Goal: Task Accomplishment & Management: Use online tool/utility

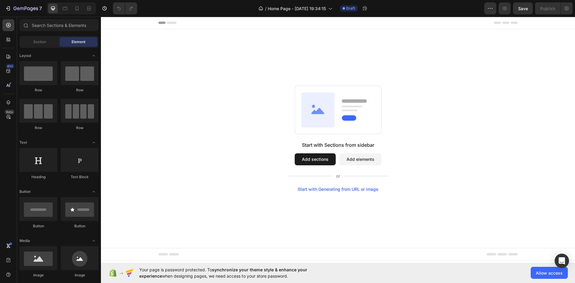
click at [360, 190] on div "Start with Generating from URL or image" at bounding box center [338, 189] width 81 height 5
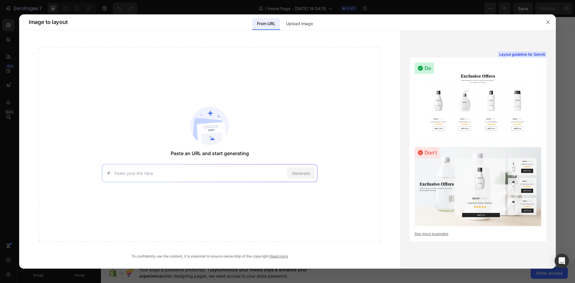
click at [131, 175] on input at bounding box center [199, 173] width 170 height 6
click at [169, 171] on input at bounding box center [199, 173] width 170 height 6
paste input "https://3395fd12.heyboss.tech/dc4633d6/"
type input "https://3395fd12.heyboss.tech/dc4633d6/"
click at [303, 173] on span "Generate" at bounding box center [301, 173] width 18 height 6
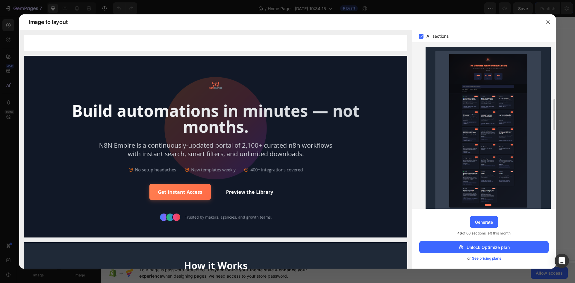
scroll to position [240, 0]
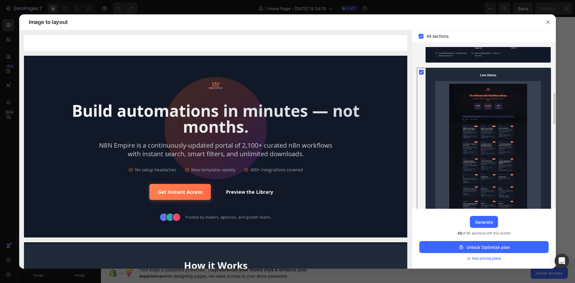
click at [420, 72] on icon at bounding box center [421, 72] width 3 height 2
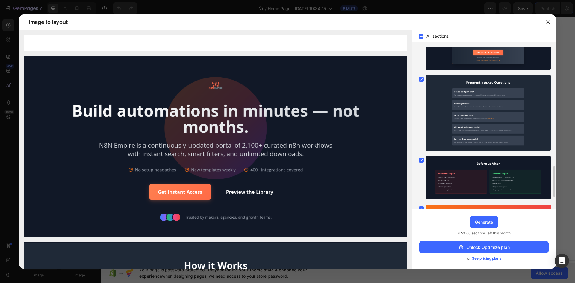
scroll to position [584, 0]
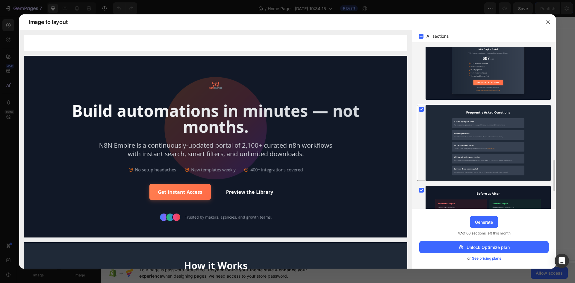
click at [420, 108] on rect at bounding box center [421, 109] width 5 height 5
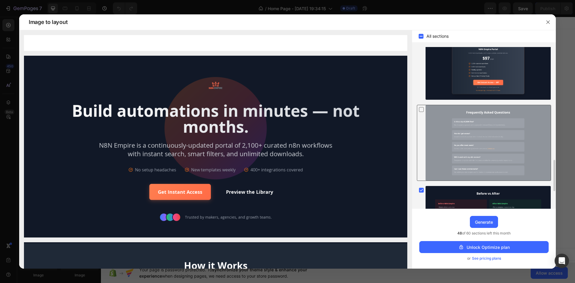
click at [420, 108] on icon at bounding box center [421, 109] width 6 height 6
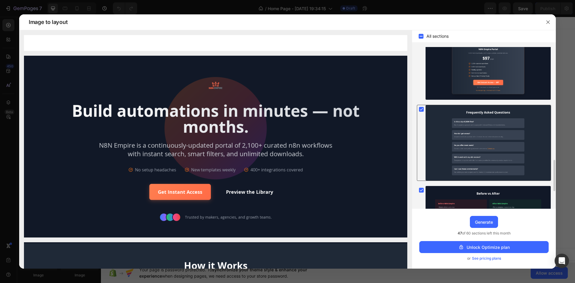
scroll to position [673, 0]
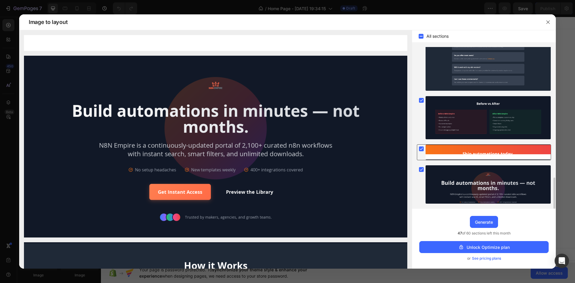
click at [422, 149] on rect at bounding box center [421, 148] width 5 height 5
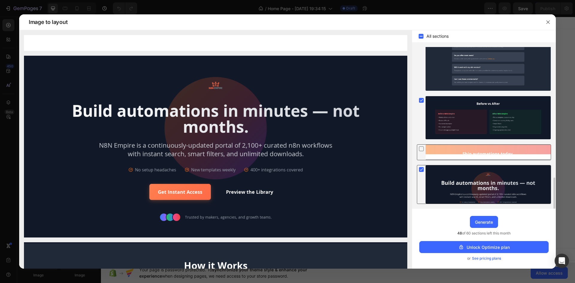
click at [421, 168] on rect at bounding box center [421, 169] width 5 height 5
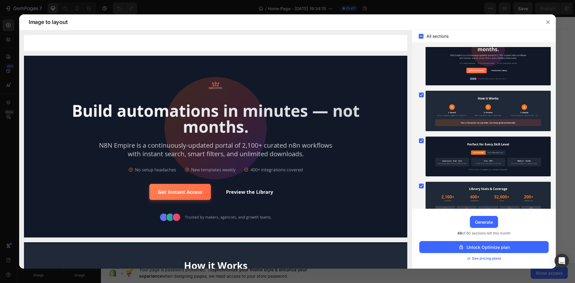
scroll to position [0, 0]
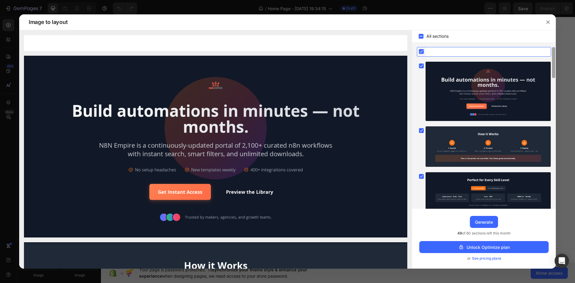
drag, startPoint x: 554, startPoint y: 193, endPoint x: 552, endPoint y: 38, distance: 154.2
click at [552, 37] on div "All sections Upgrade to Optimize plan and get unlimited generating sections and…" at bounding box center [484, 149] width 144 height 238
click at [485, 223] on div "Generate" at bounding box center [484, 222] width 18 height 6
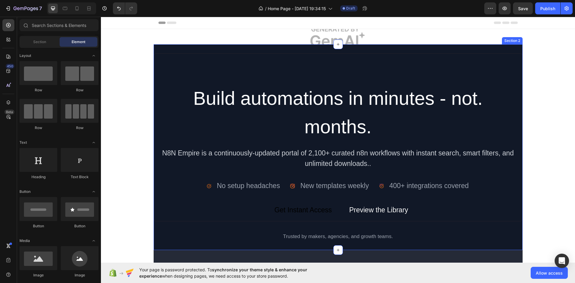
click at [280, 47] on div "Build automations in minutes - not. months. Heading N8N Empire is a continuousl…" at bounding box center [338, 147] width 369 height 206
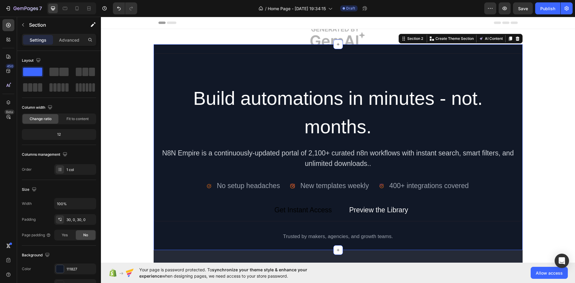
click at [180, 49] on div "Build automations in minutes - not. months. Heading N8N Empire is a continuousl…" at bounding box center [338, 147] width 369 height 206
click at [517, 7] on button "Save" at bounding box center [523, 8] width 20 height 12
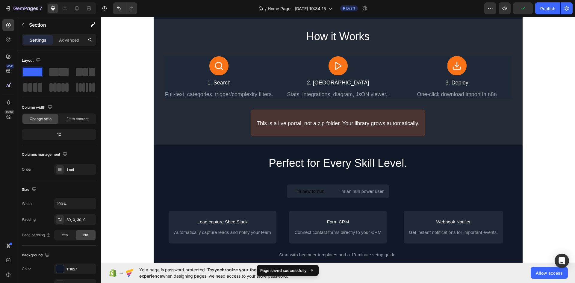
scroll to position [240, 0]
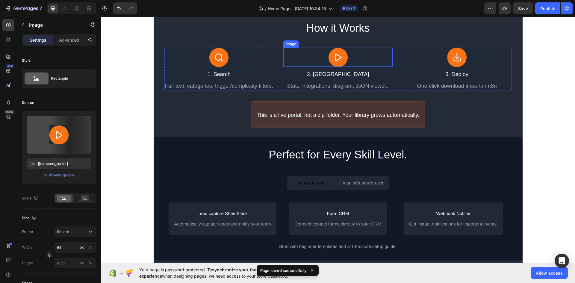
click at [337, 59] on img at bounding box center [337, 57] width 19 height 19
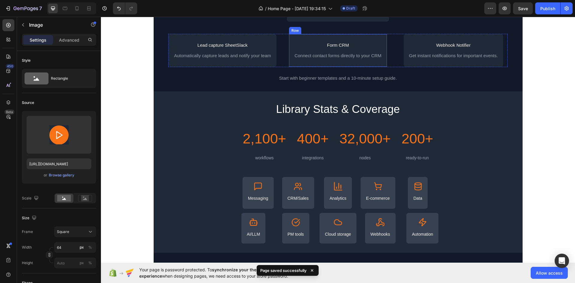
scroll to position [449, 0]
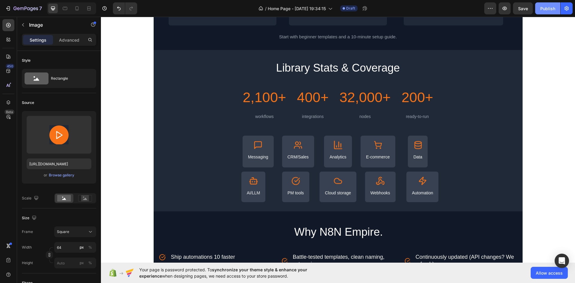
click at [538, 11] on button "Publish" at bounding box center [547, 8] width 25 height 12
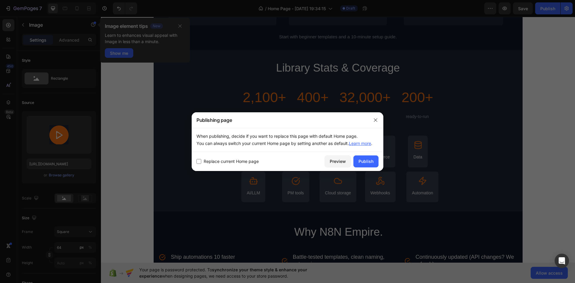
drag, startPoint x: 364, startPoint y: 162, endPoint x: 258, endPoint y: 163, distance: 106.9
click at [258, 163] on div "Replace current Home page Preview Publish" at bounding box center [288, 161] width 192 height 19
click at [242, 164] on span "Replace current Home page" at bounding box center [231, 161] width 55 height 7
checkbox input "true"
click at [360, 158] on div "Publish" at bounding box center [365, 161] width 15 height 6
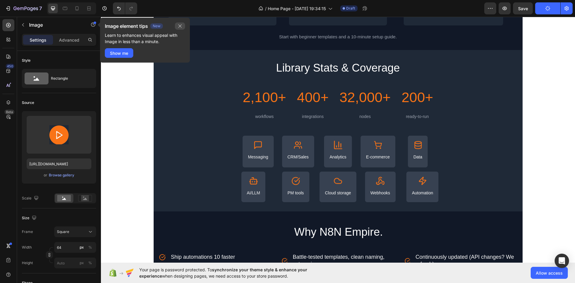
click at [180, 27] on icon "button" at bounding box center [180, 26] width 5 height 5
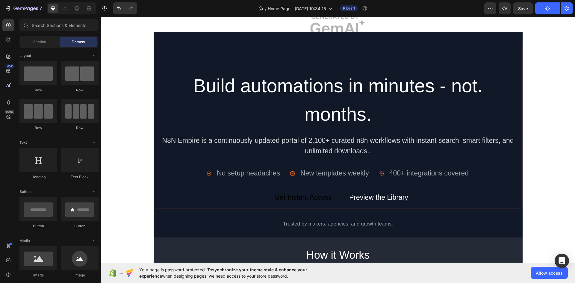
scroll to position [0, 0]
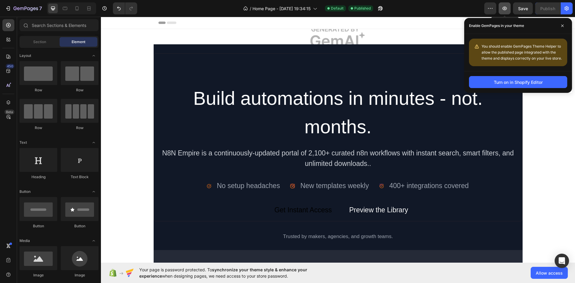
click at [508, 10] on button "button" at bounding box center [505, 8] width 12 height 12
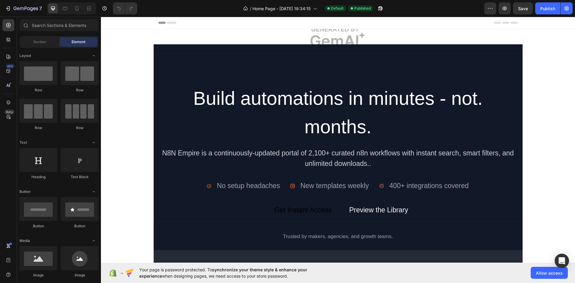
click at [157, 31] on img at bounding box center [338, 36] width 369 height 15
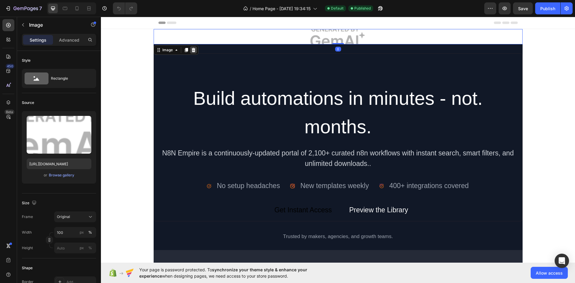
click at [191, 50] on icon at bounding box center [193, 50] width 5 height 5
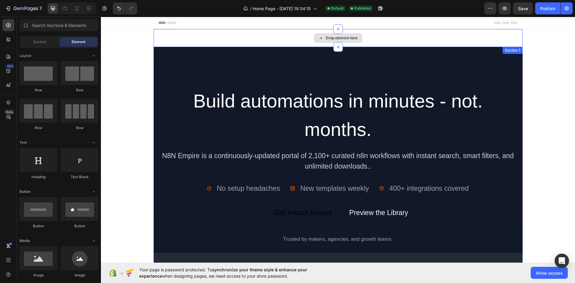
click at [221, 36] on div "Drop element here" at bounding box center [338, 38] width 369 height 18
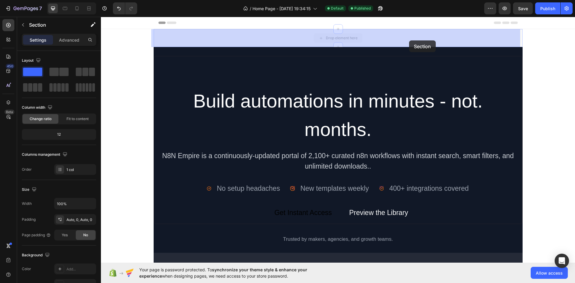
drag, startPoint x: 409, startPoint y: 54, endPoint x: 409, endPoint y: 40, distance: 13.2
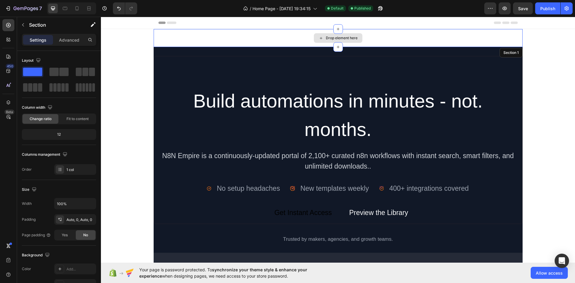
click at [377, 40] on div "Drop element here" at bounding box center [338, 38] width 369 height 18
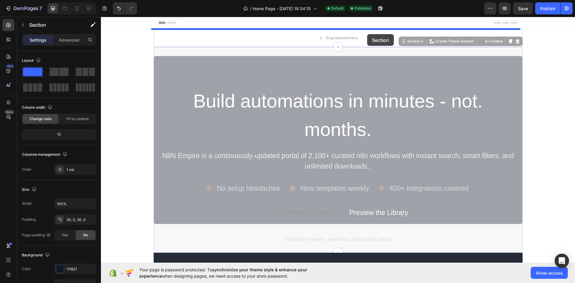
drag, startPoint x: 367, startPoint y: 50, endPoint x: 367, endPoint y: 34, distance: 16.2
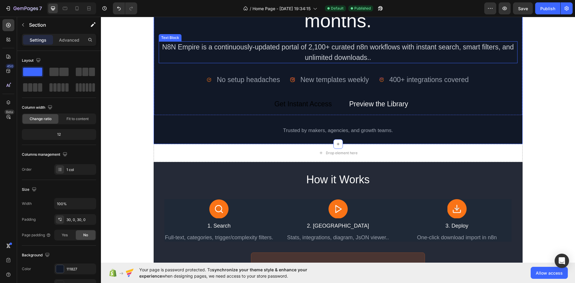
scroll to position [120, 0]
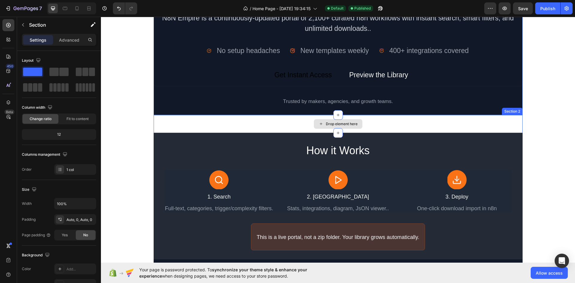
click at [381, 124] on div "Drop element here" at bounding box center [338, 124] width 369 height 18
click at [517, 110] on icon at bounding box center [517, 109] width 4 height 4
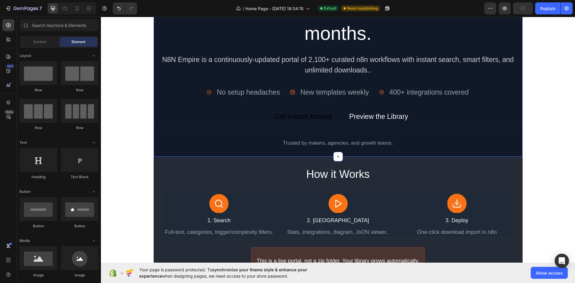
scroll to position [0, 0]
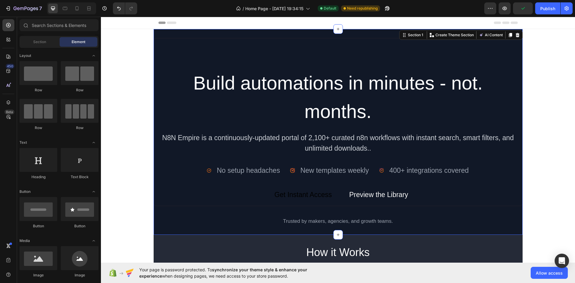
click at [403, 32] on div "Build automations in minutes - not. months. Heading N8N Empire is a continuousl…" at bounding box center [338, 132] width 369 height 206
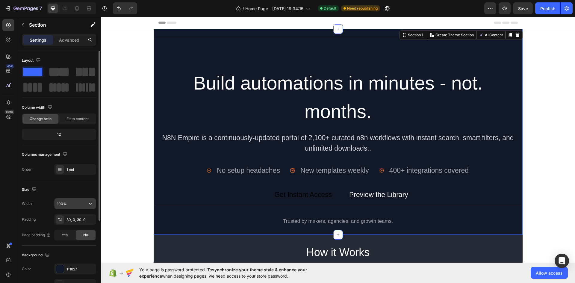
click at [88, 204] on icon "button" at bounding box center [90, 204] width 6 height 6
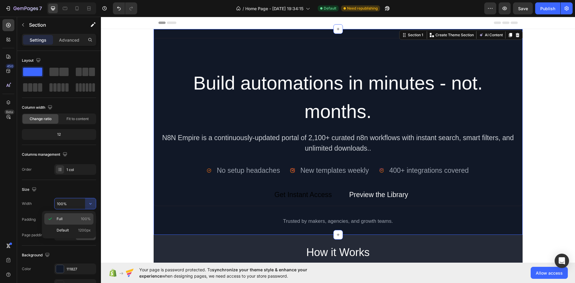
click at [68, 225] on div "Full 100%" at bounding box center [68, 230] width 49 height 11
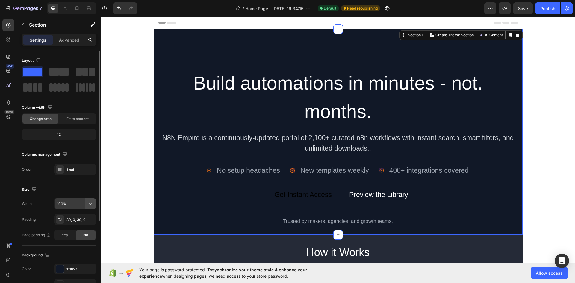
click at [89, 202] on icon "button" at bounding box center [90, 204] width 6 height 6
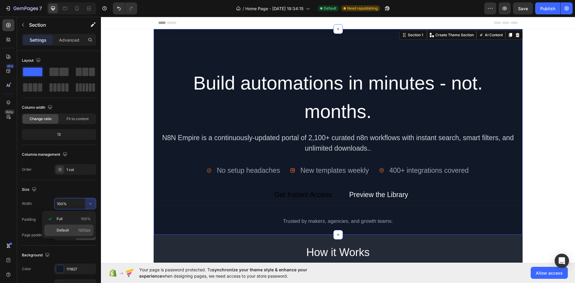
click at [68, 229] on span "Default" at bounding box center [63, 230] width 12 height 5
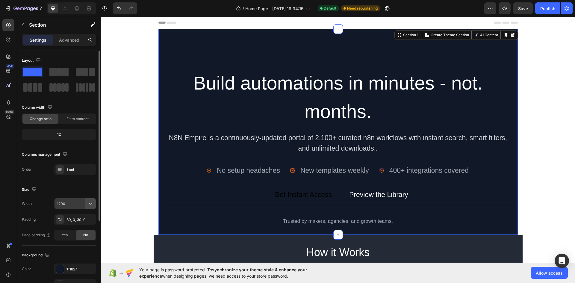
click at [93, 202] on icon "button" at bounding box center [90, 204] width 6 height 6
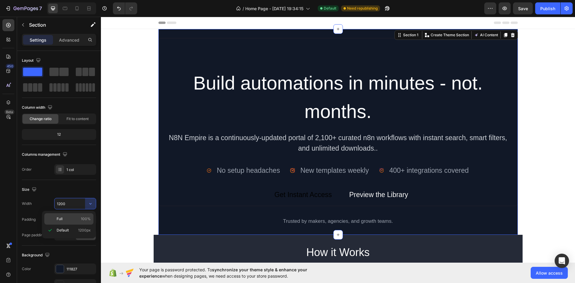
click at [74, 218] on p "Full 100%" at bounding box center [74, 218] width 34 height 5
type input "100%"
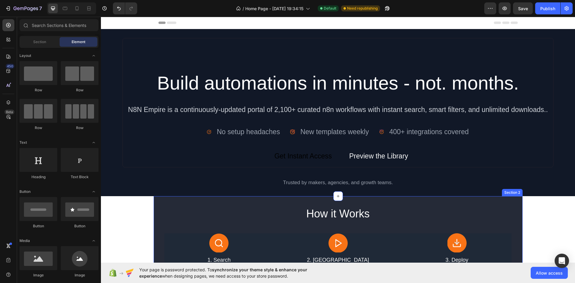
click at [161, 198] on div "How it Works Heading Image 1. Search Text Block Full-text, categories, trigger/…" at bounding box center [338, 259] width 369 height 126
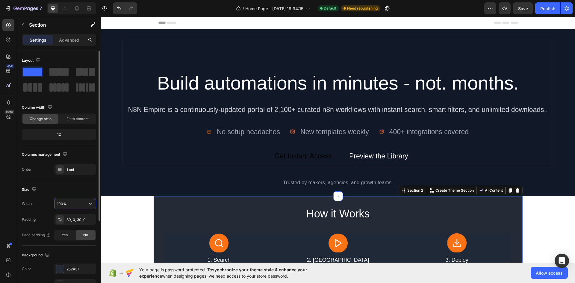
click at [67, 206] on input "100%" at bounding box center [74, 203] width 41 height 11
click at [96, 206] on button "button" at bounding box center [90, 203] width 11 height 11
click at [81, 230] on span "1200px" at bounding box center [84, 230] width 13 height 5
type input "1200"
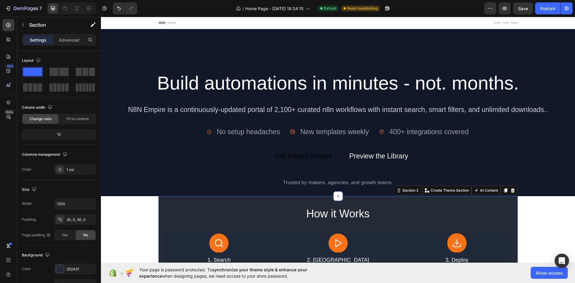
click at [167, 205] on div "How it Works Heading" at bounding box center [337, 213] width 347 height 17
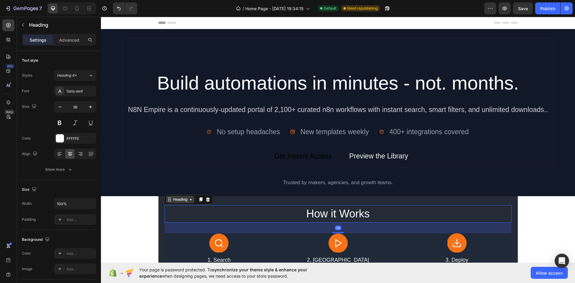
click at [167, 199] on icon at bounding box center [169, 199] width 5 height 5
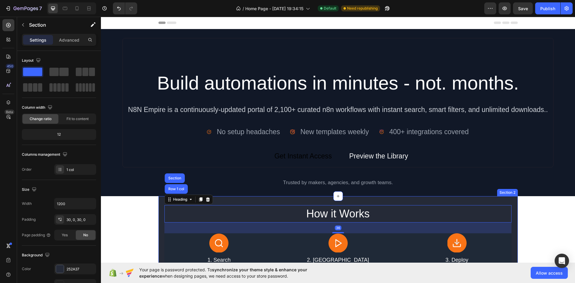
click at [161, 200] on div "How it Works Heading Row 1 col Section 36 Image 1. Search Text Block Full-text,…" at bounding box center [337, 259] width 359 height 126
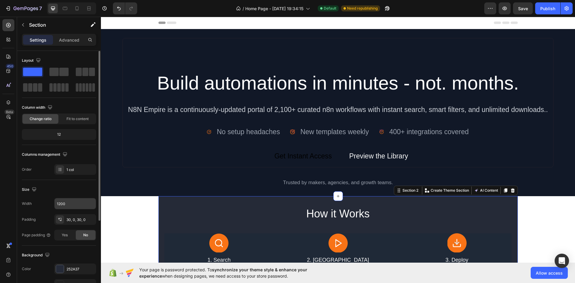
click at [83, 202] on input "1200" at bounding box center [74, 203] width 41 height 11
click at [94, 203] on button "button" at bounding box center [90, 203] width 11 height 11
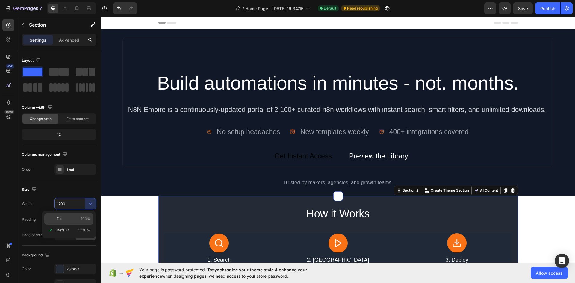
click at [77, 218] on p "Full 100%" at bounding box center [74, 218] width 34 height 5
type input "100%"
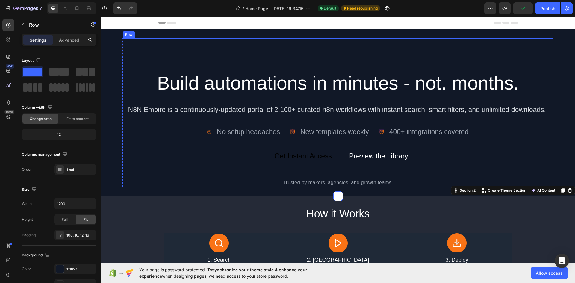
click at [129, 45] on div "Build automations in minutes - not. months. Heading N8N Empire is a continuousl…" at bounding box center [337, 102] width 431 height 129
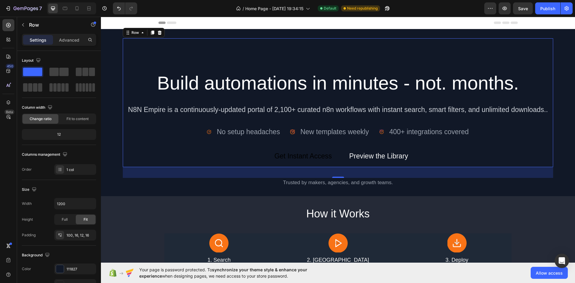
click at [69, 45] on div "Settings Advanced" at bounding box center [59, 40] width 74 height 12
click at [69, 40] on p "Advanced" at bounding box center [69, 40] width 20 height 6
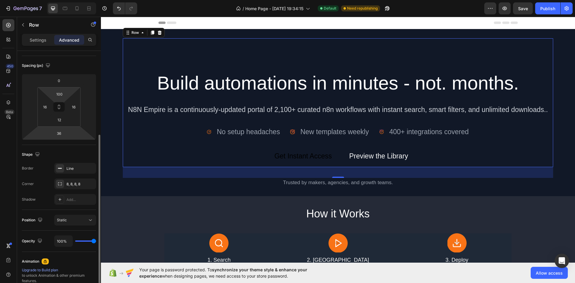
scroll to position [90, 0]
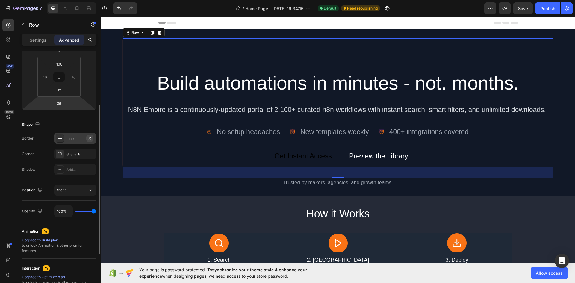
click at [90, 140] on icon "button" at bounding box center [89, 138] width 5 height 5
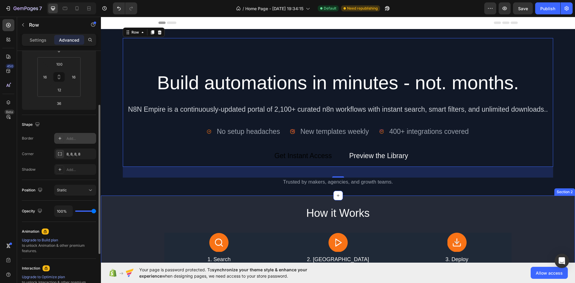
click at [149, 200] on div "How it Works Heading Image 1. Search Text Block Full-text, categories, trigger/…" at bounding box center [338, 259] width 474 height 126
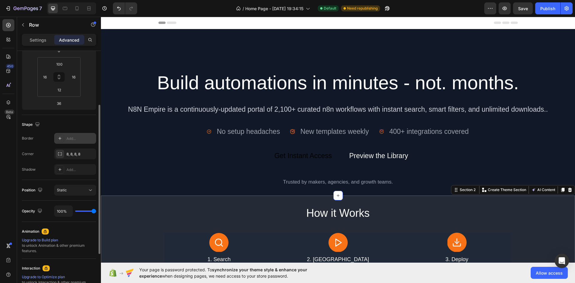
scroll to position [0, 0]
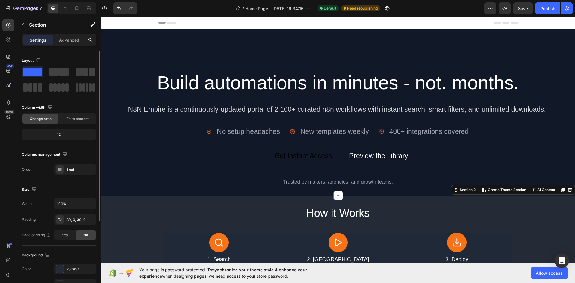
click at [289, 56] on div "Build automations in minutes - not. months. Heading N8N Empire is a continuousl…" at bounding box center [338, 102] width 431 height 129
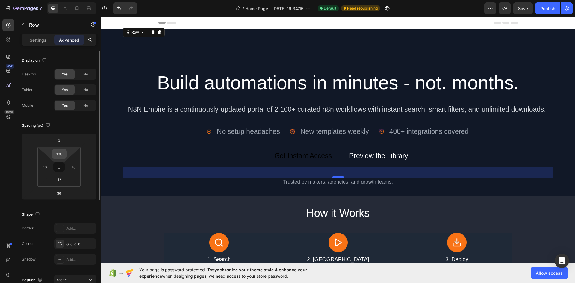
click at [61, 154] on input "100" at bounding box center [59, 153] width 12 height 9
type input "00"
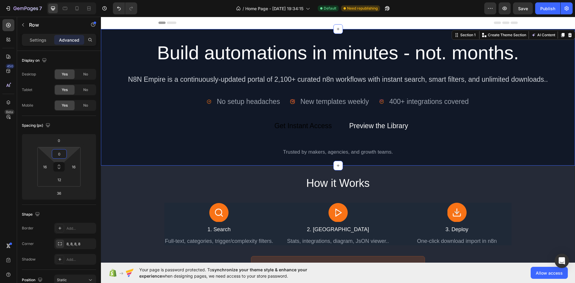
click at [181, 160] on div "Build automations in minutes - not. months. Heading N8N Empire is a continuousl…" at bounding box center [338, 97] width 474 height 137
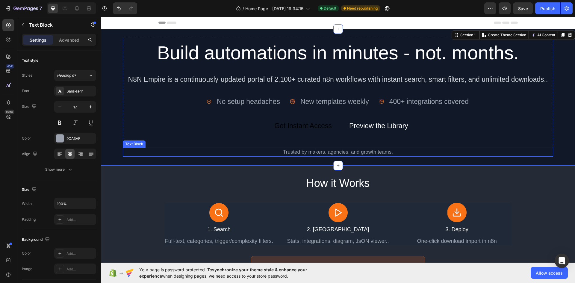
click at [297, 150] on div "Trusted by makers, agencies, and growth teams." at bounding box center [338, 152] width 431 height 9
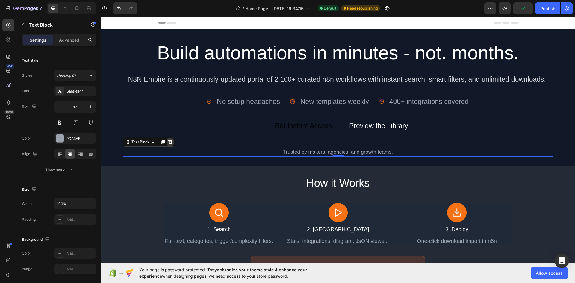
click at [168, 143] on icon at bounding box center [170, 142] width 5 height 5
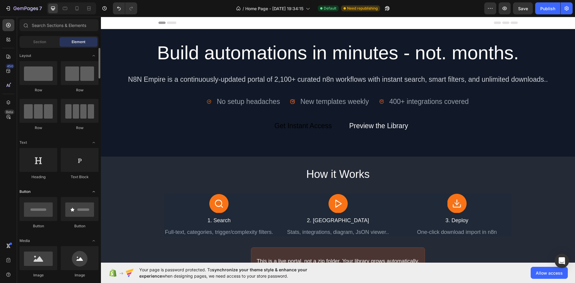
scroll to position [30, 0]
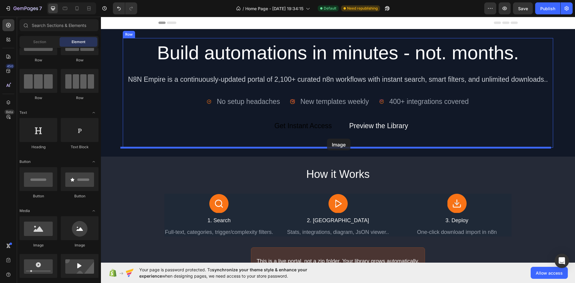
drag, startPoint x: 143, startPoint y: 242, endPoint x: 327, endPoint y: 139, distance: 211.4
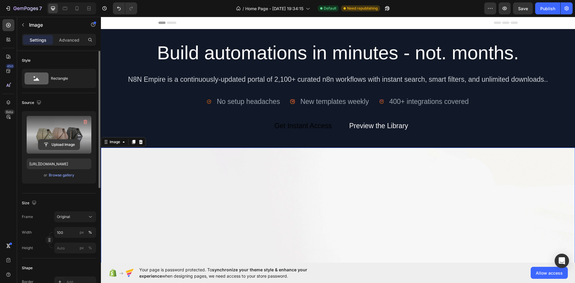
click at [65, 143] on input "file" at bounding box center [58, 145] width 41 height 10
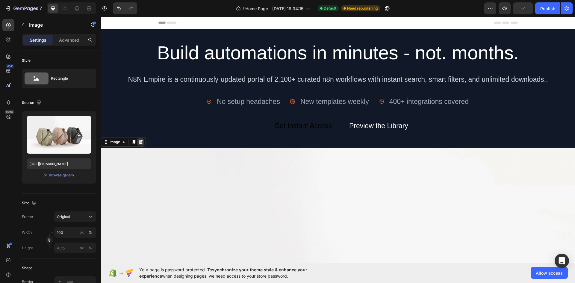
click at [139, 142] on icon at bounding box center [140, 142] width 5 height 5
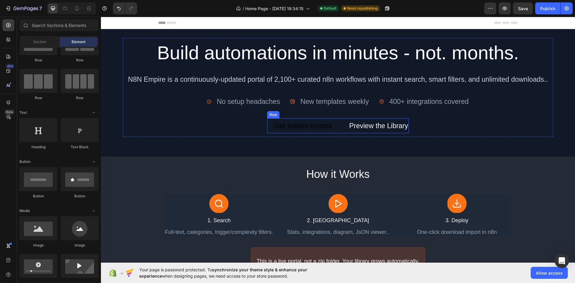
click at [341, 125] on div "Get Instant Access Button Preview the Library Text Block Row" at bounding box center [338, 125] width 142 height 15
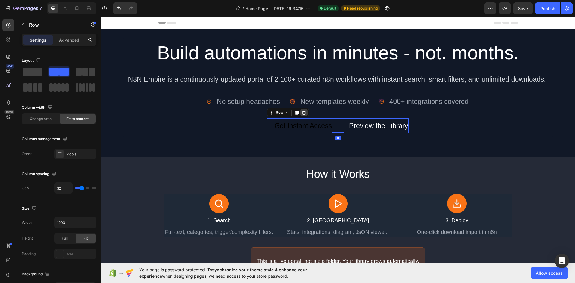
click at [304, 111] on div at bounding box center [303, 112] width 7 height 7
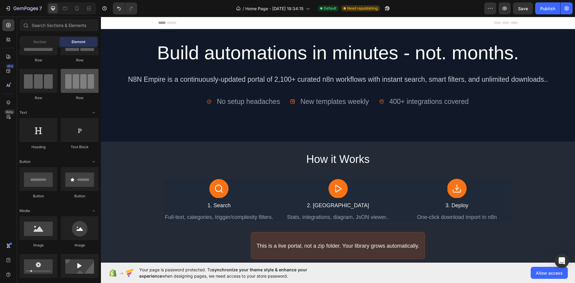
scroll to position [0, 0]
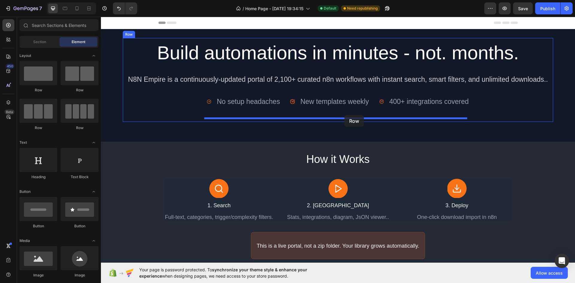
drag, startPoint x: 166, startPoint y: 90, endPoint x: 344, endPoint y: 115, distance: 179.6
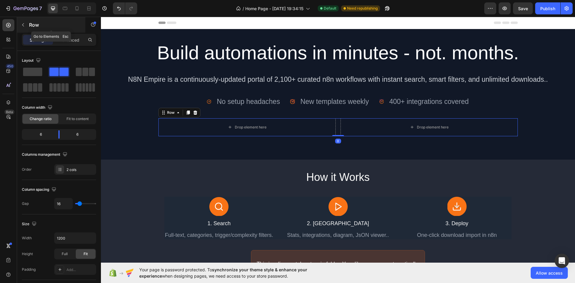
click at [24, 30] on div "Row" at bounding box center [51, 25] width 68 height 16
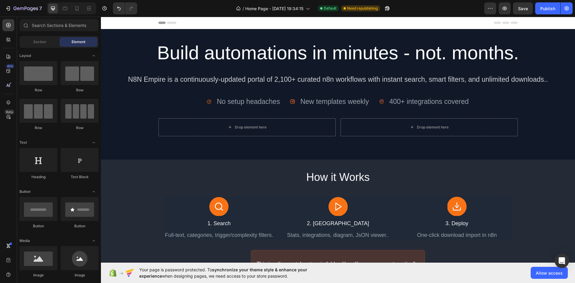
scroll to position [60, 0]
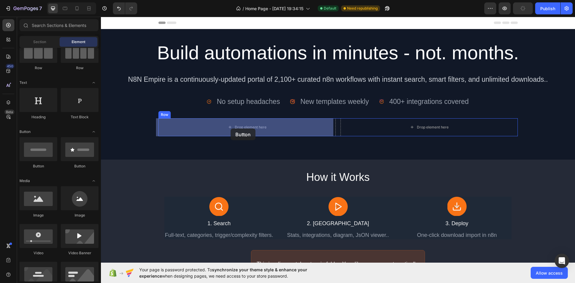
drag, startPoint x: 149, startPoint y: 175, endPoint x: 231, endPoint y: 128, distance: 94.0
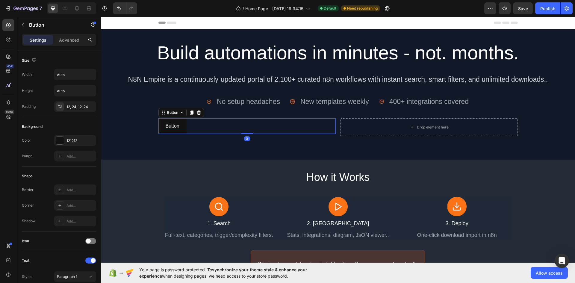
click at [191, 114] on icon at bounding box center [191, 112] width 5 height 5
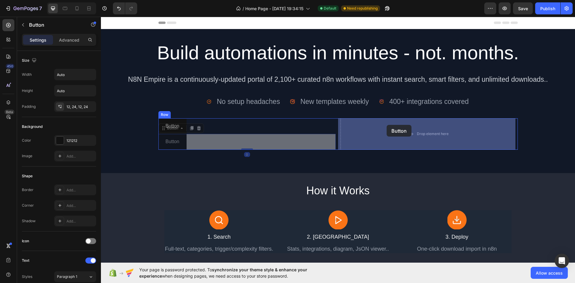
drag, startPoint x: 169, startPoint y: 127, endPoint x: 387, endPoint y: 125, distance: 217.1
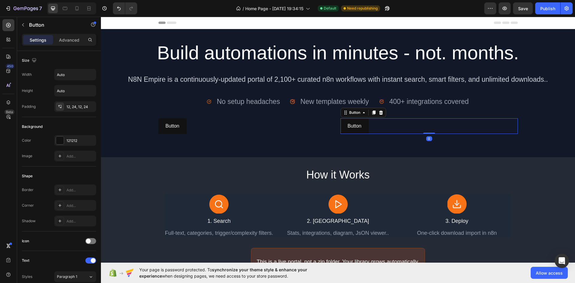
click at [390, 128] on div "Button Button 0" at bounding box center [428, 126] width 177 height 16
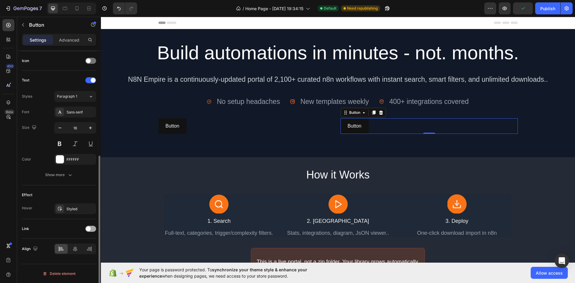
click at [88, 229] on span at bounding box center [88, 228] width 5 height 5
click at [89, 229] on div at bounding box center [90, 229] width 11 height 6
click at [72, 210] on div "Styled" at bounding box center [74, 208] width 17 height 5
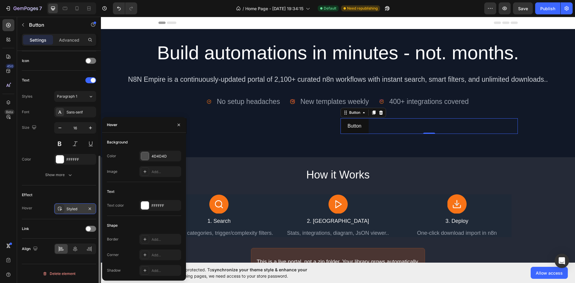
click at [72, 210] on div "Styled" at bounding box center [74, 208] width 17 height 5
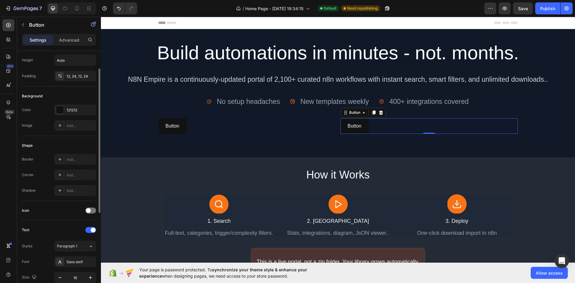
scroll to position [0, 0]
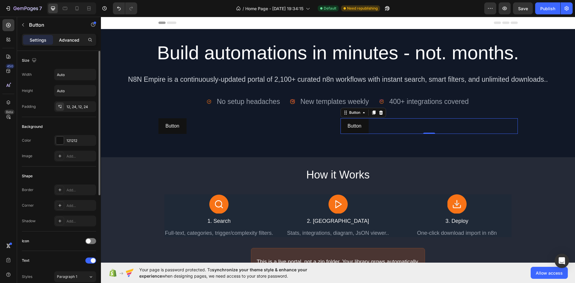
click at [75, 37] on p "Advanced" at bounding box center [69, 40] width 20 height 6
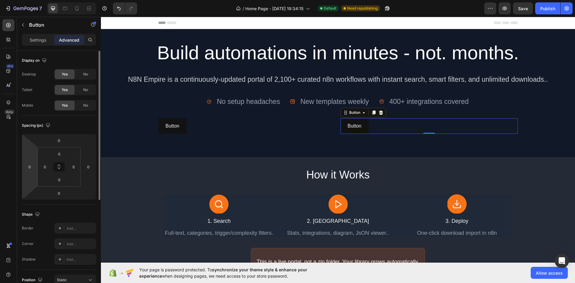
scroll to position [166, 0]
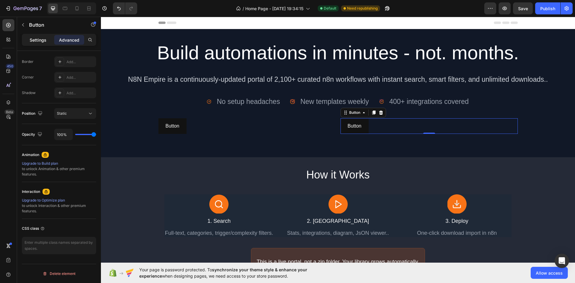
click at [34, 39] on p "Settings" at bounding box center [38, 40] width 17 height 6
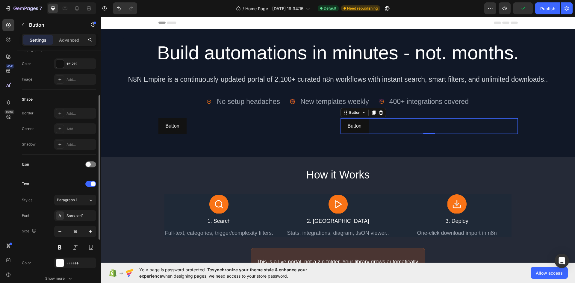
scroll to position [0, 0]
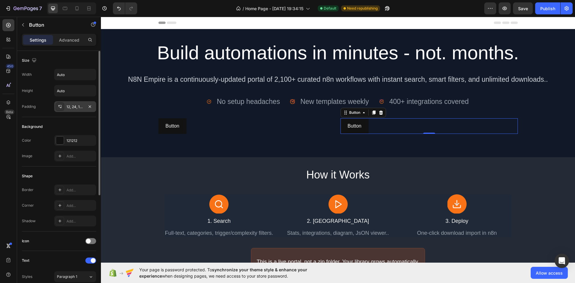
click at [76, 110] on div "12, 24, 12, 24" at bounding box center [75, 106] width 42 height 11
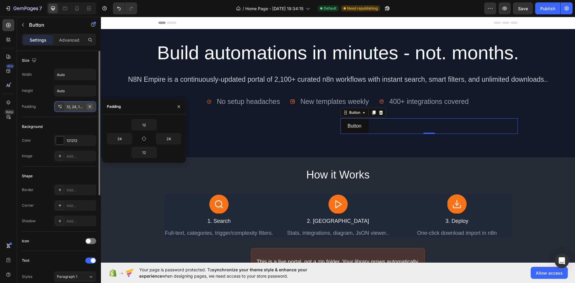
click at [89, 107] on icon "button" at bounding box center [90, 106] width 2 height 2
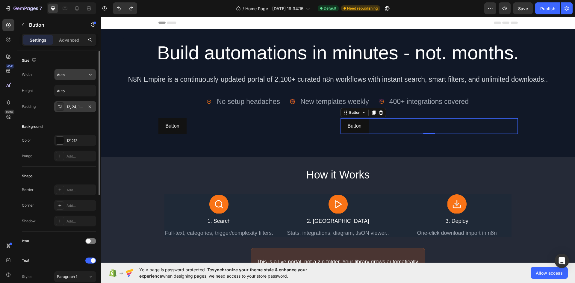
click at [59, 78] on input "Auto" at bounding box center [74, 74] width 41 height 11
click at [89, 75] on icon "button" at bounding box center [90, 75] width 6 height 6
click at [69, 108] on div "Fit content Auto Full 100%" at bounding box center [69, 96] width 54 height 28
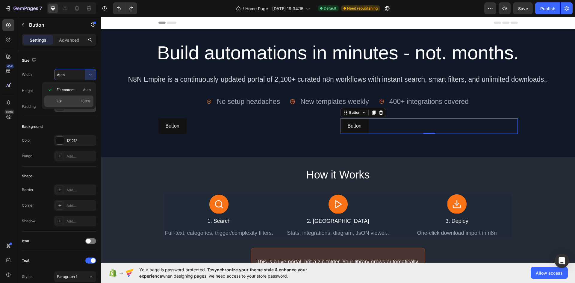
click at [69, 102] on p "Full 100%" at bounding box center [74, 101] width 34 height 5
type input "100%"
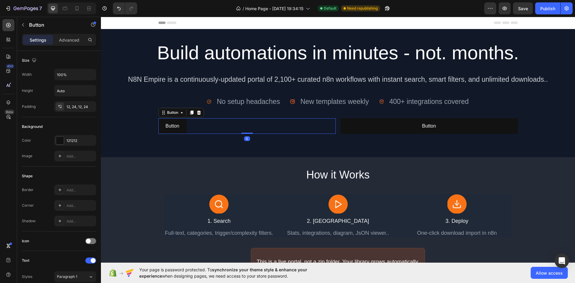
drag, startPoint x: 249, startPoint y: 128, endPoint x: 238, endPoint y: 127, distance: 11.7
click at [249, 128] on div "Button Button 0" at bounding box center [246, 126] width 177 height 16
click at [92, 71] on button "button" at bounding box center [90, 74] width 11 height 11
click at [66, 102] on p "Full 100%" at bounding box center [74, 101] width 34 height 5
type input "100%"
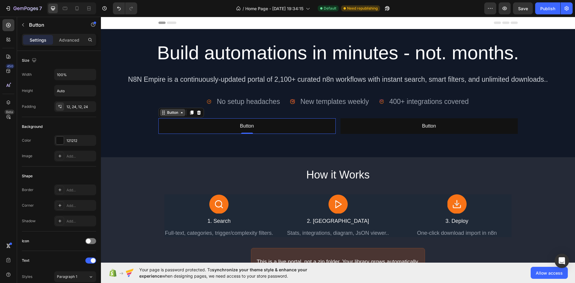
click at [169, 112] on div "Button" at bounding box center [172, 112] width 13 height 5
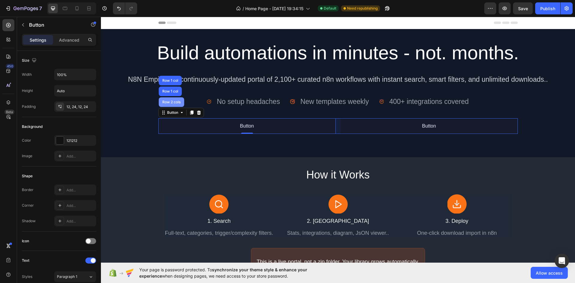
click at [166, 103] on div "Row 2 cols" at bounding box center [171, 102] width 21 height 4
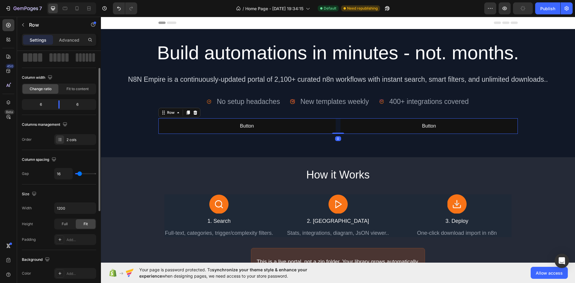
scroll to position [60, 0]
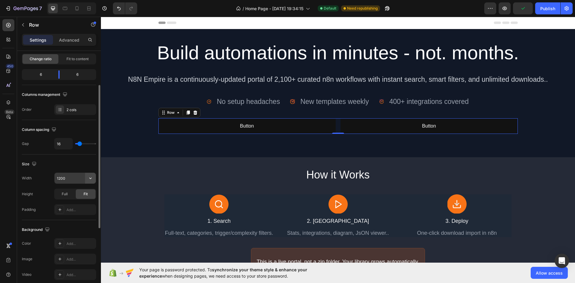
click at [86, 179] on button "button" at bounding box center [90, 178] width 11 height 11
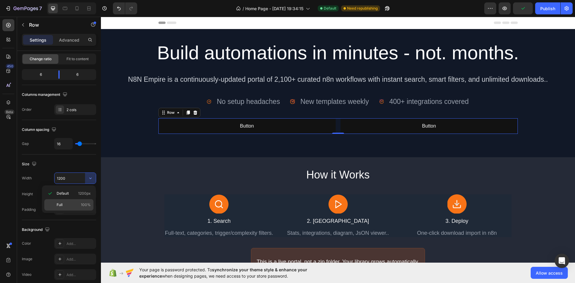
click at [67, 205] on p "Full 100%" at bounding box center [74, 204] width 34 height 5
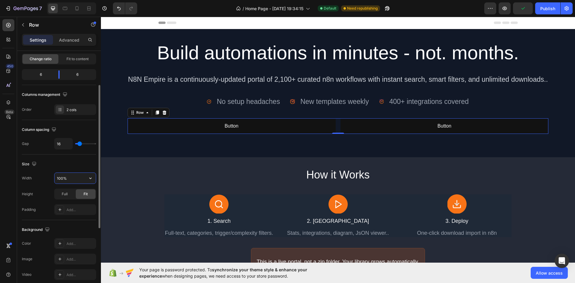
click at [75, 178] on input "100%" at bounding box center [74, 178] width 41 height 11
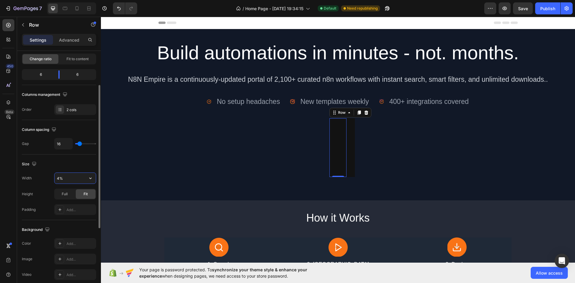
type input "40%"
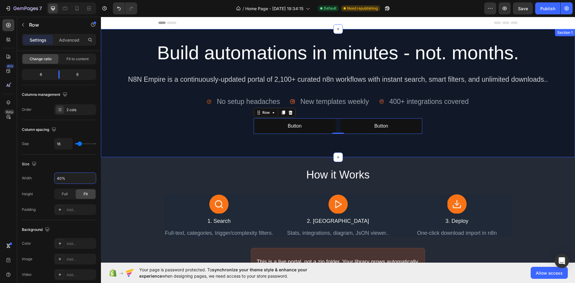
click at [254, 148] on div "Build automations in minutes - not. months. Heading N8N Empire is a continuousl…" at bounding box center [338, 93] width 431 height 110
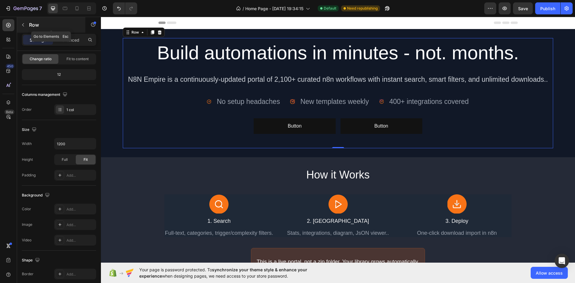
click at [21, 24] on icon "button" at bounding box center [23, 24] width 5 height 5
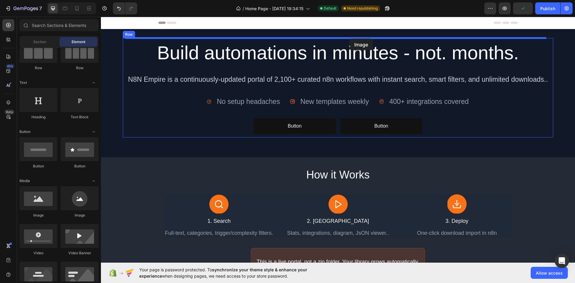
drag, startPoint x: 150, startPoint y: 213, endPoint x: 349, endPoint y: 39, distance: 264.6
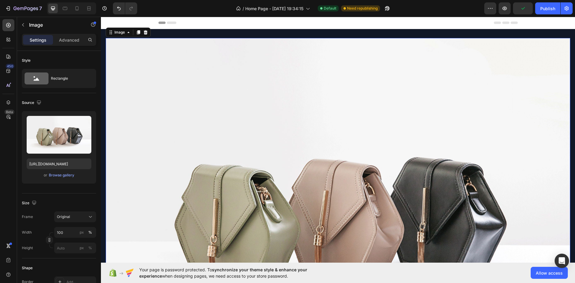
click at [313, 81] on img at bounding box center [338, 212] width 464 height 348
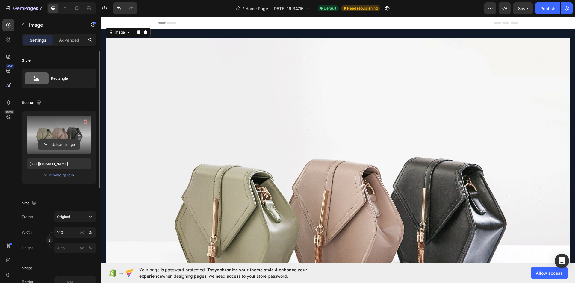
click at [64, 145] on input "file" at bounding box center [58, 145] width 41 height 10
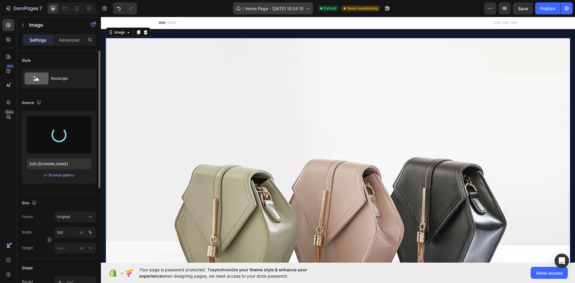
type input "[URL][DOMAIN_NAME]"
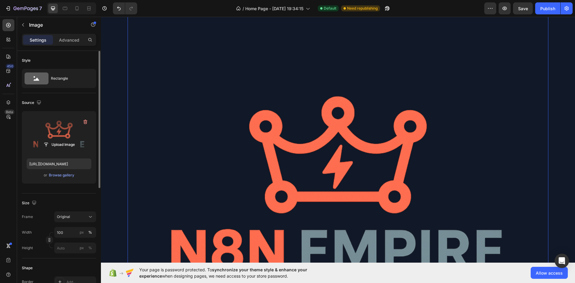
click at [327, 113] on img at bounding box center [338, 188] width 421 height 421
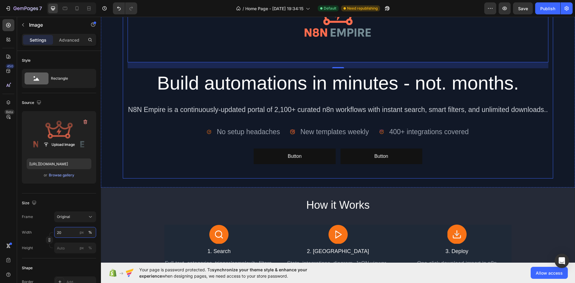
scroll to position [0, 0]
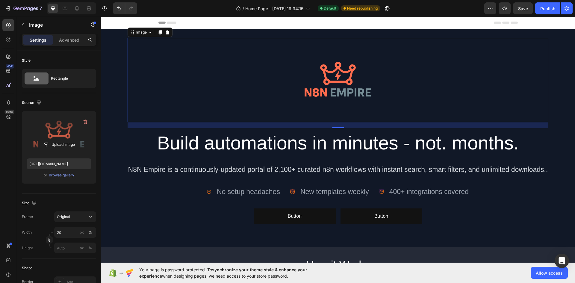
click at [288, 84] on div at bounding box center [338, 80] width 421 height 84
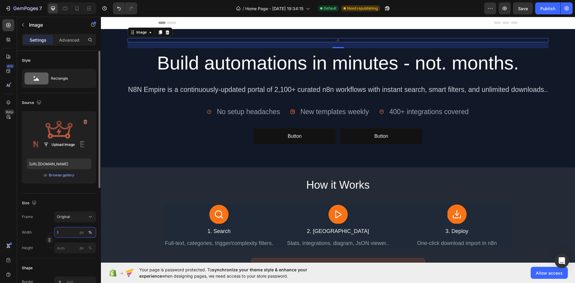
type input "10"
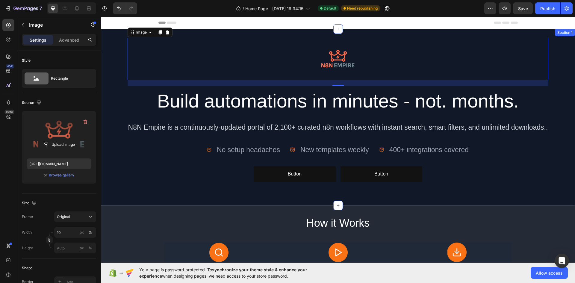
click at [108, 69] on div "Image 20 Build automations in minutes - not. months. Heading N8N Empire is a co…" at bounding box center [338, 117] width 474 height 158
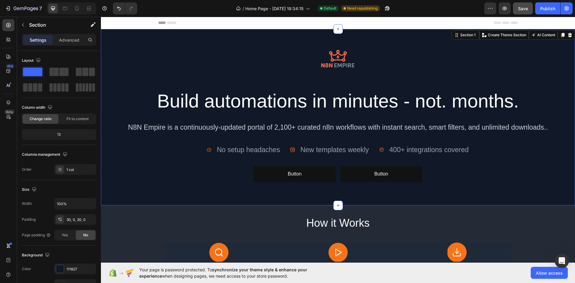
click at [522, 12] on button "Save" at bounding box center [523, 8] width 20 height 12
click at [545, 8] on div "Publish" at bounding box center [547, 8] width 15 height 6
click at [292, 150] on image at bounding box center [292, 149] width 5 height 5
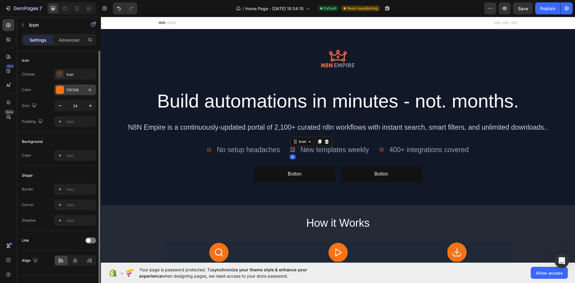
click at [59, 89] on div at bounding box center [60, 90] width 8 height 8
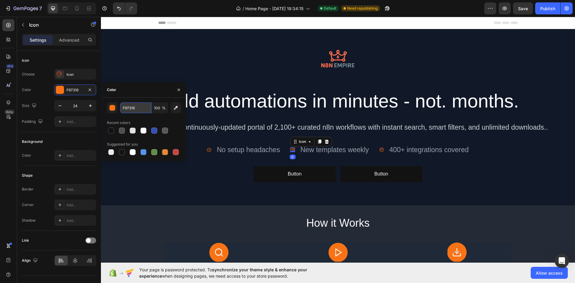
click at [134, 110] on input "F97316" at bounding box center [135, 107] width 31 height 11
paste input "#ff7b58"
type input "#ff7b58"
click at [178, 87] on icon "button" at bounding box center [178, 89] width 5 height 5
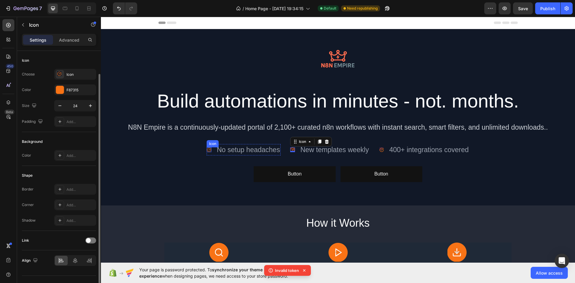
click at [208, 147] on image at bounding box center [209, 149] width 5 height 5
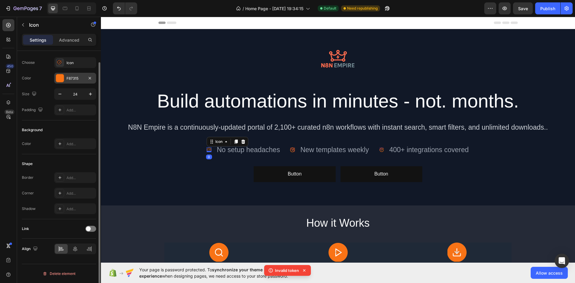
click at [56, 81] on div at bounding box center [60, 78] width 8 height 8
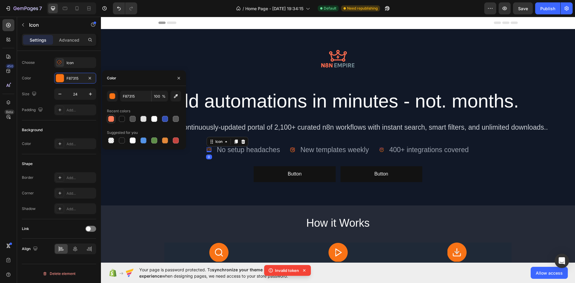
click at [111, 118] on div at bounding box center [111, 119] width 6 height 6
type input "FF7B58"
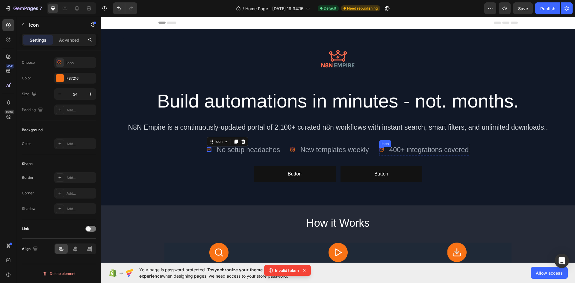
click at [381, 151] on image at bounding box center [381, 149] width 5 height 5
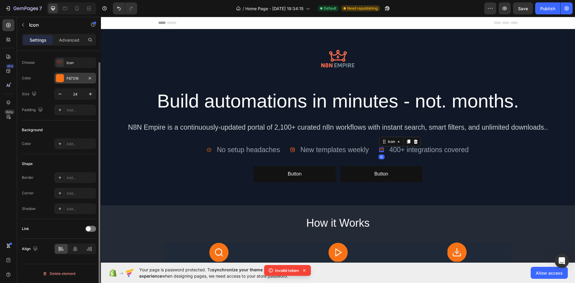
click at [60, 81] on div at bounding box center [60, 78] width 8 height 8
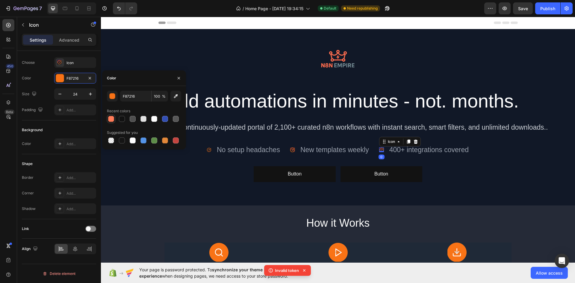
click at [111, 117] on div at bounding box center [111, 119] width 6 height 6
type input "FF7B58"
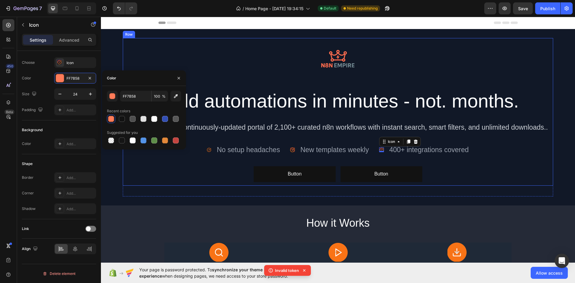
scroll to position [120, 0]
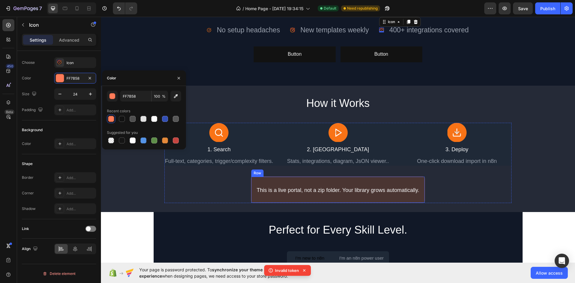
click at [340, 128] on img at bounding box center [337, 132] width 19 height 19
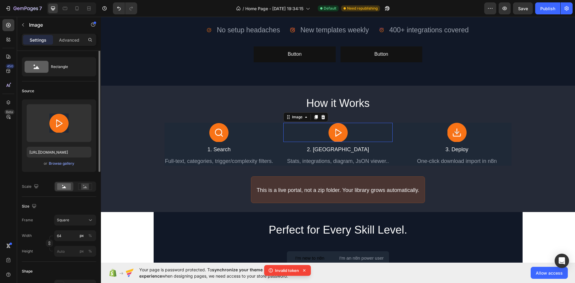
scroll to position [0, 0]
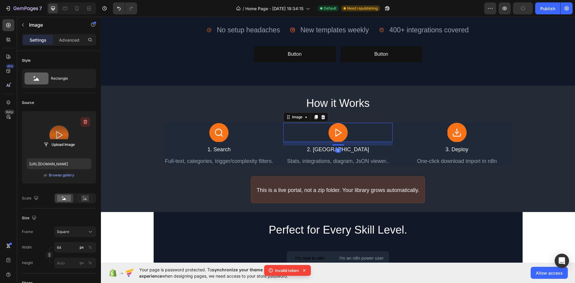
click at [85, 121] on icon "button" at bounding box center [85, 122] width 6 height 6
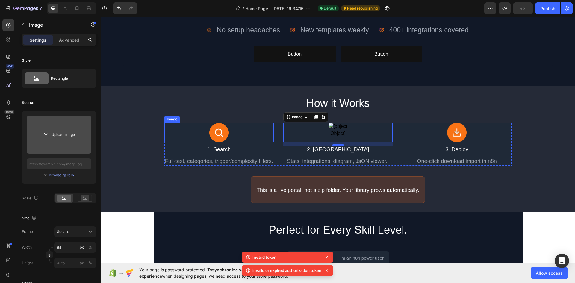
type input "https://image2layout-detection-trainimagebucket-02g83vbxbb2s.s3.amazonaws.com/i…"
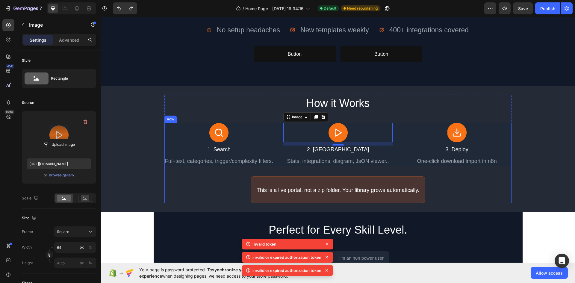
scroll to position [180, 0]
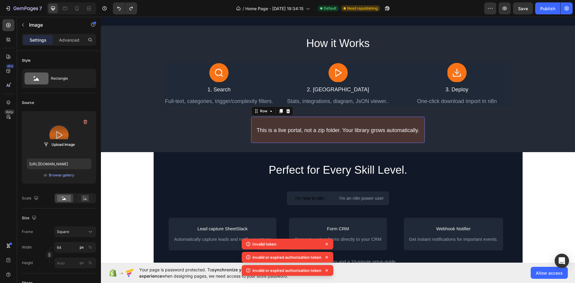
click at [412, 122] on div "This is a live portal, not a zip folder. Your library grows automatically. Text…" at bounding box center [338, 129] width 174 height 27
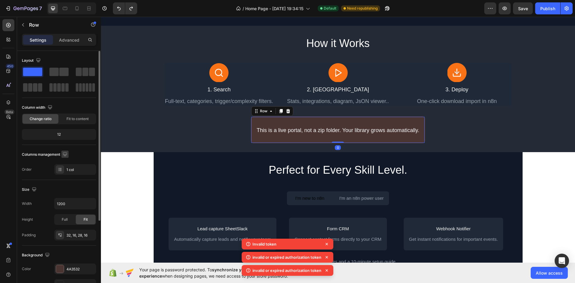
scroll to position [116, 0]
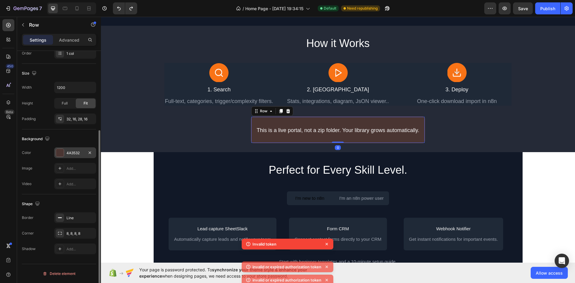
click at [62, 153] on div at bounding box center [60, 153] width 8 height 8
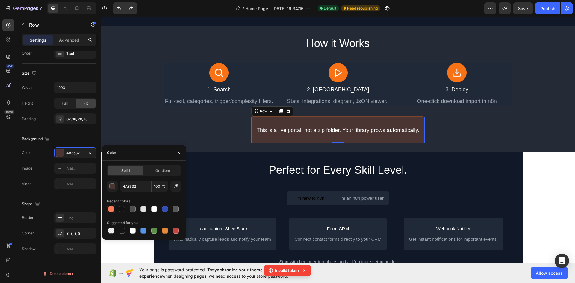
click at [110, 208] on div at bounding box center [111, 209] width 6 height 6
type input "FF7B58"
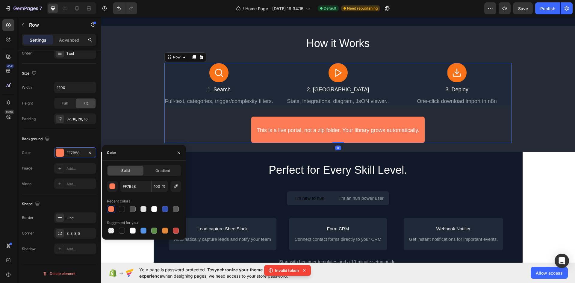
click at [198, 125] on div "Image 1. Search Text Block Full-text, categories, trigger/complexity filters. T…" at bounding box center [337, 103] width 347 height 80
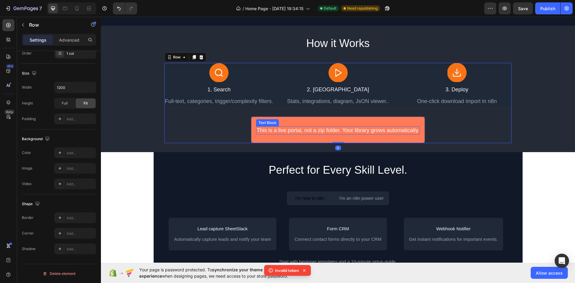
click at [259, 119] on div "Text Block" at bounding box center [267, 122] width 23 height 7
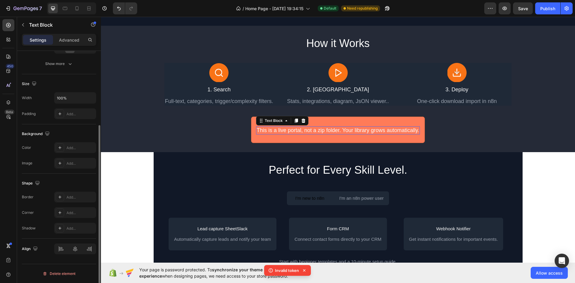
scroll to position [0, 0]
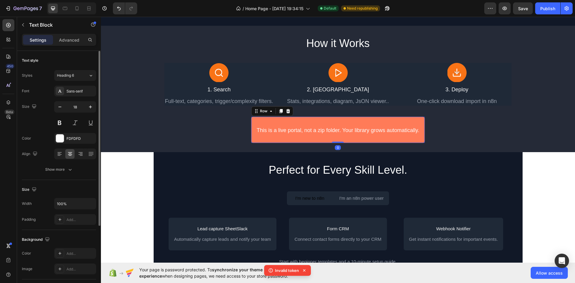
click at [251, 121] on div "This is a live portal, not a zip folder. Your library grows automatically. Text…" at bounding box center [338, 129] width 174 height 27
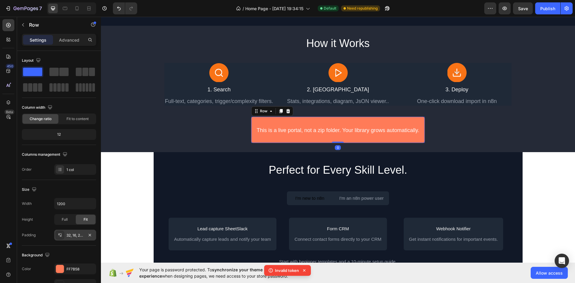
scroll to position [90, 0]
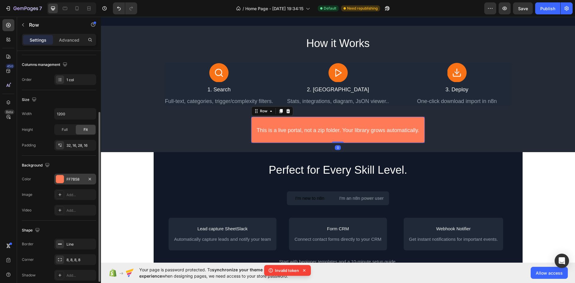
click at [63, 175] on div at bounding box center [60, 179] width 8 height 8
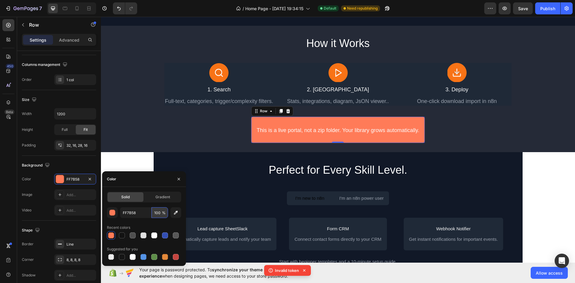
click at [156, 210] on input "100" at bounding box center [160, 212] width 16 height 11
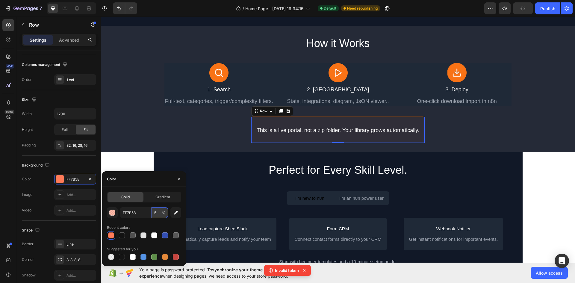
type input "50"
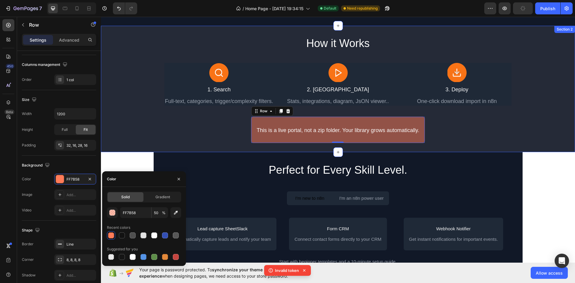
click at [457, 143] on div "How it Works Heading Image 1. Search Text Block Full-text, categories, trigger/…" at bounding box center [338, 89] width 474 height 126
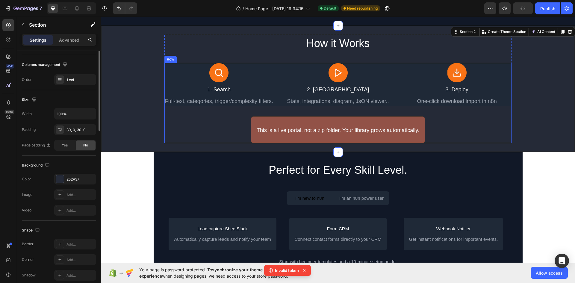
scroll to position [0, 0]
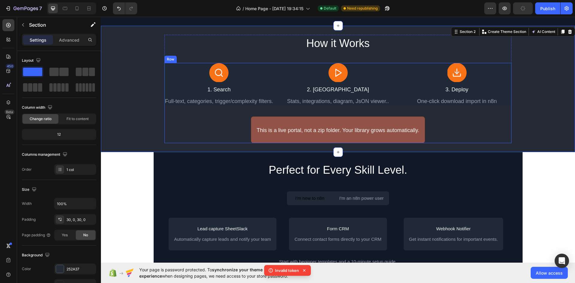
click at [414, 121] on div "This is a live portal, not a zip folder. Your library grows automatically. Text…" at bounding box center [338, 129] width 174 height 27
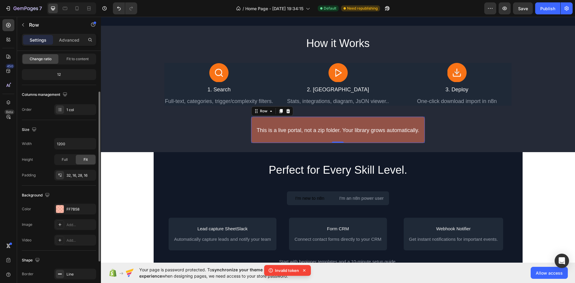
scroll to position [116, 0]
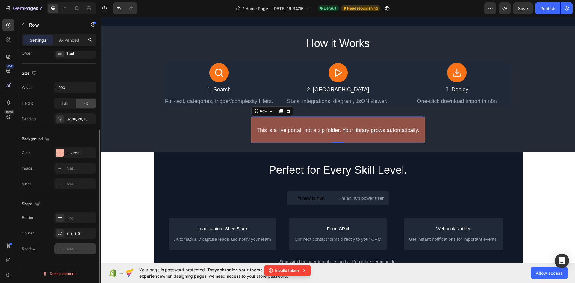
click at [66, 250] on div "Add..." at bounding box center [75, 248] width 42 height 11
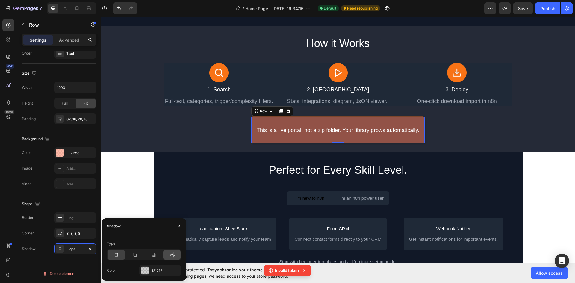
click at [173, 256] on icon at bounding box center [173, 254] width 1 height 5
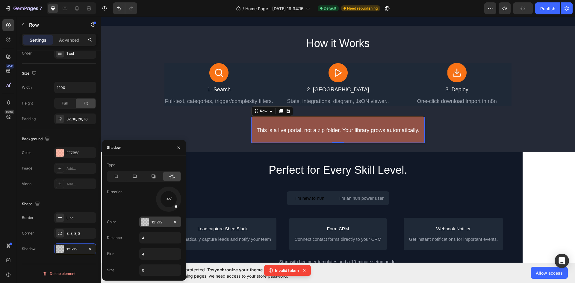
click at [143, 220] on div at bounding box center [145, 222] width 8 height 8
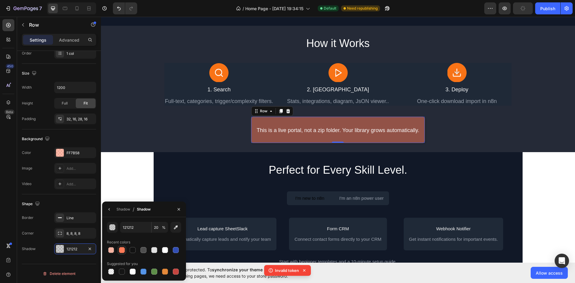
click at [121, 251] on div at bounding box center [122, 250] width 6 height 6
type input "FF7B58"
type input "100"
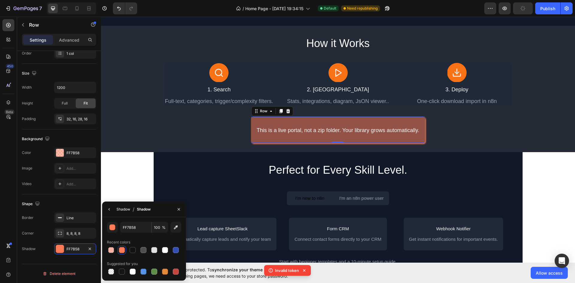
click at [122, 211] on div "Shadow" at bounding box center [123, 209] width 14 height 5
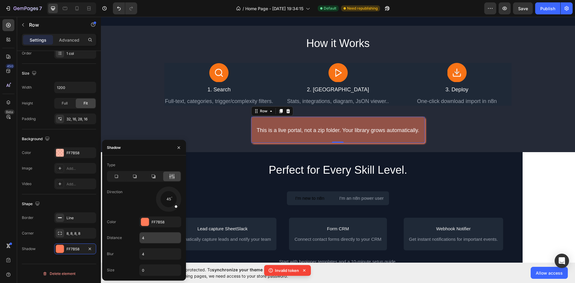
scroll to position [240, 0]
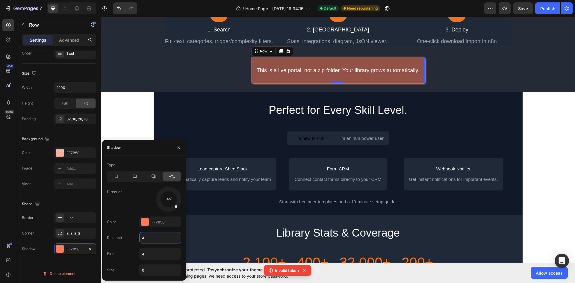
click at [147, 236] on input "4" at bounding box center [160, 237] width 41 height 11
type input "0"
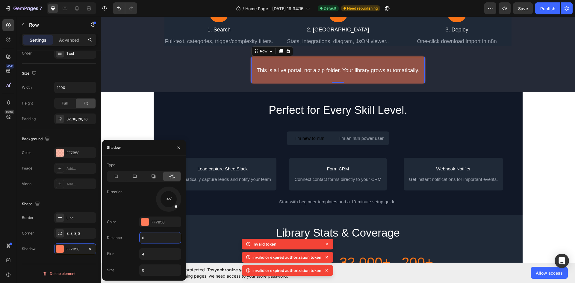
click at [151, 222] on div "FF7B58" at bounding box center [160, 221] width 42 height 11
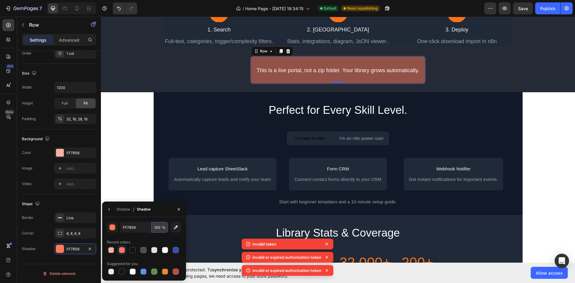
click at [157, 227] on input "100" at bounding box center [160, 227] width 16 height 11
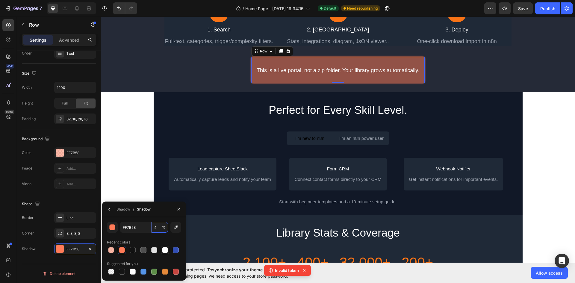
type input "40"
click at [119, 210] on div "Shadow" at bounding box center [123, 209] width 14 height 5
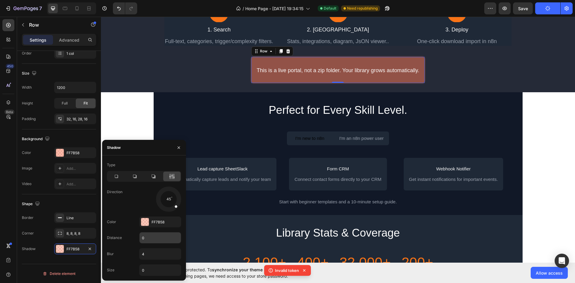
click at [151, 242] on input "0" at bounding box center [160, 237] width 41 height 11
click at [163, 257] on input "4" at bounding box center [160, 254] width 41 height 11
type input "8"
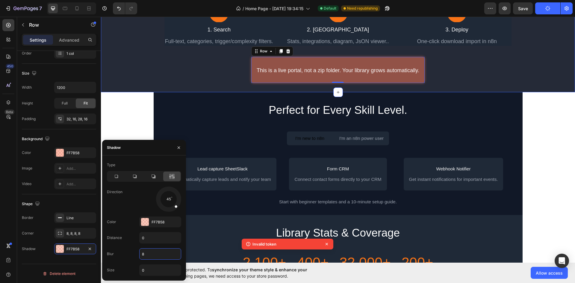
click at [466, 84] on div "How it Works Heading Image 1. Search Text Block Full-text, categories, trigger/…" at bounding box center [338, 29] width 474 height 126
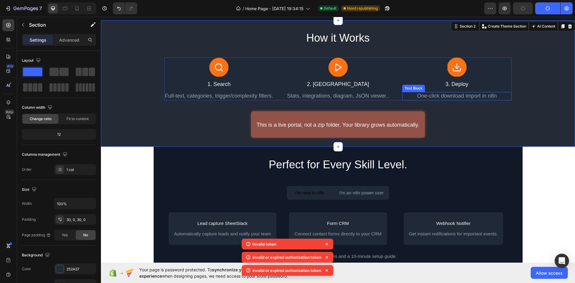
scroll to position [180, 0]
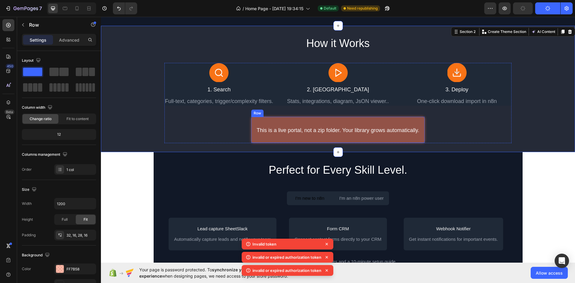
click at [408, 120] on div "This is a live portal, not a zip folder. Your library grows automatically. Text…" at bounding box center [338, 129] width 174 height 27
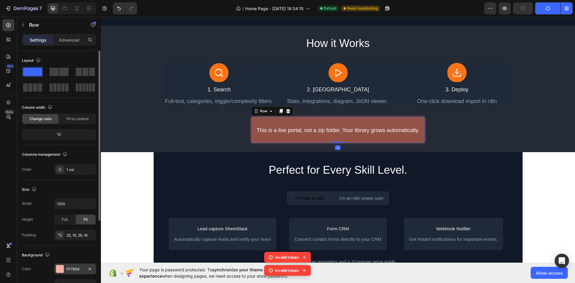
click at [66, 269] on div "FF7B58" at bounding box center [75, 269] width 42 height 11
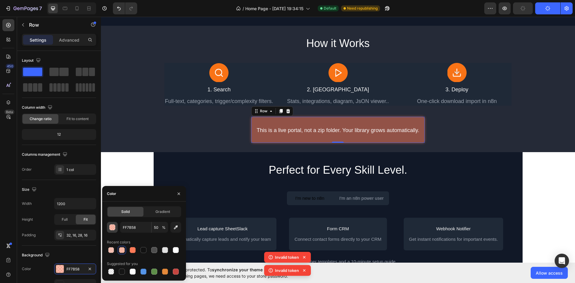
click at [110, 230] on button "button" at bounding box center [112, 227] width 11 height 11
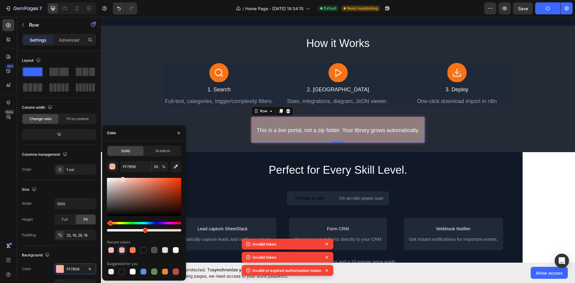
drag, startPoint x: 128, startPoint y: 179, endPoint x: 122, endPoint y: 178, distance: 5.5
click at [122, 178] on div at bounding box center [144, 197] width 74 height 38
type input "FCD4C9"
type input "FF7B58"
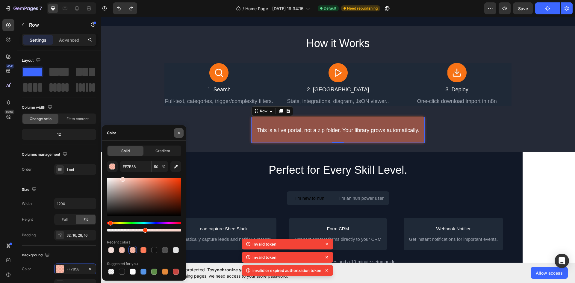
click at [180, 132] on icon "button" at bounding box center [179, 132] width 2 height 2
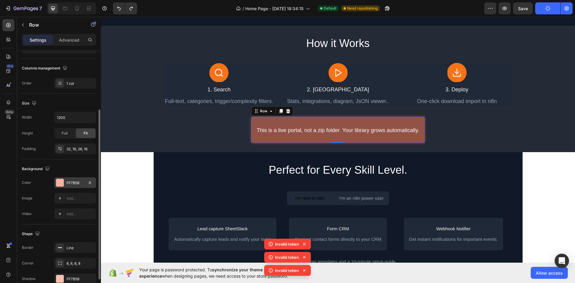
scroll to position [116, 0]
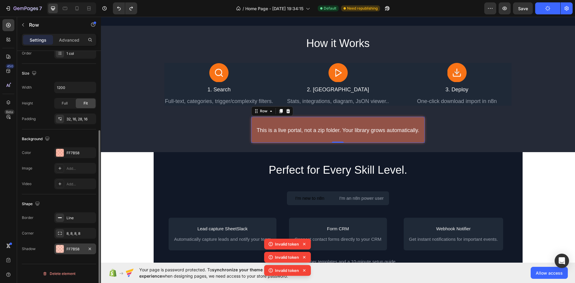
click at [67, 247] on div "FF7B58" at bounding box center [74, 248] width 17 height 5
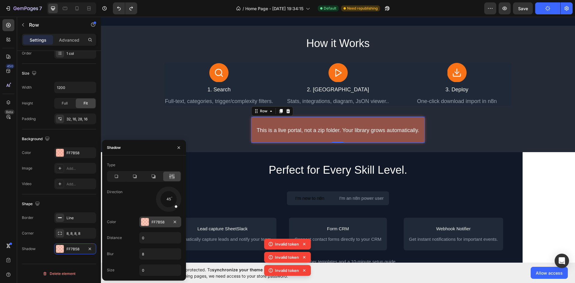
click at [144, 220] on div at bounding box center [145, 222] width 8 height 8
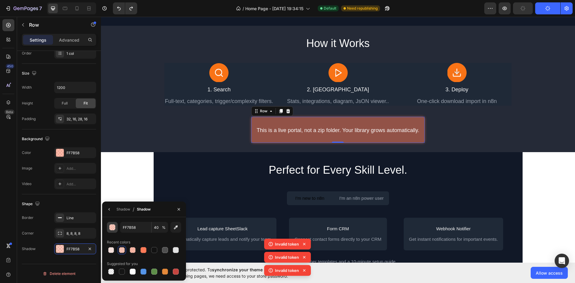
click at [111, 228] on div "button" at bounding box center [113, 228] width 6 height 6
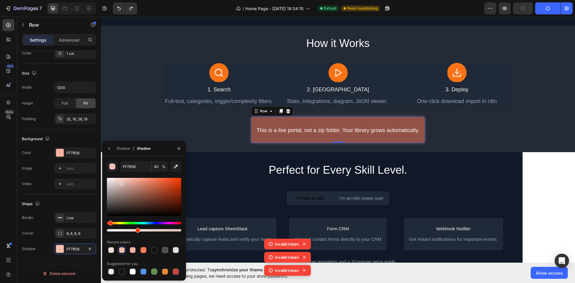
click at [121, 182] on div at bounding box center [144, 197] width 74 height 38
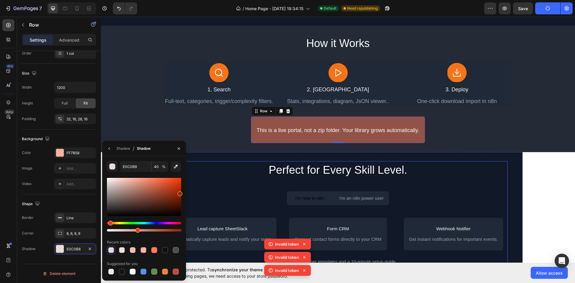
drag, startPoint x: 222, startPoint y: 199, endPoint x: 199, endPoint y: 183, distance: 28.2
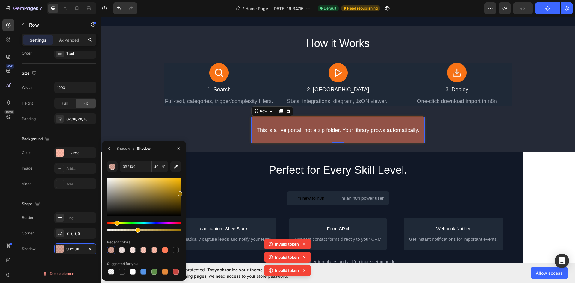
drag, startPoint x: 110, startPoint y: 224, endPoint x: 116, endPoint y: 226, distance: 6.8
click at [116, 226] on div at bounding box center [144, 227] width 74 height 10
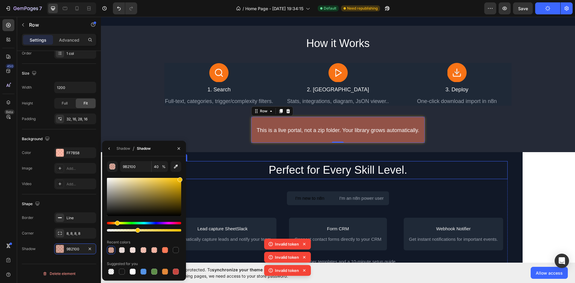
drag, startPoint x: 285, startPoint y: 197, endPoint x: 190, endPoint y: 174, distance: 98.0
type input "F9BF00"
click at [197, 145] on div "How it Works Heading Image 1. Search Text Block Full-text, categories, trigger/…" at bounding box center [338, 89] width 474 height 126
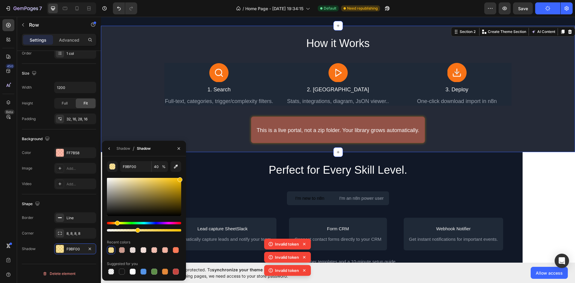
scroll to position [0, 0]
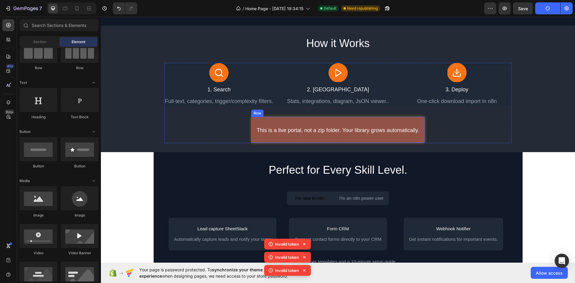
click at [413, 120] on div "This is a live portal, not a zip folder. Your library grows automatically. Text…" at bounding box center [338, 129] width 174 height 27
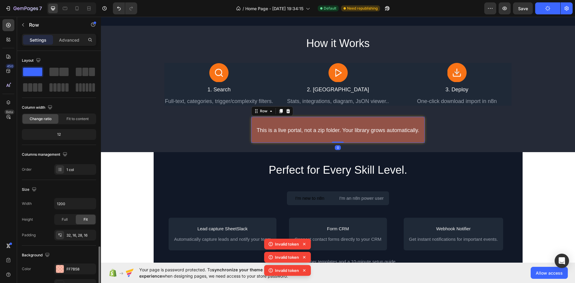
scroll to position [116, 0]
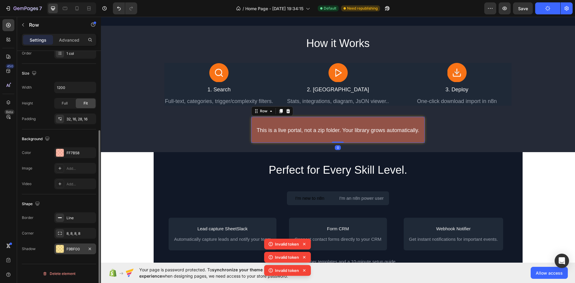
click at [66, 248] on div "F9BF00" at bounding box center [75, 248] width 42 height 11
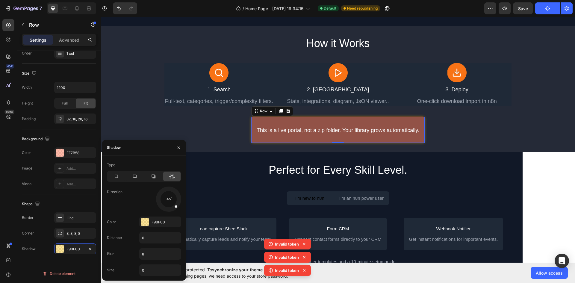
click at [172, 176] on icon at bounding box center [172, 176] width 6 height 6
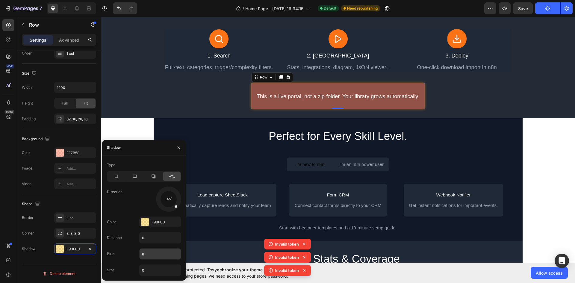
scroll to position [240, 0]
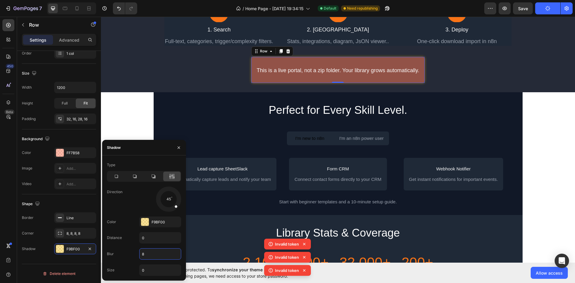
click at [155, 252] on input "8" at bounding box center [160, 254] width 41 height 11
type input "20"
click at [397, 43] on div "Image 1. Search Text Block Full-text, categories, trigger/complexity filters. T…" at bounding box center [337, 24] width 347 height 43
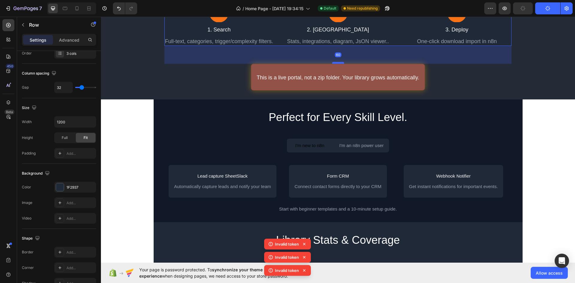
drag, startPoint x: 334, startPoint y: 55, endPoint x: 339, endPoint y: 63, distance: 8.3
click at [339, 63] on div at bounding box center [338, 63] width 12 height 2
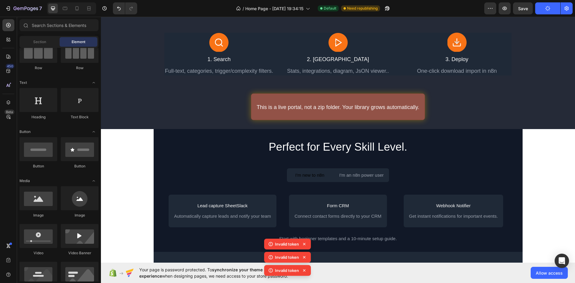
scroll to position [180, 0]
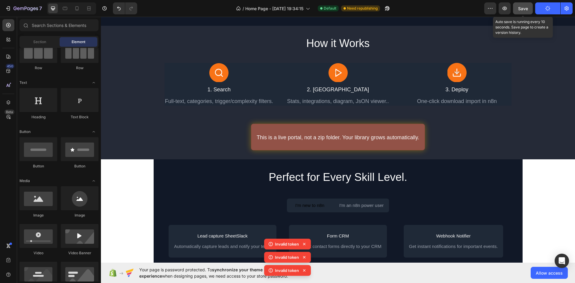
click at [525, 8] on span "Save" at bounding box center [523, 8] width 10 height 5
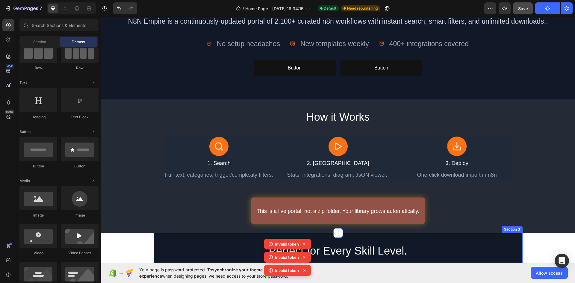
scroll to position [90, 0]
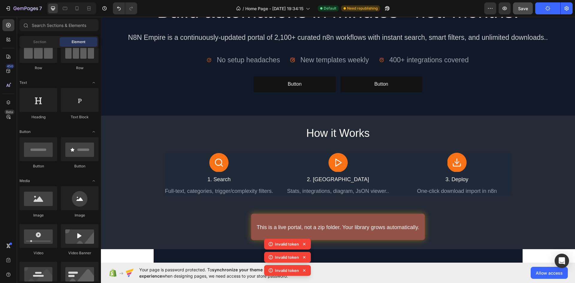
click at [304, 243] on icon at bounding box center [304, 244] width 6 height 6
click at [304, 246] on icon at bounding box center [304, 244] width 6 height 6
click at [303, 254] on icon at bounding box center [304, 257] width 6 height 6
click at [304, 267] on div "Invalid token" at bounding box center [287, 270] width 47 height 11
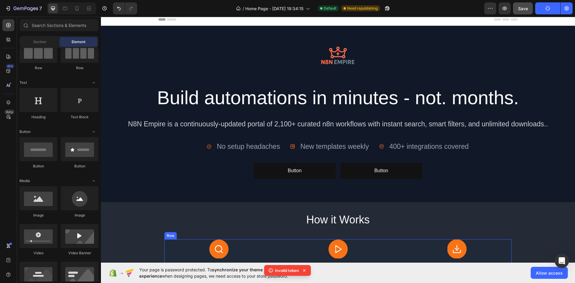
scroll to position [0, 0]
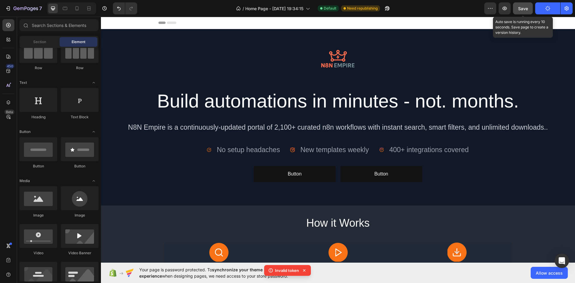
click at [526, 11] on div "Save" at bounding box center [523, 8] width 10 height 6
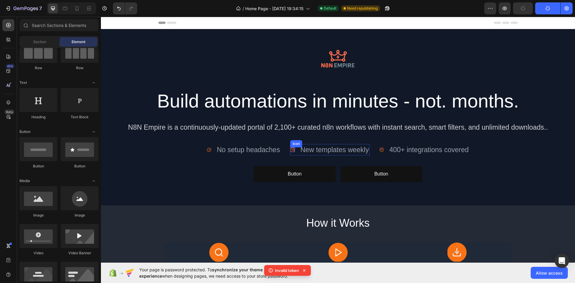
click at [290, 151] on div "Icon" at bounding box center [292, 149] width 5 height 5
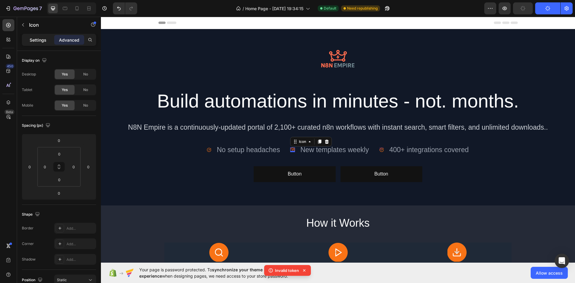
click at [42, 38] on p "Settings" at bounding box center [38, 40] width 17 height 6
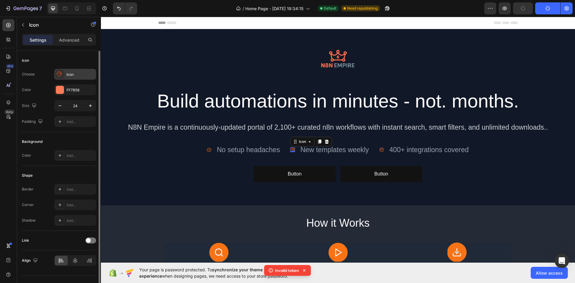
click at [65, 75] on div "Icon" at bounding box center [75, 74] width 42 height 11
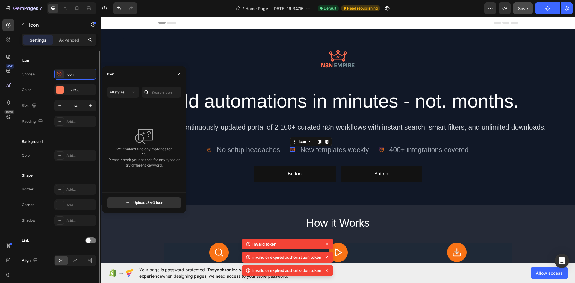
click at [78, 60] on div "Icon" at bounding box center [59, 61] width 74 height 10
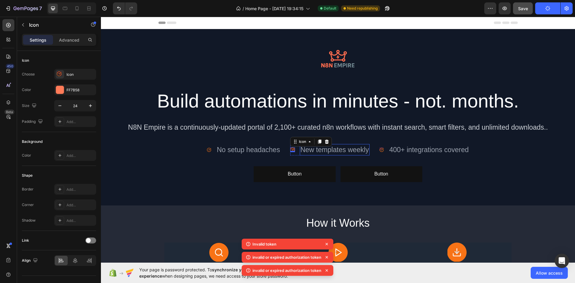
click at [233, 190] on div "Image Build automations in minutes - not. months. Heading N8N Empire is a conti…" at bounding box center [338, 117] width 431 height 158
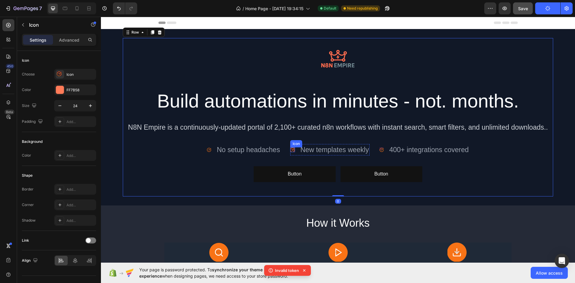
click at [292, 149] on image at bounding box center [292, 149] width 5 height 5
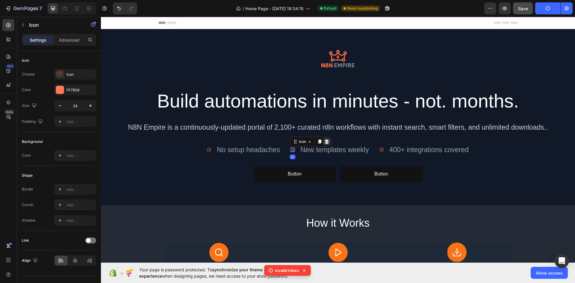
click at [325, 142] on icon at bounding box center [327, 142] width 4 height 4
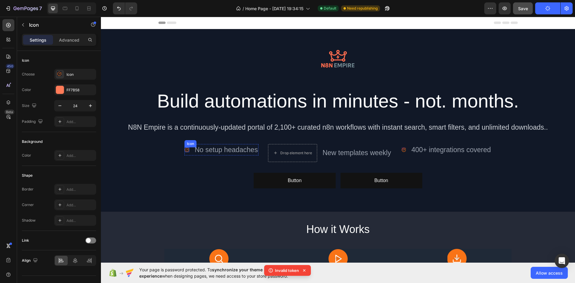
click at [184, 149] on image at bounding box center [186, 149] width 5 height 5
click at [219, 142] on icon at bounding box center [221, 142] width 4 height 4
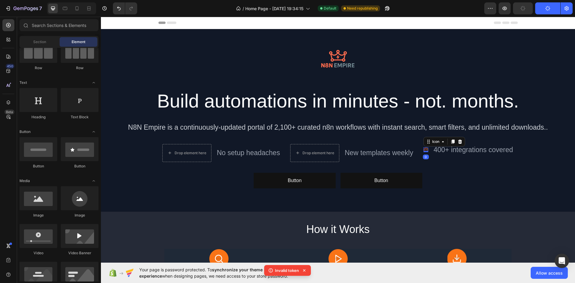
click at [423, 150] on image at bounding box center [425, 149] width 5 height 5
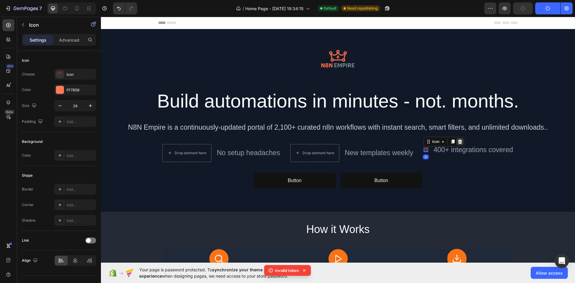
click at [460, 139] on icon at bounding box center [460, 141] width 5 height 5
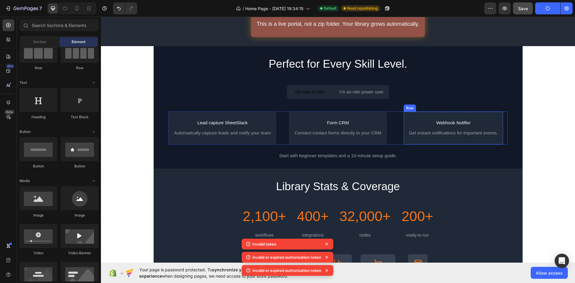
scroll to position [269, 0]
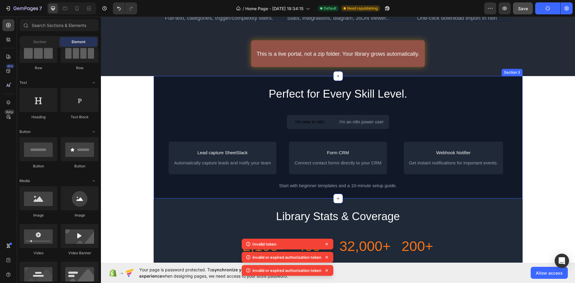
click at [516, 81] on div "Perfect for Every Skill Level. Heading I'm new to n8n Button I'm an n8n power u…" at bounding box center [338, 137] width 369 height 123
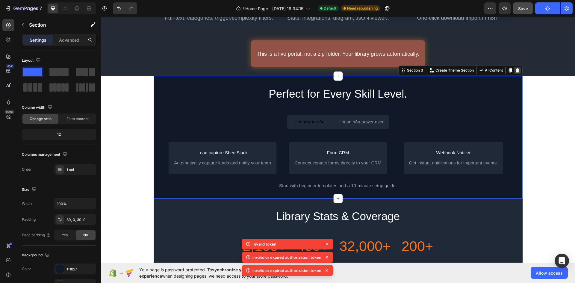
click at [516, 70] on icon at bounding box center [517, 70] width 4 height 4
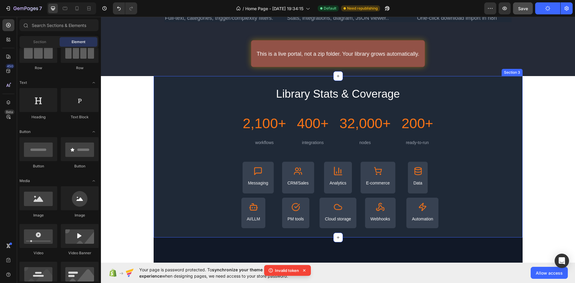
click at [513, 82] on div "Library Stats & Coverage Heading 2,100+ Heading workflows Text Block Row 400+ H…" at bounding box center [338, 157] width 369 height 162
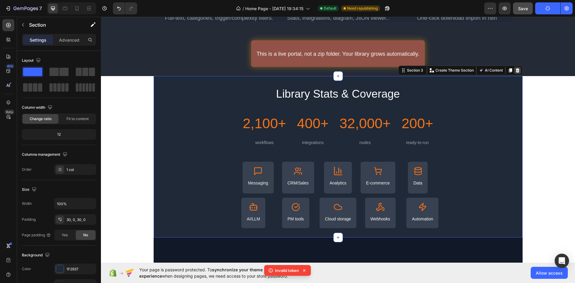
click at [516, 70] on icon at bounding box center [517, 70] width 5 height 5
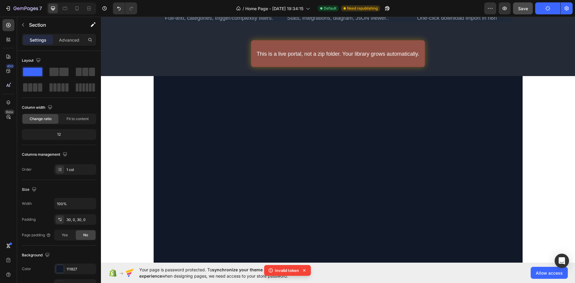
click at [510, 82] on div at bounding box center [338, 128] width 369 height 105
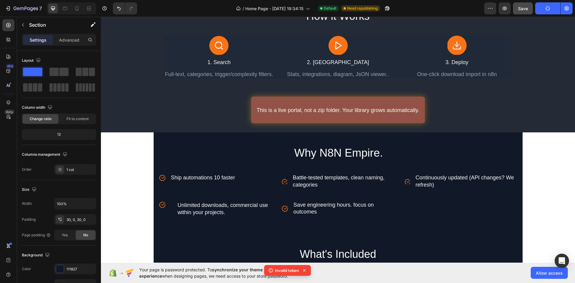
scroll to position [210, 0]
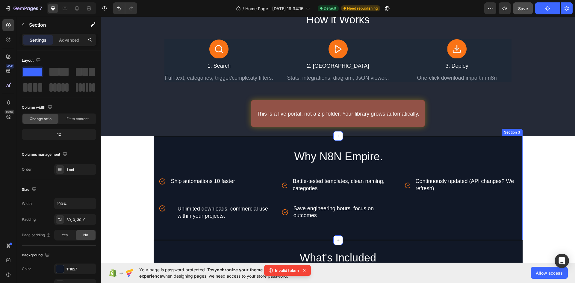
click at [493, 142] on div "Why N8N Empire. Heading Icon Ship automations 10 faster Text Block Advanced lis…" at bounding box center [338, 188] width 369 height 105
click at [480, 138] on div "Why N8N Empire. Heading Icon Ship automations 10 faster Text Block Advanced lis…" at bounding box center [338, 188] width 369 height 105
click at [512, 133] on div "Section 3" at bounding box center [512, 132] width 19 height 5
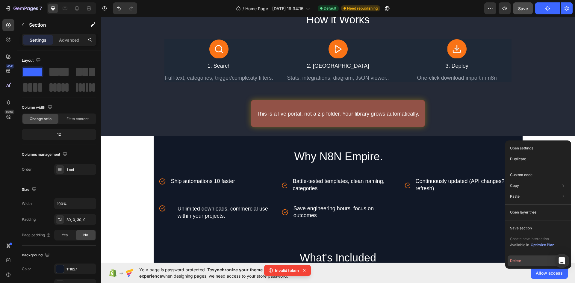
click at [522, 261] on button "Delete" at bounding box center [538, 260] width 61 height 11
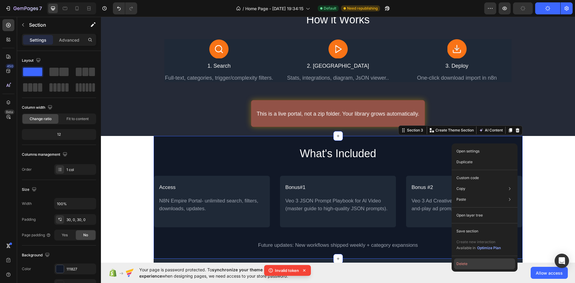
click at [472, 264] on button "Delete" at bounding box center [484, 263] width 61 height 11
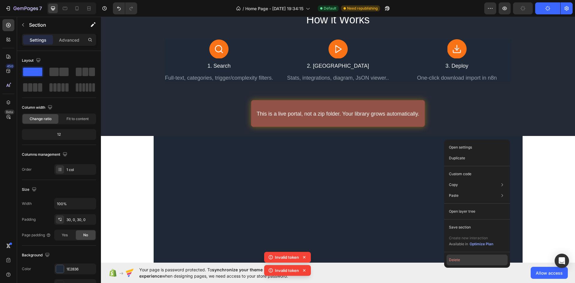
click at [464, 258] on button "Delete" at bounding box center [476, 260] width 61 height 11
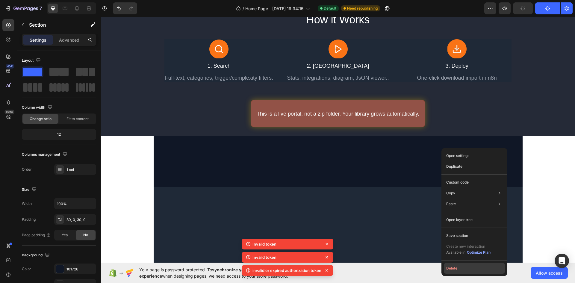
drag, startPoint x: 454, startPoint y: 266, endPoint x: 356, endPoint y: 221, distance: 107.7
click at [454, 266] on button "Delete" at bounding box center [474, 268] width 61 height 11
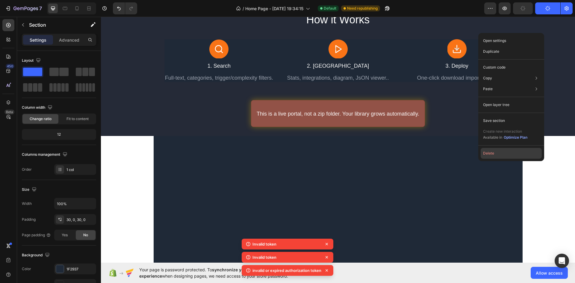
click at [493, 154] on button "Delete" at bounding box center [511, 153] width 61 height 11
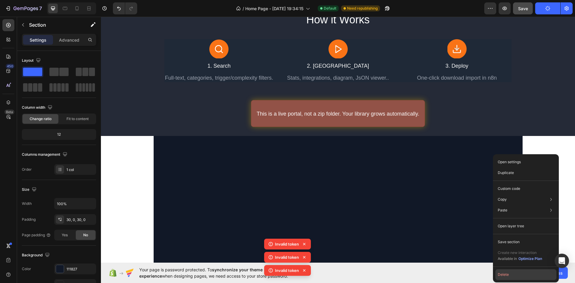
click at [501, 274] on button "Delete" at bounding box center [525, 274] width 61 height 11
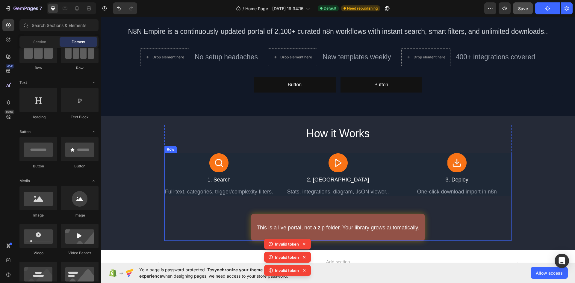
scroll to position [0, 0]
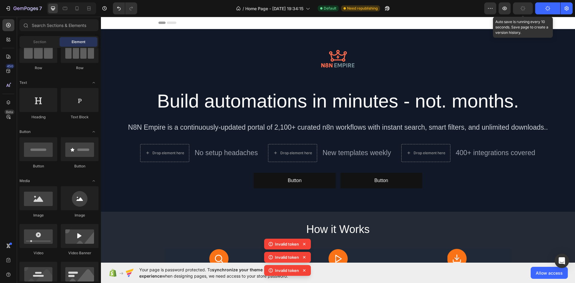
click at [517, 9] on button "button" at bounding box center [523, 8] width 20 height 12
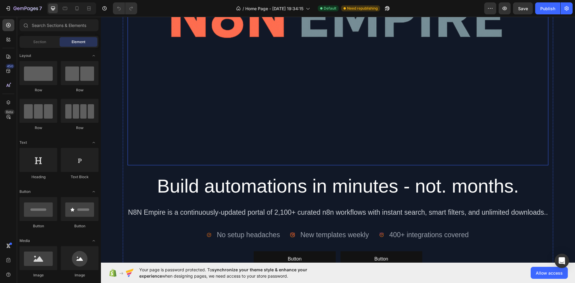
scroll to position [299, 0]
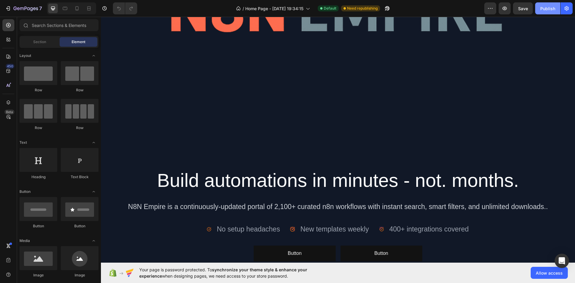
click at [546, 10] on div "Publish" at bounding box center [547, 8] width 15 height 6
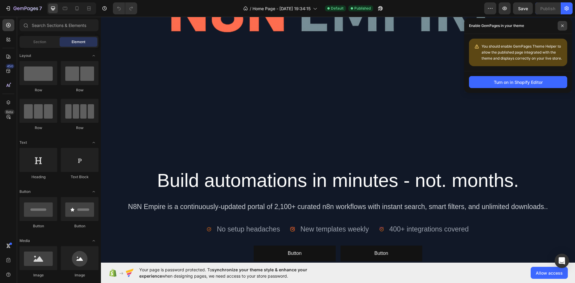
click at [563, 28] on span at bounding box center [563, 26] width 10 height 10
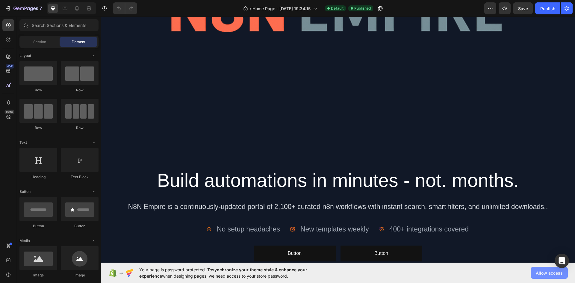
click at [549, 267] on button "Allow access" at bounding box center [549, 273] width 37 height 12
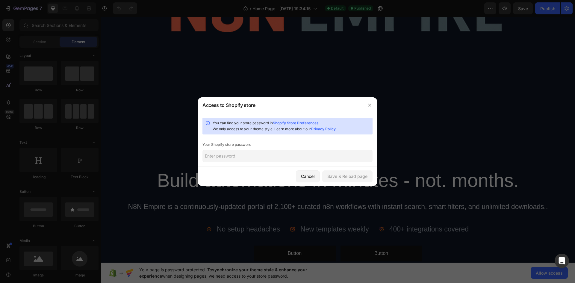
click at [315, 156] on input "text" at bounding box center [287, 156] width 170 height 12
drag, startPoint x: 306, startPoint y: 175, endPoint x: 283, endPoint y: 144, distance: 38.1
click at [306, 175] on div "Cancel" at bounding box center [308, 176] width 14 height 6
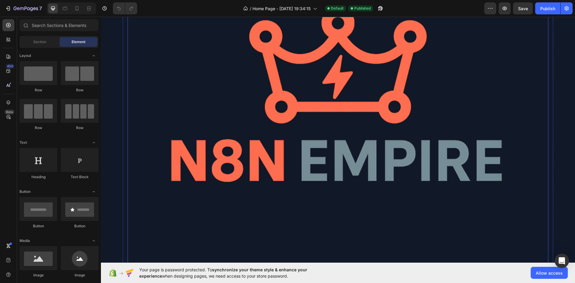
scroll to position [0, 0]
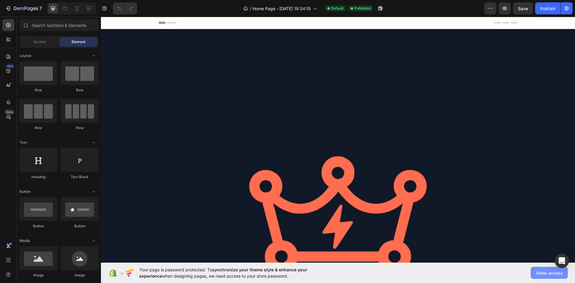
click at [545, 276] on button "Allow access" at bounding box center [549, 273] width 37 height 12
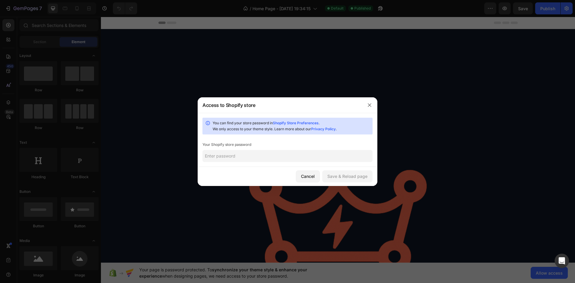
click at [267, 155] on input "text" at bounding box center [287, 156] width 170 height 12
paste input "mayglu"
type input "mayglu"
click at [342, 174] on div "Save & Reload page" at bounding box center [347, 176] width 40 height 6
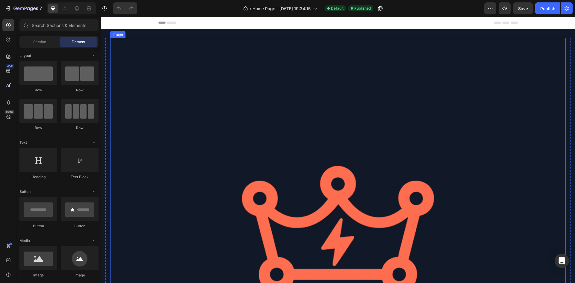
click at [348, 109] on img at bounding box center [337, 265] width 455 height 455
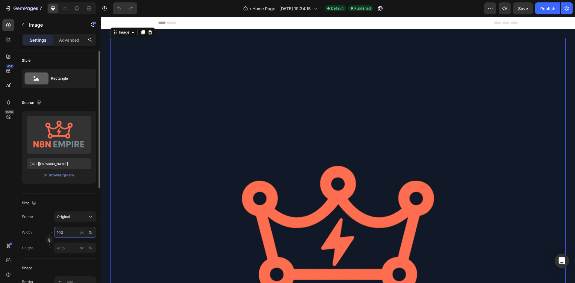
click at [70, 231] on input "100" at bounding box center [75, 232] width 42 height 11
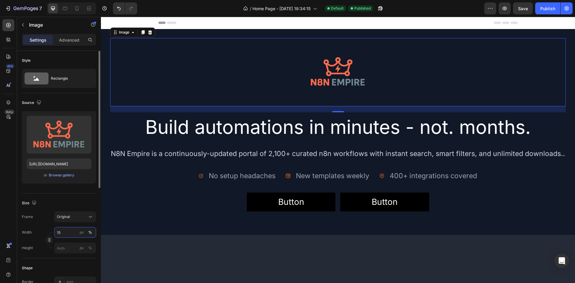
drag, startPoint x: 57, startPoint y: 232, endPoint x: 22, endPoint y: 236, distance: 35.5
click at [22, 236] on div "Width 15 px %" at bounding box center [59, 232] width 74 height 11
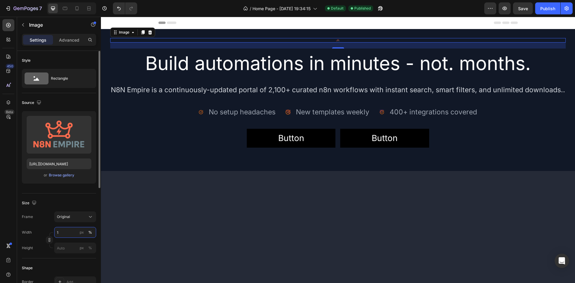
type input "10"
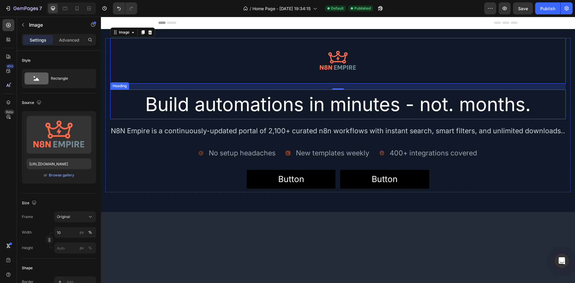
click at [123, 101] on h2 "Build automations in minutes - not. months." at bounding box center [337, 105] width 455 height 30
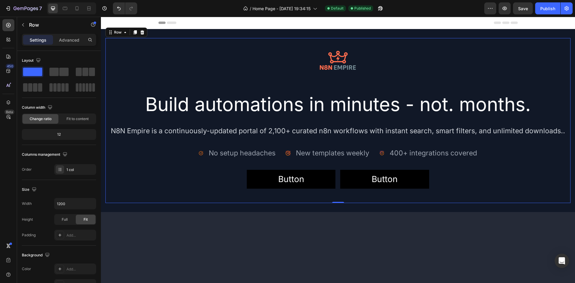
click at [185, 196] on div "Image Build automations in minutes - not. months. Heading N8N Empire is a conti…" at bounding box center [337, 120] width 465 height 165
click at [522, 9] on span "Save" at bounding box center [523, 8] width 10 height 5
click at [551, 13] on button "Publish" at bounding box center [547, 8] width 25 height 12
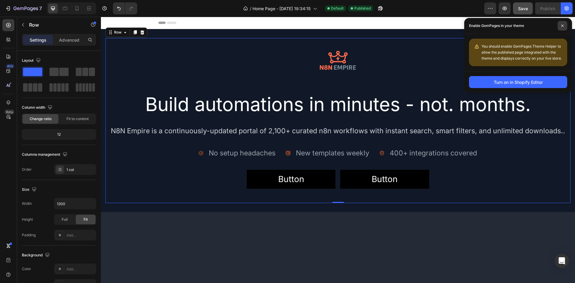
click at [561, 27] on icon at bounding box center [562, 26] width 2 height 2
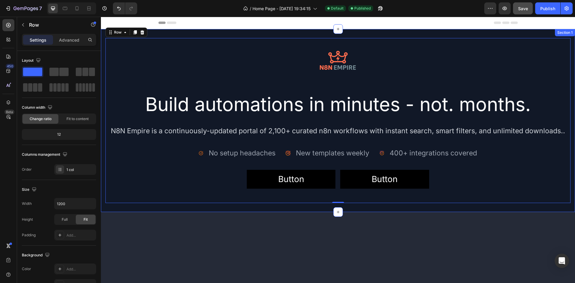
click at [365, 34] on div "Image Build automations in minutes - not. months. Heading N8N Empire is a conti…" at bounding box center [338, 120] width 474 height 183
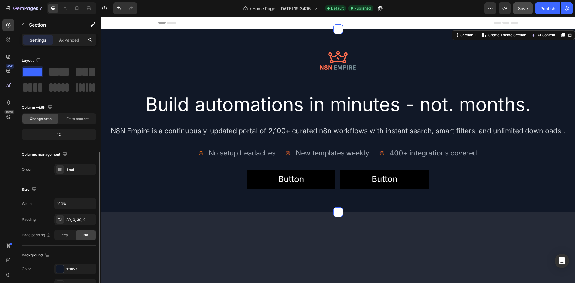
scroll to position [60, 0]
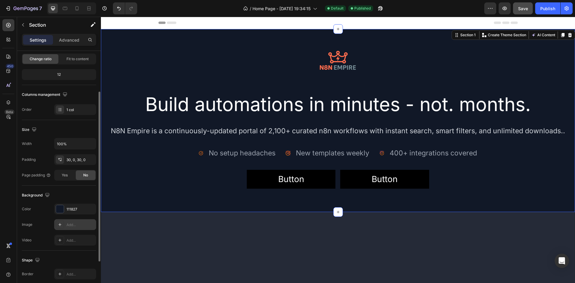
click at [61, 223] on icon at bounding box center [59, 224] width 5 height 5
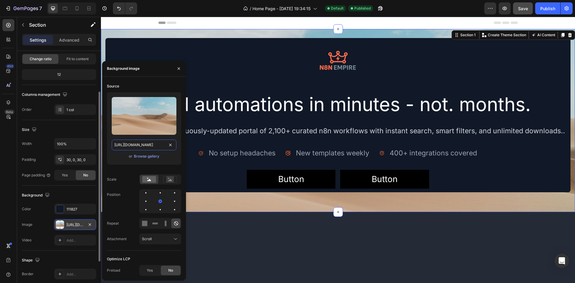
click at [129, 147] on input "https://cdn.shopify.com/s/files/1/2005/9307/files/background_settings.jpg" at bounding box center [144, 145] width 65 height 11
click at [150, 156] on div "Browse gallery" at bounding box center [146, 156] width 25 height 5
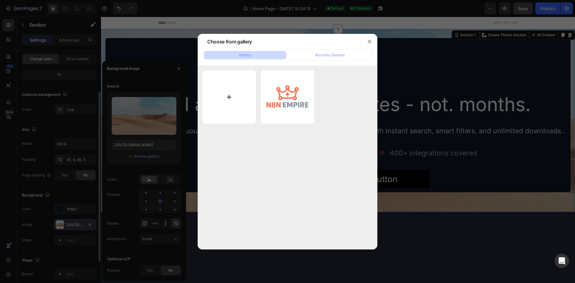
click at [232, 85] on input "file" at bounding box center [229, 97] width 54 height 54
type input "C:\fakepath\ChatGPT Image 26 ago 2025, 19_56_31.png"
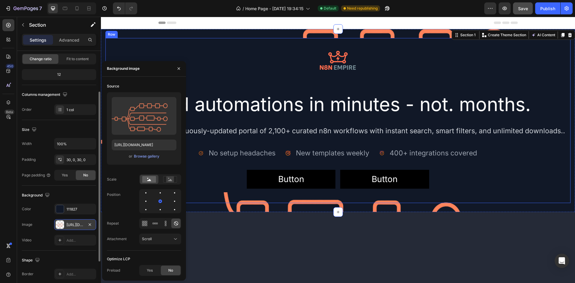
click at [241, 202] on div "Image Build automations in minutes - not. months. Heading N8N Empire is a conti…" at bounding box center [337, 120] width 465 height 165
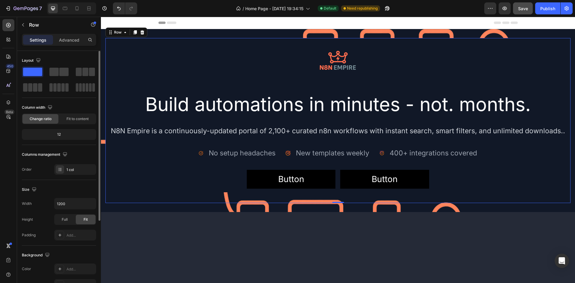
scroll to position [116, 0]
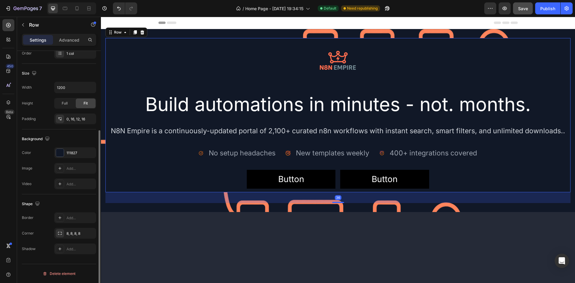
click at [154, 185] on div "Image Build automations in minutes - not. months. Heading N8N Empire is a conti…" at bounding box center [337, 113] width 455 height 151
click at [59, 153] on div at bounding box center [60, 153] width 8 height 8
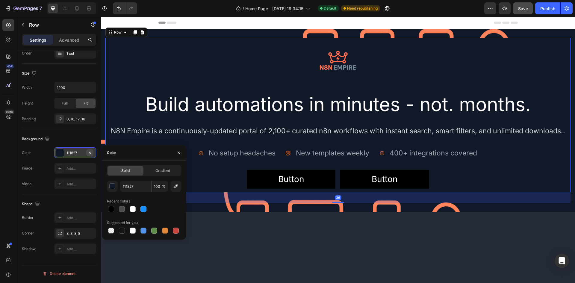
click at [91, 154] on icon "button" at bounding box center [89, 152] width 5 height 5
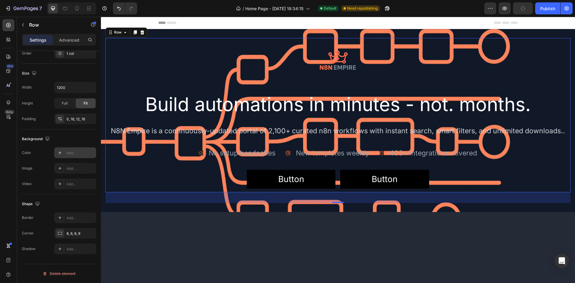
click at [232, 221] on div at bounding box center [338, 275] width 474 height 108
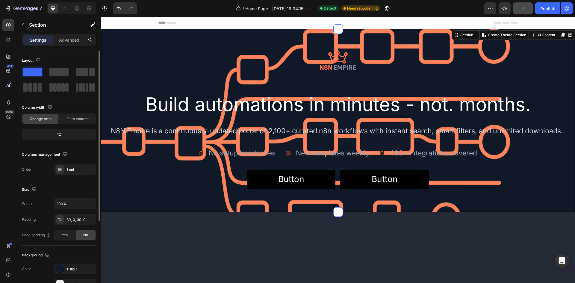
click at [234, 205] on div "Image Build automations in minutes - not. months. Heading N8N Empire is a conti…" at bounding box center [338, 120] width 474 height 183
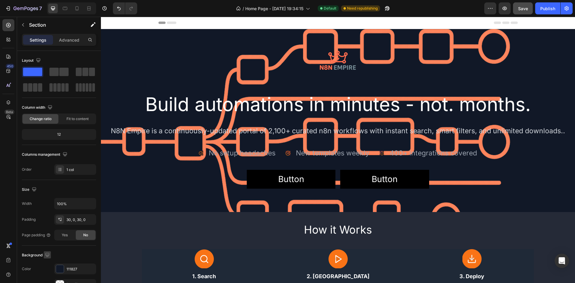
scroll to position [116, 0]
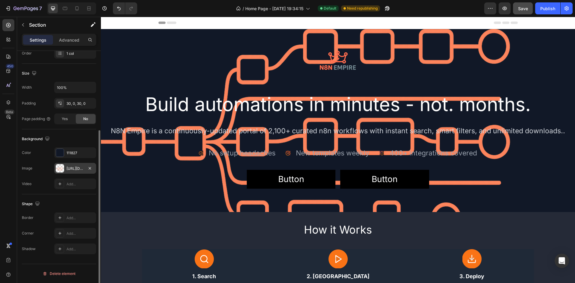
click at [65, 168] on div "https://cdn.shopify.com/s/files/1/0937/8840/6134/files/gempages_581521175834788…" at bounding box center [75, 168] width 42 height 11
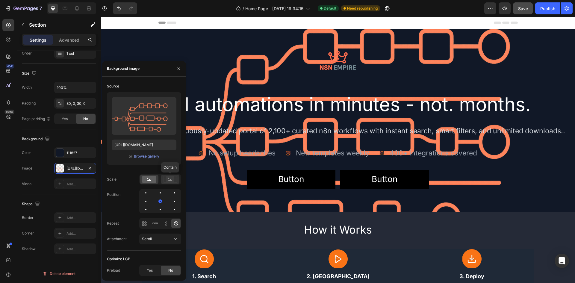
click at [168, 180] on rect at bounding box center [170, 179] width 8 height 6
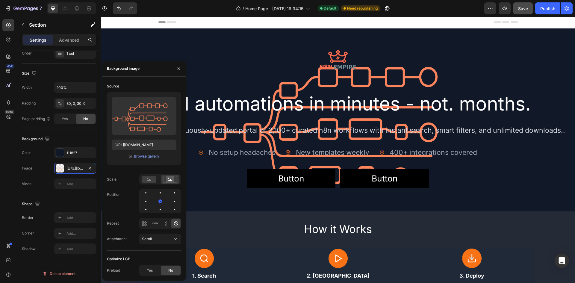
scroll to position [0, 0]
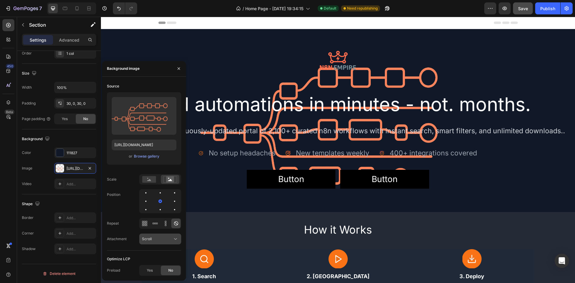
click at [161, 239] on div "Scroll" at bounding box center [157, 238] width 31 height 5
click at [157, 225] on icon at bounding box center [155, 223] width 6 height 6
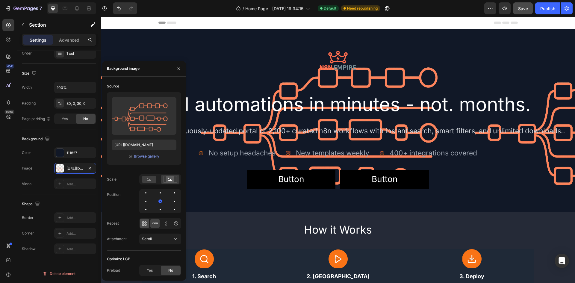
click at [144, 225] on icon at bounding box center [144, 224] width 1 height 1
click at [178, 226] on icon at bounding box center [176, 223] width 6 height 6
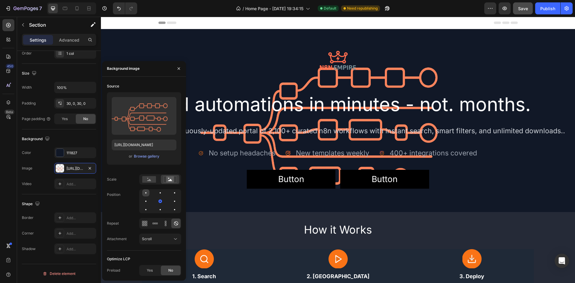
click at [157, 189] on div at bounding box center [160, 192] width 7 height 7
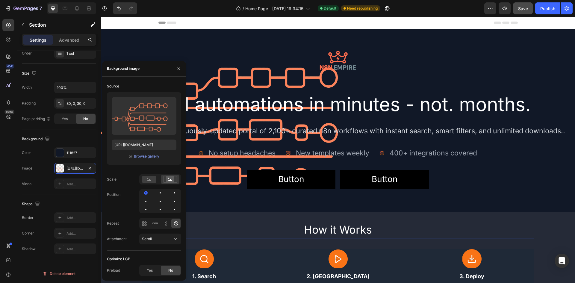
click at [219, 225] on h2 "How it Works" at bounding box center [338, 229] width 392 height 17
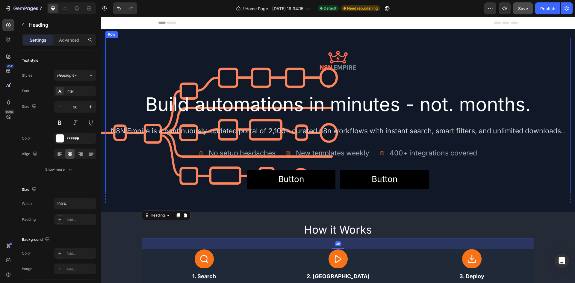
click at [199, 186] on div "Image Build automations in minutes - not. months. Heading N8N Empire is a conti…" at bounding box center [337, 113] width 455 height 151
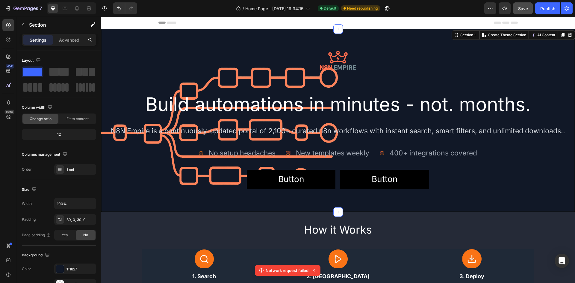
click at [128, 205] on div "Image Build automations in minutes - not. months. Heading N8N Empire is a conti…" at bounding box center [338, 120] width 474 height 183
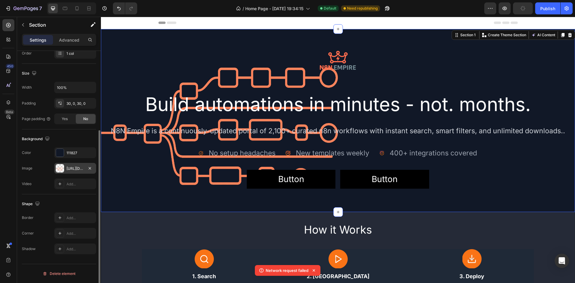
click at [63, 169] on div at bounding box center [60, 168] width 8 height 8
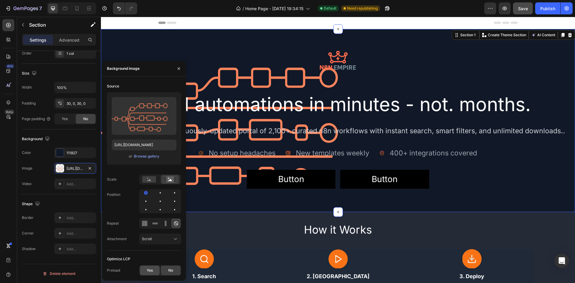
click at [153, 268] on div "Yes" at bounding box center [150, 271] width 20 height 10
click at [525, 13] on button "Save" at bounding box center [523, 8] width 20 height 12
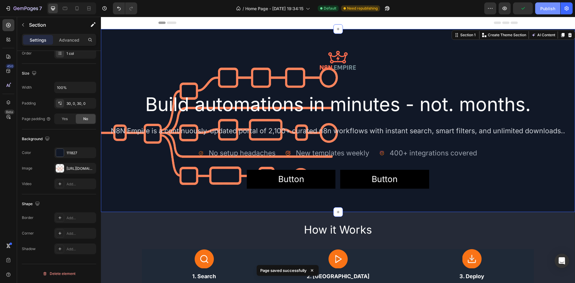
click at [542, 11] on div "Publish" at bounding box center [547, 8] width 15 height 6
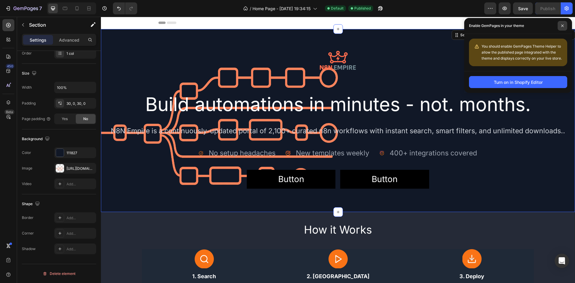
click at [565, 25] on span at bounding box center [563, 26] width 10 height 10
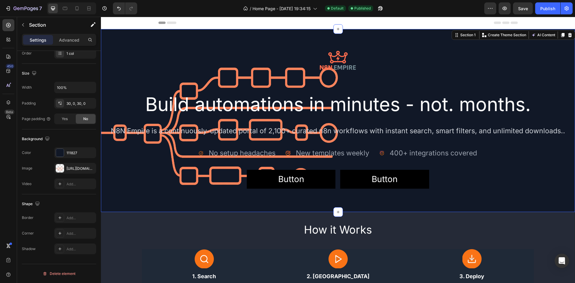
click at [123, 206] on div "Image Build automations in minutes - not. months. Heading N8N Empire is a conti…" at bounding box center [338, 120] width 474 height 183
click at [392, 36] on div "Image Build automations in minutes - not. months. Heading N8N Empire is a conti…" at bounding box center [338, 120] width 474 height 183
click at [70, 150] on div "111827" at bounding box center [74, 152] width 17 height 5
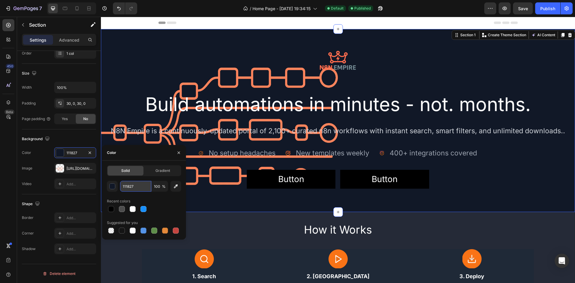
click at [128, 186] on input "111827" at bounding box center [135, 186] width 31 height 11
paste input "#0f0f15"
type input "#0f0f15"
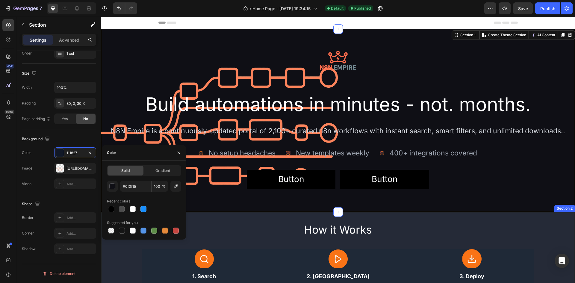
click at [227, 213] on div "How it Works Heading Image 1. Search Text Block Full-text, categories, trigger/…" at bounding box center [338, 276] width 474 height 128
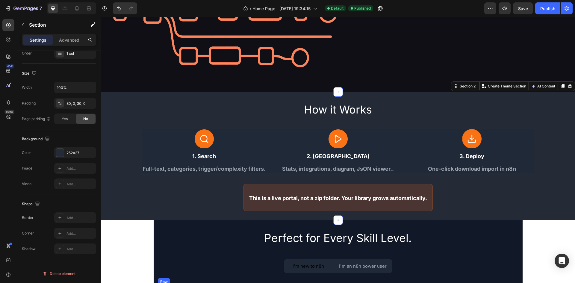
scroll to position [269, 0]
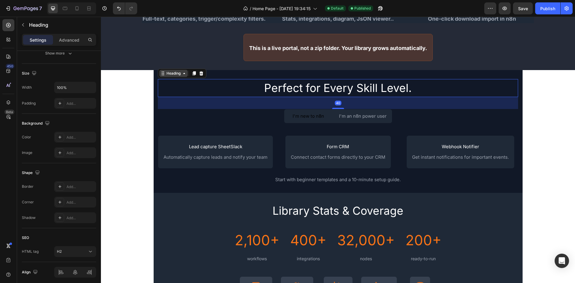
click at [165, 73] on div "Heading" at bounding box center [173, 73] width 16 height 5
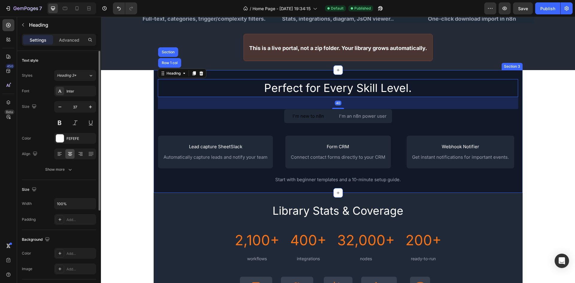
click at [230, 75] on div "Perfect for Every Skill Level. Heading Row 1 col Section 40 I'm new to n8n Butt…" at bounding box center [338, 131] width 369 height 123
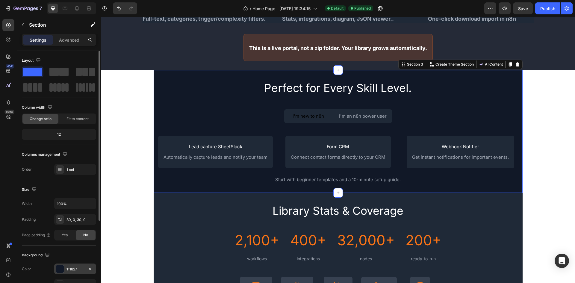
click at [63, 274] on div "111827" at bounding box center [75, 269] width 42 height 11
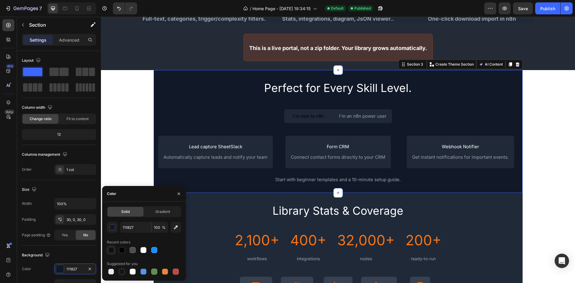
click at [112, 249] on div at bounding box center [111, 250] width 6 height 6
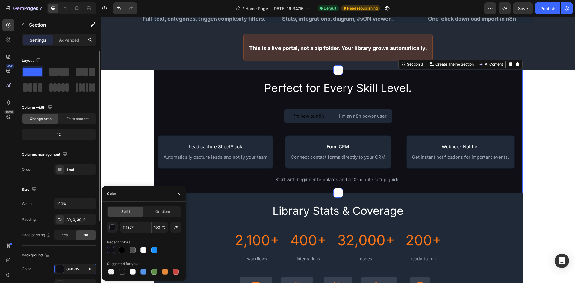
scroll to position [30, 0]
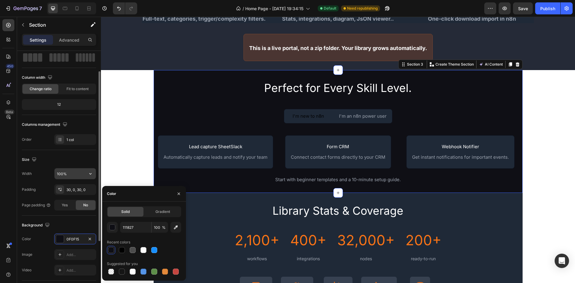
click at [57, 173] on input "100%" at bounding box center [74, 173] width 41 height 11
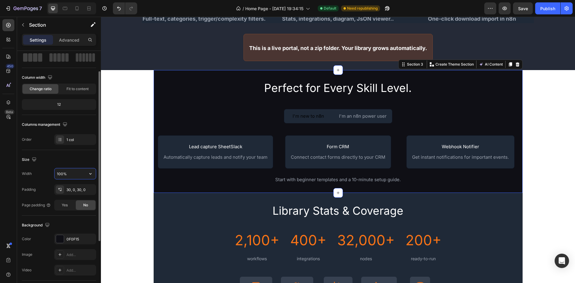
click at [87, 173] on button "button" at bounding box center [90, 173] width 11 height 11
click at [76, 199] on p "Default 1200px" at bounding box center [74, 200] width 34 height 5
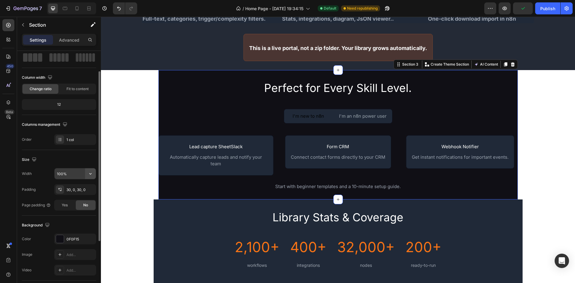
click at [89, 174] on icon "button" at bounding box center [90, 174] width 6 height 6
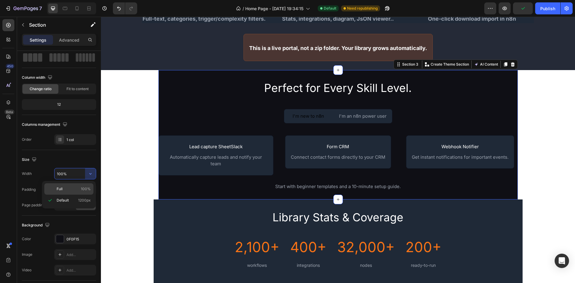
click at [77, 189] on p "Full 100%" at bounding box center [74, 188] width 34 height 5
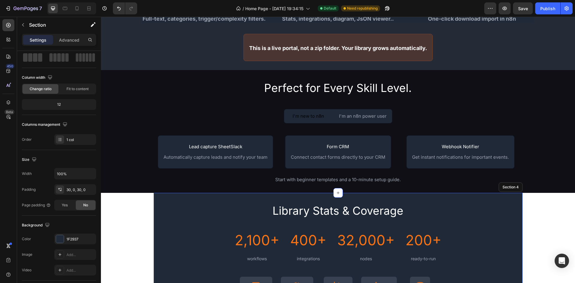
click at [158, 195] on div "Library Stats & Coverage Heading 2,100+ Heading workflows Text Block Row 400+ H…" at bounding box center [338, 271] width 369 height 157
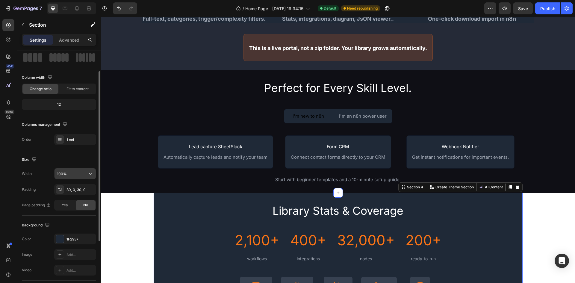
click at [77, 173] on input "100%" at bounding box center [74, 173] width 41 height 11
click at [90, 175] on icon "button" at bounding box center [90, 174] width 6 height 6
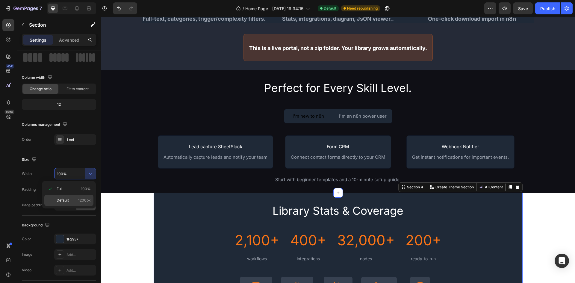
click at [74, 198] on p "Default 1200px" at bounding box center [74, 200] width 34 height 5
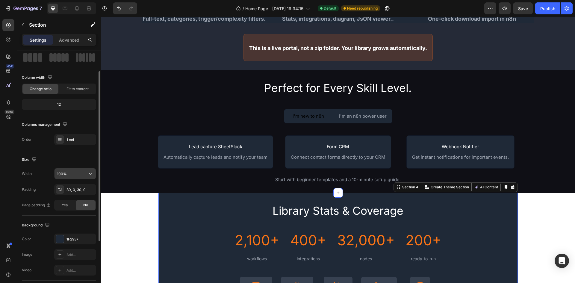
click at [90, 175] on icon "button" at bounding box center [90, 174] width 6 height 6
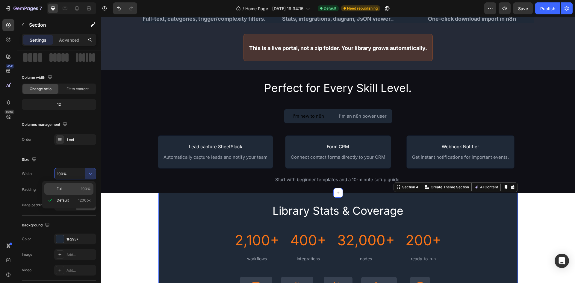
click at [79, 190] on p "Full 100%" at bounding box center [74, 188] width 34 height 5
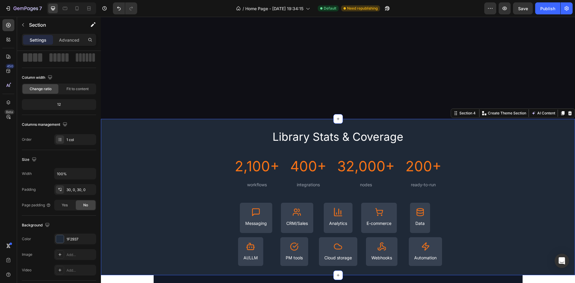
scroll to position [509, 0]
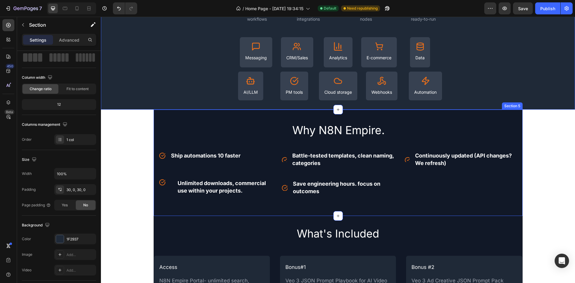
click at [165, 116] on div "Why N8N Empire. Heading Icon Ship automations 10 faster Text Block Advanced lis…" at bounding box center [338, 163] width 369 height 106
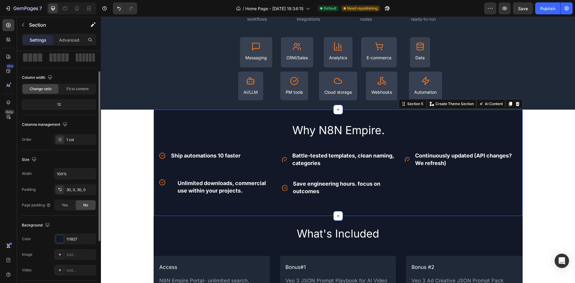
click at [83, 183] on div "Width 100% Padding 30, 0, 30, 0 Page padding Yes No" at bounding box center [59, 189] width 74 height 43
click at [91, 178] on button "button" at bounding box center [90, 173] width 11 height 11
click at [82, 195] on div "Default 1200px" at bounding box center [68, 200] width 49 height 11
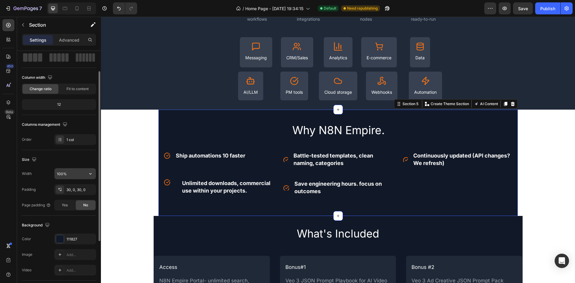
click at [96, 174] on button "button" at bounding box center [90, 173] width 11 height 11
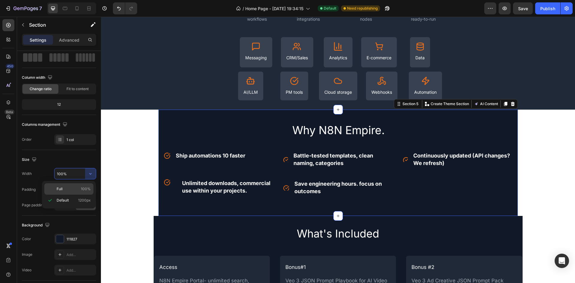
click at [81, 187] on p "Full 100%" at bounding box center [74, 188] width 34 height 5
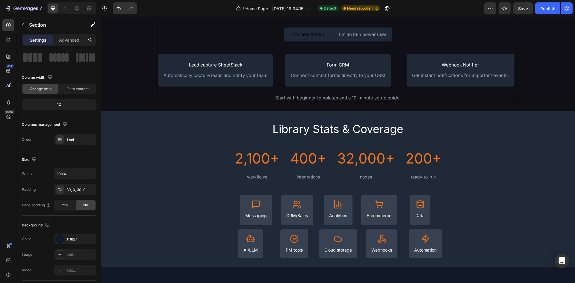
scroll to position [479, 0]
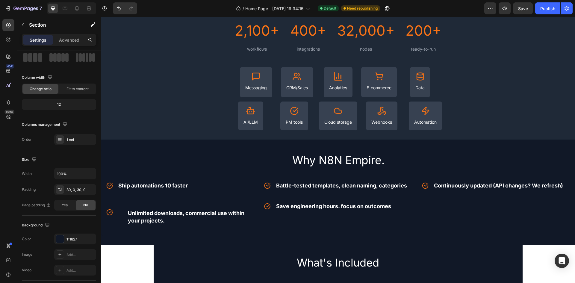
click at [231, 146] on div "Why N8N Empire. Heading Icon Ship automations 10 faster Text Block Advanced lis…" at bounding box center [338, 192] width 474 height 105
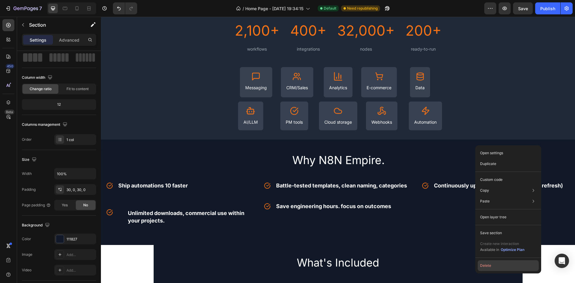
drag, startPoint x: 491, startPoint y: 265, endPoint x: 374, endPoint y: 223, distance: 125.1
click at [491, 265] on button "Delete" at bounding box center [508, 265] width 61 height 11
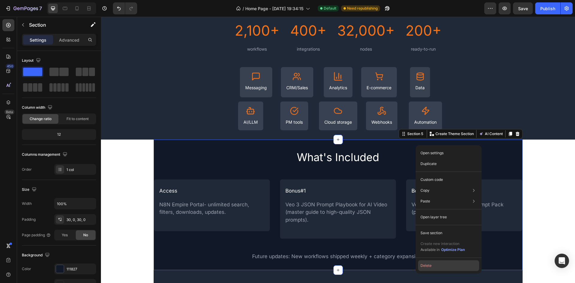
drag, startPoint x: 436, startPoint y: 265, endPoint x: 332, endPoint y: 226, distance: 111.3
click at [436, 265] on button "Delete" at bounding box center [448, 265] width 61 height 11
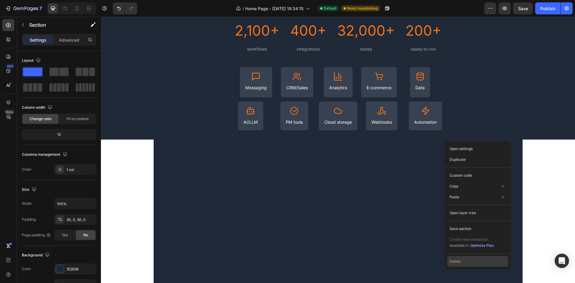
click at [471, 261] on button "Delete" at bounding box center [477, 261] width 61 height 11
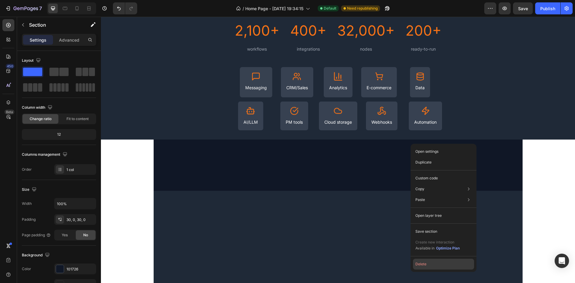
click at [422, 263] on button "Delete" at bounding box center [443, 264] width 61 height 11
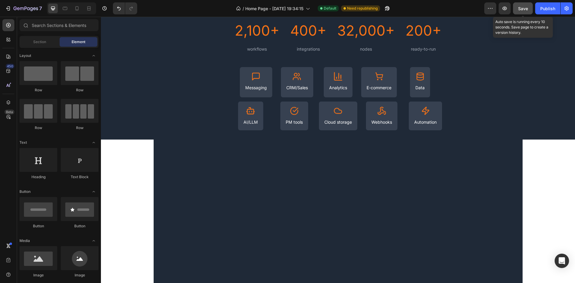
click at [523, 4] on button "Save" at bounding box center [523, 8] width 20 height 12
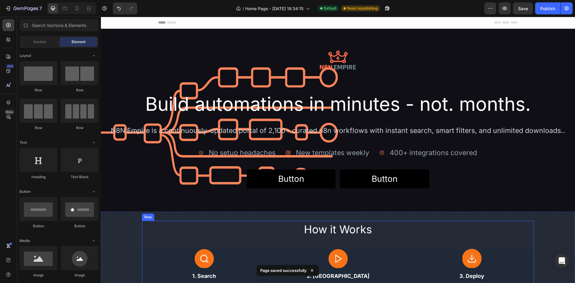
scroll to position [0, 0]
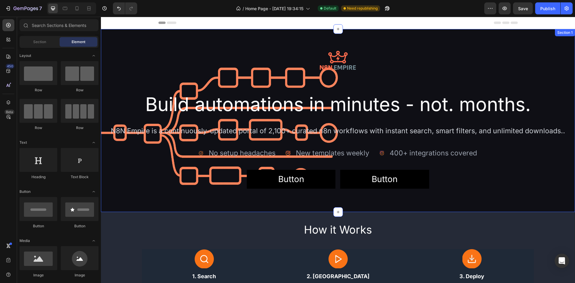
click at [175, 208] on div "Image Build automations in minutes - not. months. Heading N8N Empire is a conti…" at bounding box center [338, 120] width 474 height 183
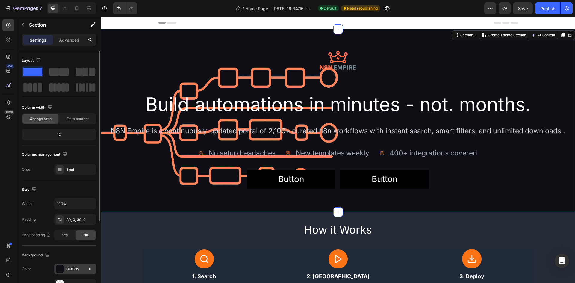
click at [68, 270] on div "0F0F15" at bounding box center [74, 268] width 17 height 5
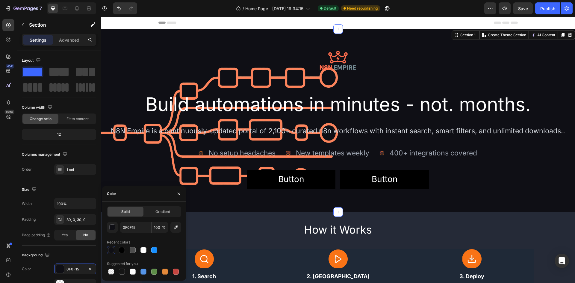
click at [128, 233] on div "0F0F15 100 % Recent colors Suggested for you" at bounding box center [144, 249] width 74 height 54
click at [128, 229] on input "0F0F15" at bounding box center [135, 227] width 31 height 11
click at [178, 194] on icon "button" at bounding box center [178, 193] width 5 height 5
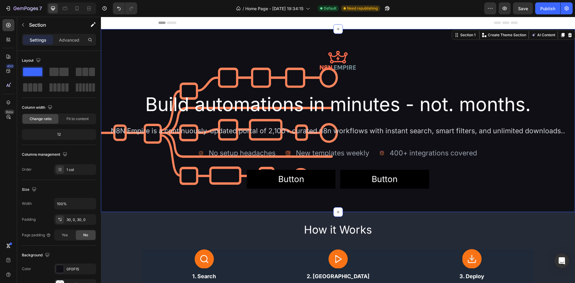
click at [107, 34] on div "Image Build automations in minutes - not. months. Heading N8N Empire is a conti…" at bounding box center [338, 120] width 474 height 183
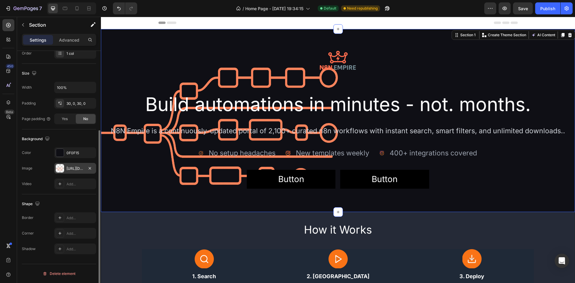
click at [71, 169] on div "https://cdn.shopify.com/s/files/1/0937/8840/6134/files/gempages_581521175834788…" at bounding box center [74, 168] width 17 height 5
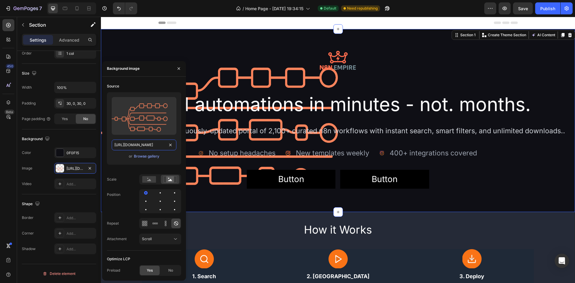
click at [160, 143] on input "https://cdn.shopify.com/s/files/1/0937/8840/6134/files/gempages_581521175834788…" at bounding box center [144, 145] width 65 height 11
click at [149, 158] on div "Browse gallery" at bounding box center [146, 156] width 25 height 5
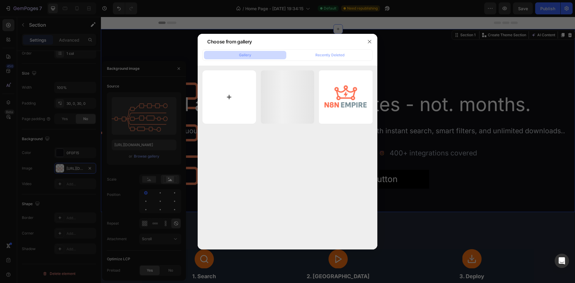
click at [233, 89] on input "file" at bounding box center [229, 97] width 54 height 54
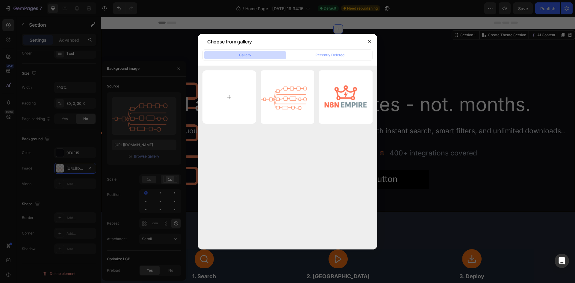
type input "C:\fakepath\BCKG HERO.jpg"
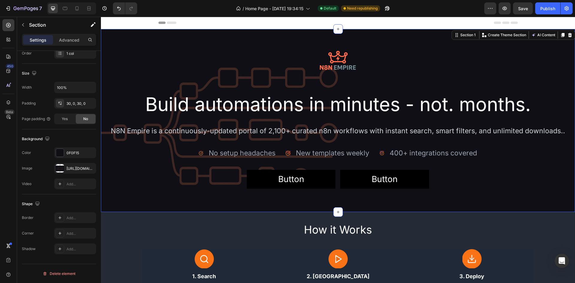
click at [560, 205] on div "Image Build automations in minutes - not. months. Heading N8N Empire is a conti…" at bounding box center [338, 120] width 474 height 183
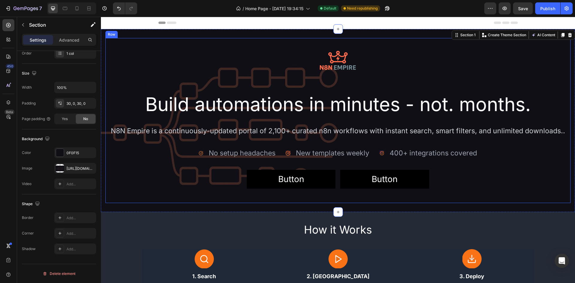
click at [555, 202] on div "Image Build automations in minutes - not. months. Heading N8N Empire is a conti…" at bounding box center [337, 120] width 465 height 165
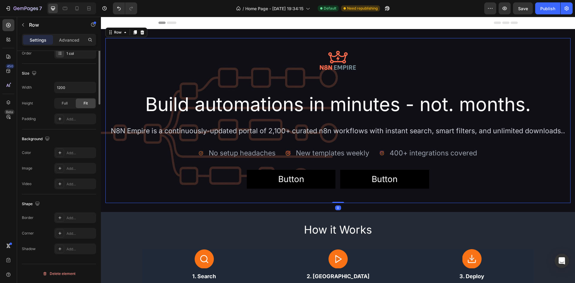
scroll to position [0, 0]
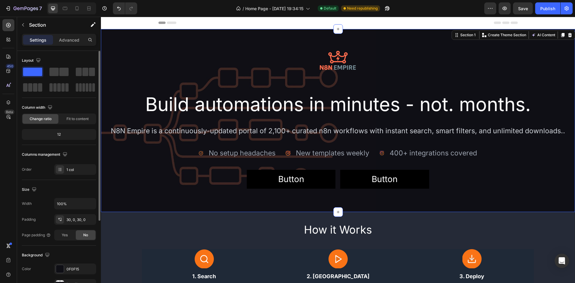
click at [554, 208] on div "Image Build automations in minutes - not. months. Heading N8N Empire is a conti…" at bounding box center [338, 120] width 474 height 183
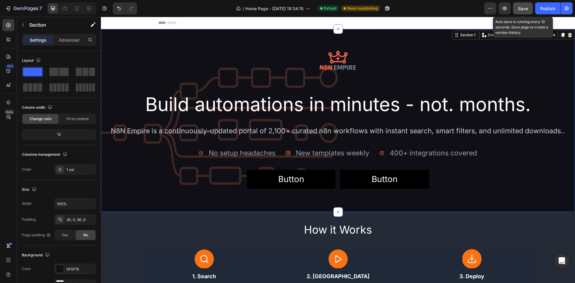
click at [530, 8] on button "Save" at bounding box center [523, 8] width 20 height 12
click at [500, 205] on div "Image Build automations in minutes - not. months. Heading N8N Empire is a conti…" at bounding box center [338, 120] width 474 height 183
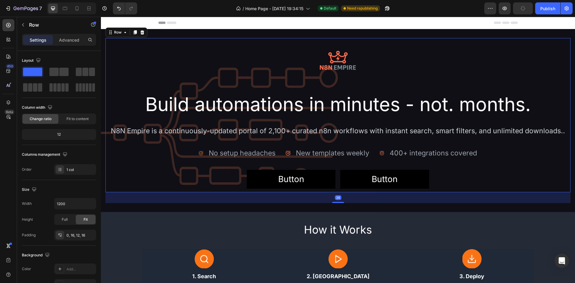
click at [141, 175] on div "Image Build automations in minutes - not. months. Heading N8N Empire is a conti…" at bounding box center [337, 113] width 455 height 151
click at [120, 203] on div "Image Build automations in minutes - not. months. Heading N8N Empire is a conti…" at bounding box center [338, 120] width 474 height 183
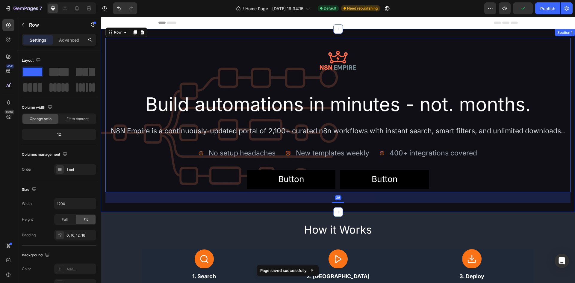
click at [119, 205] on div "Image Build automations in minutes - not. months. Heading N8N Empire is a conti…" at bounding box center [338, 120] width 474 height 183
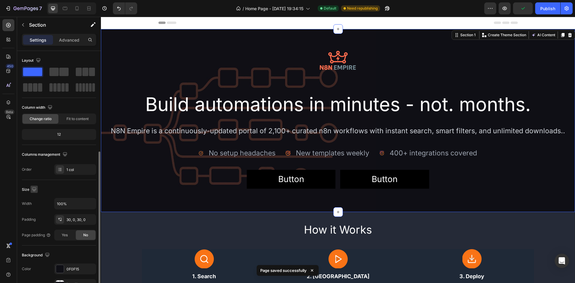
scroll to position [116, 0]
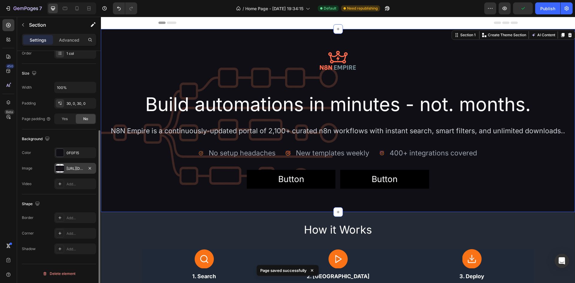
click at [60, 170] on div at bounding box center [60, 168] width 8 height 8
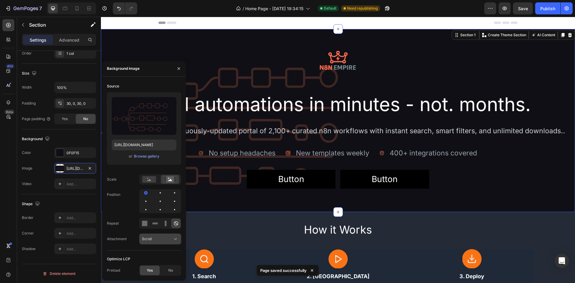
click at [159, 237] on div "Scroll" at bounding box center [157, 238] width 31 height 5
drag, startPoint x: 158, startPoint y: 213, endPoint x: 95, endPoint y: 200, distance: 64.5
click at [158, 213] on p "Fixed" at bounding box center [159, 212] width 34 height 5
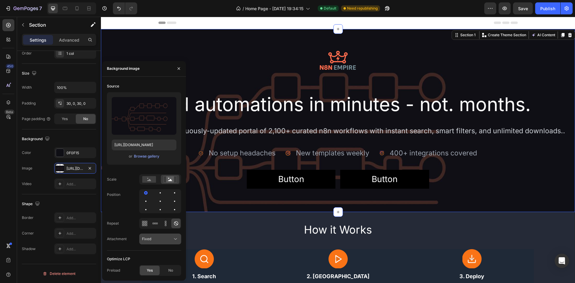
click at [159, 238] on div "Fixed" at bounding box center [157, 238] width 31 height 5
click at [155, 223] on p "Local" at bounding box center [159, 224] width 34 height 5
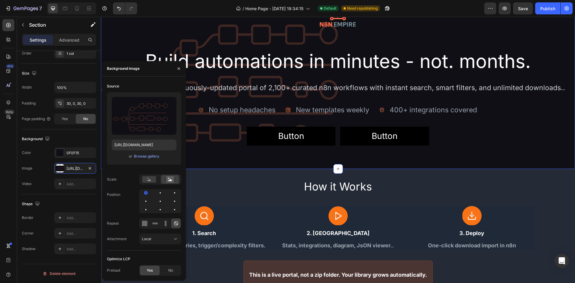
scroll to position [0, 0]
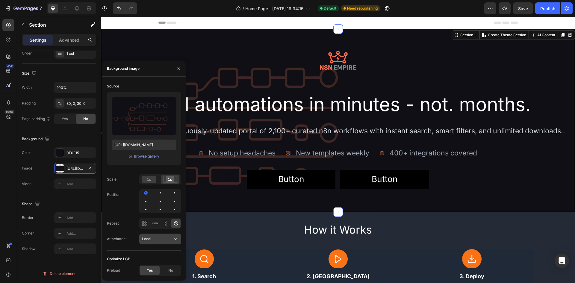
click at [159, 239] on div "Local" at bounding box center [157, 238] width 31 height 5
click at [156, 200] on p "Scroll" at bounding box center [159, 201] width 34 height 5
click at [156, 238] on div "Scroll" at bounding box center [157, 238] width 31 height 5
click at [158, 212] on p "Fixed" at bounding box center [159, 212] width 34 height 5
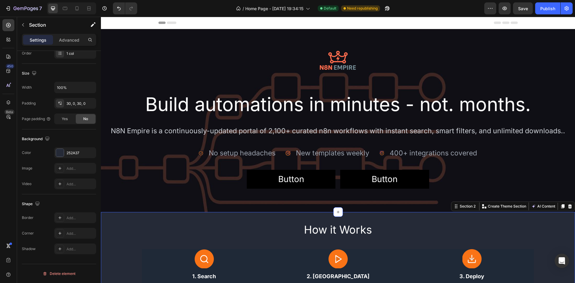
click at [543, 215] on div "How it Works Heading Image 1. Search Text Block Full-text, categories, trigger/…" at bounding box center [338, 276] width 474 height 128
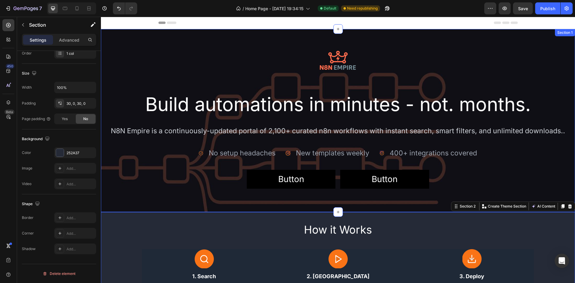
click at [252, 207] on div "Image Build automations in minutes - not. months. Heading N8N Empire is a conti…" at bounding box center [338, 120] width 474 height 183
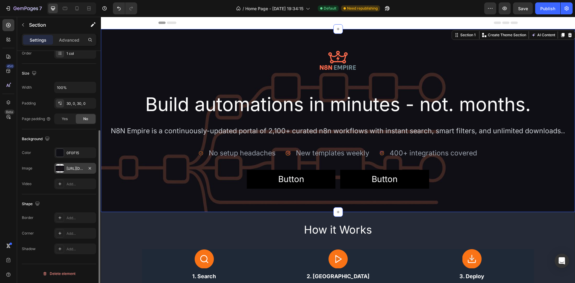
click at [76, 171] on div "https://cdn.shopify.com/s/files/1/0937/8840/6134/files/gempages_581521175834788…" at bounding box center [75, 168] width 42 height 11
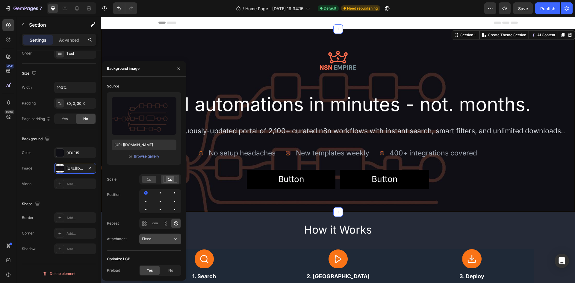
click at [163, 243] on button "Fixed" at bounding box center [160, 239] width 42 height 11
click at [157, 225] on p "Local" at bounding box center [159, 224] width 34 height 5
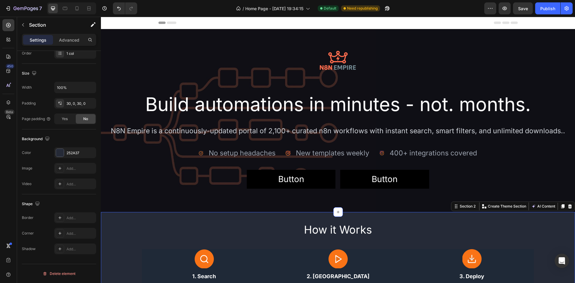
click at [560, 228] on div "How it Works Heading Image 1. Search Text Block Full-text, categories, trigger/…" at bounding box center [338, 276] width 474 height 110
click at [528, 10] on span "Save" at bounding box center [523, 8] width 10 height 5
click at [546, 10] on div "Publish" at bounding box center [547, 8] width 15 height 6
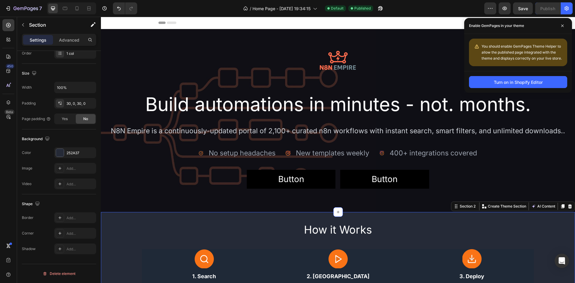
drag, startPoint x: 564, startPoint y: 25, endPoint x: 555, endPoint y: 31, distance: 11.6
click at [564, 25] on span at bounding box center [563, 26] width 10 height 10
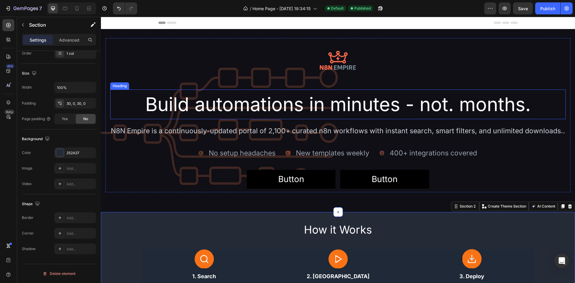
click at [309, 103] on h2 "Build automations in minutes - not. months." at bounding box center [337, 105] width 455 height 30
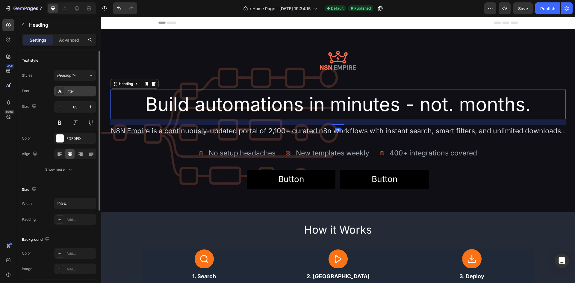
drag, startPoint x: 67, startPoint y: 76, endPoint x: 71, endPoint y: 90, distance: 14.0
click at [71, 84] on div "Styles Heading 1* Font Inter Size 63 Color FDFDFD Align Show more" at bounding box center [59, 122] width 74 height 105
click at [71, 90] on div "Inter" at bounding box center [80, 91] width 28 height 5
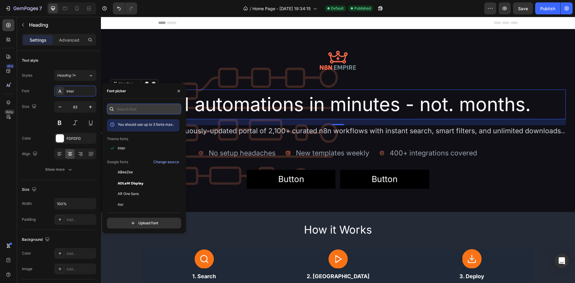
click at [131, 110] on input "text" at bounding box center [144, 109] width 74 height 11
type input "c"
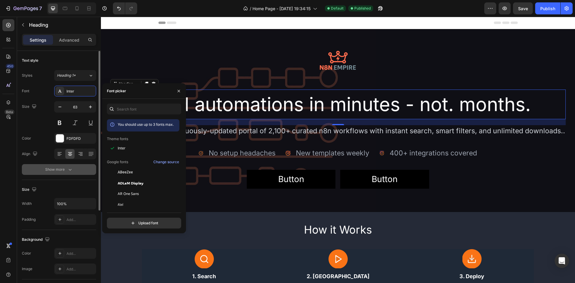
click at [69, 172] on icon "button" at bounding box center [70, 169] width 6 height 6
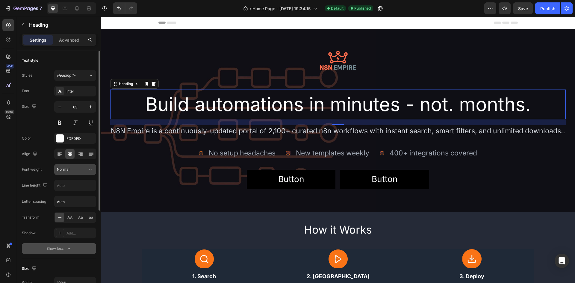
click at [75, 172] on div "Normal" at bounding box center [72, 169] width 31 height 5
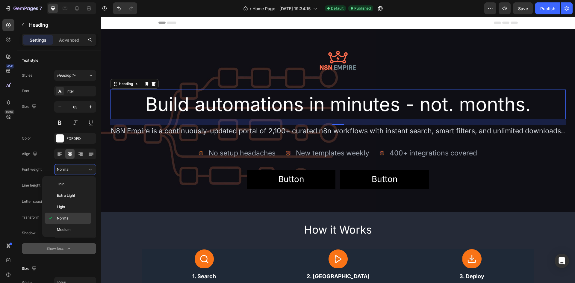
scroll to position [46, 0]
click at [76, 212] on div "Bold" at bounding box center [68, 217] width 47 height 11
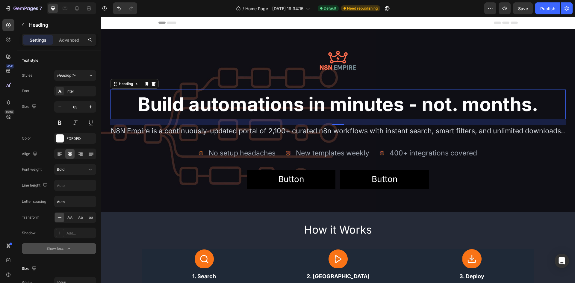
click at [215, 107] on h2 "Build automations in minutes - not. months." at bounding box center [337, 105] width 455 height 30
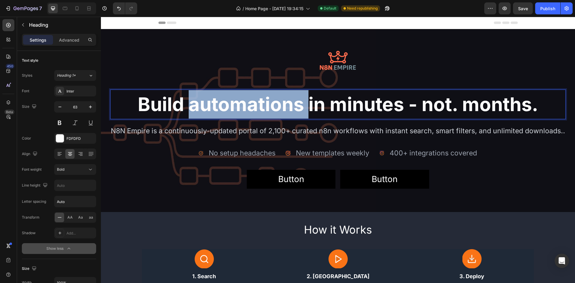
click at [215, 107] on p "Build automations in minutes - not. months." at bounding box center [338, 104] width 454 height 28
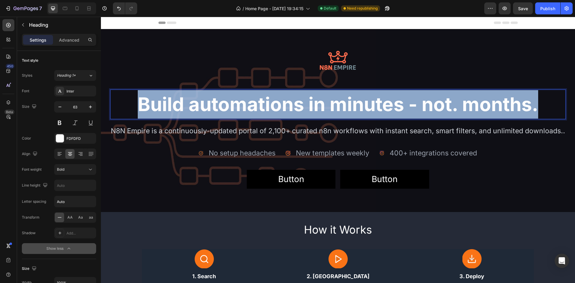
click at [215, 107] on p "Build automations in minutes - not. months." at bounding box center [338, 104] width 454 height 28
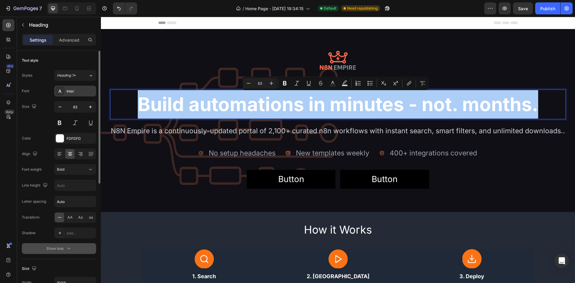
click at [69, 92] on div "Inter" at bounding box center [80, 91] width 28 height 5
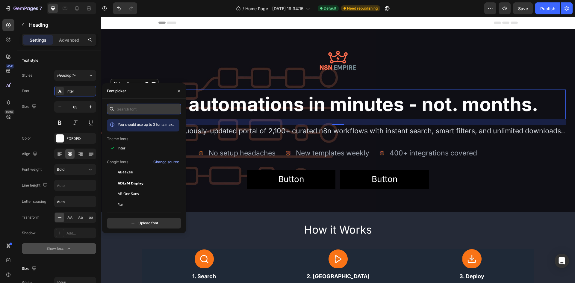
click at [117, 107] on input "text" at bounding box center [144, 109] width 74 height 11
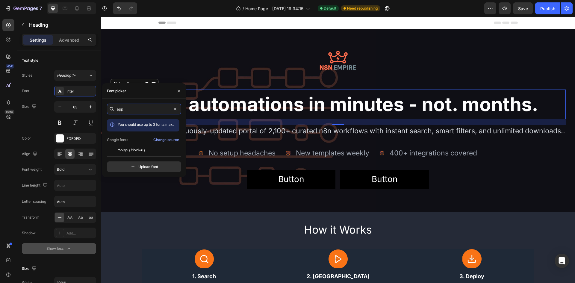
scroll to position [15, 0]
type input "app"
click at [157, 125] on div "Change source" at bounding box center [166, 124] width 26 height 5
click at [163, 125] on div "Change source" at bounding box center [166, 124] width 26 height 5
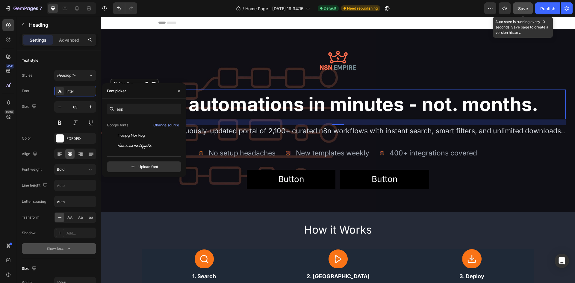
click at [522, 3] on button "Save" at bounding box center [523, 8] width 20 height 12
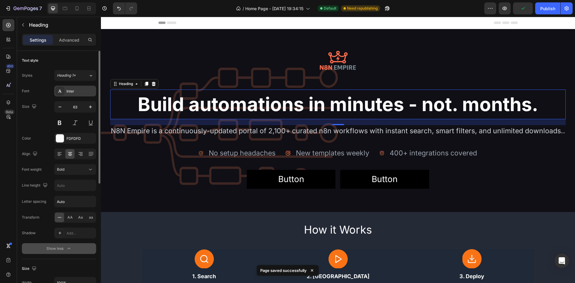
click at [71, 92] on div "Inter" at bounding box center [80, 91] width 28 height 5
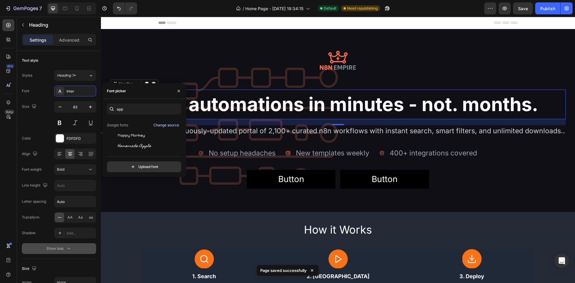
click at [169, 126] on div "Change source" at bounding box center [166, 124] width 26 height 5
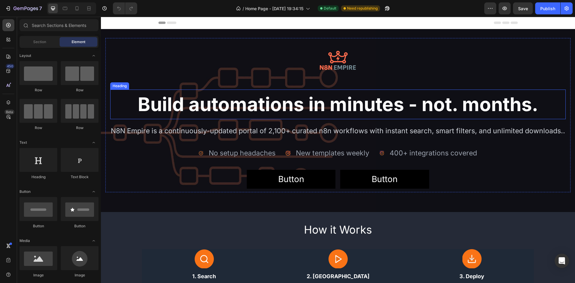
click at [275, 111] on h2 "Build automations in minutes - not. months." at bounding box center [337, 105] width 455 height 30
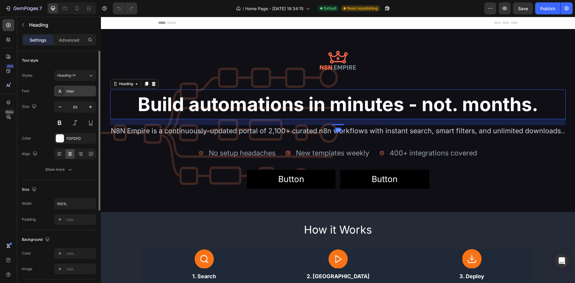
click at [78, 88] on div "Inter" at bounding box center [75, 91] width 42 height 11
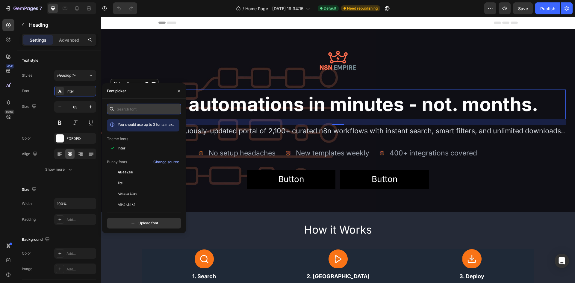
click at [140, 108] on input "text" at bounding box center [144, 109] width 74 height 11
type input "a"
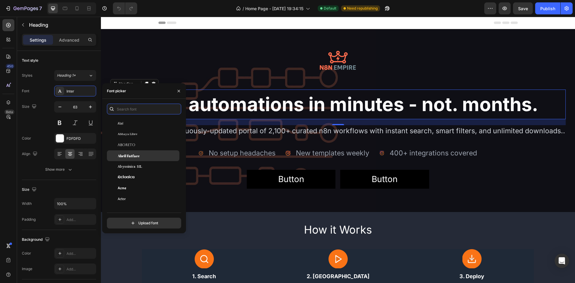
scroll to position [60, 0]
click at [143, 188] on div "Acme" at bounding box center [148, 187] width 60 height 5
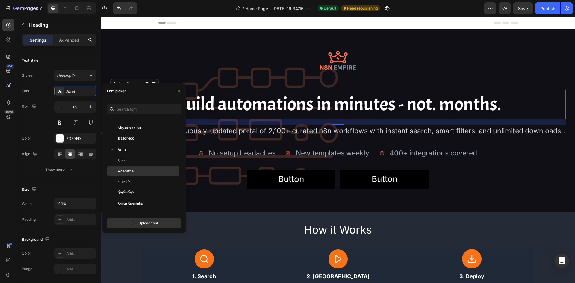
click at [142, 166] on div "Adamina" at bounding box center [143, 171] width 72 height 11
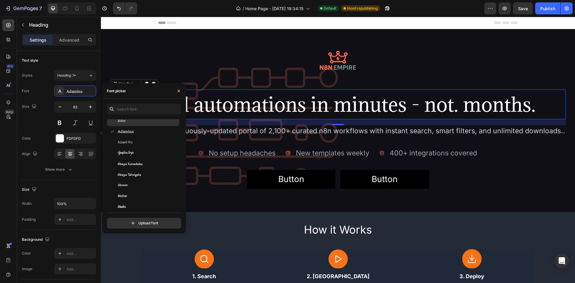
scroll to position [180, 0]
click at [140, 173] on div "Akronim" at bounding box center [148, 172] width 60 height 5
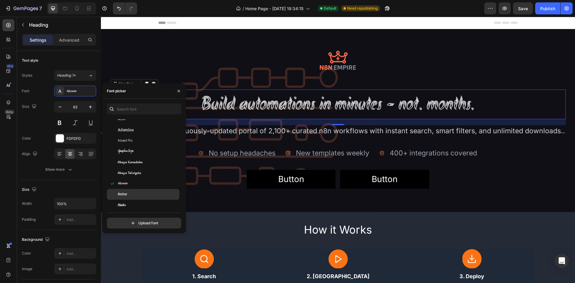
click at [137, 196] on div "Akshar" at bounding box center [148, 194] width 60 height 5
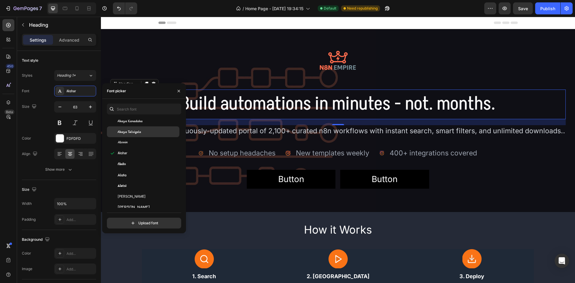
scroll to position [240, 0]
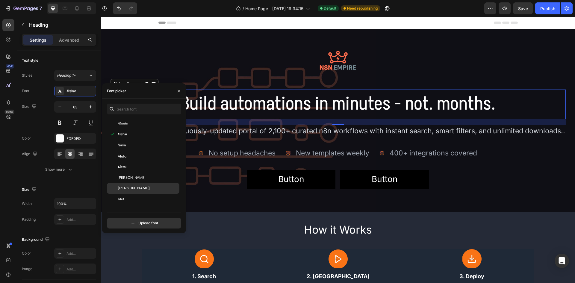
click at [144, 186] on div "Aldrich" at bounding box center [148, 188] width 60 height 5
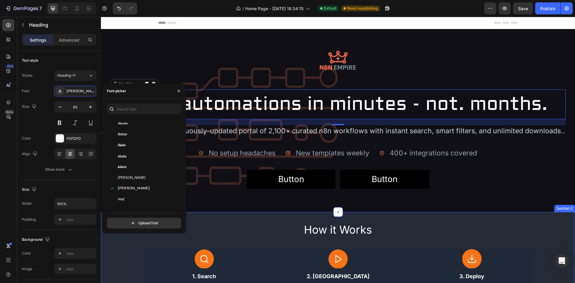
click at [205, 215] on div "How it Works Heading Image 1. Search Text Block Full-text, categories, trigger/…" at bounding box center [338, 276] width 474 height 128
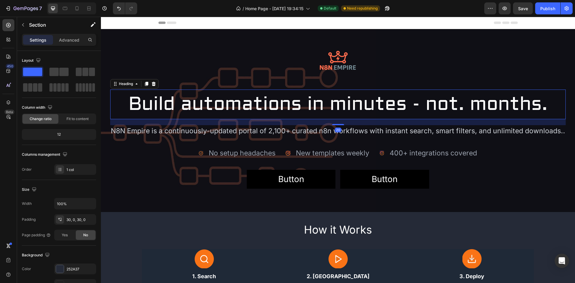
click at [222, 106] on h2 "Build automations in minutes - not. months." at bounding box center [337, 105] width 455 height 30
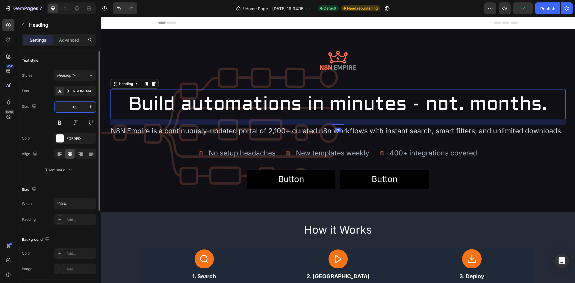
click at [74, 109] on input "63" at bounding box center [75, 107] width 20 height 11
click at [63, 206] on input "100%" at bounding box center [74, 203] width 41 height 11
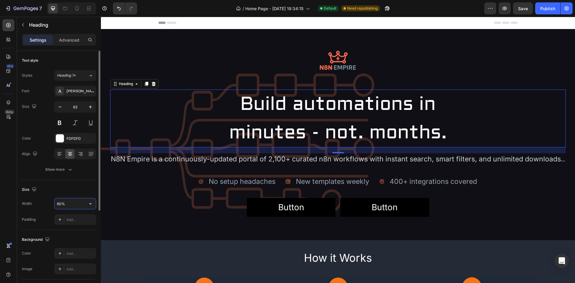
drag, startPoint x: 72, startPoint y: 206, endPoint x: 55, endPoint y: 209, distance: 17.2
click at [55, 209] on input "60%" at bounding box center [74, 203] width 41 height 11
type input "60%"
click at [263, 109] on h2 "Build automations in minutes - not. months." at bounding box center [337, 119] width 273 height 58
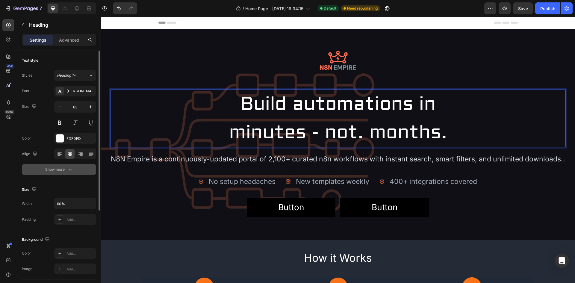
click at [65, 166] on button "Show more" at bounding box center [59, 169] width 74 height 11
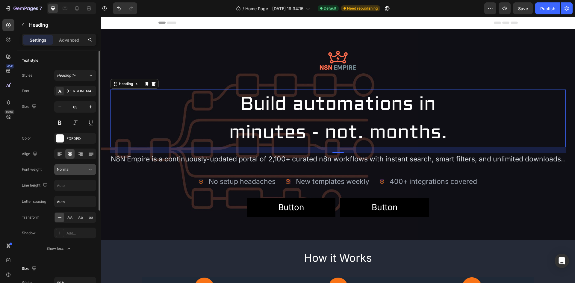
click at [69, 172] on div "Normal" at bounding box center [72, 169] width 31 height 5
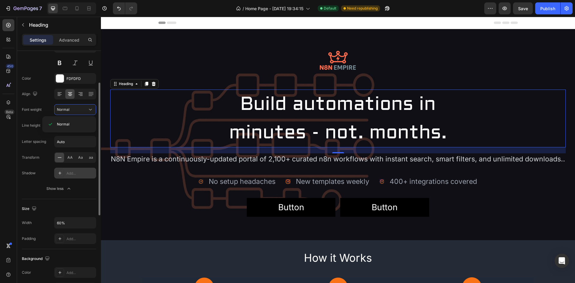
scroll to position [0, 0]
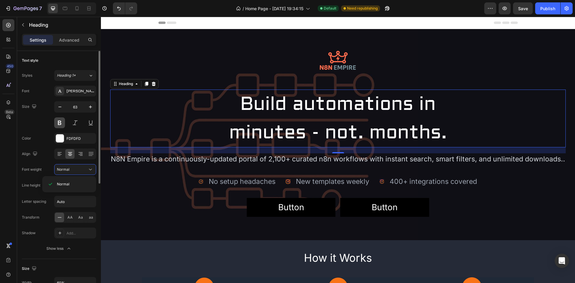
click at [58, 120] on button at bounding box center [59, 122] width 11 height 11
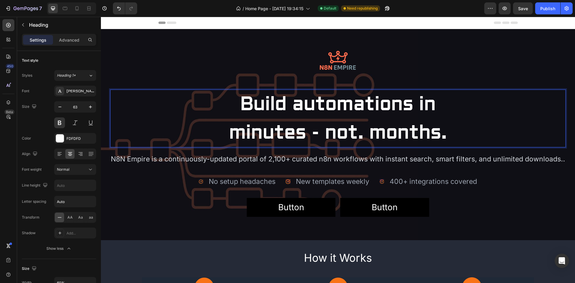
click at [462, 69] on div at bounding box center [337, 61] width 455 height 46
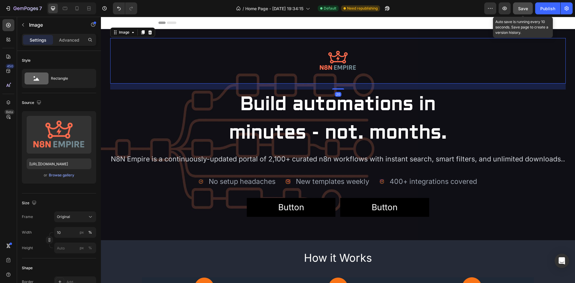
click at [523, 13] on button "Save" at bounding box center [523, 8] width 20 height 12
click at [265, 101] on p "Build automations in minutes - not. months." at bounding box center [338, 118] width 272 height 57
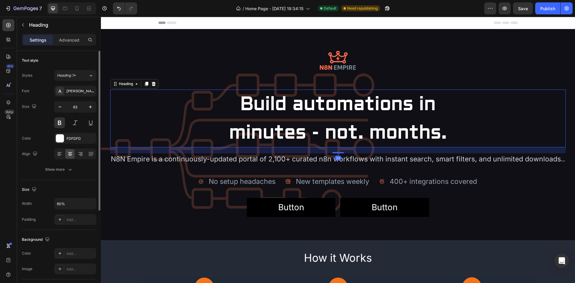
click at [70, 89] on div "Aldrich" at bounding box center [80, 91] width 28 height 5
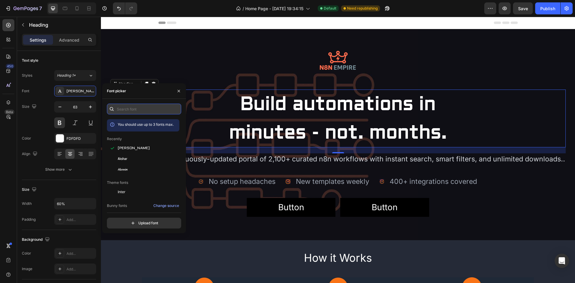
click at [134, 109] on input "text" at bounding box center [144, 109] width 74 height 11
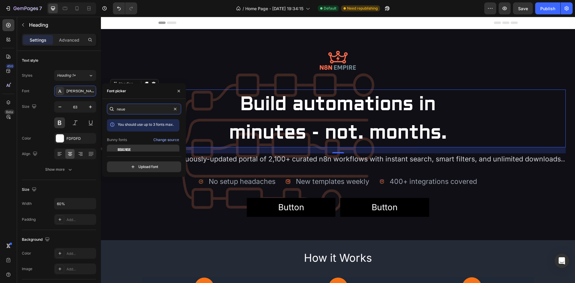
scroll to position [15, 0]
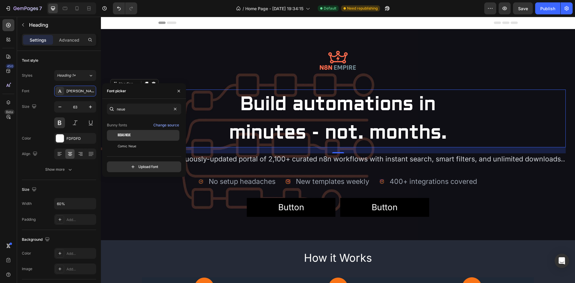
click at [145, 133] on div "Bebas Neue" at bounding box center [148, 135] width 60 height 5
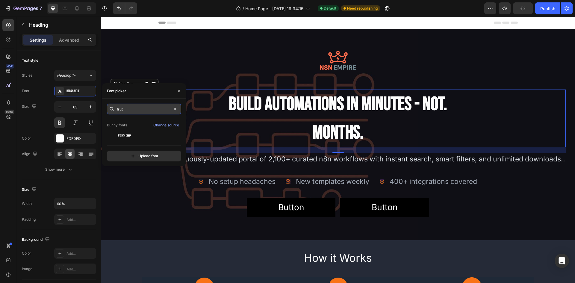
scroll to position [0, 0]
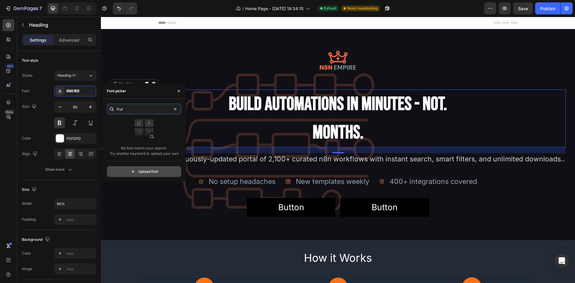
type input "frut"
click at [156, 172] on input "file" at bounding box center [157, 171] width 150 height 10
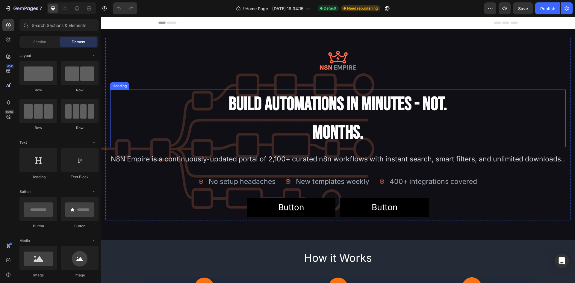
drag, startPoint x: 322, startPoint y: 120, endPoint x: 308, endPoint y: 125, distance: 15.0
click at [322, 120] on h2 "Build automations in minutes - not. months." at bounding box center [337, 119] width 273 height 58
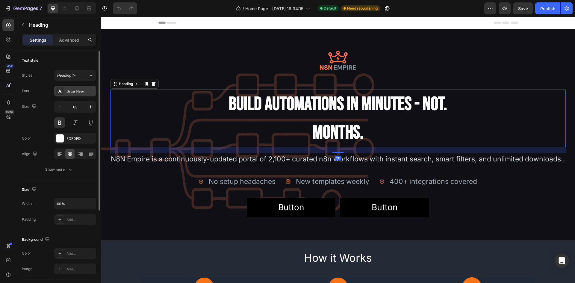
click at [84, 95] on div "Bebas Neue" at bounding box center [75, 91] width 42 height 11
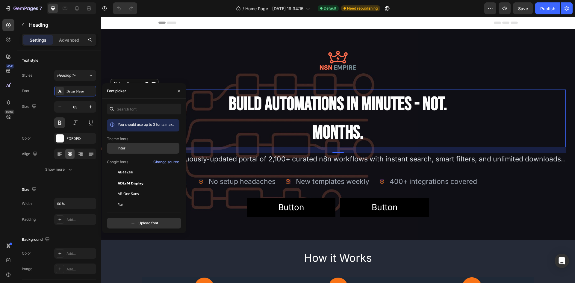
click at [137, 150] on div "Inter" at bounding box center [148, 148] width 60 height 5
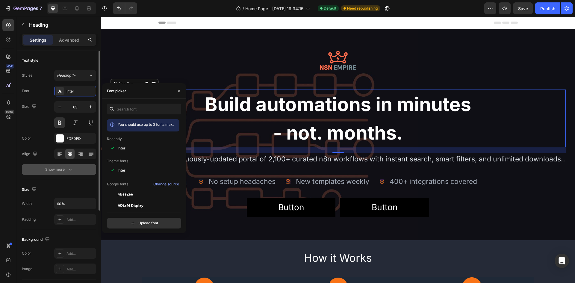
click at [63, 172] on div "Show more" at bounding box center [59, 169] width 28 height 6
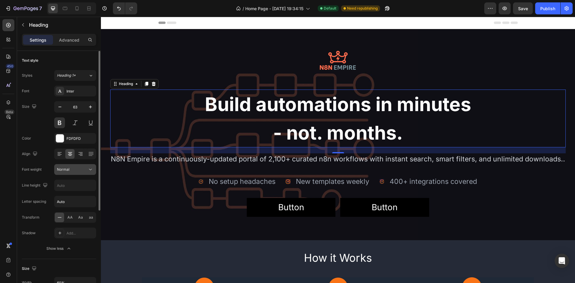
click at [81, 171] on div "Normal" at bounding box center [72, 169] width 31 height 5
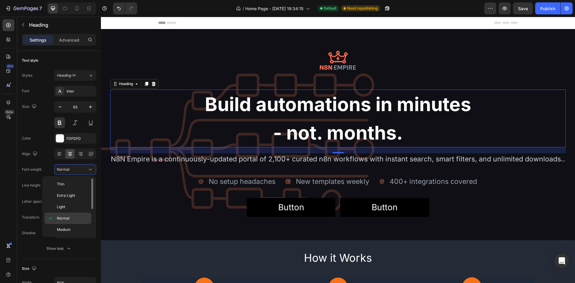
scroll to position [46, 0]
click at [69, 228] on p "Black" at bounding box center [73, 228] width 32 height 5
click at [265, 115] on h2 "Build automations in minutes - not. months." at bounding box center [337, 119] width 273 height 58
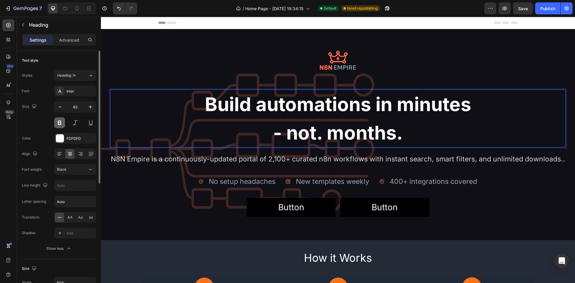
click at [60, 125] on button at bounding box center [59, 122] width 11 height 11
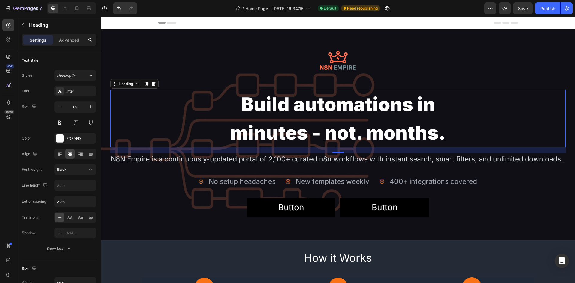
click at [208, 74] on div at bounding box center [337, 61] width 455 height 46
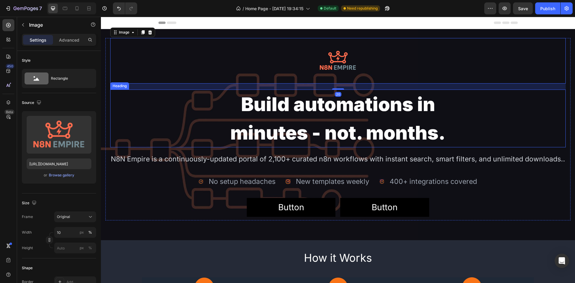
click at [268, 119] on p "Build automations in minutes - not. months." at bounding box center [338, 118] width 272 height 57
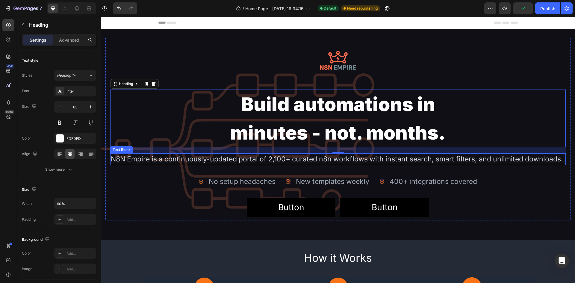
click at [241, 154] on div "N8N Empire is a continuously-updated portal of 2,100+ curated n8n workflows wit…" at bounding box center [337, 159] width 455 height 12
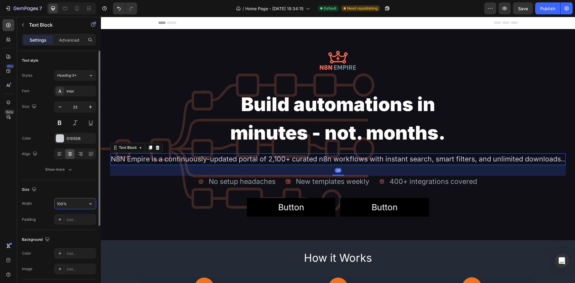
click at [69, 200] on input "100%" at bounding box center [74, 203] width 41 height 11
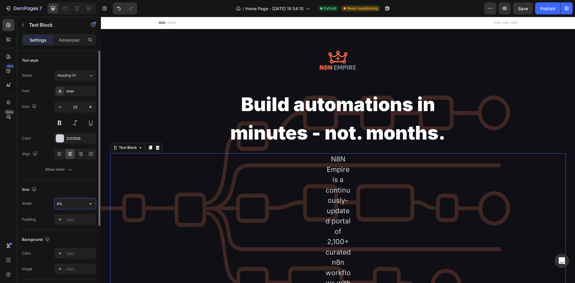
type input "60%"
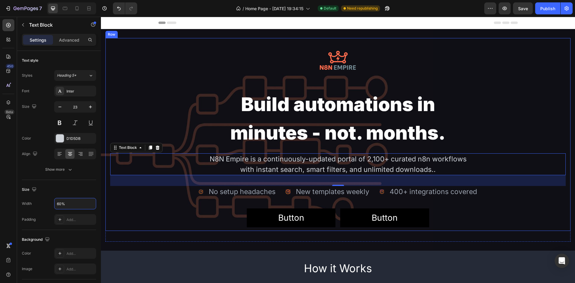
click at [167, 192] on div "Image Build automations in minutes - not. months. Heading N8N Empire is a conti…" at bounding box center [337, 132] width 455 height 189
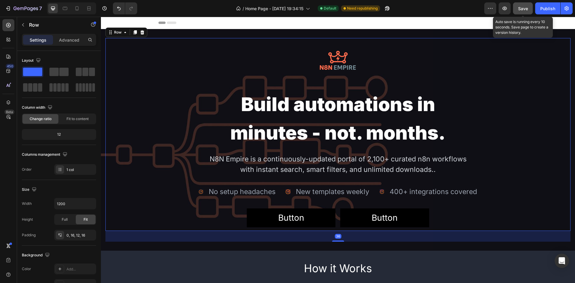
click at [526, 10] on span "Save" at bounding box center [523, 8] width 10 height 5
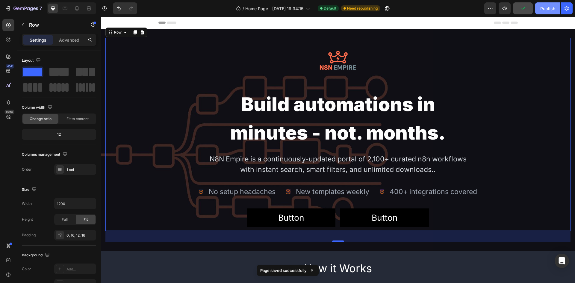
click at [550, 11] on div "Publish" at bounding box center [547, 8] width 15 height 6
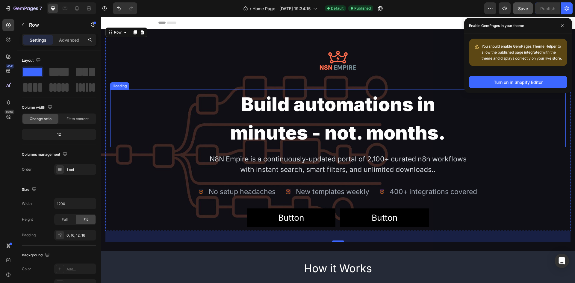
click at [329, 111] on p "Build automations in minutes - not. months." at bounding box center [338, 118] width 272 height 57
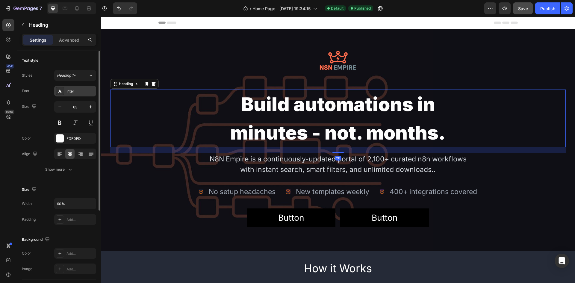
click at [79, 88] on div "Inter" at bounding box center [75, 91] width 42 height 11
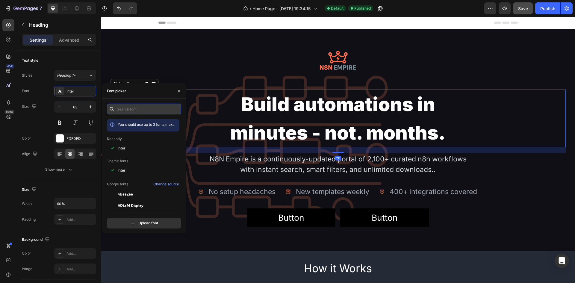
click at [145, 110] on input "text" at bounding box center [144, 109] width 74 height 11
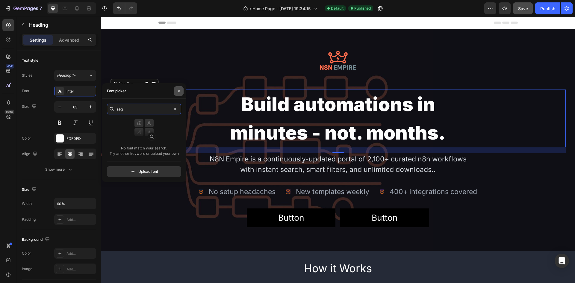
type input "seg"
click at [177, 92] on icon "button" at bounding box center [178, 91] width 5 height 5
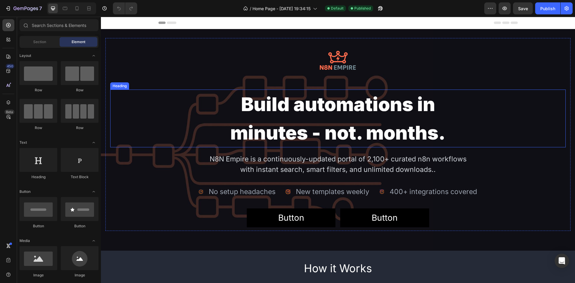
click at [330, 107] on h2 "Build automations in minutes - not. months." at bounding box center [337, 119] width 273 height 58
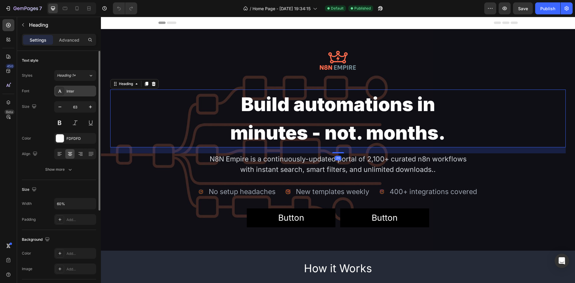
click at [81, 90] on div "Inter" at bounding box center [80, 91] width 28 height 5
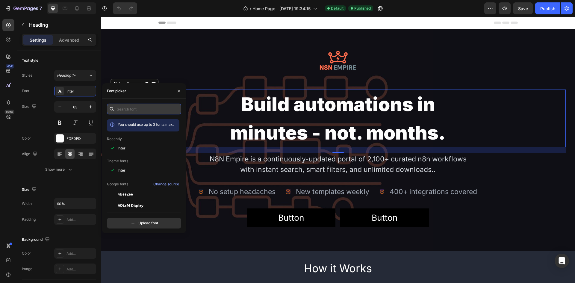
click at [135, 111] on input "text" at bounding box center [144, 109] width 74 height 11
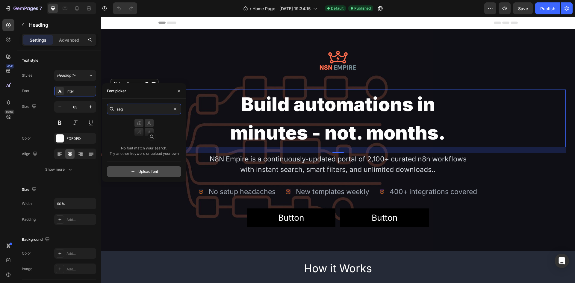
type input "seg"
click at [146, 170] on input "file" at bounding box center [157, 171] width 150 height 10
type input "C:\fakepath\segoe-ui-black.ttf"
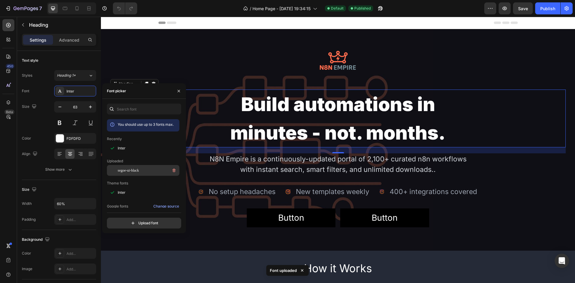
click at [146, 173] on div "segoe-ui-black" at bounding box center [148, 170] width 60 height 7
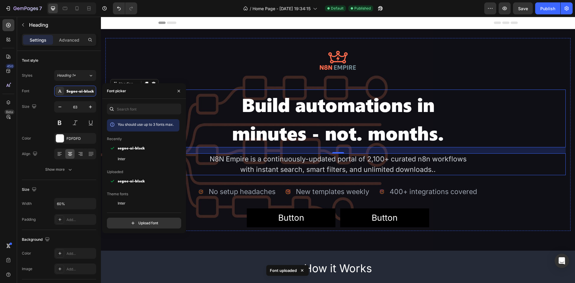
click at [522, 164] on div "N8N Empire is a continuously-updated portal of 2,100+ curated n8n workflows wit…" at bounding box center [337, 164] width 455 height 22
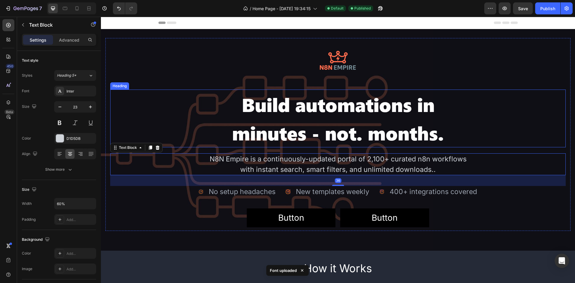
click at [413, 125] on h2 "Build automations in minutes - not. months." at bounding box center [337, 119] width 273 height 58
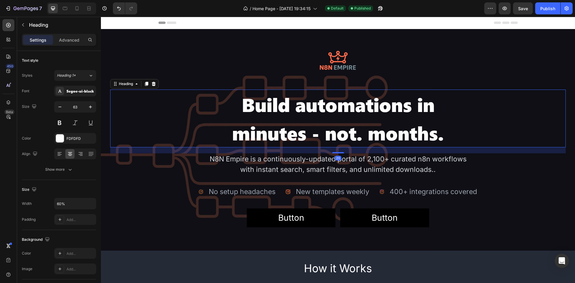
click at [357, 133] on h2 "Build automations in minutes - not. months." at bounding box center [337, 119] width 273 height 58
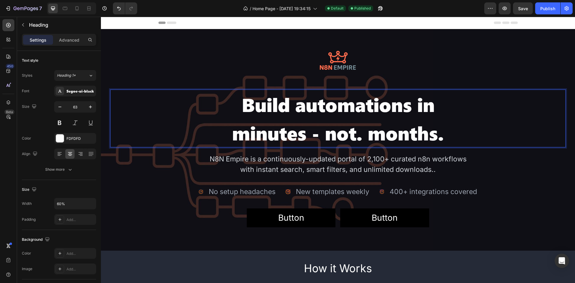
click at [361, 134] on p "Build automations in minutes - not. months." at bounding box center [338, 118] width 272 height 57
click at [357, 134] on p "Build automations in minutes - not. months." at bounding box center [338, 118] width 272 height 57
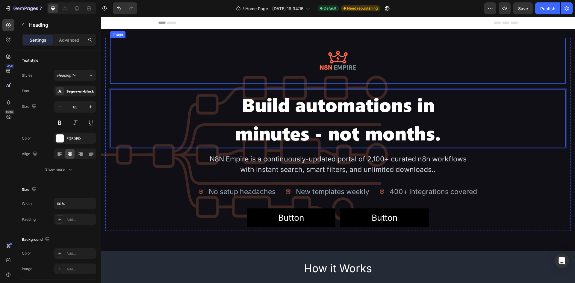
click at [464, 65] on div at bounding box center [337, 61] width 455 height 46
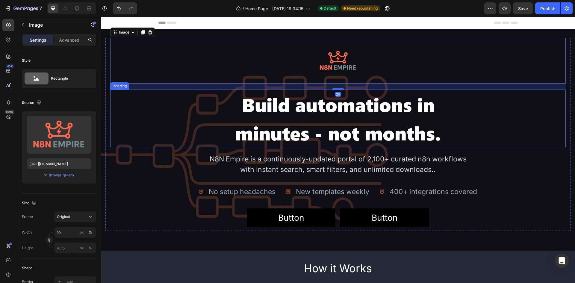
click at [309, 118] on p "Build automations in minutes - not months." at bounding box center [338, 118] width 272 height 57
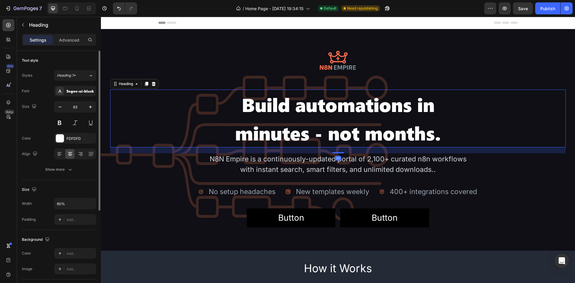
click at [60, 230] on div "Text style Styles Heading 1* Font Segoe-ui-black Size 63 Color FDFDFD Align Sho…" at bounding box center [59, 254] width 74 height 49
click at [73, 170] on button "Show more" at bounding box center [59, 169] width 74 height 11
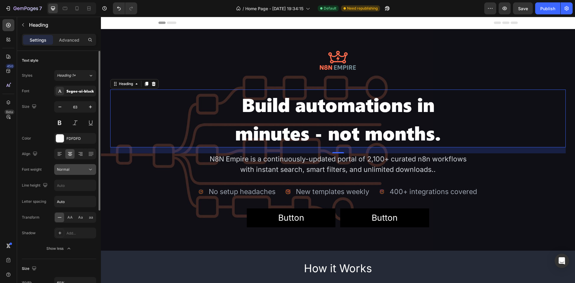
click at [76, 170] on div "Normal" at bounding box center [72, 169] width 31 height 5
click at [77, 185] on input "text" at bounding box center [74, 185] width 41 height 11
click at [91, 186] on icon "button" at bounding box center [90, 185] width 2 height 1
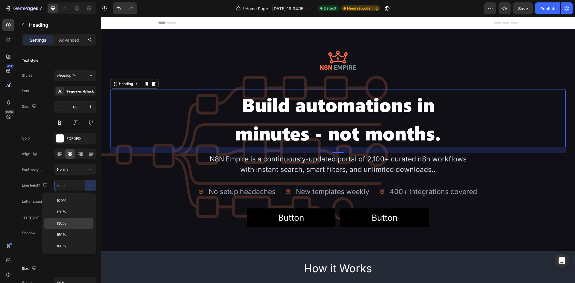
click at [75, 222] on p "130%" at bounding box center [74, 223] width 34 height 5
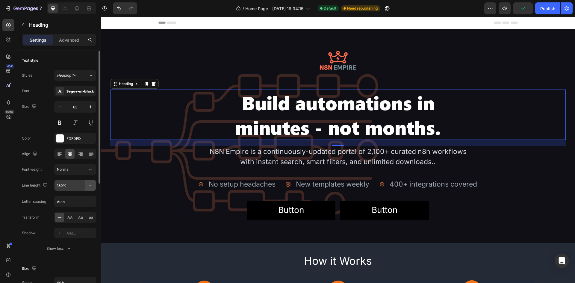
click at [92, 187] on icon "button" at bounding box center [90, 185] width 6 height 6
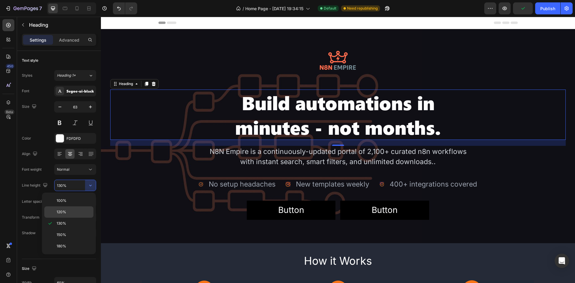
click at [74, 211] on p "120%" at bounding box center [74, 211] width 34 height 5
type input "120%"
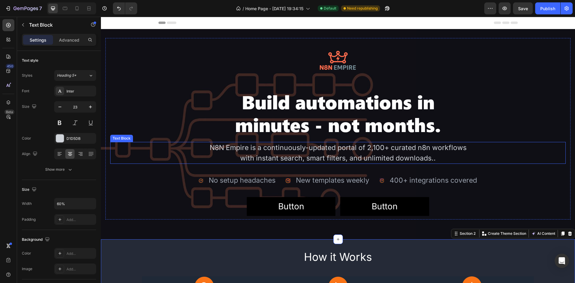
click at [385, 154] on div "N8N Empire is a continuously-updated portal of 2,100+ curated n8n workflows wit…" at bounding box center [337, 153] width 273 height 22
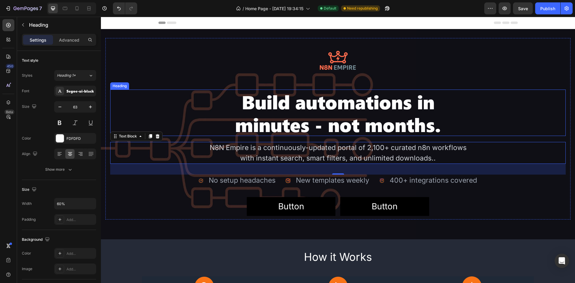
click at [418, 107] on p "Build automations in minutes - not months." at bounding box center [338, 112] width 272 height 45
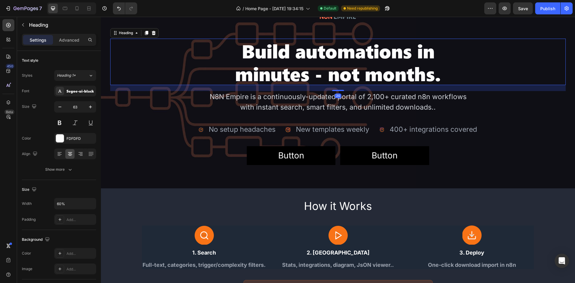
scroll to position [60, 0]
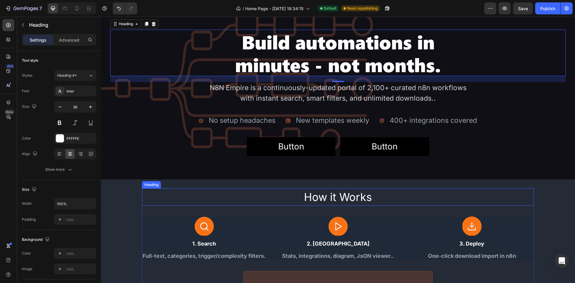
click at [317, 196] on h2 "How it Works" at bounding box center [338, 196] width 392 height 17
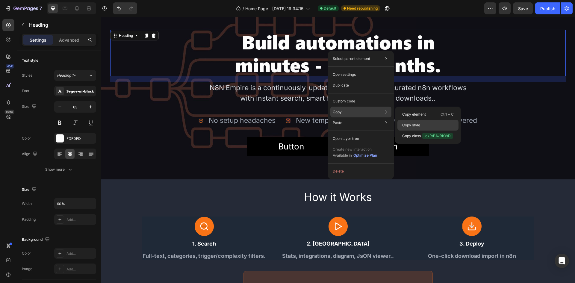
click at [408, 122] on p "Copy style" at bounding box center [411, 124] width 18 height 5
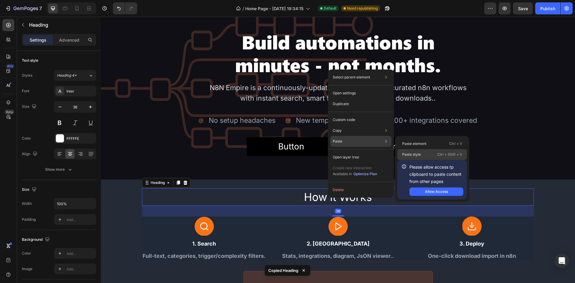
click at [411, 153] on p "Paste style" at bounding box center [411, 154] width 19 height 5
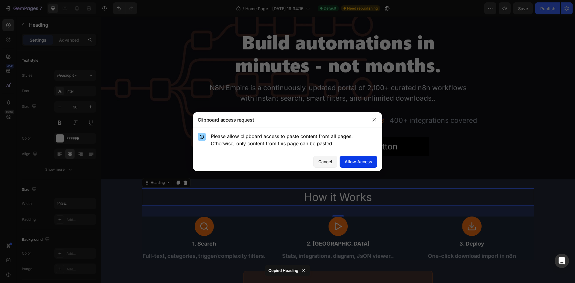
click at [360, 163] on div "Allow Access" at bounding box center [359, 161] width 28 height 6
type input "63"
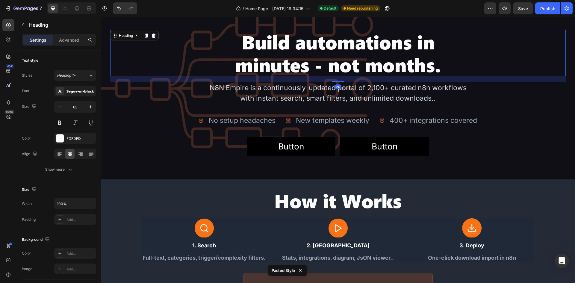
click at [264, 65] on p "Build automations in minutes - not months." at bounding box center [338, 52] width 272 height 45
click at [77, 106] on input "63" at bounding box center [75, 107] width 20 height 11
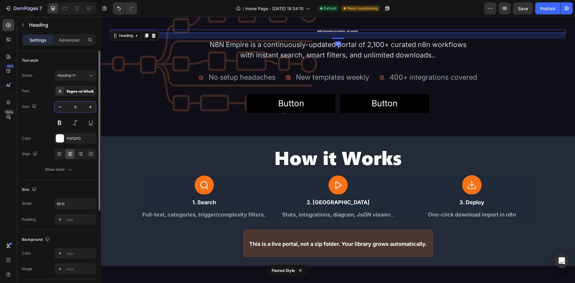
type input "60"
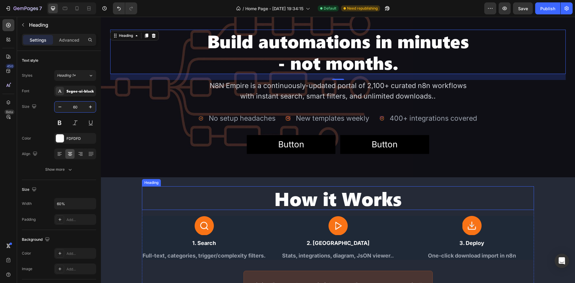
click at [317, 198] on h2 "How it Works" at bounding box center [338, 198] width 392 height 24
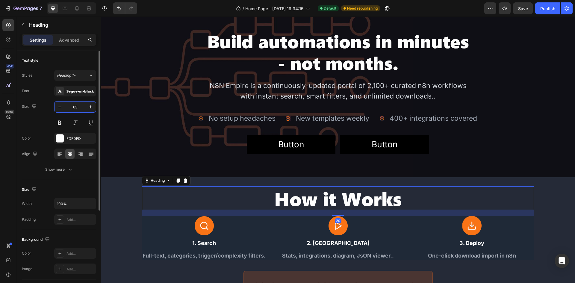
click at [77, 107] on input "63" at bounding box center [75, 107] width 20 height 11
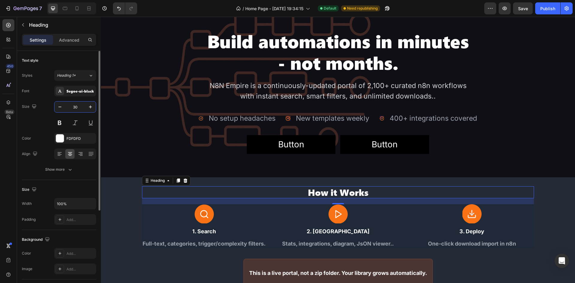
click at [78, 106] on input "30" at bounding box center [75, 107] width 20 height 11
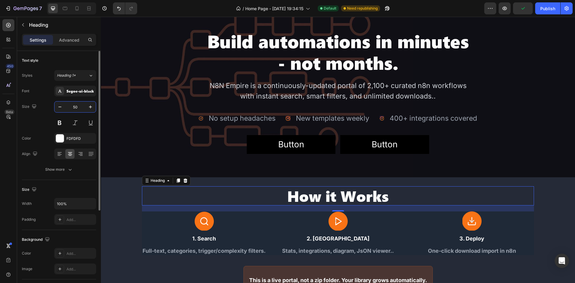
click at [74, 106] on input "50" at bounding box center [75, 107] width 20 height 11
type input "40"
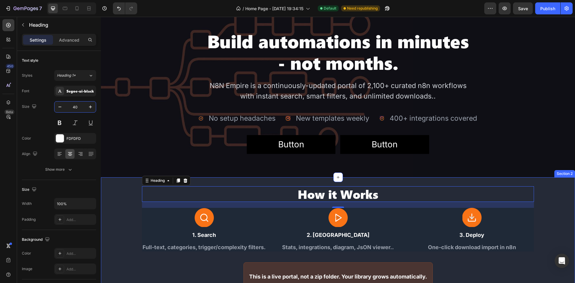
click at [556, 197] on div "How it Works Heading 20 Image 1. Search Text Block Full-text, categories, trigg…" at bounding box center [338, 238] width 474 height 104
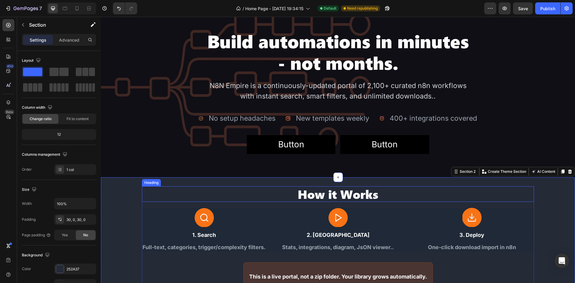
click at [368, 195] on h2 "How it Works" at bounding box center [338, 194] width 392 height 16
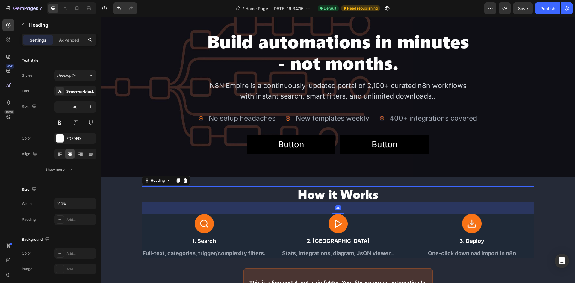
drag, startPoint x: 337, startPoint y: 206, endPoint x: 343, endPoint y: 212, distance: 8.7
click at [343, 202] on div "40" at bounding box center [338, 202] width 392 height 0
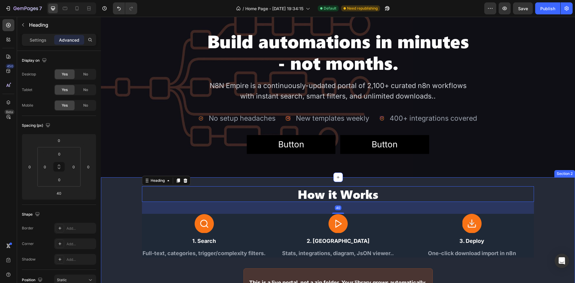
click at [554, 201] on div "How it Works Heading 40 Image 1. Search Text Block Full-text, categories, trigg…" at bounding box center [338, 241] width 474 height 110
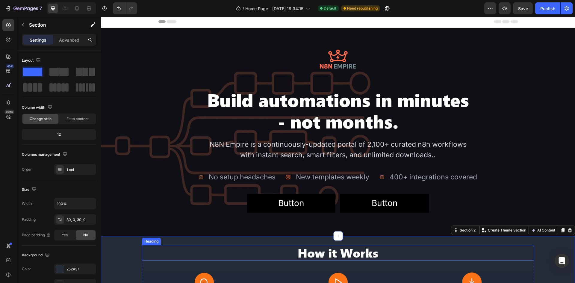
scroll to position [0, 0]
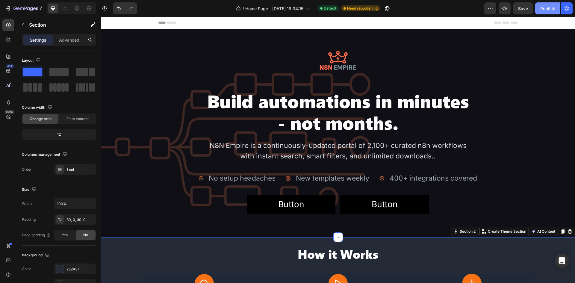
click at [550, 10] on div "Publish" at bounding box center [547, 8] width 15 height 6
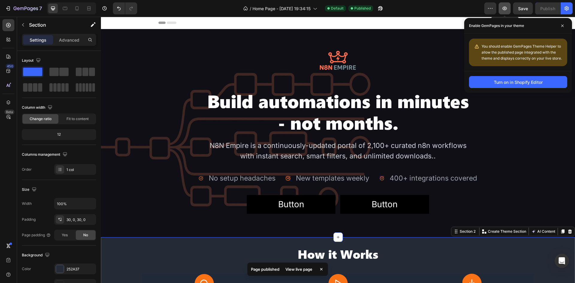
click at [506, 11] on icon "button" at bounding box center [505, 8] width 6 height 6
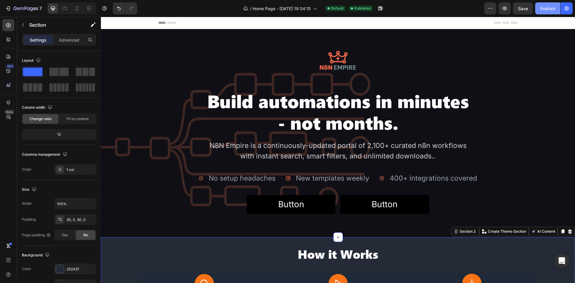
click at [546, 11] on div "Publish" at bounding box center [547, 8] width 15 height 6
click at [493, 8] on icon "button" at bounding box center [490, 8] width 6 height 6
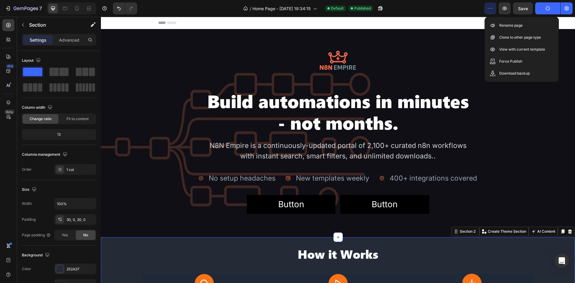
click at [493, 8] on icon "button" at bounding box center [490, 8] width 6 height 6
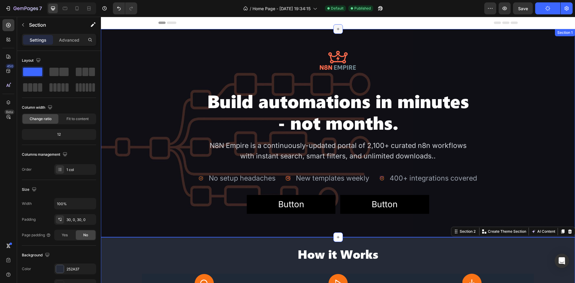
click at [337, 29] on icon at bounding box center [338, 29] width 5 height 5
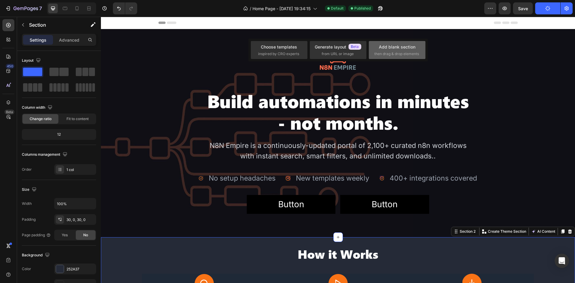
click at [383, 48] on div "Add blank section" at bounding box center [397, 47] width 37 height 6
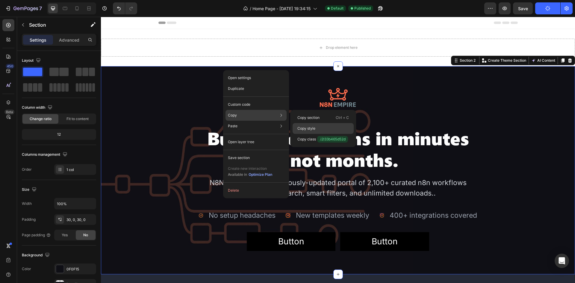
click at [306, 126] on p "Copy style" at bounding box center [306, 128] width 18 height 5
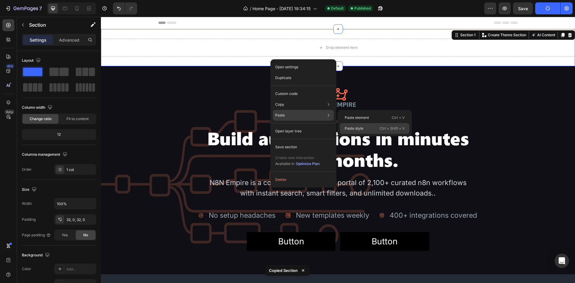
click at [366, 124] on div "Paste style Ctrl + Shift + V" at bounding box center [374, 128] width 69 height 11
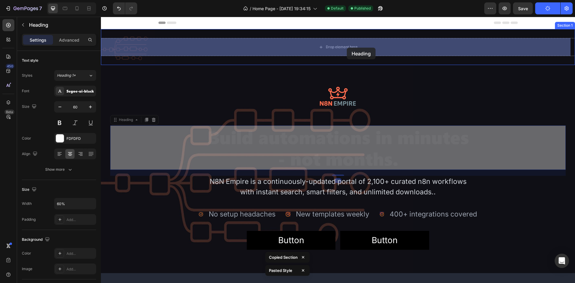
drag, startPoint x: 354, startPoint y: 149, endPoint x: 347, endPoint y: 50, distance: 99.6
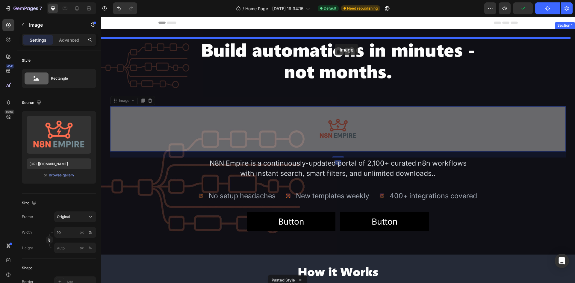
drag, startPoint x: 345, startPoint y: 112, endPoint x: 335, endPoint y: 44, distance: 69.1
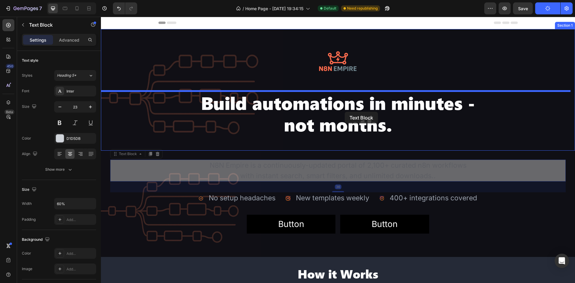
drag, startPoint x: 346, startPoint y: 164, endPoint x: 345, endPoint y: 112, distance: 52.7
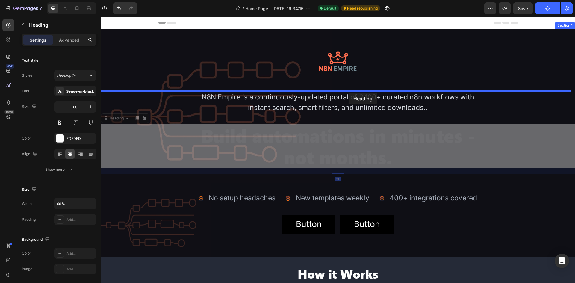
drag, startPoint x: 350, startPoint y: 125, endPoint x: 349, endPoint y: 93, distance: 32.7
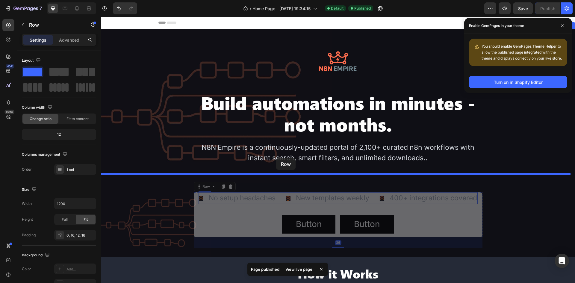
drag, startPoint x: 273, startPoint y: 205, endPoint x: 276, endPoint y: 158, distance: 47.4
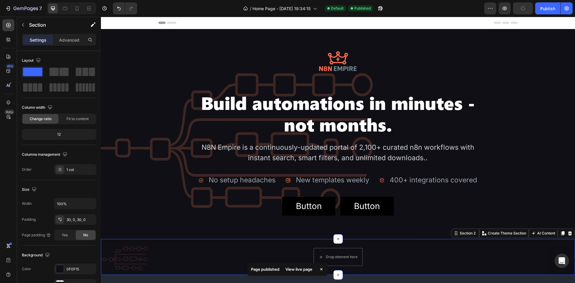
click at [548, 242] on div "Drop element here Row Section 2 You can create reusable sections Create Theme S…" at bounding box center [338, 257] width 474 height 36
click at [568, 234] on icon at bounding box center [570, 233] width 4 height 4
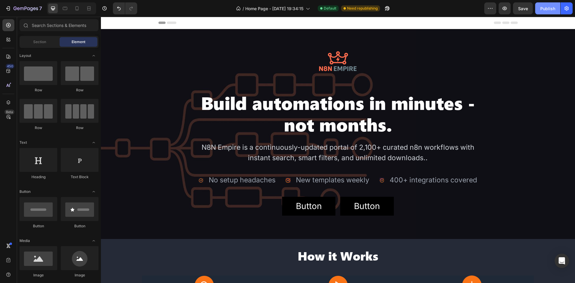
click at [543, 9] on div "Publish" at bounding box center [547, 8] width 15 height 6
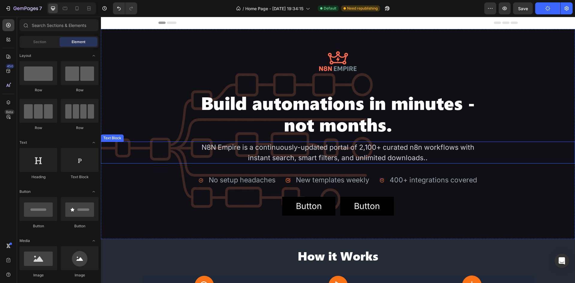
click at [326, 158] on div "N8N Empire is a continuously-updated portal of 2,100+ curated n8n workflows wit…" at bounding box center [338, 153] width 284 height 22
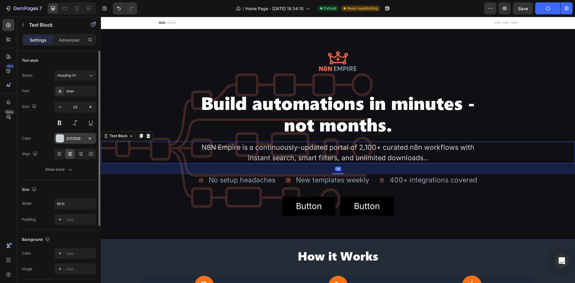
click at [60, 137] on div at bounding box center [60, 138] width 8 height 8
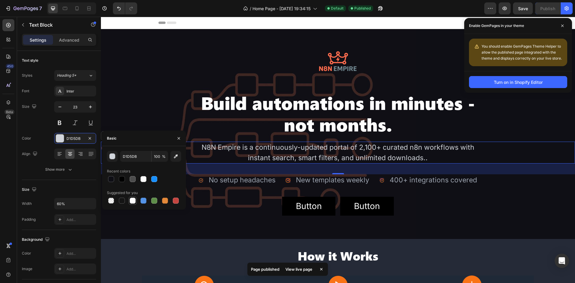
click at [133, 204] on div at bounding box center [132, 200] width 7 height 7
type input "FFFFFF"
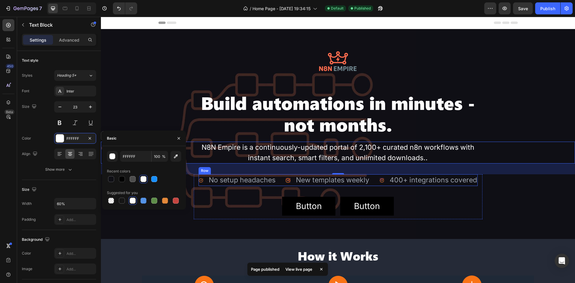
click at [284, 178] on div "Icon No setup headaches Text Block Advanced list Icon New templates weekly Text…" at bounding box center [338, 180] width 279 height 12
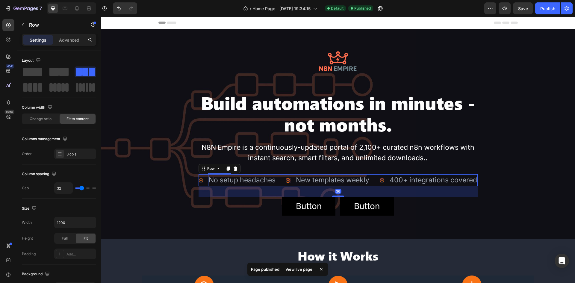
click at [238, 181] on div "No setup headaches" at bounding box center [242, 180] width 68 height 12
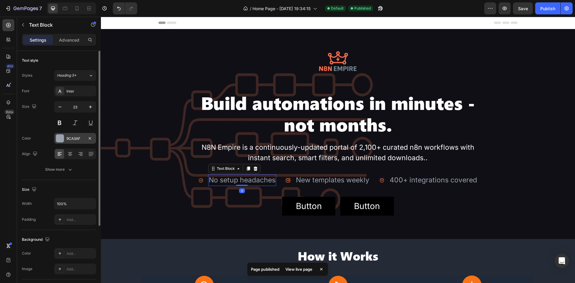
click at [60, 136] on div at bounding box center [60, 138] width 8 height 8
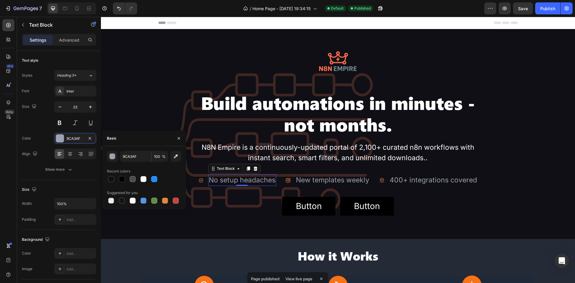
click at [126, 200] on div at bounding box center [144, 200] width 74 height 8
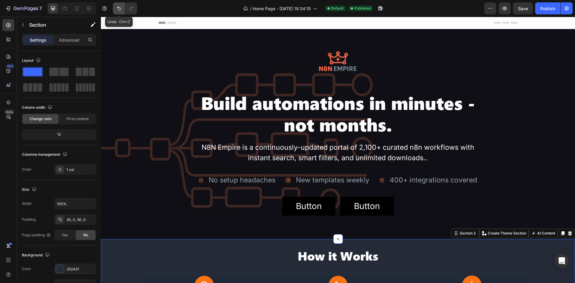
click at [116, 8] on icon "Undo/Redo" at bounding box center [119, 8] width 6 height 6
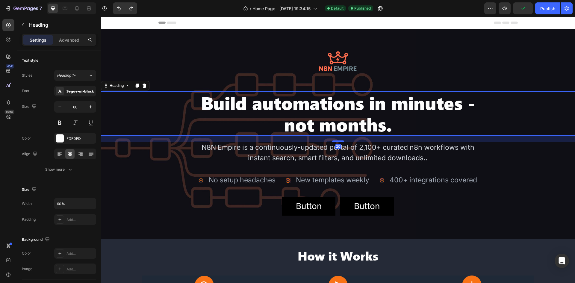
click at [561, 92] on div "Build automations in minutes - not months." at bounding box center [338, 113] width 474 height 44
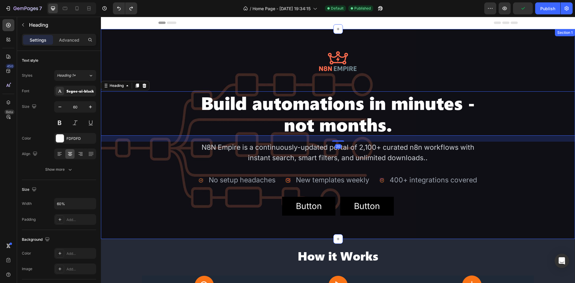
click at [565, 88] on div "Image Build automations in minutes - not months. Heading 20 N8N Empire is a con…" at bounding box center [338, 134] width 474 height 192
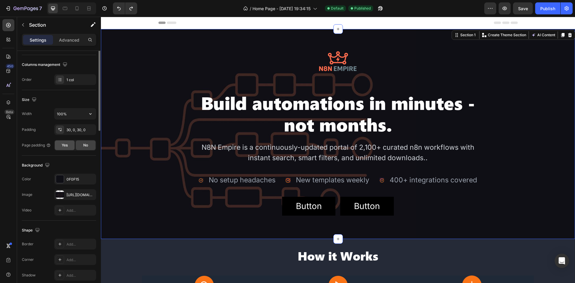
scroll to position [116, 0]
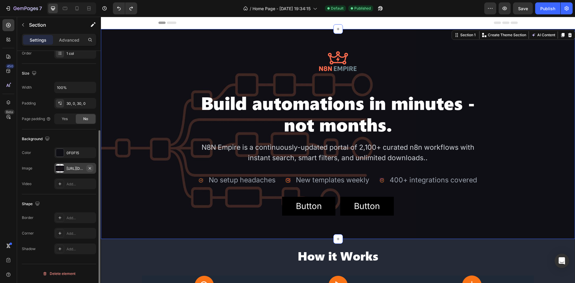
click at [90, 168] on icon "button" at bounding box center [90, 168] width 2 height 2
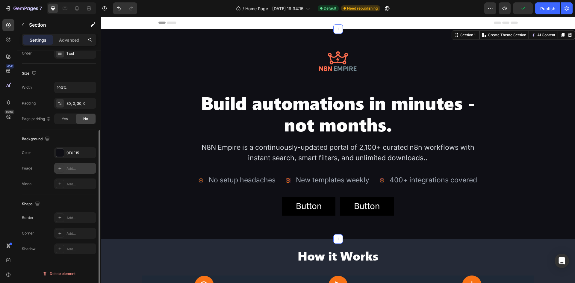
click at [478, 9] on div "/ Home Page - Aug 25, 19:34:15 Default Need republishing" at bounding box center [313, 8] width 342 height 12
click at [490, 9] on icon "button" at bounding box center [490, 8] width 6 height 6
click at [387, 9] on icon "button" at bounding box center [385, 9] width 1 height 1
click at [545, 8] on div "Publish" at bounding box center [547, 8] width 15 height 6
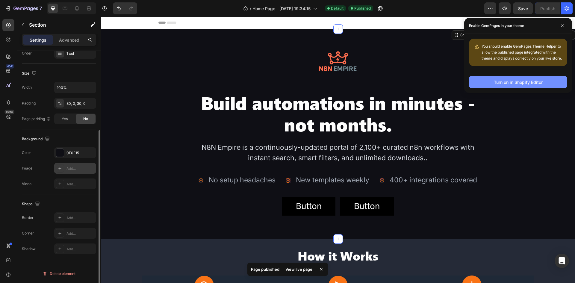
click at [542, 82] on div "Turn on in Shopify Editor" at bounding box center [518, 82] width 49 height 6
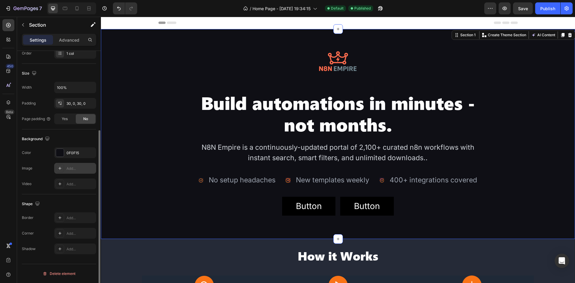
click at [117, 191] on div "Image Build automations in minutes - not months. Heading N8N Empire is a contin…" at bounding box center [338, 134] width 474 height 192
click at [58, 185] on icon at bounding box center [59, 183] width 5 height 5
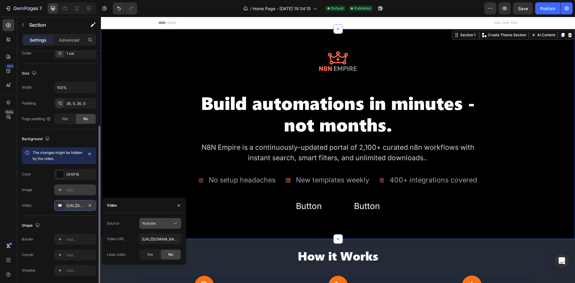
click at [162, 225] on div "Youtube" at bounding box center [157, 223] width 31 height 5
click at [160, 237] on span "Video hosting" at bounding box center [153, 237] width 23 height 5
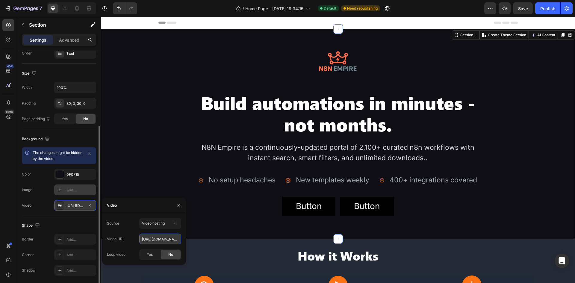
click at [152, 237] on input "https://media.w3.org/2010/05/sintel/trailer.mp4" at bounding box center [160, 239] width 42 height 11
paste input "cdn.shopify.com/videos/c/o/v/e02141c927d84c2f88f3cb5cbb7dd412"
type input "[URL][DOMAIN_NAME]"
click at [129, 243] on div "Video URL https://cdn.shopify.com/videos/c/o/v/e02141c927d84c2f88f3cb5cbb7dd412…" at bounding box center [144, 239] width 74 height 11
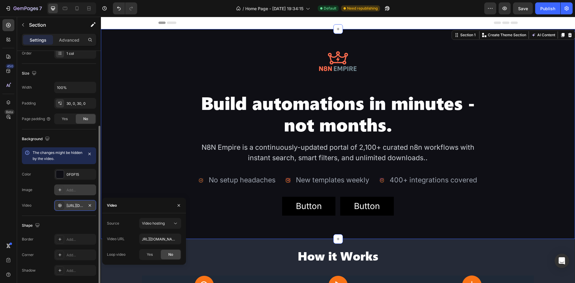
scroll to position [0, 0]
click at [152, 254] on span "Yes" at bounding box center [150, 254] width 6 height 5
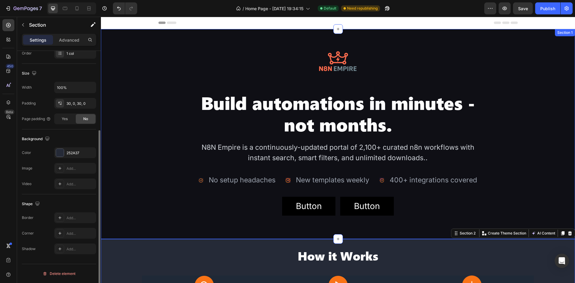
click at [111, 230] on div at bounding box center [338, 134] width 474 height 210
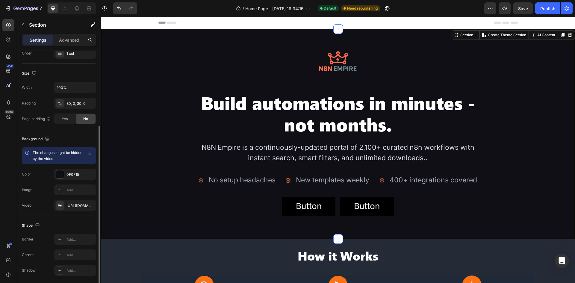
click at [78, 199] on div "The changes might be hidden by the video. Color 0F0F15 Image Add... Video https…" at bounding box center [59, 178] width 74 height 63
click at [75, 205] on div "[URL][DOMAIN_NAME]" at bounding box center [74, 205] width 17 height 5
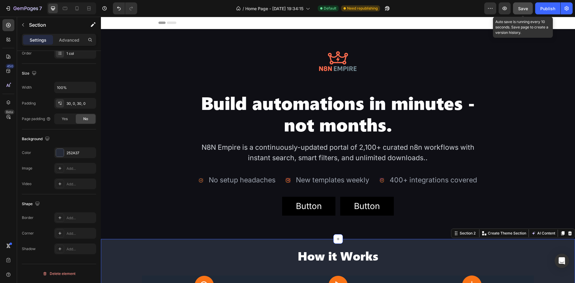
click at [527, 9] on span "Save" at bounding box center [523, 8] width 10 height 5
click at [549, 10] on div "Publish" at bounding box center [547, 8] width 15 height 6
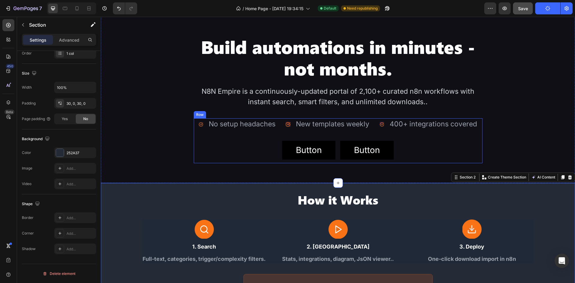
scroll to position [60, 0]
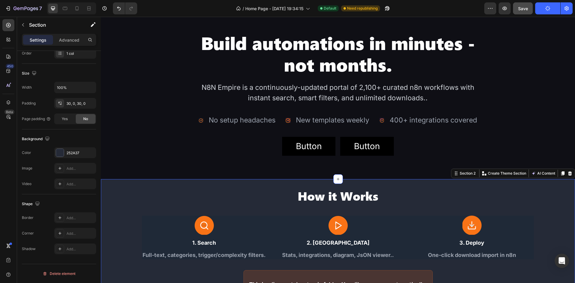
click at [196, 187] on div "How it Works Heading Image 1. Search Text Block Full-text, categories, trigger/…" at bounding box center [338, 243] width 474 height 128
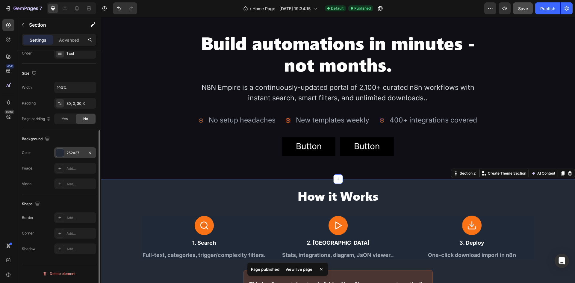
click at [59, 152] on div at bounding box center [60, 153] width 8 height 8
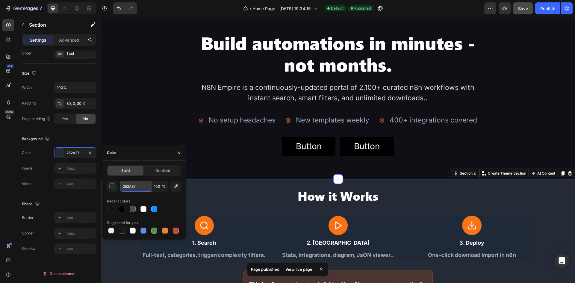
click at [138, 186] on input "252A37" at bounding box center [135, 186] width 31 height 11
paste input "#1a1f36"
type input "#1a1f36"
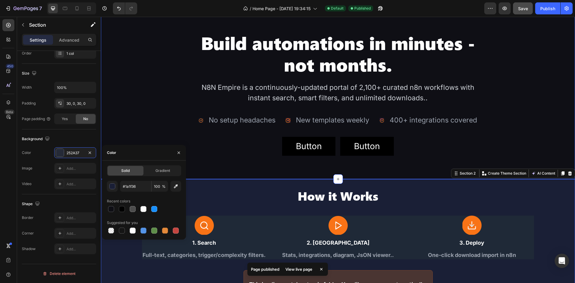
click at [218, 168] on div "Image Build automations in minutes - not months. Heading N8N Empire is a contin…" at bounding box center [338, 74] width 474 height 192
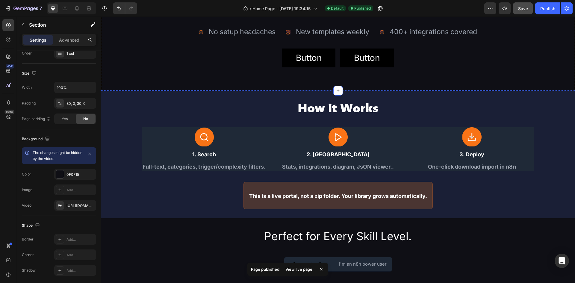
scroll to position [150, 0]
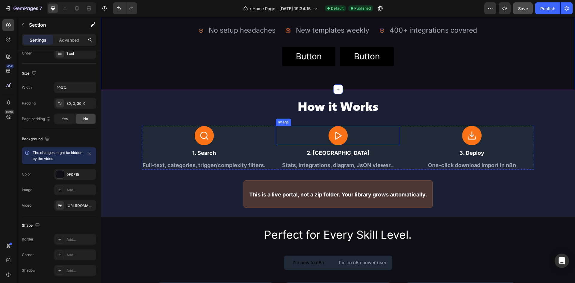
click at [279, 128] on div at bounding box center [338, 135] width 124 height 19
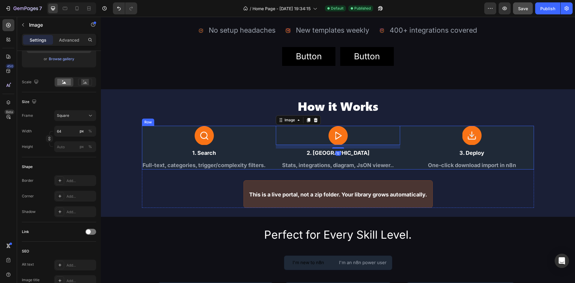
scroll to position [0, 0]
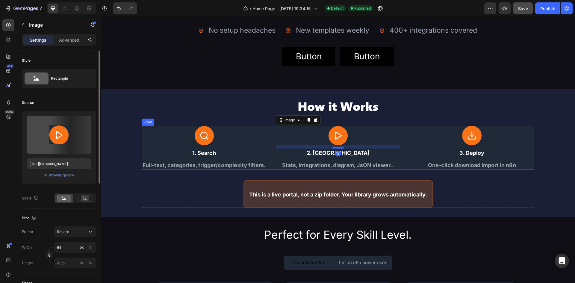
click at [265, 128] on div "Image 1. Search Text Block Full-text, categories, trigger/complexity filters. T…" at bounding box center [338, 148] width 392 height 44
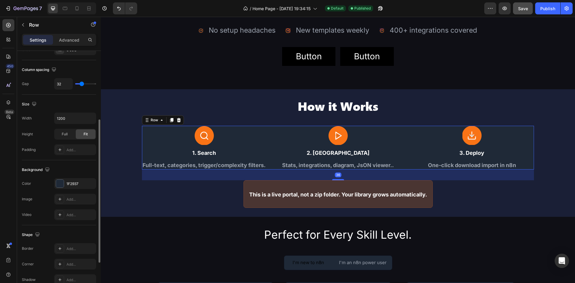
scroll to position [150, 0]
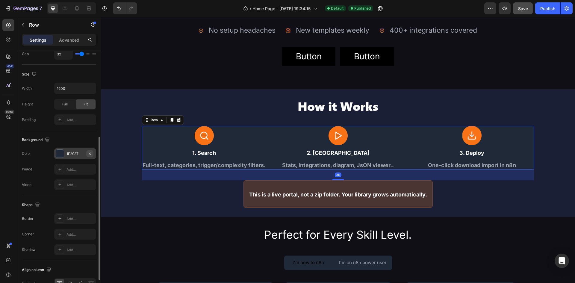
click at [93, 153] on button "button" at bounding box center [89, 153] width 7 height 7
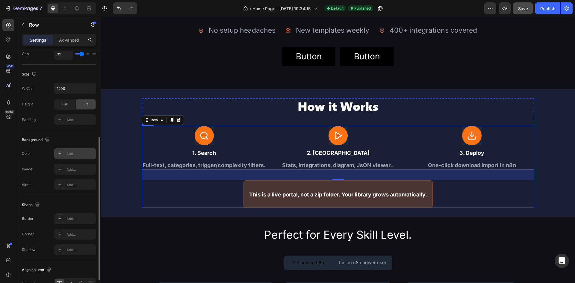
click at [185, 237] on h2 "Perfect for Every Skill Level." at bounding box center [338, 235] width 360 height 18
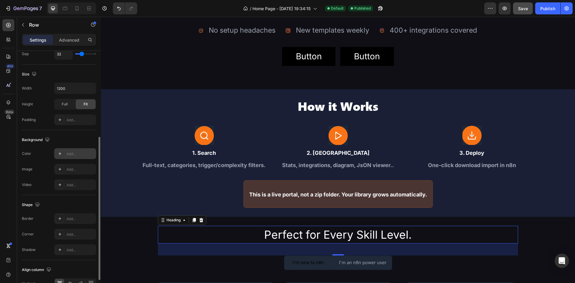
scroll to position [0, 0]
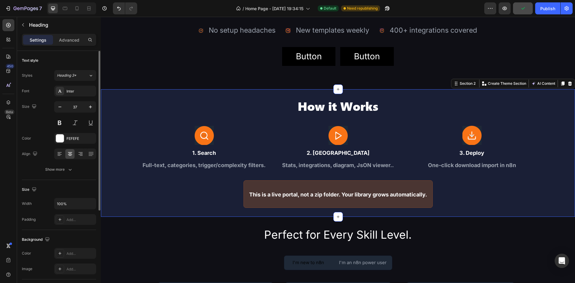
click at [166, 93] on div "How it Works Heading Image 1. Search Text Block Full-text, categories, trigger/…" at bounding box center [338, 153] width 474 height 128
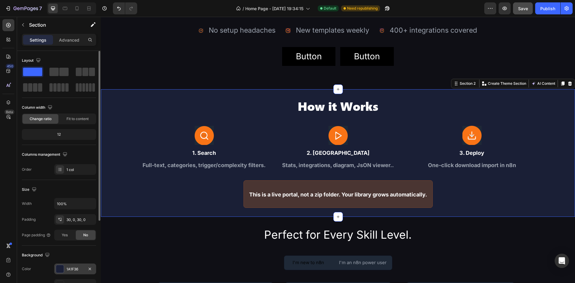
click at [65, 269] on div "1A1F36" at bounding box center [75, 269] width 42 height 11
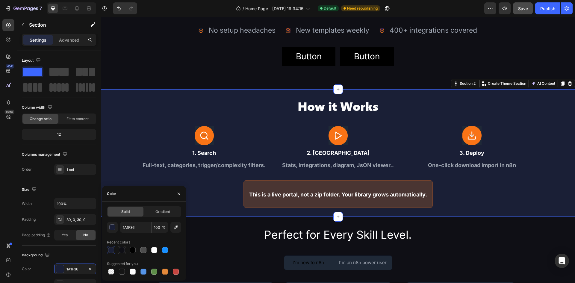
click at [120, 252] on div at bounding box center [122, 250] width 6 height 6
type input "0F0F15"
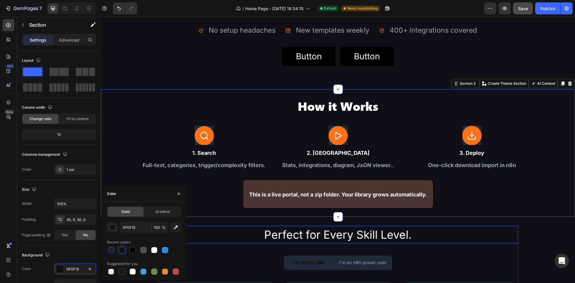
click at [224, 234] on h2 "Perfect for Every Skill Level." at bounding box center [338, 235] width 360 height 18
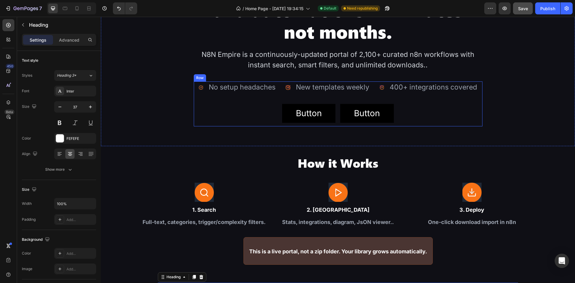
scroll to position [90, 0]
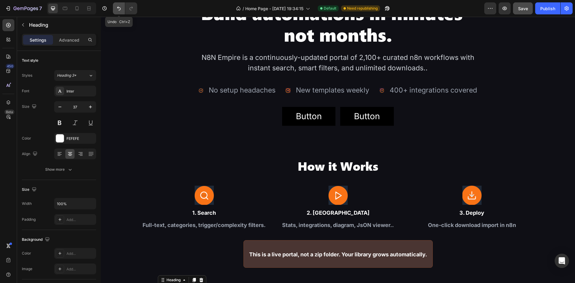
click at [118, 7] on icon "Undo/Redo" at bounding box center [119, 9] width 4 height 4
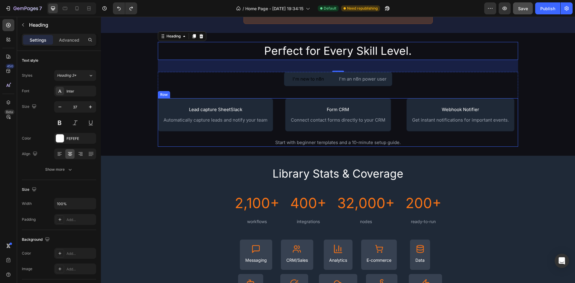
scroll to position [359, 0]
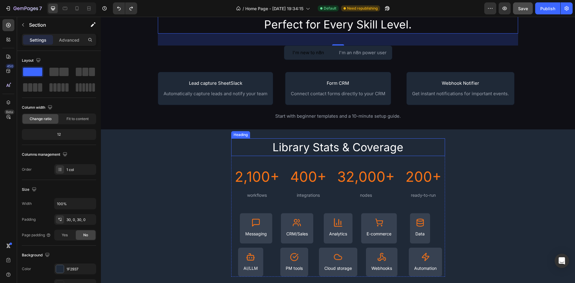
click at [383, 135] on div "Library Stats & Coverage Heading 2,100+ Heading workflows Text Block Row 400+ H…" at bounding box center [338, 207] width 474 height 157
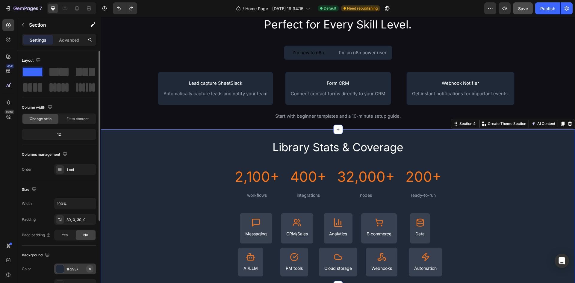
click at [91, 268] on icon "button" at bounding box center [89, 268] width 5 height 5
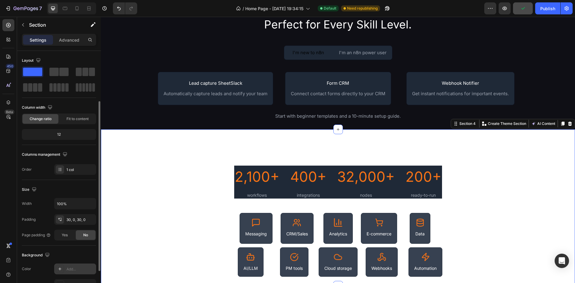
scroll to position [60, 0]
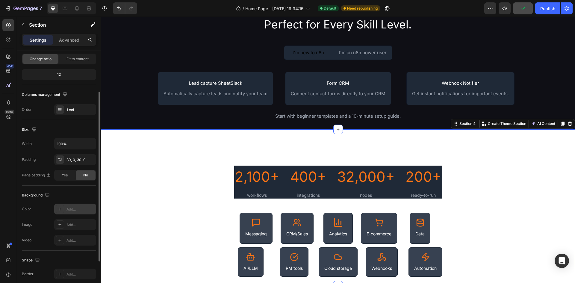
click at [65, 209] on div "Add..." at bounding box center [75, 209] width 42 height 11
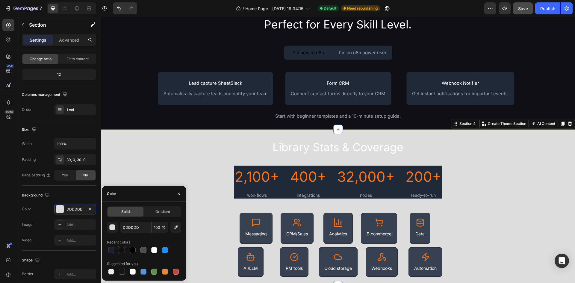
click at [122, 251] on div at bounding box center [122, 250] width 6 height 6
type input "0F0F15"
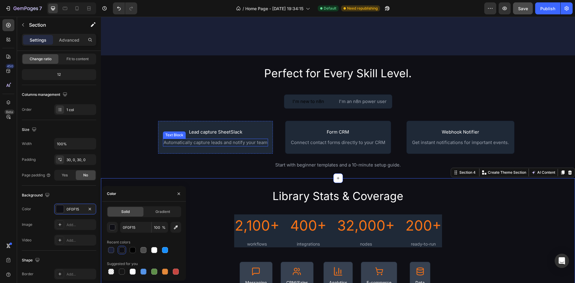
scroll to position [299, 0]
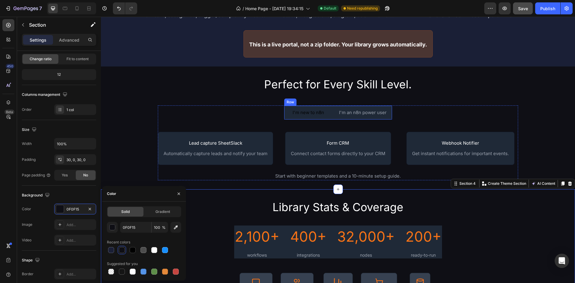
click at [332, 108] on div "I'm new to n8n Button I'm an n8n power user Text Block Row" at bounding box center [338, 112] width 108 height 15
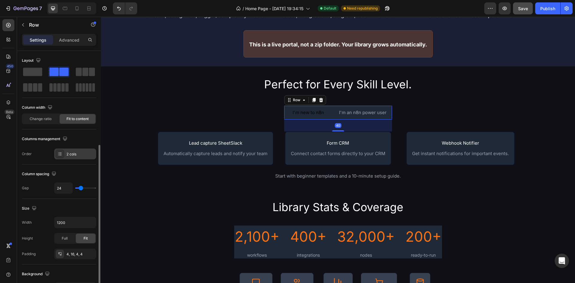
scroll to position [90, 0]
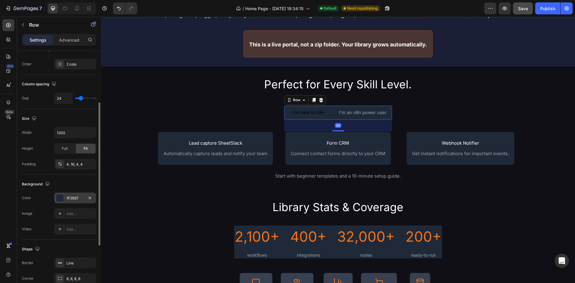
click at [64, 199] on div "1F2937" at bounding box center [75, 198] width 42 height 11
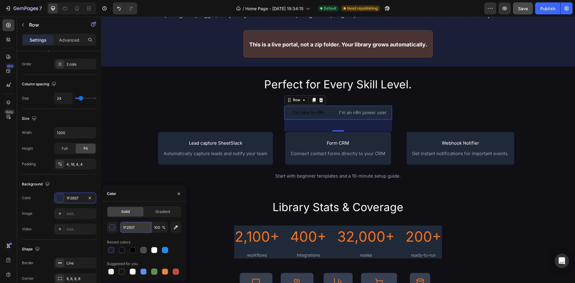
click at [131, 229] on input "1F2937" at bounding box center [135, 227] width 31 height 11
paste input "#1a1f36"
click at [125, 228] on input "#1a1f36" at bounding box center [135, 227] width 31 height 11
type input "1A1F36"
click at [215, 107] on div "I'm new to n8n Button I'm an n8n power user Text Block Row 40 Lead capture Shee…" at bounding box center [338, 142] width 360 height 75
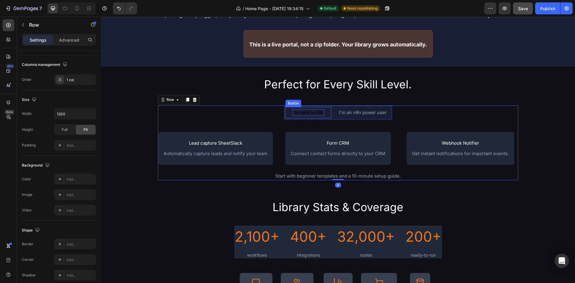
click at [315, 113] on div "I'm new to n8n" at bounding box center [308, 112] width 31 height 7
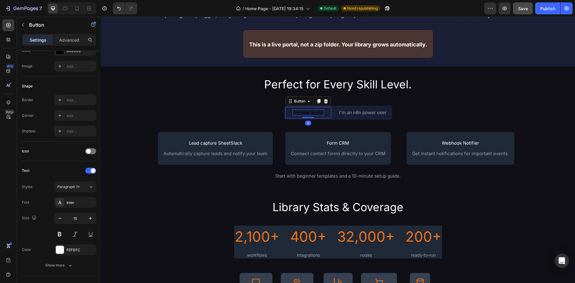
scroll to position [0, 0]
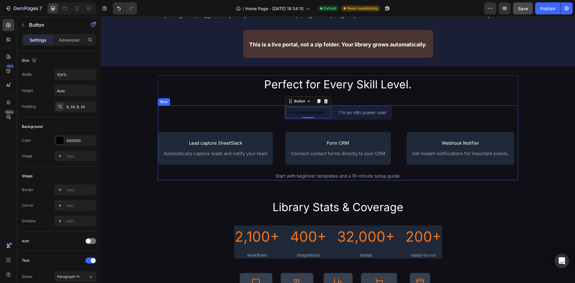
click at [264, 109] on div "I'm new to n8n Button 0 I'm an n8n power user Text Block Row Lead capture Sheet…" at bounding box center [338, 142] width 360 height 75
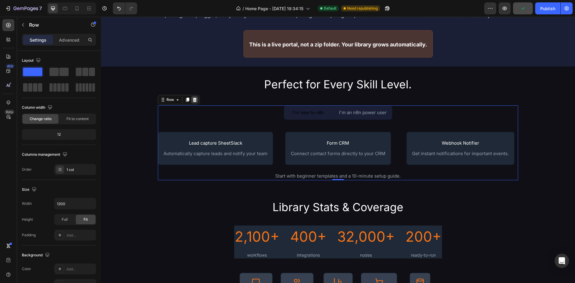
click at [192, 99] on icon at bounding box center [194, 99] width 5 height 5
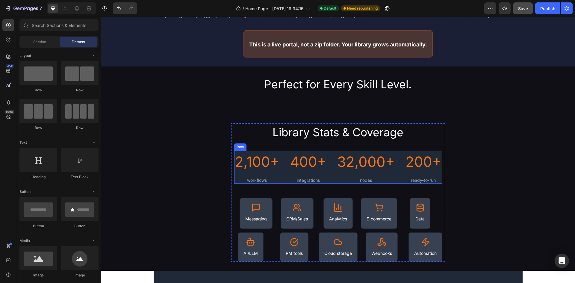
click at [329, 155] on div "2,100+ Heading workflows Text Block Row 400+ Heading integrations Text Block Ro…" at bounding box center [338, 167] width 208 height 33
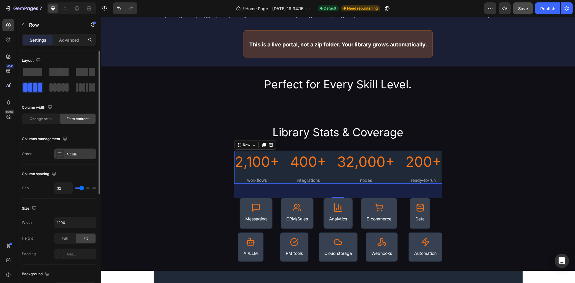
scroll to position [30, 0]
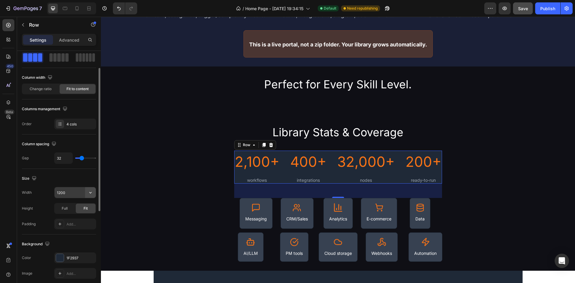
click at [90, 191] on icon "button" at bounding box center [90, 193] width 6 height 6
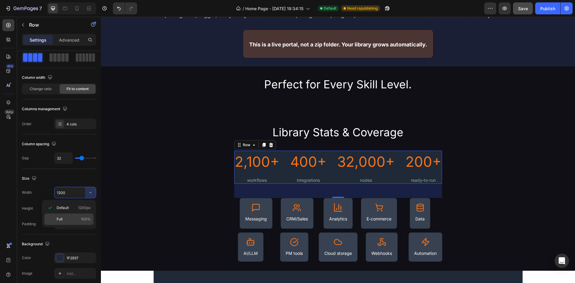
click at [69, 217] on p "Full 100%" at bounding box center [74, 218] width 34 height 5
type input "100%"
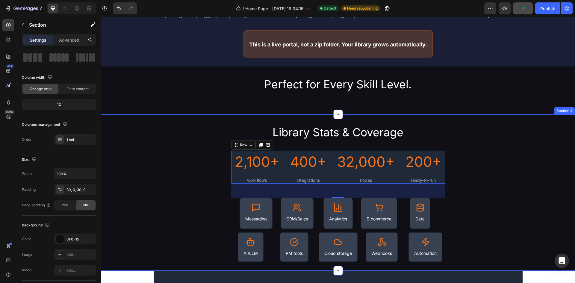
click at [214, 132] on div "Library Stats & Coverage Heading 2,100+ Heading workflows Text Block Row 400+ H…" at bounding box center [338, 192] width 474 height 139
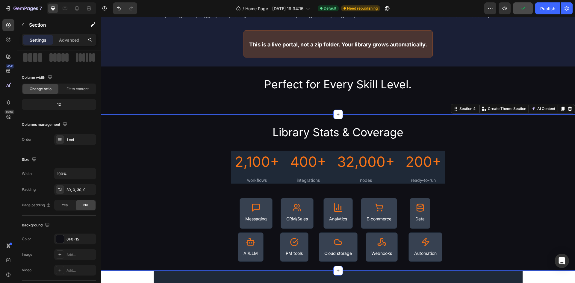
scroll to position [0, 0]
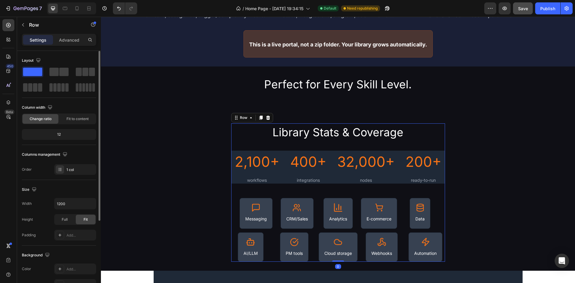
click at [233, 145] on div "Library Stats & Coverage Heading 2,100+ Heading workflows Text Block Row 400+ H…" at bounding box center [338, 192] width 214 height 139
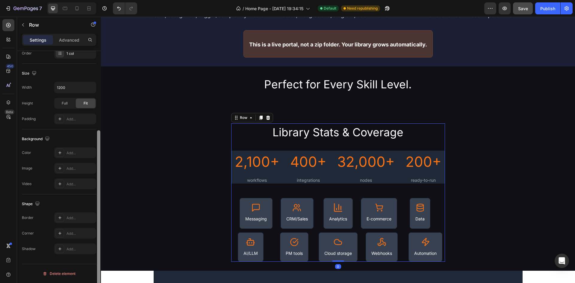
click at [97, 203] on div at bounding box center [98, 175] width 4 height 249
click at [233, 120] on div "Row" at bounding box center [244, 117] width 22 height 7
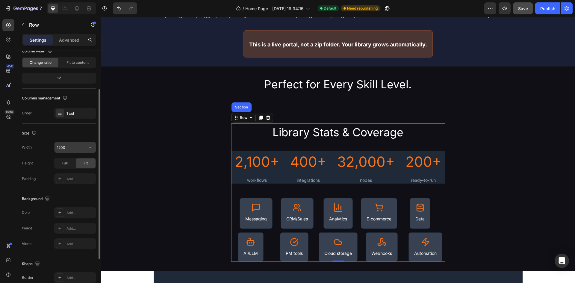
click at [91, 149] on icon "button" at bounding box center [90, 147] width 6 height 6
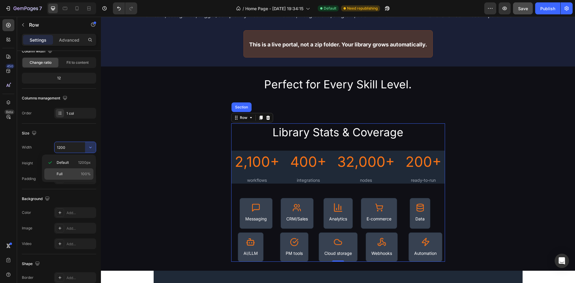
click at [78, 174] on p "Full 100%" at bounding box center [74, 173] width 34 height 5
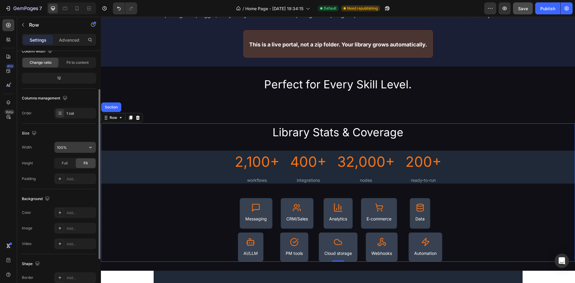
click at [73, 148] on input "100%" at bounding box center [74, 147] width 41 height 11
type input "60%"
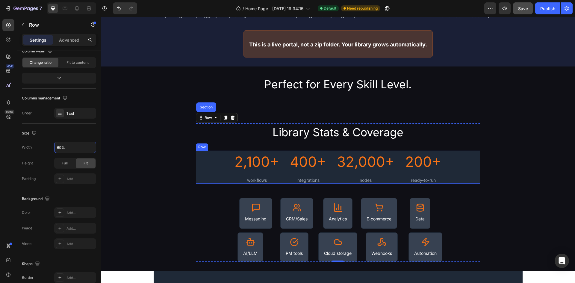
click at [280, 162] on div "2,100+ Heading workflows Text Block Row 400+ Heading integrations Text Block Ro…" at bounding box center [338, 167] width 284 height 33
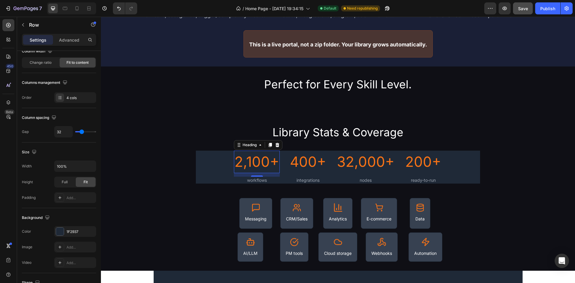
scroll to position [0, 0]
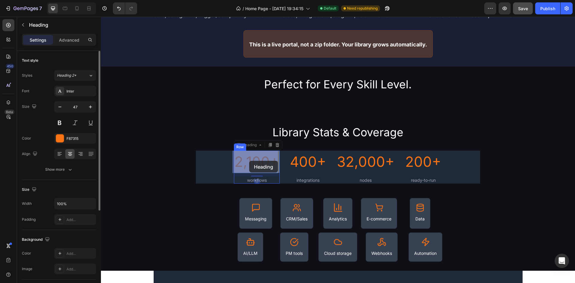
drag, startPoint x: 242, startPoint y: 160, endPoint x: 249, endPoint y: 161, distance: 7.2
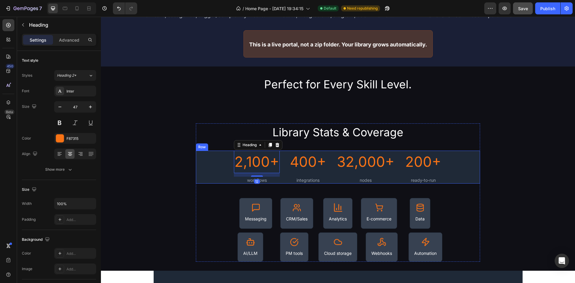
click at [209, 160] on div "2,100+ Heading 12 workflows Text Block Row 400+ Heading integrations Text Block…" at bounding box center [338, 167] width 284 height 33
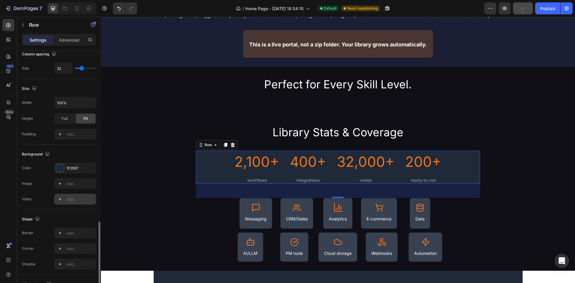
scroll to position [184, 0]
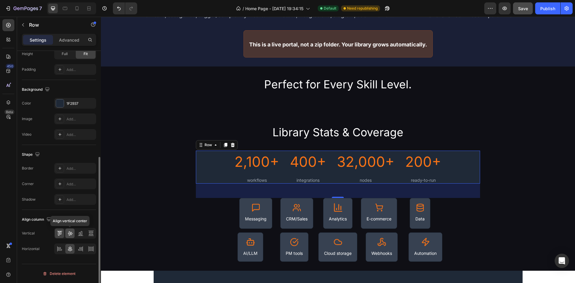
click at [69, 235] on icon at bounding box center [70, 233] width 5 height 4
click at [251, 160] on h2 "2,100+" at bounding box center [257, 162] width 46 height 22
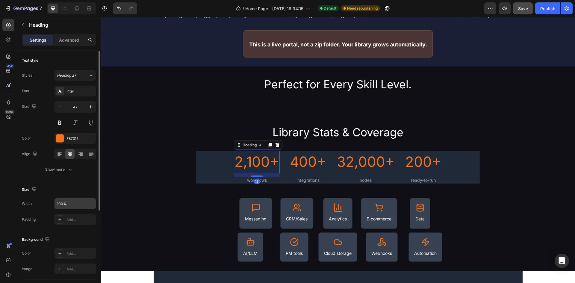
scroll to position [140, 0]
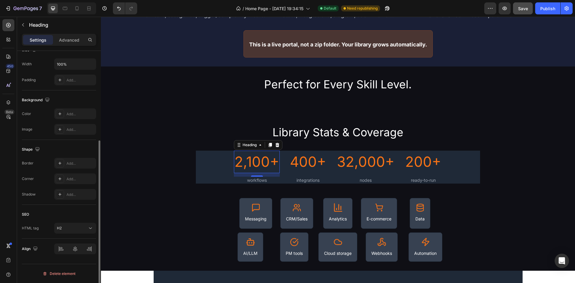
click at [72, 248] on div at bounding box center [75, 248] width 42 height 11
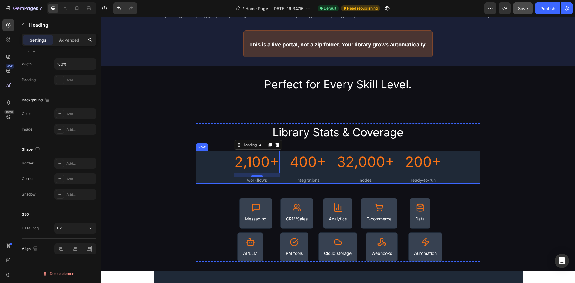
click at [219, 169] on div "2,100+ Heading 12 workflows Text Block Row 400+ Heading integrations Text Block…" at bounding box center [338, 167] width 284 height 33
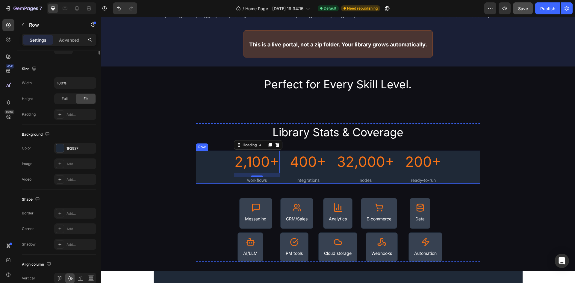
scroll to position [0, 0]
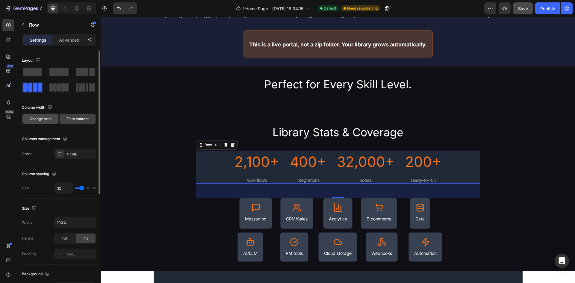
click at [50, 121] on span "Change ratio" at bounding box center [41, 118] width 22 height 5
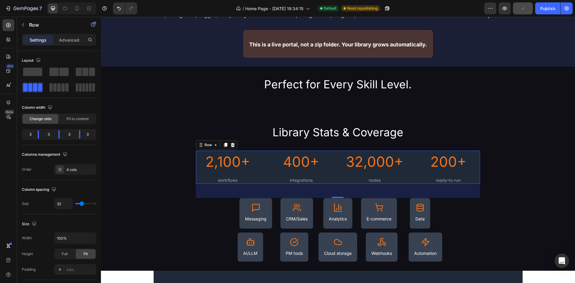
click at [267, 165] on div "2,100+ Heading workflows Text Block Row 400+ Heading integrations Text Block Ro…" at bounding box center [338, 167] width 284 height 33
click at [227, 177] on div "workflows" at bounding box center [228, 180] width 46 height 7
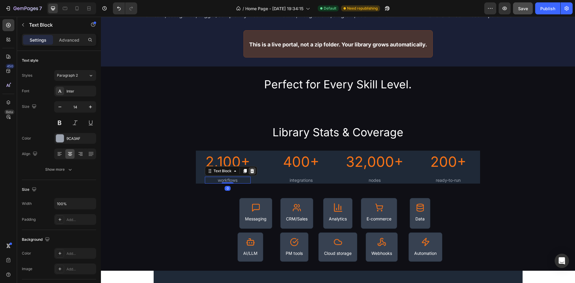
click at [251, 173] on icon at bounding box center [252, 171] width 4 height 4
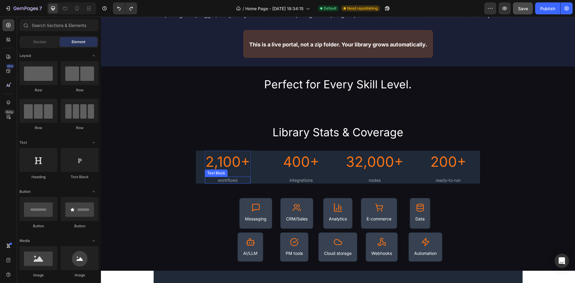
click at [229, 180] on div "workflows" at bounding box center [228, 180] width 46 height 7
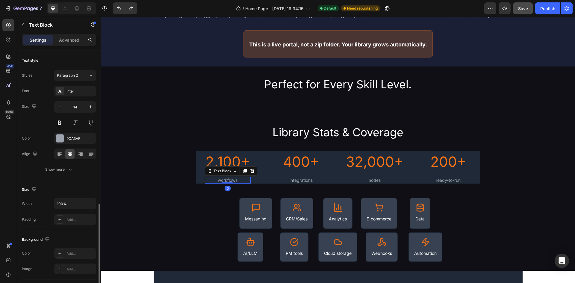
scroll to position [106, 0]
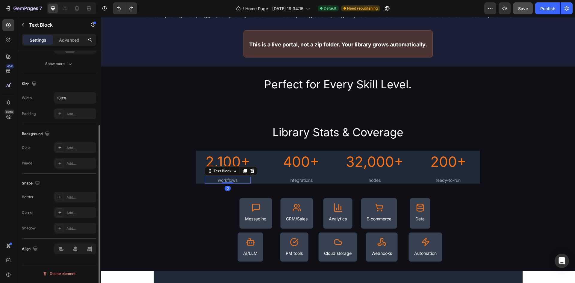
click at [72, 243] on div "Align" at bounding box center [59, 249] width 74 height 20
click at [75, 254] on div at bounding box center [75, 248] width 42 height 11
click at [75, 249] on div at bounding box center [75, 248] width 42 height 11
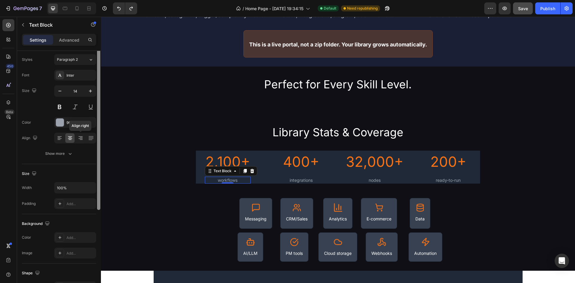
scroll to position [0, 0]
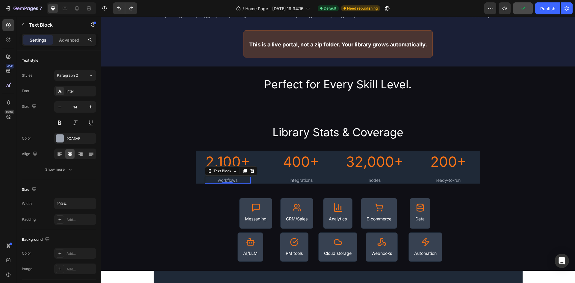
click at [174, 199] on div "Library Stats & Coverage Heading 2,100+ Heading workflows Text Block 0 Row 400+…" at bounding box center [338, 192] width 474 height 139
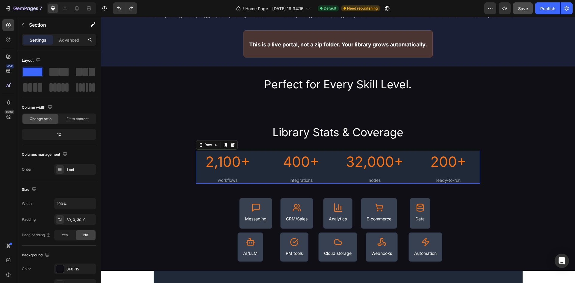
click at [343, 166] on div "32,000+ Heading nodes Text Block Row" at bounding box center [375, 167] width 64 height 33
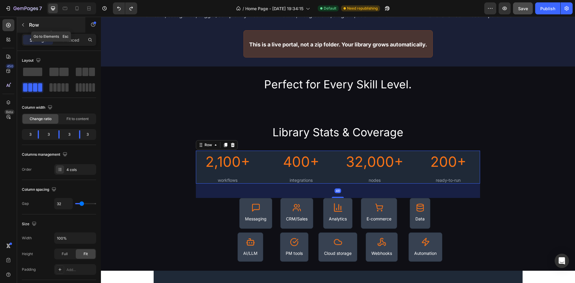
click at [21, 23] on icon "button" at bounding box center [23, 24] width 5 height 5
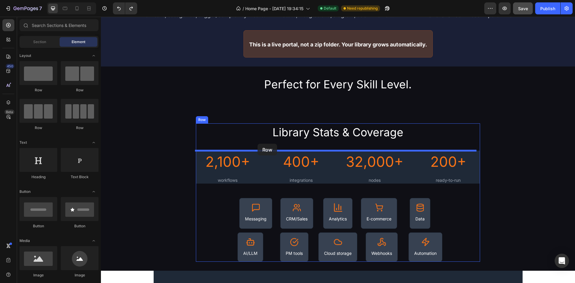
drag, startPoint x: 172, startPoint y: 135, endPoint x: 258, endPoint y: 144, distance: 86.0
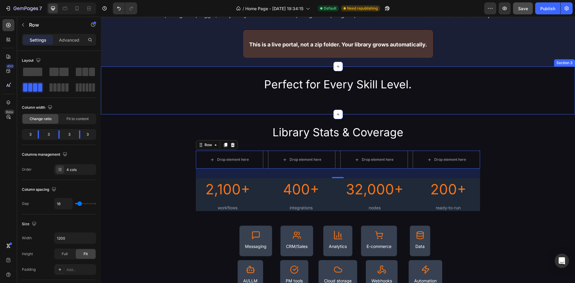
click at [153, 75] on div "Perfect for Every Skill Level. Heading Row Section 3" at bounding box center [338, 90] width 474 height 48
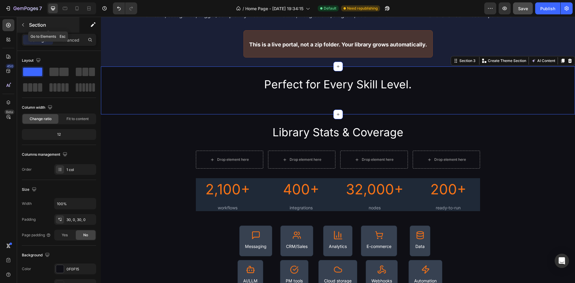
click at [28, 24] on div "Section" at bounding box center [48, 25] width 62 height 16
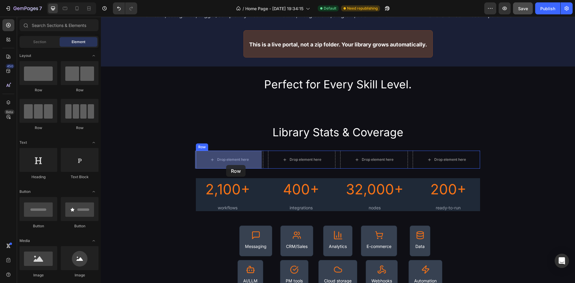
drag, startPoint x: 145, startPoint y: 99, endPoint x: 226, endPoint y: 165, distance: 105.1
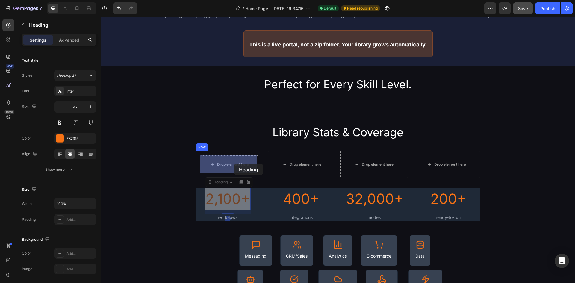
drag, startPoint x: 236, startPoint y: 189, endPoint x: 234, endPoint y: 163, distance: 25.5
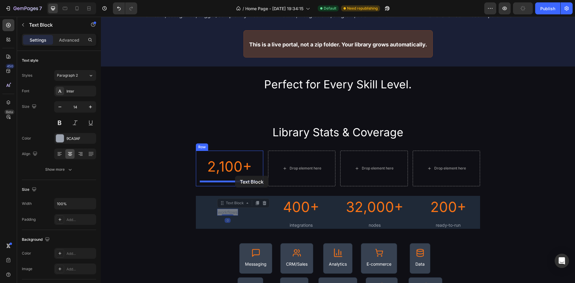
drag, startPoint x: 236, startPoint y: 195, endPoint x: 235, endPoint y: 176, distance: 19.2
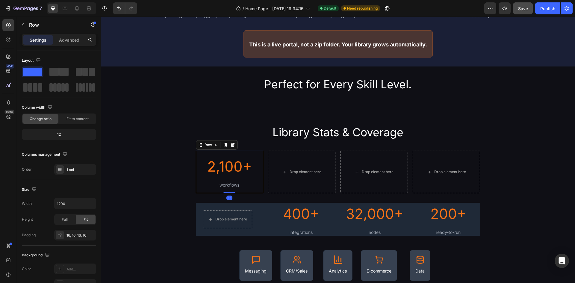
click at [256, 154] on div "2,100+ Heading workflows Text Block Row 0" at bounding box center [229, 172] width 67 height 43
click at [227, 143] on icon at bounding box center [225, 145] width 5 height 5
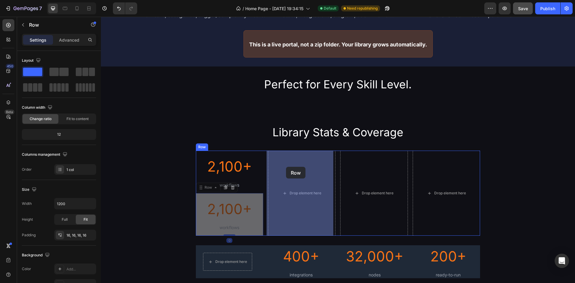
drag, startPoint x: 205, startPoint y: 191, endPoint x: 283, endPoint y: 168, distance: 81.2
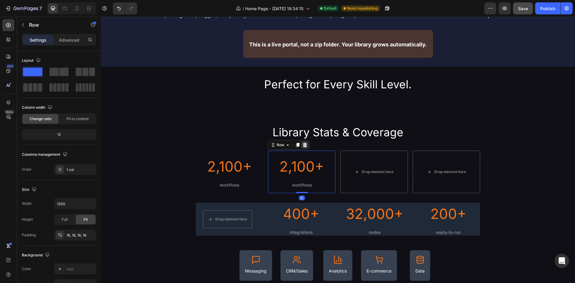
click at [302, 146] on icon at bounding box center [304, 145] width 5 height 5
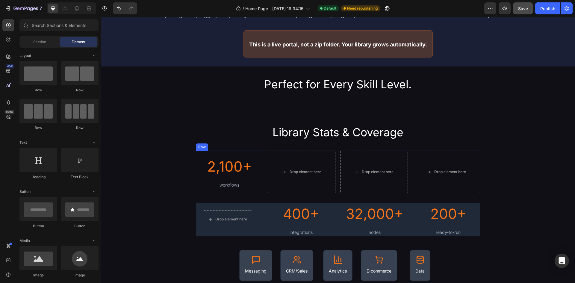
click at [258, 157] on div "2,100+ Heading workflows Text Block Row" at bounding box center [229, 172] width 67 height 43
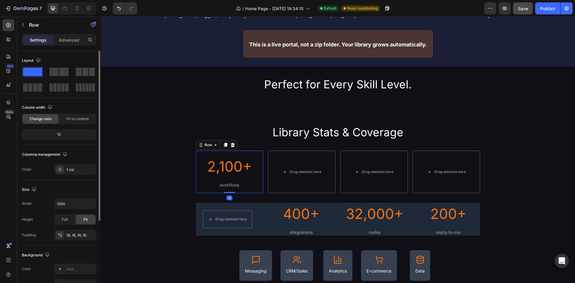
scroll to position [90, 0]
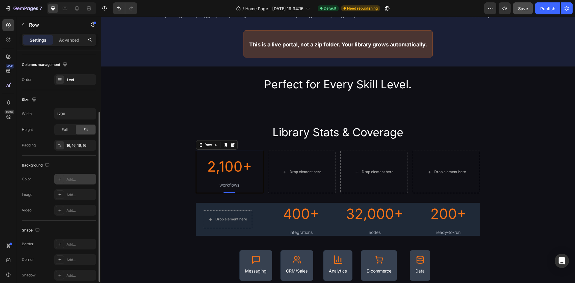
click at [65, 177] on div "Add..." at bounding box center [75, 179] width 42 height 11
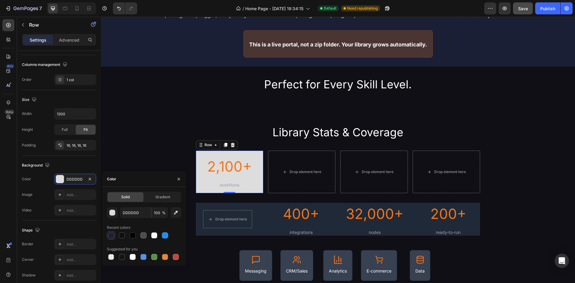
click at [112, 235] on div at bounding box center [111, 235] width 6 height 6
type input "1A1F36"
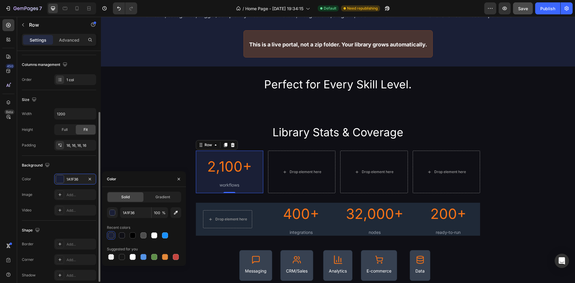
click at [83, 163] on div "Background" at bounding box center [59, 165] width 74 height 10
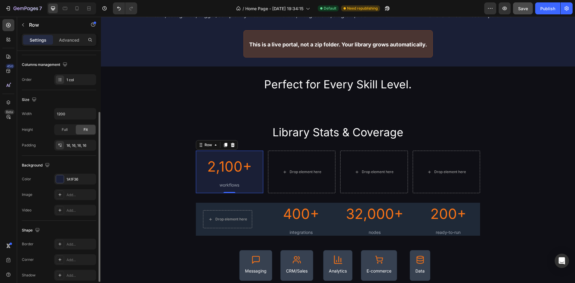
scroll to position [116, 0]
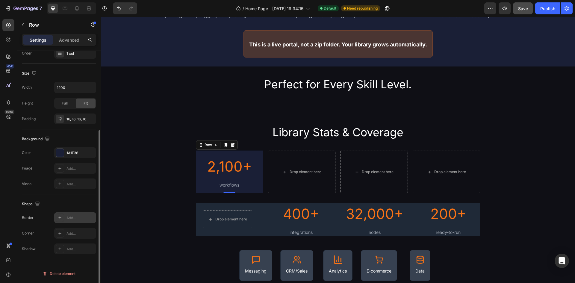
click at [61, 219] on icon at bounding box center [59, 217] width 5 height 5
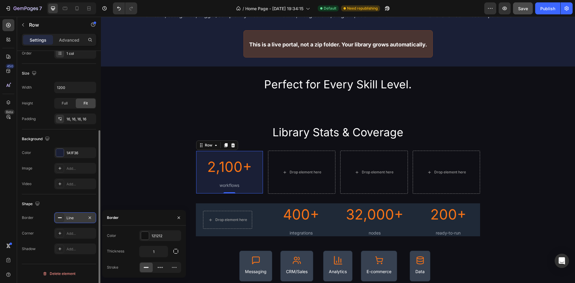
click at [61, 219] on icon at bounding box center [59, 217] width 5 height 5
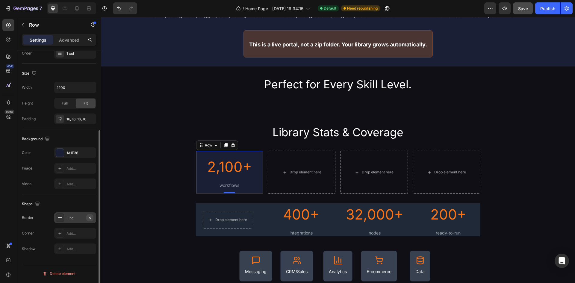
click at [89, 216] on icon "button" at bounding box center [90, 217] width 2 height 2
click at [62, 233] on icon at bounding box center [59, 233] width 5 height 5
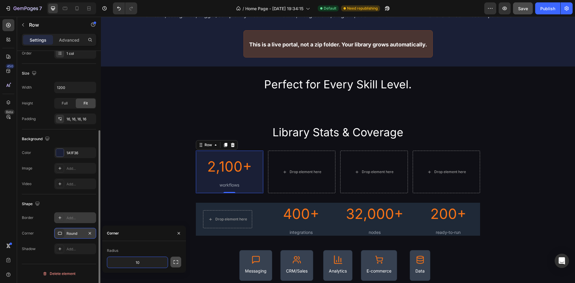
type input "10"
click at [175, 260] on icon "button" at bounding box center [175, 262] width 5 height 4
click at [175, 257] on icon "button" at bounding box center [176, 256] width 6 height 6
click at [39, 231] on div "Corner 10, 10, 10, 10" at bounding box center [59, 233] width 74 height 11
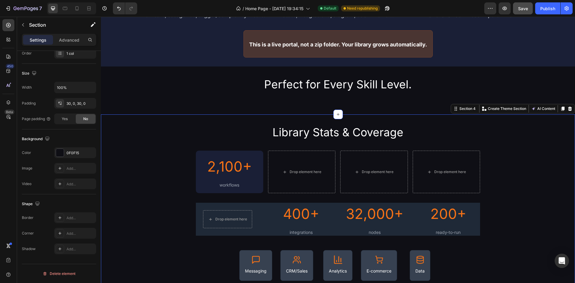
click at [175, 169] on div "Library Stats & Coverage Heading 2,100+ Heading workflows Text Block Row Drop e…" at bounding box center [338, 218] width 474 height 191
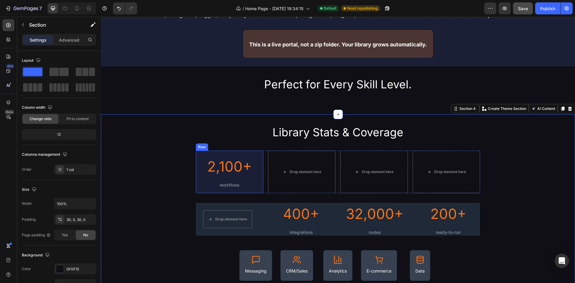
click at [255, 154] on div "2,100+ Heading workflows Text Block Row" at bounding box center [229, 172] width 67 height 43
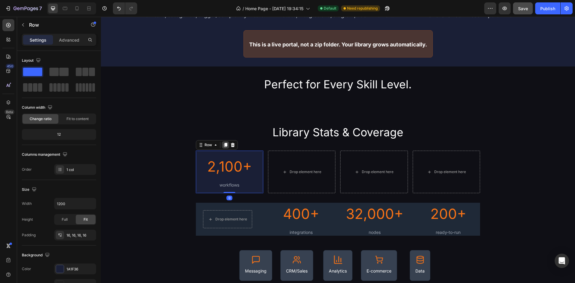
click at [224, 146] on icon at bounding box center [225, 145] width 3 height 4
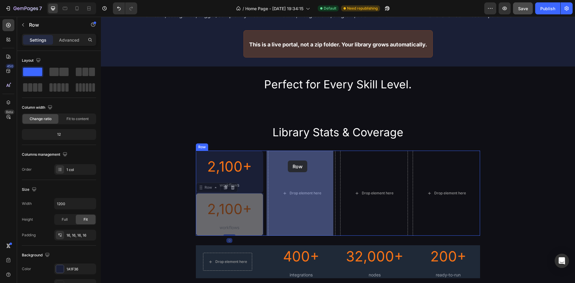
drag, startPoint x: 202, startPoint y: 189, endPoint x: 288, endPoint y: 160, distance: 90.8
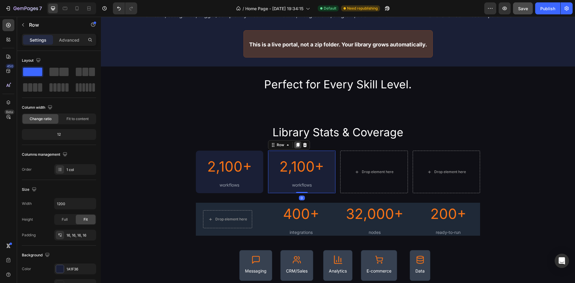
click at [296, 146] on icon at bounding box center [297, 145] width 3 height 4
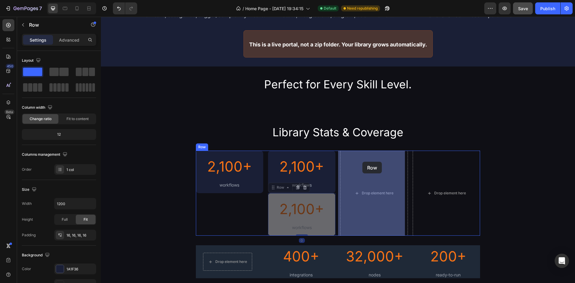
drag, startPoint x: 273, startPoint y: 187, endPoint x: 359, endPoint y: 163, distance: 88.7
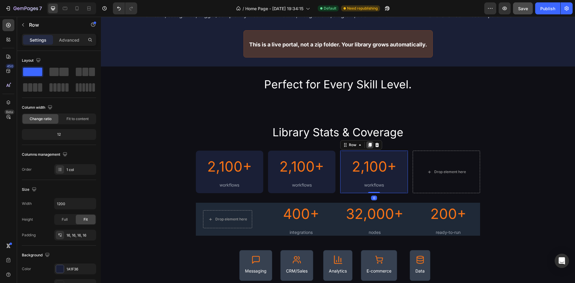
click at [368, 148] on div at bounding box center [369, 144] width 7 height 7
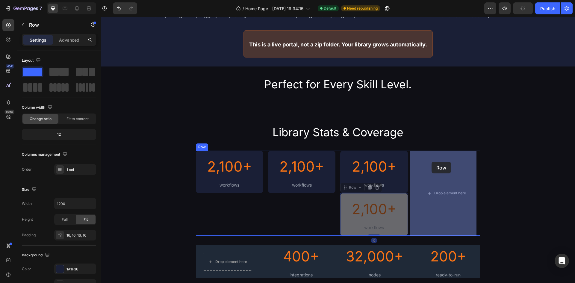
drag, startPoint x: 346, startPoint y: 189, endPoint x: 431, endPoint y: 162, distance: 88.7
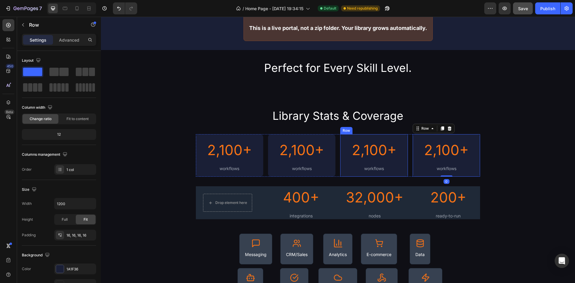
scroll to position [359, 0]
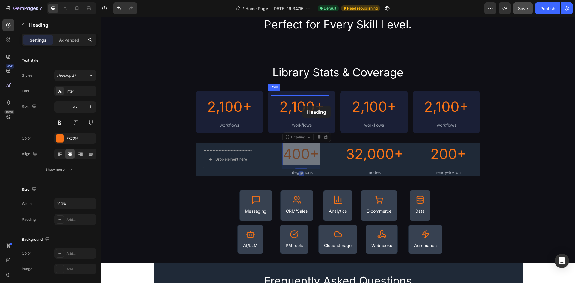
drag, startPoint x: 303, startPoint y: 137, endPoint x: 302, endPoint y: 106, distance: 30.6
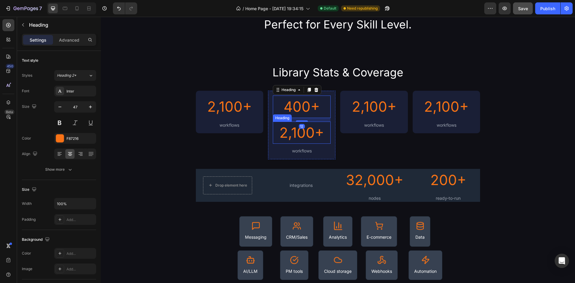
click at [312, 131] on h2 "2,100+" at bounding box center [302, 133] width 58 height 22
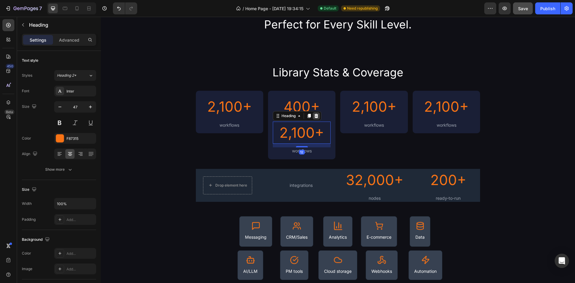
click at [315, 115] on icon at bounding box center [316, 115] width 4 height 4
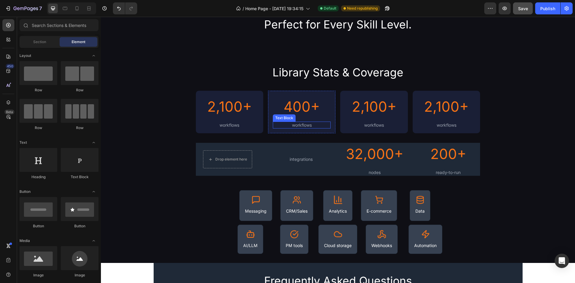
click at [308, 127] on div "workflows" at bounding box center [302, 125] width 58 height 7
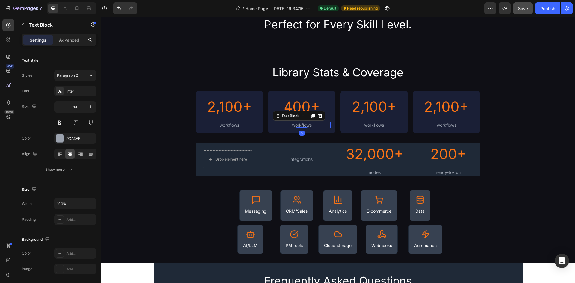
click at [323, 116] on div "Text Block" at bounding box center [299, 116] width 52 height 10
click at [317, 119] on div at bounding box center [320, 115] width 7 height 7
drag, startPoint x: 303, startPoint y: 158, endPoint x: 305, endPoint y: 119, distance: 38.6
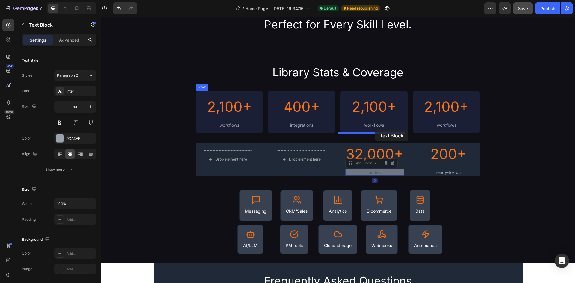
drag, startPoint x: 374, startPoint y: 170, endPoint x: 375, endPoint y: 130, distance: 40.7
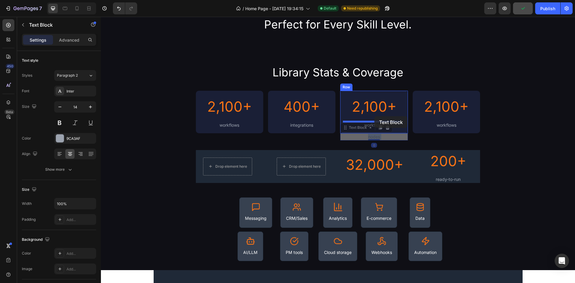
drag, startPoint x: 374, startPoint y: 136, endPoint x: 374, endPoint y: 116, distance: 20.1
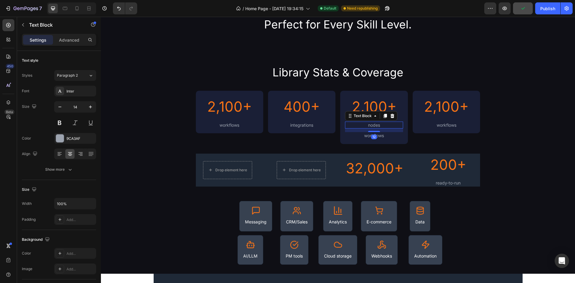
click at [378, 135] on div "workflows" at bounding box center [374, 135] width 58 height 7
click at [390, 128] on icon at bounding box center [392, 126] width 4 height 4
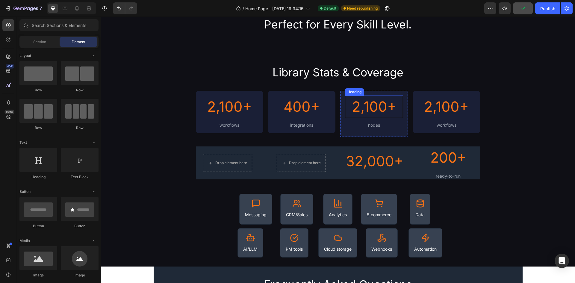
click at [383, 106] on h2 "2,100+" at bounding box center [374, 107] width 58 height 22
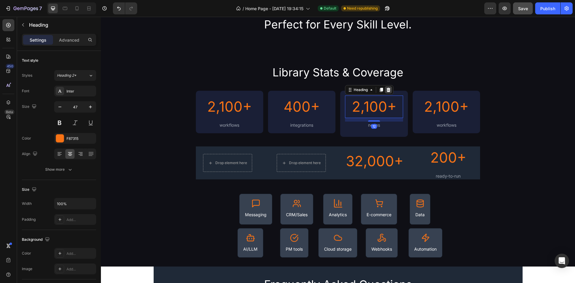
click at [390, 90] on div "Heading" at bounding box center [369, 90] width 49 height 10
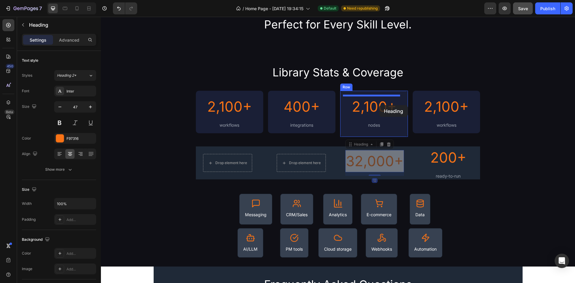
drag, startPoint x: 381, startPoint y: 159, endPoint x: 378, endPoint y: 105, distance: 54.0
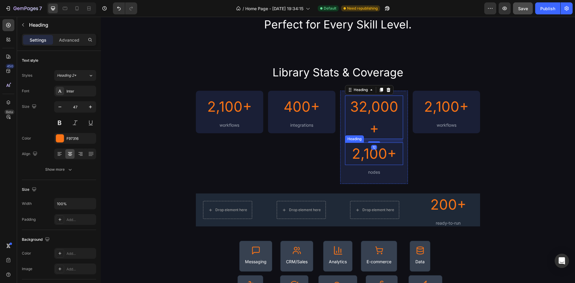
click at [378, 149] on h2 "2,100+" at bounding box center [374, 154] width 58 height 22
click at [387, 136] on icon at bounding box center [389, 137] width 4 height 4
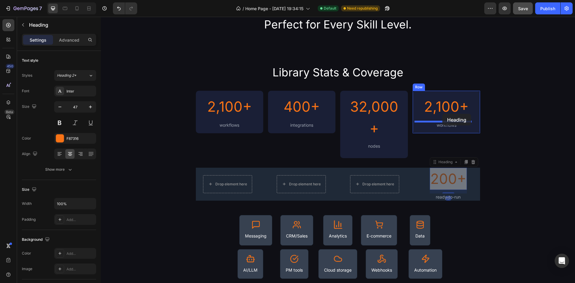
drag, startPoint x: 443, startPoint y: 175, endPoint x: 442, endPoint y: 114, distance: 61.1
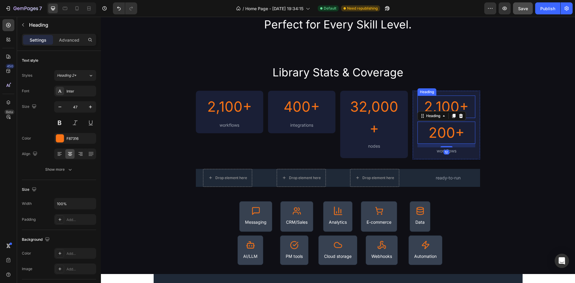
click at [444, 103] on h2 "2,100+" at bounding box center [446, 107] width 58 height 22
click at [460, 89] on icon at bounding box center [460, 89] width 5 height 5
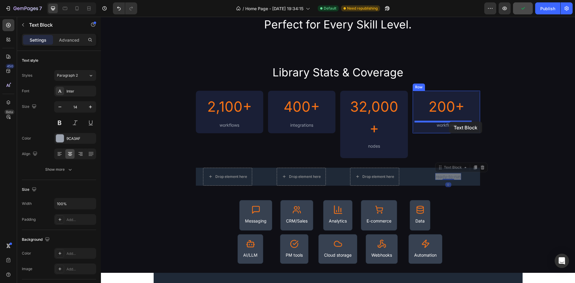
drag, startPoint x: 448, startPoint y: 177, endPoint x: 449, endPoint y: 122, distance: 55.7
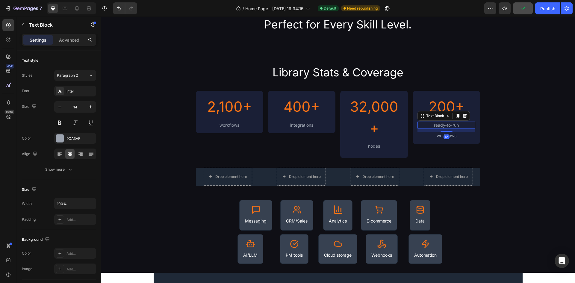
click at [451, 134] on div "workflows" at bounding box center [446, 135] width 58 height 7
click at [463, 126] on icon at bounding box center [465, 126] width 4 height 4
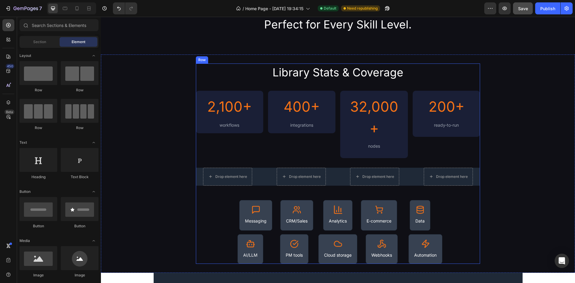
click at [418, 170] on div "Drop element here Row" at bounding box center [448, 177] width 64 height 18
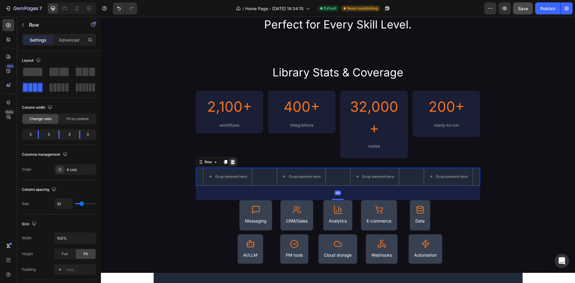
click at [232, 162] on icon at bounding box center [232, 162] width 5 height 5
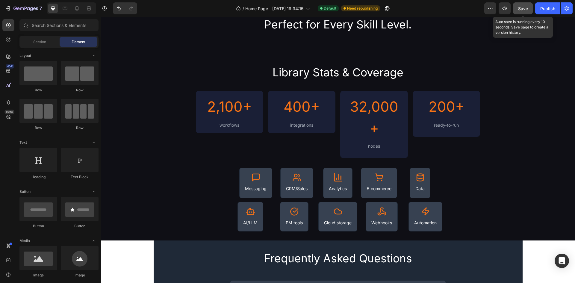
click at [524, 13] on button "Save" at bounding box center [523, 8] width 20 height 12
click at [549, 12] on button "Publish" at bounding box center [547, 8] width 25 height 12
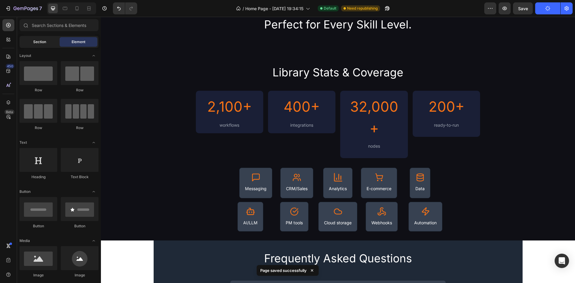
click at [35, 43] on span "Section" at bounding box center [39, 41] width 13 height 5
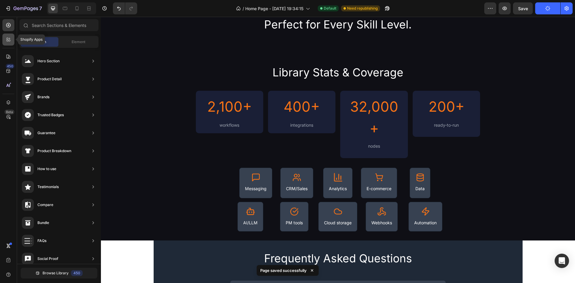
click at [10, 42] on icon at bounding box center [8, 40] width 6 height 6
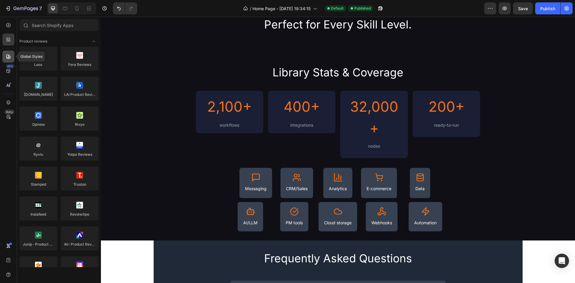
click at [13, 57] on div at bounding box center [8, 57] width 12 height 12
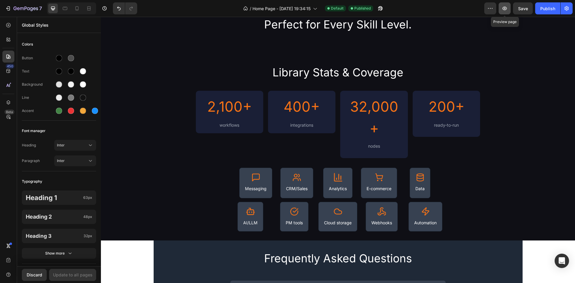
click at [504, 9] on icon "button" at bounding box center [505, 8] width 6 height 6
click at [26, 7] on icon "button" at bounding box center [26, 9] width 2 height 4
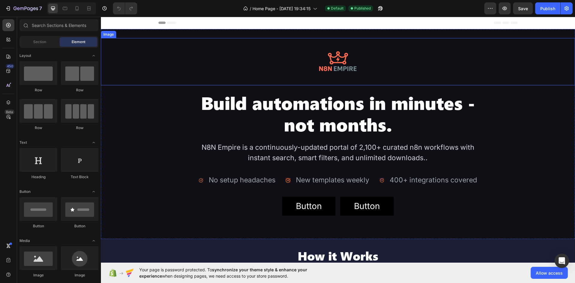
click at [342, 63] on img at bounding box center [337, 61] width 47 height 47
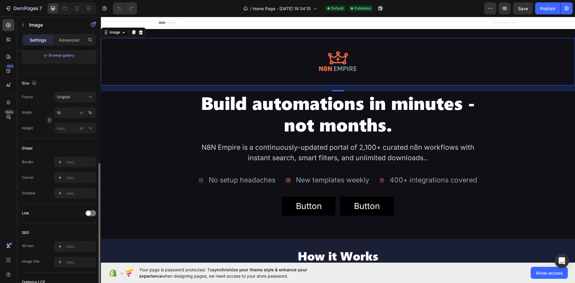
scroll to position [180, 0]
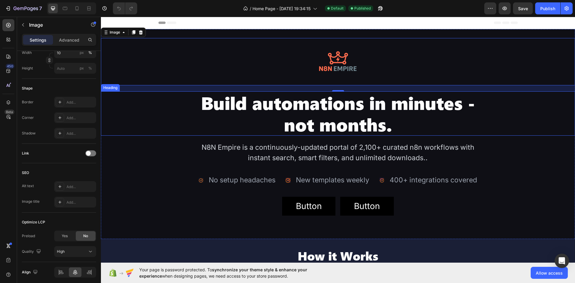
click at [387, 119] on h2 "Build automations in minutes - not months." at bounding box center [338, 113] width 284 height 44
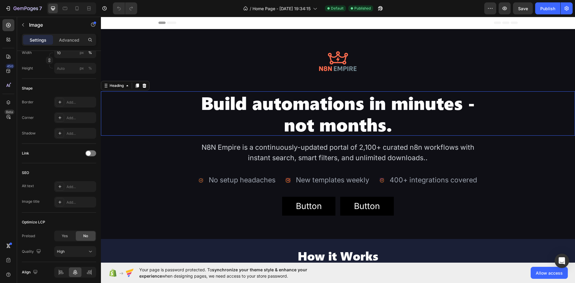
scroll to position [0, 0]
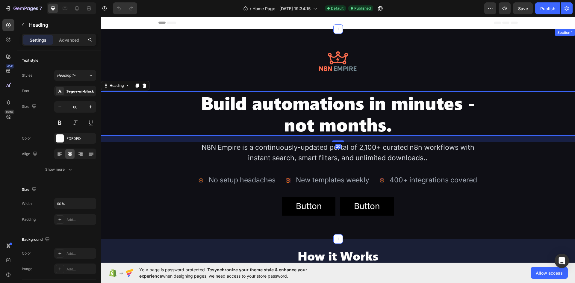
click at [132, 222] on div "Image Build automations in minutes - not months. Heading 20 N8N Empire is a con…" at bounding box center [338, 134] width 474 height 192
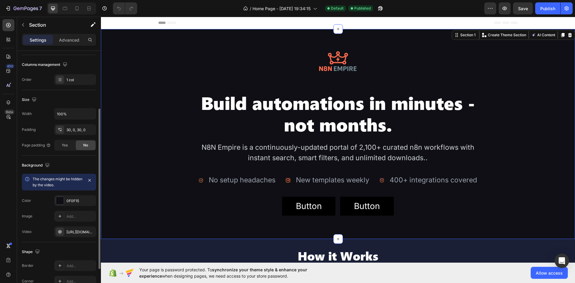
scroll to position [138, 0]
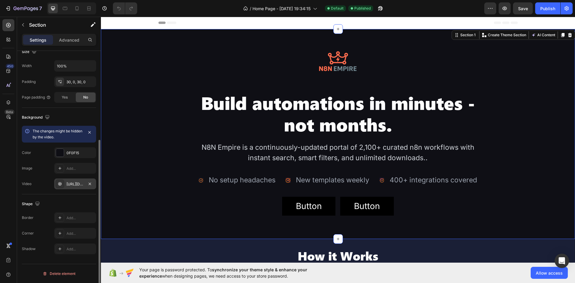
click at [71, 183] on div "[URL][DOMAIN_NAME]" at bounding box center [74, 183] width 17 height 5
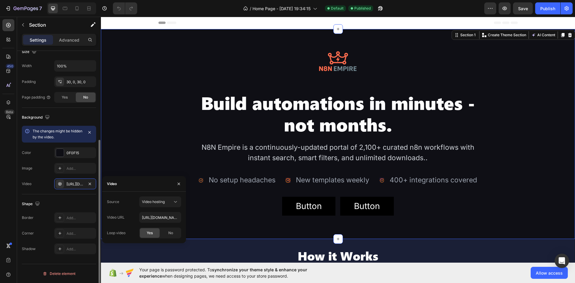
click at [44, 184] on div "Video [URL][DOMAIN_NAME]" at bounding box center [59, 183] width 74 height 11
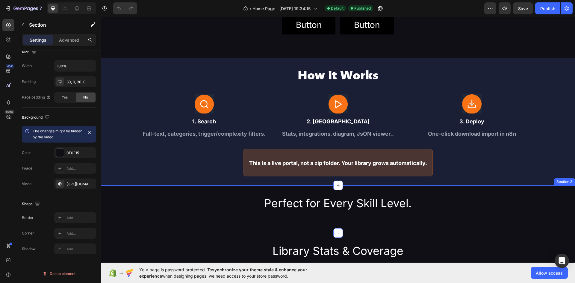
scroll to position [180, 0]
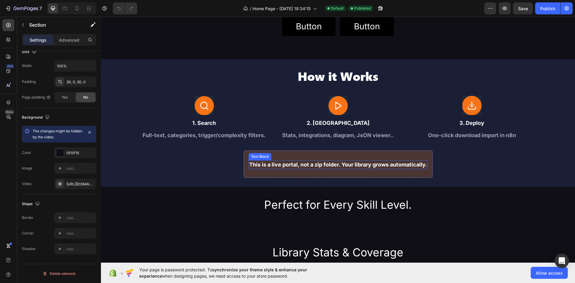
click at [302, 166] on div "This is a live portal, not a zip folder. Your library grows automatically." at bounding box center [338, 164] width 179 height 9
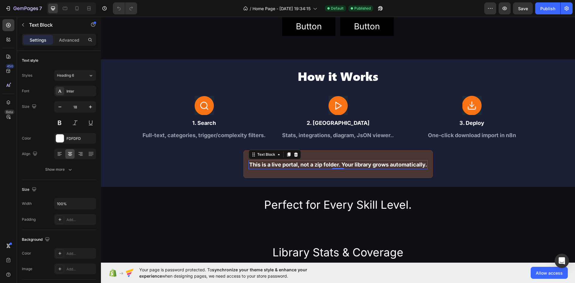
click at [272, 165] on div "This is a live portal, not a zip folder. Your library grows automatically." at bounding box center [338, 164] width 179 height 9
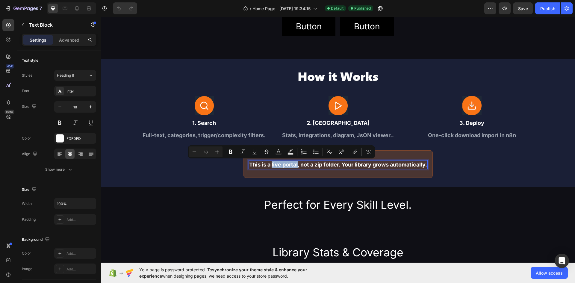
drag, startPoint x: 272, startPoint y: 165, endPoint x: 281, endPoint y: 166, distance: 9.4
click at [281, 166] on p "This is a live portal, not a zip folder. Your library grows automatically." at bounding box center [338, 164] width 178 height 7
click at [231, 152] on icon "Editor contextual toolbar" at bounding box center [231, 152] width 4 height 4
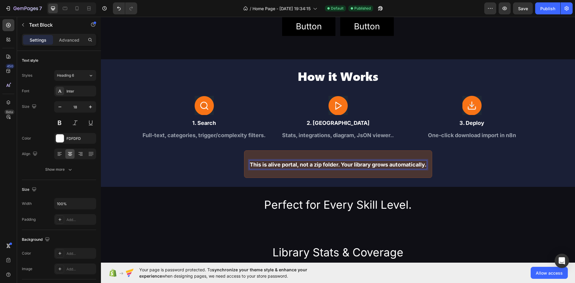
click at [294, 165] on p "This is a live portal , not a zip folder. Your library grows automatically." at bounding box center [338, 164] width 177 height 7
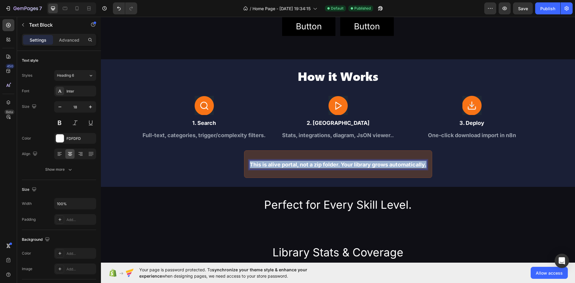
click at [294, 165] on p "This is a live portal , not a zip folder. Your library grows automatically." at bounding box center [338, 164] width 177 height 7
click at [253, 165] on p "This is a live portal , not a zip folder. Your library grows automatically." at bounding box center [338, 164] width 177 height 7
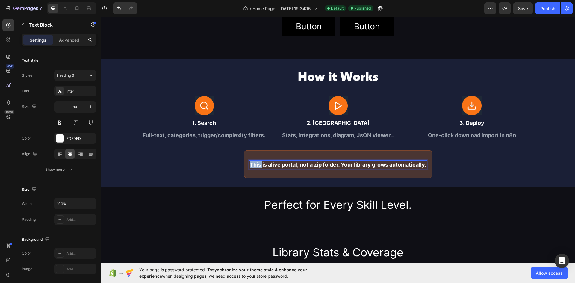
click at [253, 165] on p "This is a live portal , not a zip folder. Your library grows automatically." at bounding box center [338, 164] width 177 height 7
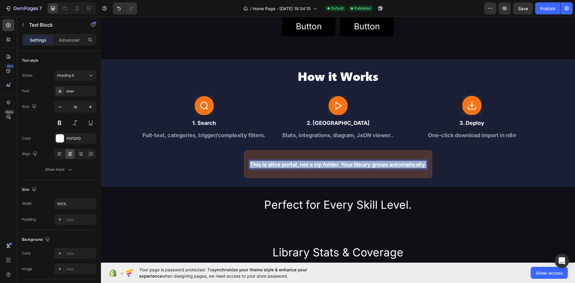
click at [253, 165] on p "This is a live portal , not a zip folder. Your library grows automatically." at bounding box center [338, 164] width 177 height 7
click at [447, 178] on div "How it Works Heading Image 1. Search Text Block Full-text, categories, trigger/…" at bounding box center [338, 123] width 474 height 128
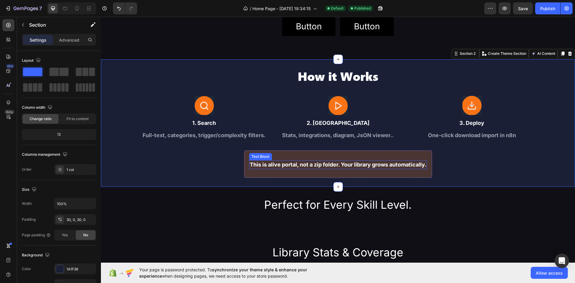
click at [408, 165] on p "This is a live portal , not a zip folder. Your library grows automatically." at bounding box center [338, 164] width 177 height 7
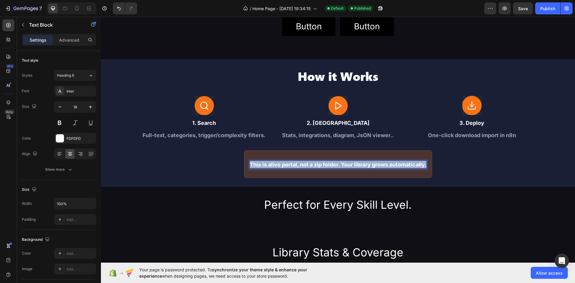
click at [408, 165] on p "This is a live portal , not a zip folder. Your library grows automatically." at bounding box center [338, 164] width 177 height 7
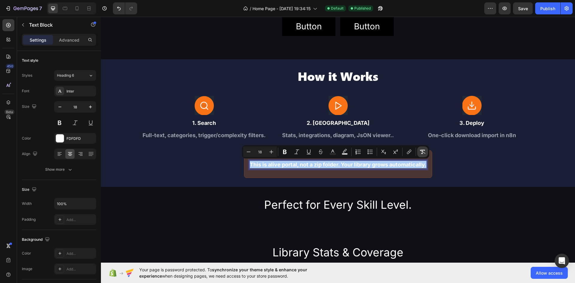
click at [424, 155] on button "Remove Format" at bounding box center [422, 151] width 11 height 11
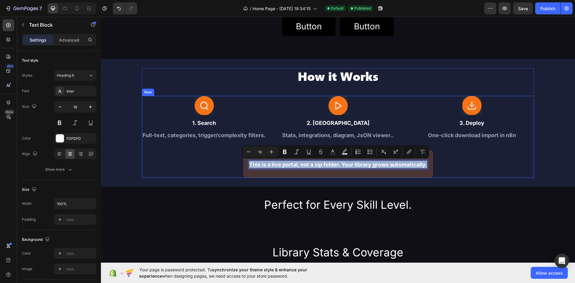
click at [446, 163] on div "Image 1. Search Text Block Full-text, categories, trigger/complexity filters. T…" at bounding box center [338, 137] width 392 height 82
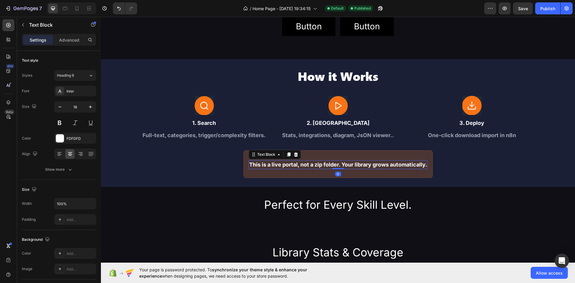
click at [274, 165] on p "This is a live portal, not a zip folder. Your library grows automatically." at bounding box center [338, 164] width 178 height 7
click at [59, 163] on div "Font Inter Size 18 Color FDFDFD Align Show more" at bounding box center [59, 130] width 74 height 89
click at [60, 168] on div "Show more" at bounding box center [59, 169] width 28 height 6
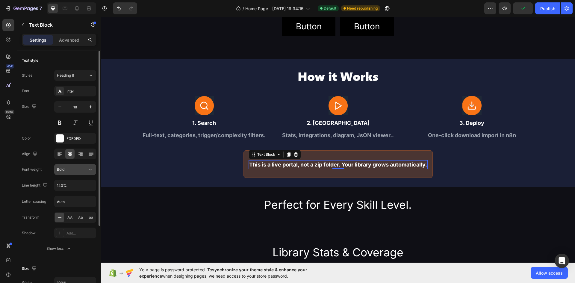
click at [71, 168] on div "Bold" at bounding box center [72, 169] width 31 height 5
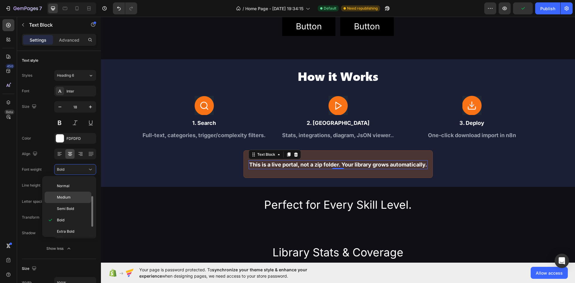
click at [70, 203] on div "Medium" at bounding box center [68, 208] width 47 height 11
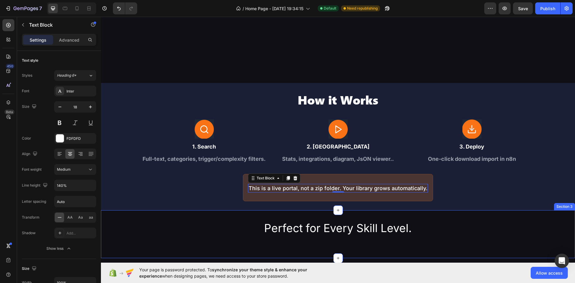
scroll to position [150, 0]
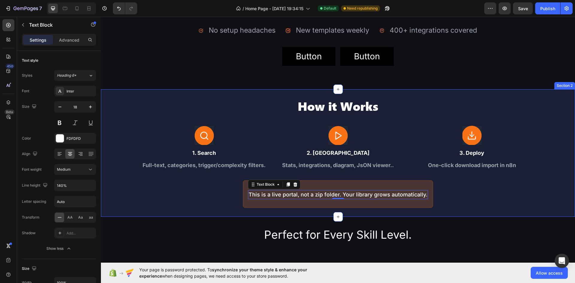
click at [162, 93] on div "How it Works Heading Image 1. Search Text Block Full-text, categories, trigger/…" at bounding box center [338, 153] width 474 height 128
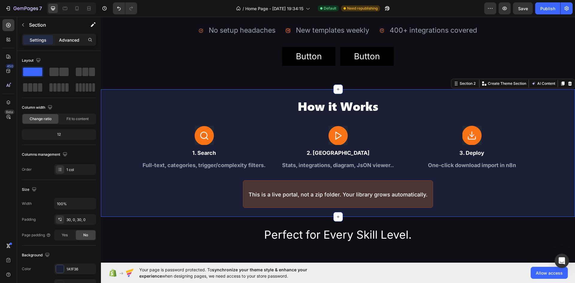
click at [64, 40] on p "Advanced" at bounding box center [69, 40] width 20 height 6
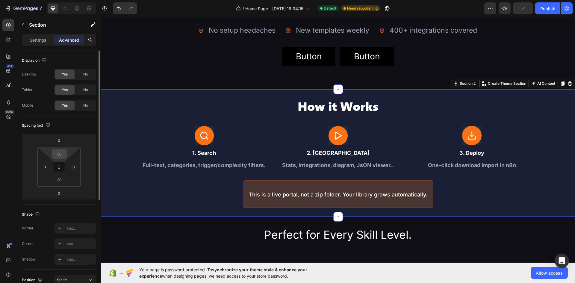
click at [59, 154] on input "30" at bounding box center [59, 153] width 12 height 9
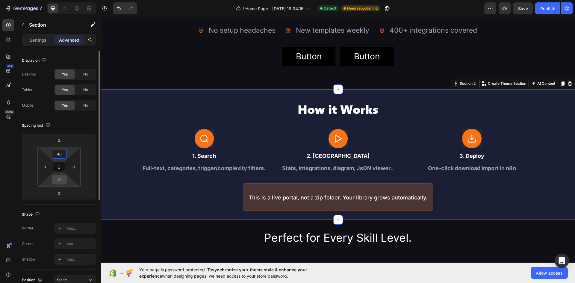
type input "40"
click at [59, 180] on input "30" at bounding box center [59, 179] width 12 height 9
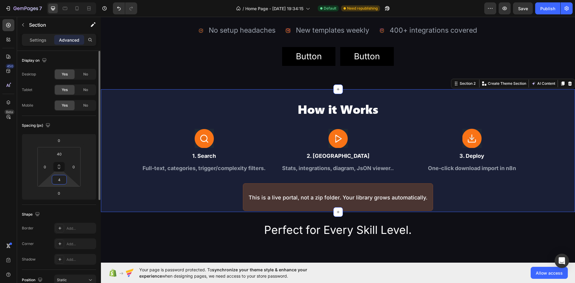
type input "40"
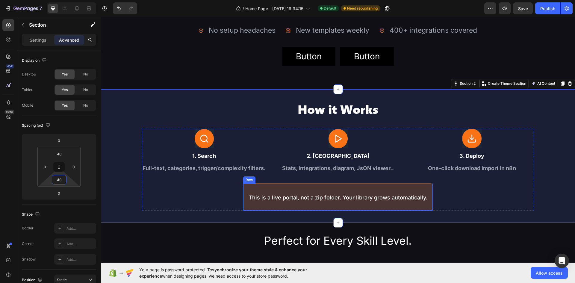
click at [321, 189] on div "This is a live portal, not a zip folder. Your library grows automatically. Text…" at bounding box center [338, 196] width 190 height 27
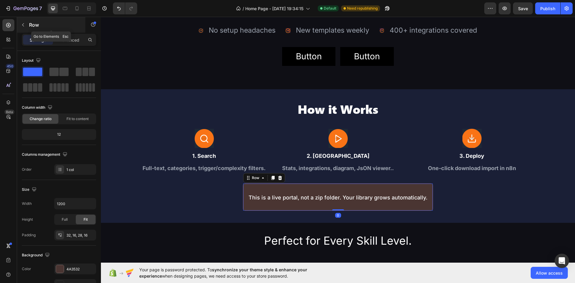
click at [70, 32] on div "Row" at bounding box center [51, 25] width 68 height 16
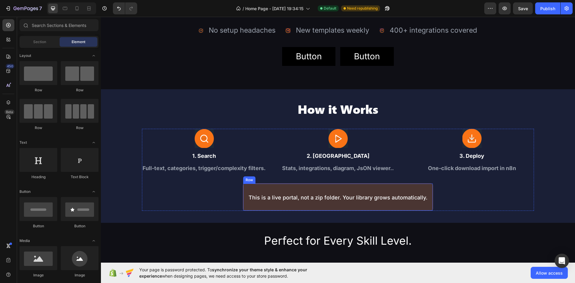
click at [311, 186] on div "This is a live portal, not a zip folder. Your library grows automatically. Text…" at bounding box center [338, 196] width 190 height 27
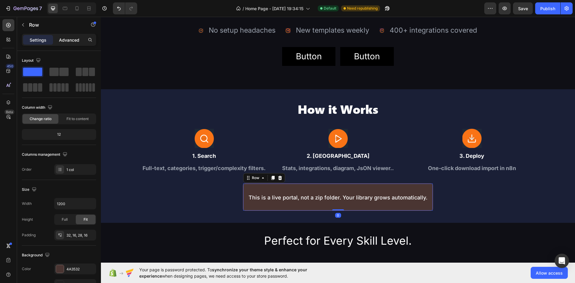
click at [64, 42] on p "Advanced" at bounding box center [69, 40] width 20 height 6
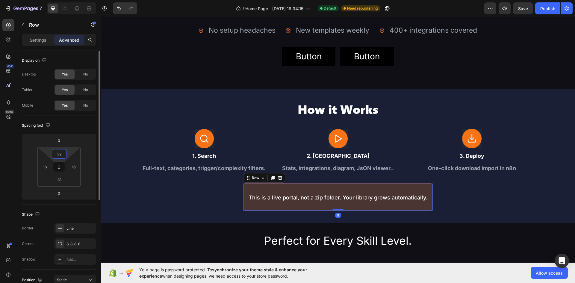
click at [63, 153] on input "32" at bounding box center [59, 153] width 12 height 9
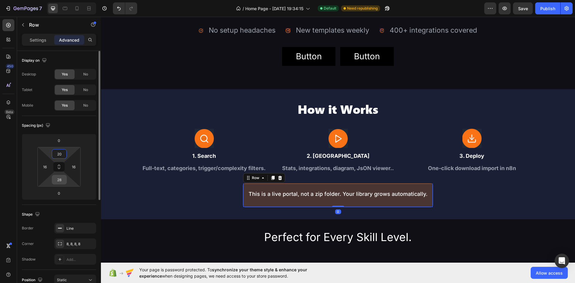
type input "20"
click at [59, 180] on input "28" at bounding box center [59, 179] width 12 height 9
type input "20"
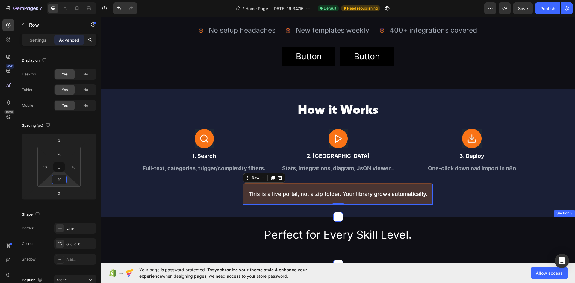
click at [201, 219] on div "Perfect for Every Skill Level. Heading Row Section 3" at bounding box center [338, 241] width 474 height 48
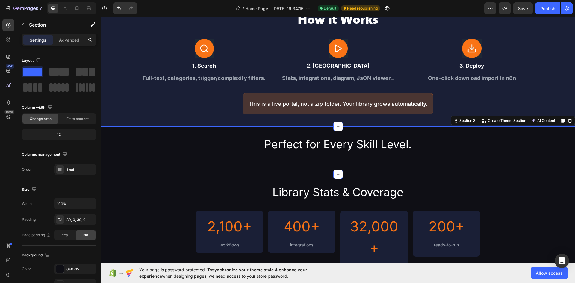
scroll to position [180, 0]
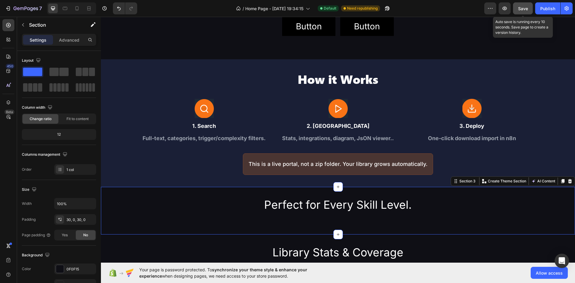
click at [522, 12] on button "Save" at bounding box center [523, 8] width 20 height 12
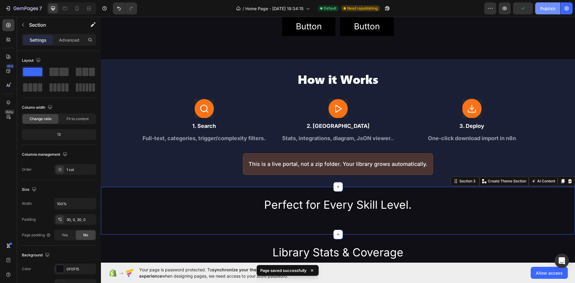
click at [546, 12] on button "Publish" at bounding box center [547, 8] width 25 height 12
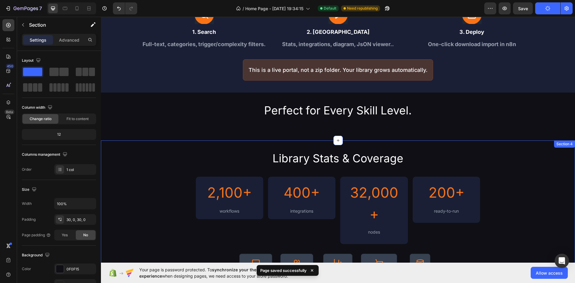
scroll to position [210, 0]
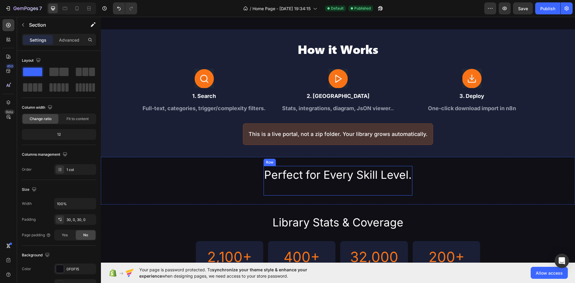
click at [375, 174] on h2 "Perfect for Every Skill Level." at bounding box center [338, 175] width 149 height 18
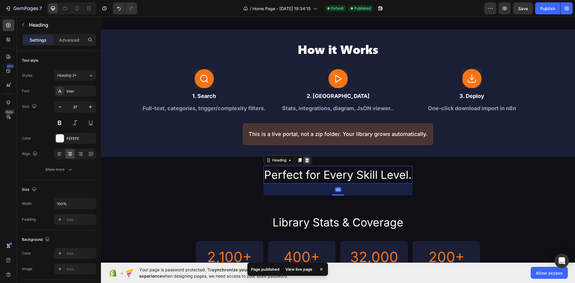
click at [306, 160] on icon at bounding box center [307, 160] width 4 height 4
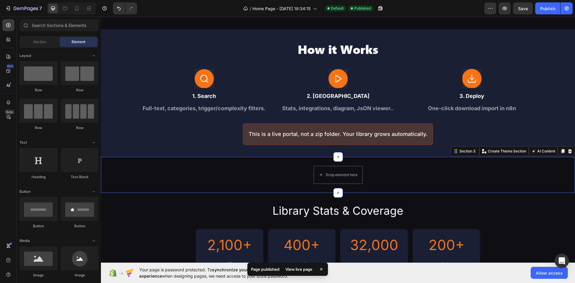
click at [275, 170] on div "Drop element here Row" at bounding box center [338, 175] width 474 height 18
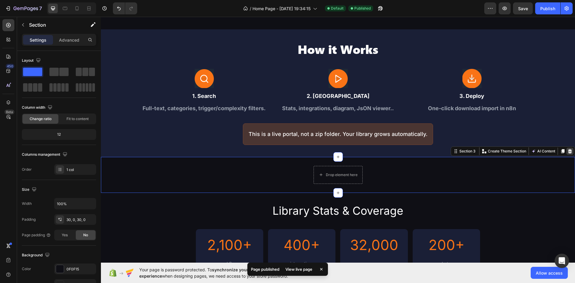
click at [567, 152] on icon at bounding box center [569, 151] width 5 height 5
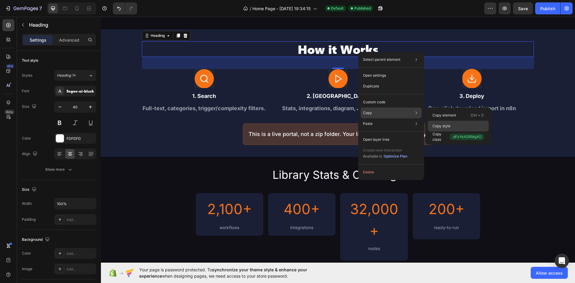
click at [443, 131] on div "Copy style" at bounding box center [458, 136] width 61 height 11
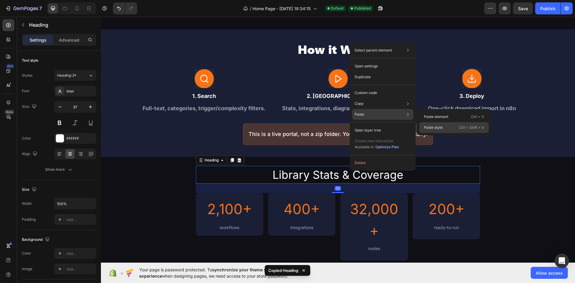
click at [433, 125] on p "Paste style" at bounding box center [433, 127] width 19 height 5
type input "40"
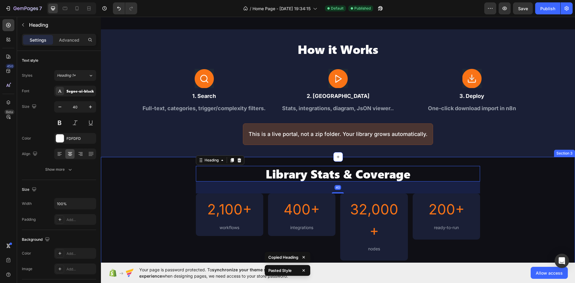
click at [430, 161] on div "Library Stats & Coverage Heading 40 2,100+ Heading workflows Text Block Row 400…" at bounding box center [338, 250] width 474 height 186
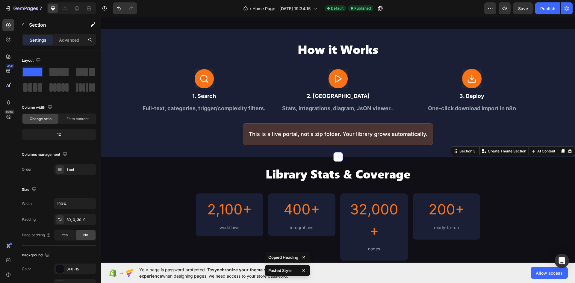
click at [67, 46] on div "Settings Advanced" at bounding box center [59, 42] width 84 height 17
click at [67, 44] on div "Advanced" at bounding box center [69, 40] width 30 height 10
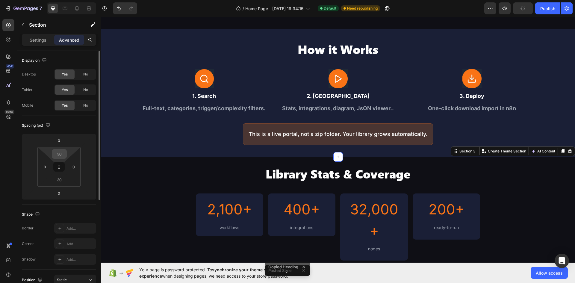
click at [65, 153] on div "30" at bounding box center [59, 154] width 15 height 10
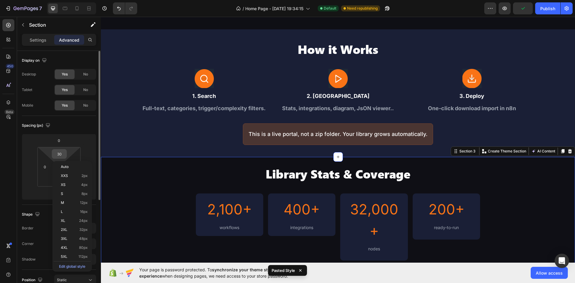
click at [62, 154] on input "30" at bounding box center [59, 153] width 12 height 9
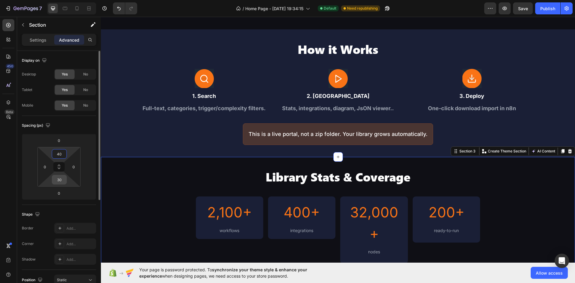
type input "40"
click at [60, 178] on input "30" at bounding box center [59, 179] width 12 height 9
type input "40"
click at [0, 0] on div "Spacing (px) 0 0 40 0 40 0" at bounding box center [0, 0] width 0 height 0
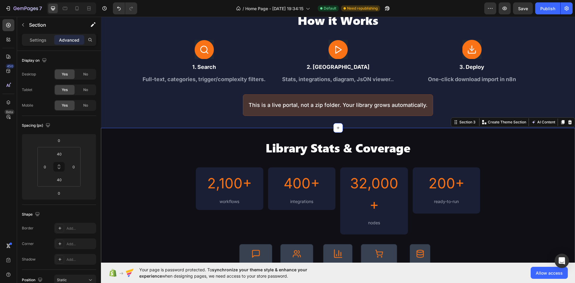
scroll to position [240, 0]
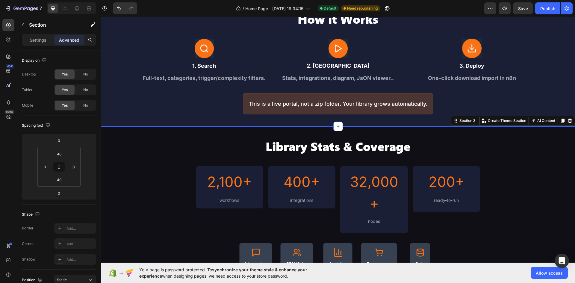
click at [505, 154] on div "Library Stats & Coverage Heading 2,100+ Heading workflows Text Block Row 400+ H…" at bounding box center [338, 222] width 474 height 168
click at [563, 152] on div "Library Stats & Coverage Heading 2,100+ Heading workflows Text Block Row 400+ H…" at bounding box center [338, 222] width 474 height 168
click at [422, 117] on div "How it Works Heading Image 1. Search Text Block Full-text, categories, trigger/…" at bounding box center [338, 63] width 474 height 128
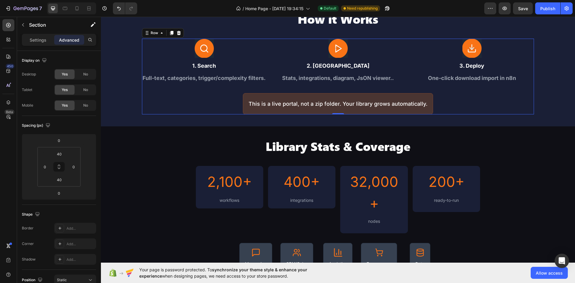
click at [430, 111] on div "Image 1. Search Text Block Full-text, categories, trigger/complexity filters. T…" at bounding box center [338, 77] width 392 height 76
click at [446, 121] on div "How it Works Heading Image 1. Search Text Block Full-text, categories, trigger/…" at bounding box center [338, 63] width 474 height 128
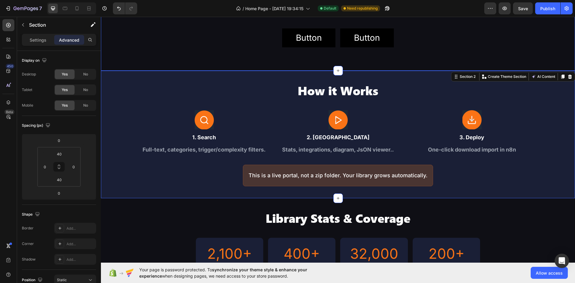
scroll to position [197, 0]
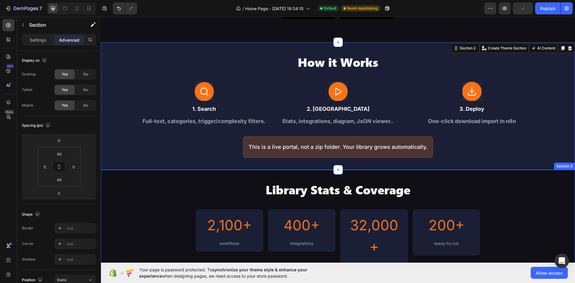
click at [234, 178] on div "Library Stats & Coverage Heading 2,100+ Heading workflows Text Block Row 400+ H…" at bounding box center [338, 266] width 474 height 192
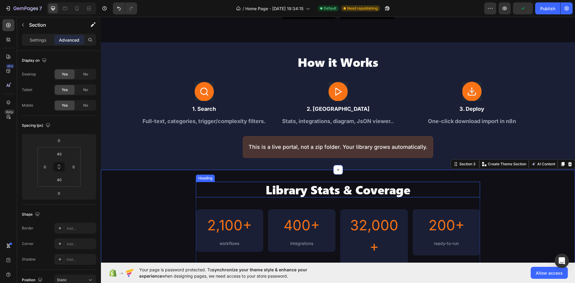
click at [266, 185] on h2 "Library Stats & Coverage" at bounding box center [338, 190] width 284 height 16
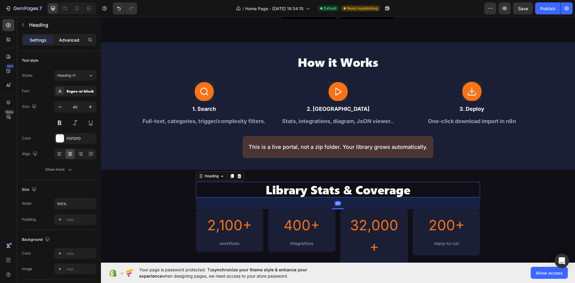
click at [66, 41] on p "Advanced" at bounding box center [69, 40] width 20 height 6
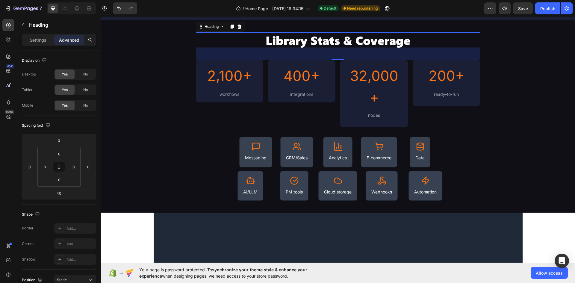
scroll to position [346, 0]
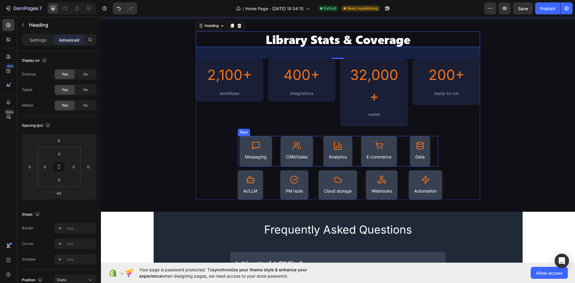
click at [402, 154] on div "Icon Data Text Block Row" at bounding box center [420, 151] width 36 height 31
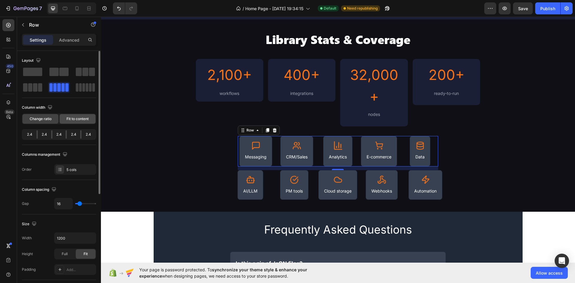
click at [68, 119] on span "Fit to content" at bounding box center [77, 118] width 22 height 5
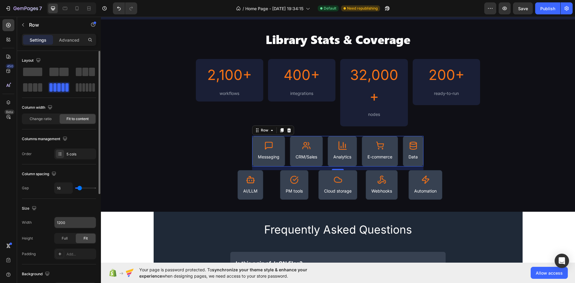
click at [78, 225] on input "1200" at bounding box center [74, 222] width 41 height 11
click at [91, 226] on button "button" at bounding box center [90, 222] width 11 height 11
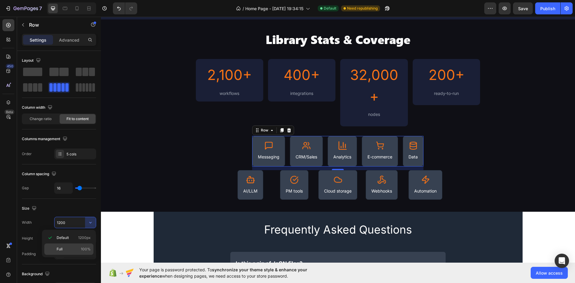
click at [64, 249] on p "Full 100%" at bounding box center [74, 248] width 34 height 5
type input "100%"
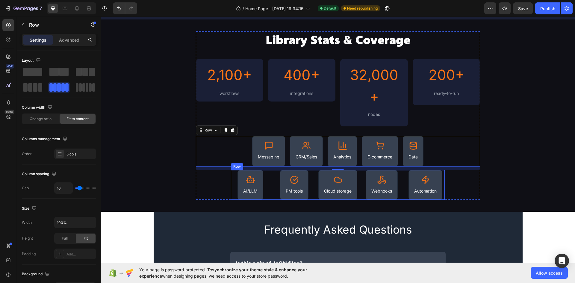
click at [266, 184] on div "Icon AI/LLM Text Block Row" at bounding box center [250, 185] width 39 height 30
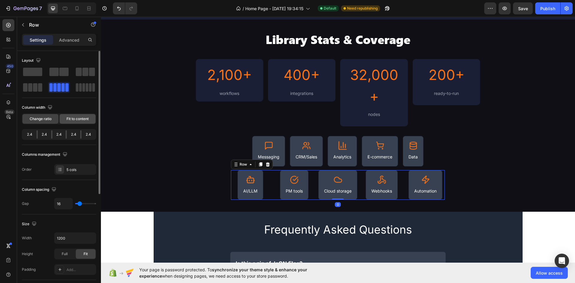
click at [69, 116] on span "Fit to content" at bounding box center [77, 118] width 22 height 5
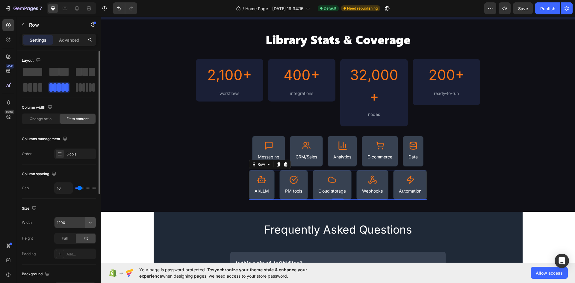
click at [90, 222] on icon "button" at bounding box center [90, 222] width 6 height 6
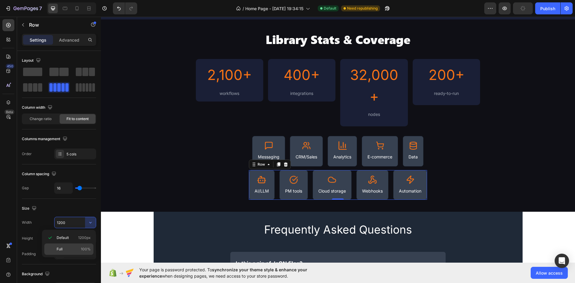
click at [67, 251] on p "Full 100%" at bounding box center [74, 248] width 34 height 5
type input "100%"
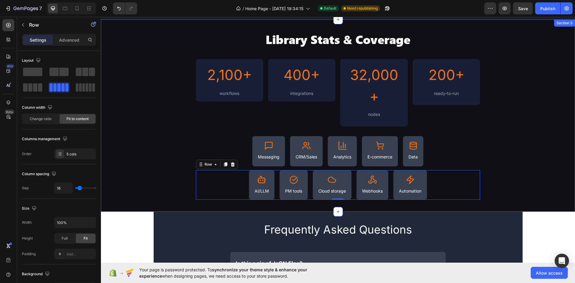
click at [175, 141] on div "Library Stats & Coverage Heading 2,100+ Heading workflows Text Block Row 400+ H…" at bounding box center [338, 115] width 474 height 168
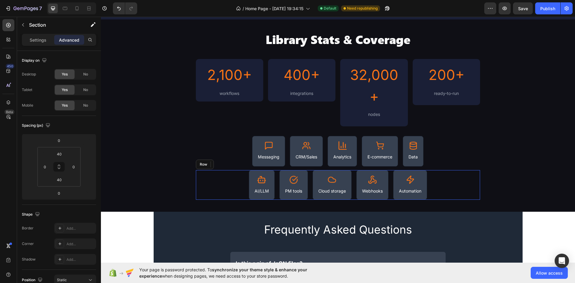
click at [431, 174] on div "Icon AI/LLM Text Block Row Icon PM tools Text Block Row Icon Cloud storage Text…" at bounding box center [338, 185] width 284 height 30
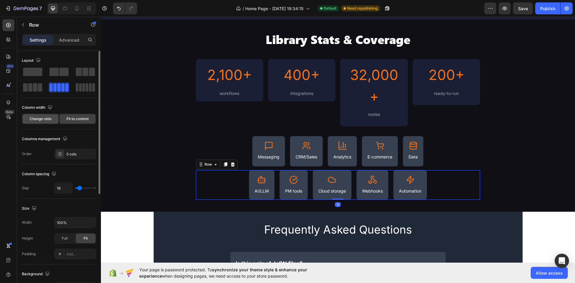
click at [37, 119] on span "Change ratio" at bounding box center [41, 118] width 22 height 5
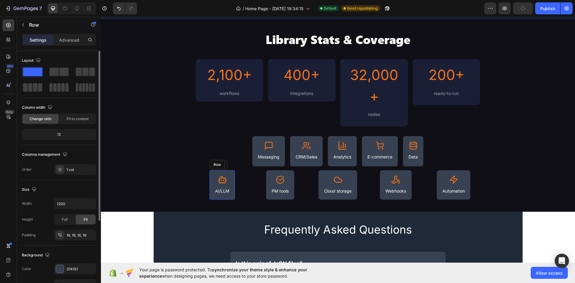
click at [232, 191] on div "Icon AI/LLM Text Block Row" at bounding box center [222, 185] width 26 height 30
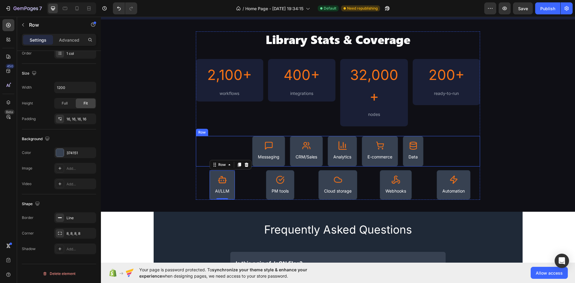
click at [243, 141] on div "Icon Messaging Text Block Row Icon CRM/Sales Text Block Row Icon Analytics Text…" at bounding box center [338, 151] width 284 height 31
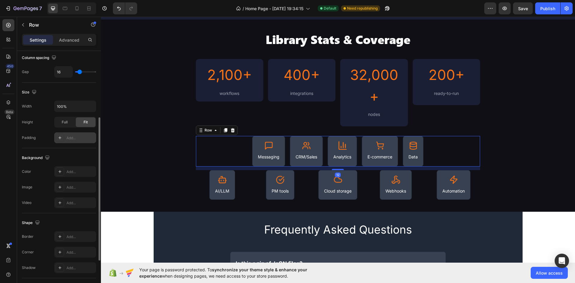
click at [64, 140] on div "Add..." at bounding box center [75, 137] width 42 height 11
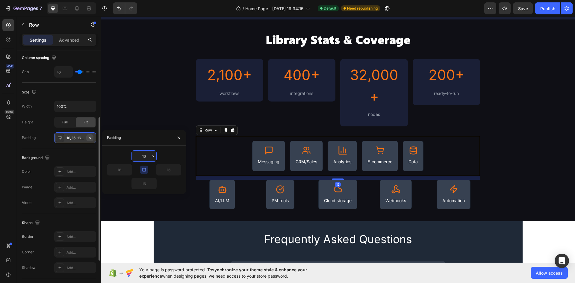
click at [93, 137] on button "button" at bounding box center [89, 137] width 7 height 7
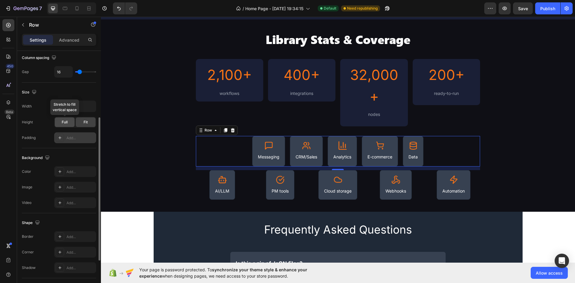
click at [63, 124] on span "Full" at bounding box center [65, 121] width 6 height 5
click at [82, 124] on div "Fit" at bounding box center [86, 122] width 20 height 10
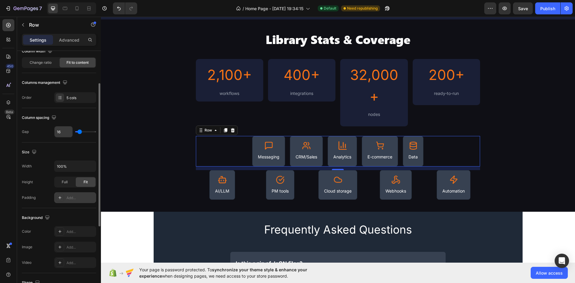
scroll to position [0, 0]
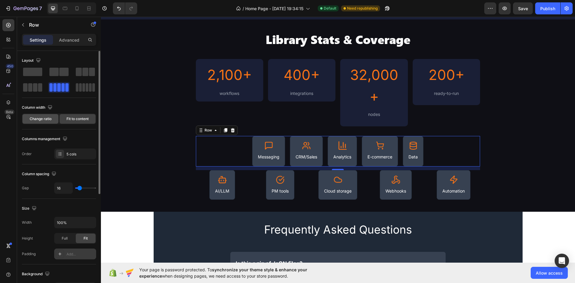
click at [50, 117] on span "Change ratio" at bounding box center [41, 118] width 22 height 5
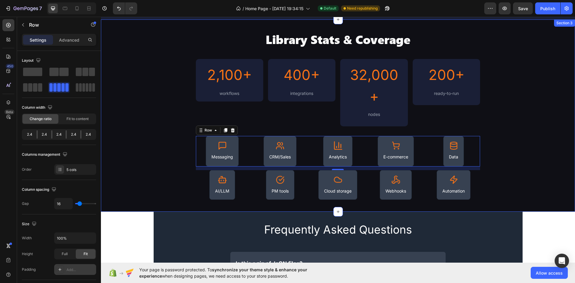
click at [150, 155] on div "Library Stats & Coverage Heading 2,100+ Heading workflows Text Block Row 400+ H…" at bounding box center [338, 115] width 474 height 168
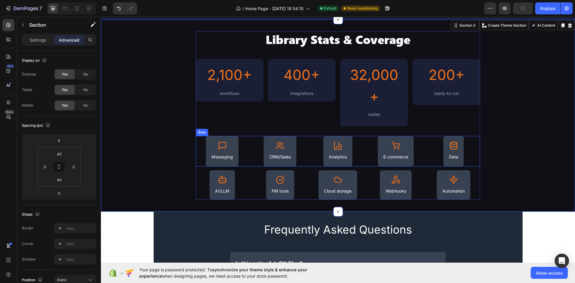
click at [309, 163] on div "Icon Messaging Text Block Row Icon CRM/Sales Text Block Row Icon Analytics Text…" at bounding box center [338, 151] width 284 height 31
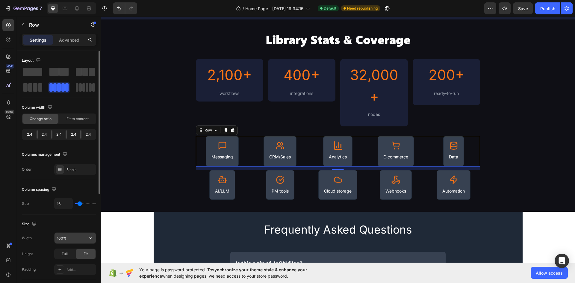
click at [58, 239] on input "100%" at bounding box center [74, 238] width 41 height 11
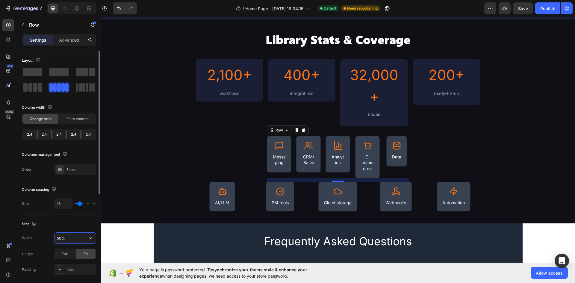
drag, startPoint x: 73, startPoint y: 237, endPoint x: 42, endPoint y: 242, distance: 31.4
click at [42, 242] on div "Width 50%" at bounding box center [59, 237] width 74 height 11
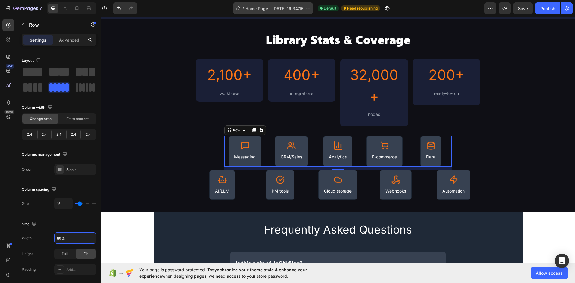
type input "80%"
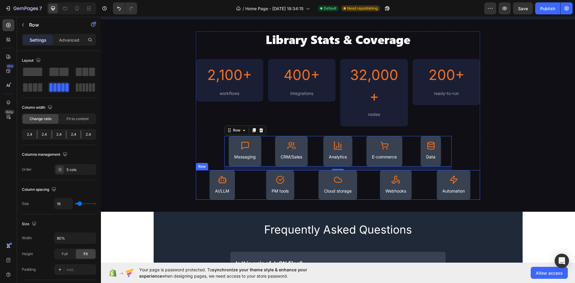
drag, startPoint x: 247, startPoint y: 173, endPoint x: 249, endPoint y: 169, distance: 4.7
click at [247, 173] on div "Icon AI/LLM Text Block Row Icon PM tools Text Block Row Icon Cloud storage Text…" at bounding box center [338, 185] width 284 height 30
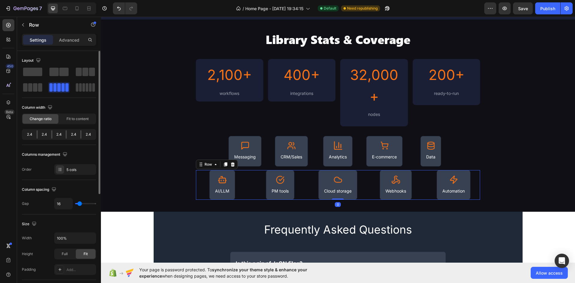
scroll to position [60, 0]
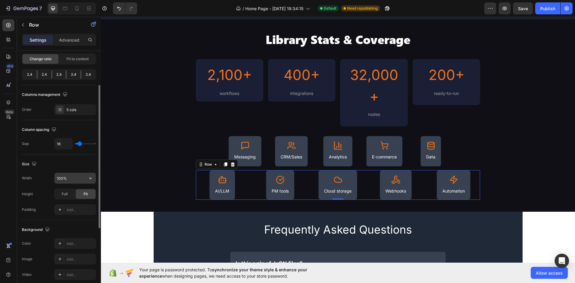
click at [63, 179] on input "100%" at bounding box center [74, 178] width 41 height 11
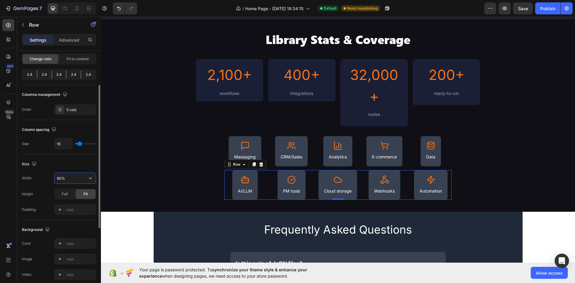
type input "80%"
click at [72, 165] on div "Size" at bounding box center [59, 164] width 74 height 10
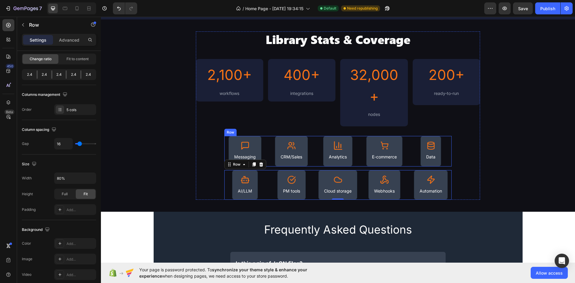
click at [266, 138] on div "Icon Messaging Text Block Row Icon CRM/Sales Text Block Row Icon Analytics Text…" at bounding box center [338, 151] width 228 height 31
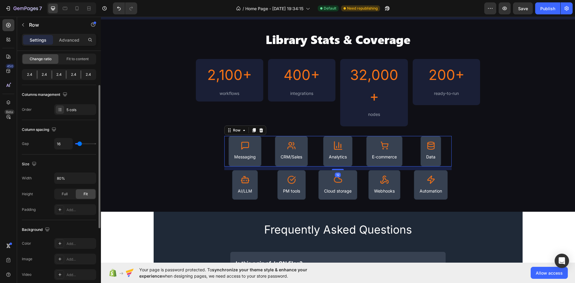
click at [79, 140] on div "16" at bounding box center [75, 143] width 42 height 11
type input "22"
type input "13"
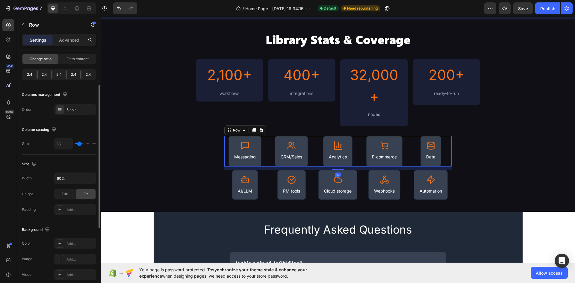
type input "7"
type input "0"
drag, startPoint x: 81, startPoint y: 143, endPoint x: 63, endPoint y: 143, distance: 17.7
type input "0"
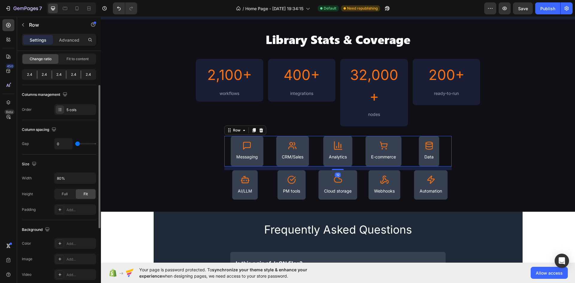
click at [75, 143] on input "range" at bounding box center [85, 143] width 21 height 1
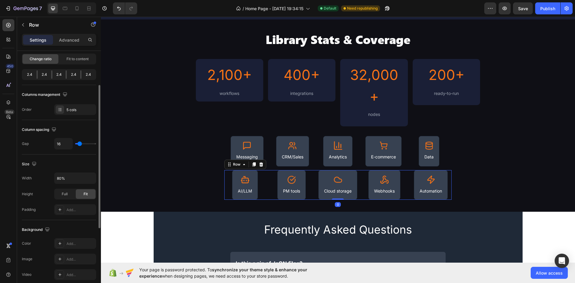
click at [265, 173] on div "Icon AI/LLM Text Block Row Icon PM tools Text Block Row Icon Cloud storage Text…" at bounding box center [338, 185] width 228 height 30
type input "0"
drag, startPoint x: 78, startPoint y: 145, endPoint x: 42, endPoint y: 148, distance: 36.1
type input "0"
click at [75, 144] on input "range" at bounding box center [85, 143] width 21 height 1
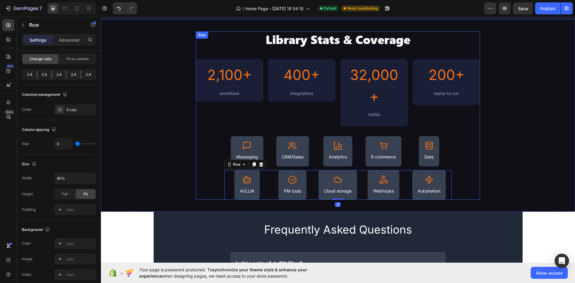
click at [200, 156] on div "Library Stats & Coverage Heading 2,100+ Heading workflows Text Block Row 400+ H…" at bounding box center [338, 115] width 284 height 168
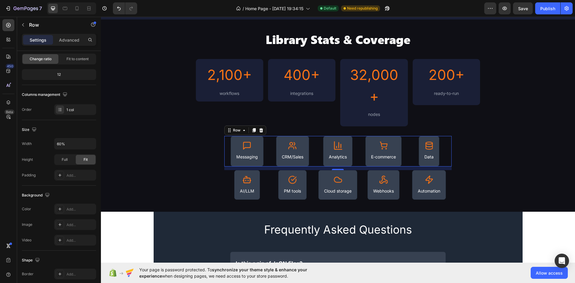
click at [267, 163] on div "Icon Messaging Text Block Row" at bounding box center [247, 151] width 46 height 31
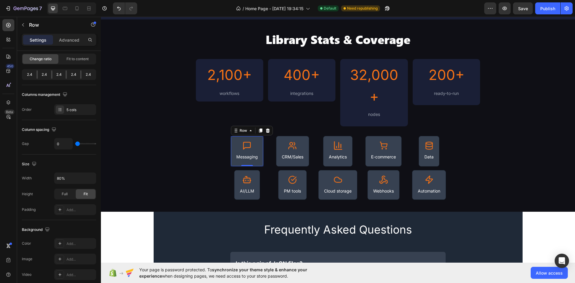
click at [256, 139] on div "Icon Messaging Text Block Row 0" at bounding box center [247, 151] width 33 height 31
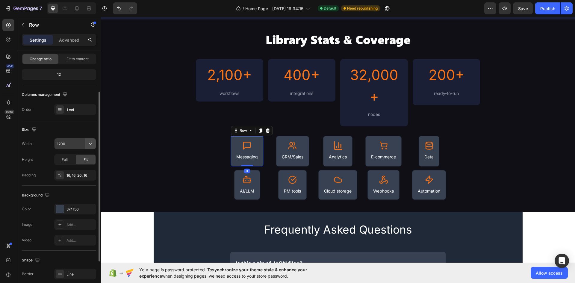
click at [92, 144] on icon "button" at bounding box center [90, 144] width 6 height 6
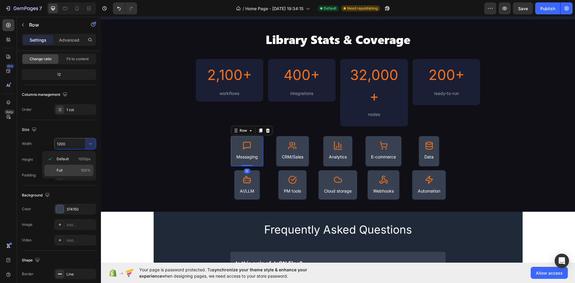
click at [65, 170] on p "Full 100%" at bounding box center [74, 170] width 34 height 5
type input "100%"
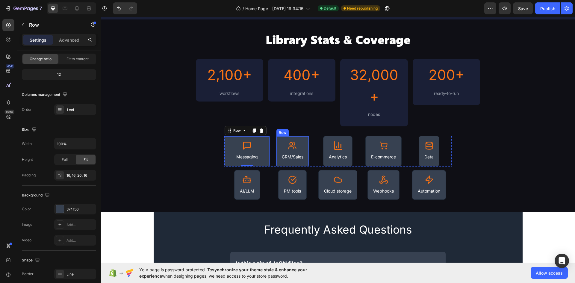
click at [303, 138] on div "Icon CRM/Sales Text Block Row" at bounding box center [292, 151] width 33 height 31
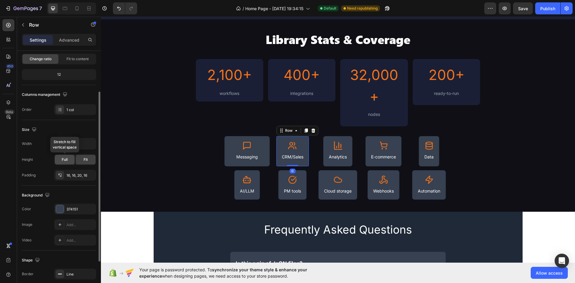
click at [64, 163] on div "Full" at bounding box center [65, 160] width 20 height 10
click at [88, 159] on span "Fit" at bounding box center [86, 159] width 4 height 5
click at [93, 145] on icon "button" at bounding box center [90, 144] width 6 height 6
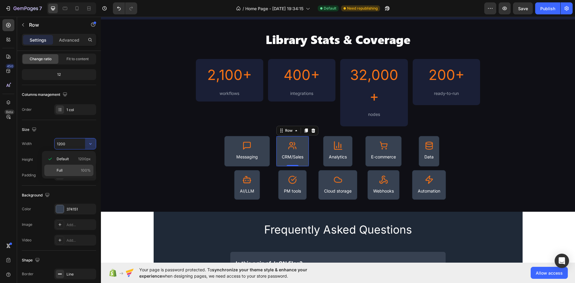
click at [81, 168] on p "Full 100%" at bounding box center [74, 170] width 34 height 5
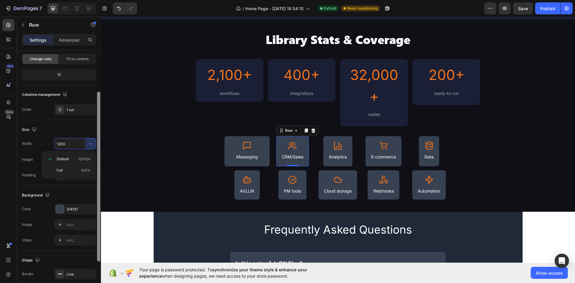
type input "100%"
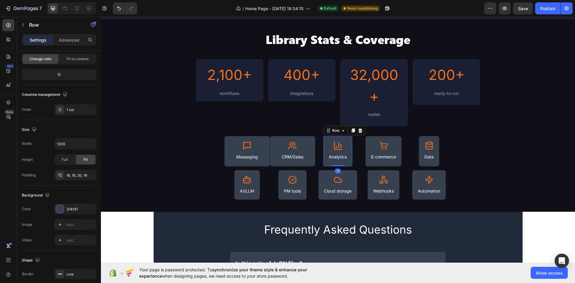
click at [329, 137] on div "Icon Analytics Text Block Row 0" at bounding box center [337, 151] width 29 height 31
click at [94, 146] on button "button" at bounding box center [90, 143] width 11 height 11
click at [73, 169] on p "Full 100%" at bounding box center [74, 170] width 34 height 5
type input "100%"
click at [394, 139] on div "Icon E-commerce Text Block Row" at bounding box center [383, 151] width 36 height 31
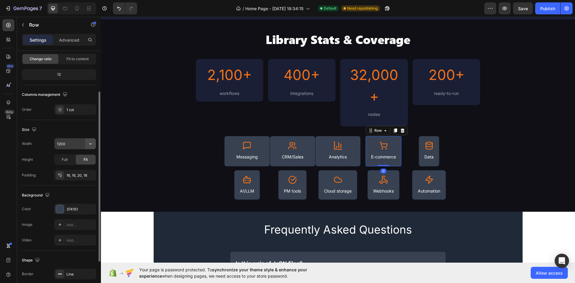
click at [90, 146] on icon "button" at bounding box center [90, 144] width 6 height 6
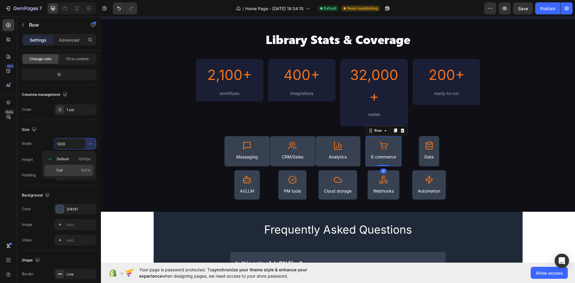
click at [78, 169] on p "Full 100%" at bounding box center [74, 170] width 34 height 5
type input "100%"
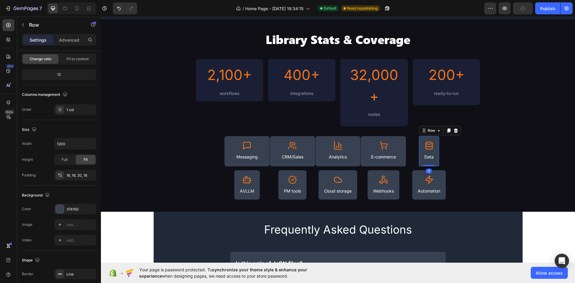
click at [434, 137] on div "Icon Data Text Block Row 0" at bounding box center [429, 151] width 21 height 31
click at [93, 143] on icon "button" at bounding box center [90, 144] width 6 height 6
click at [74, 169] on p "Full 100%" at bounding box center [74, 170] width 34 height 5
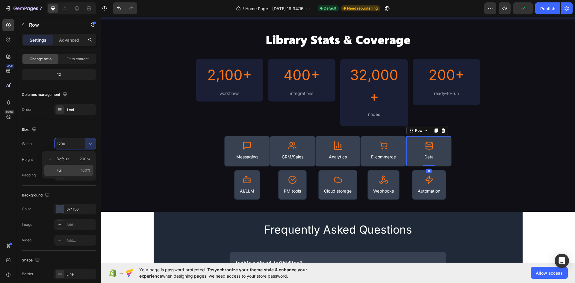
type input "100%"
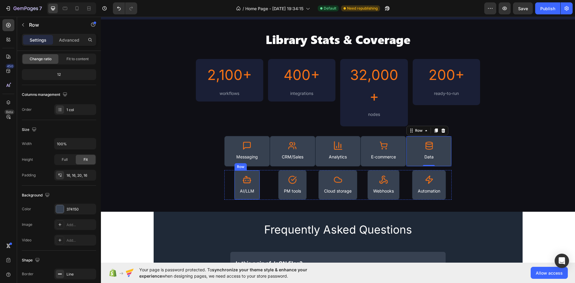
click at [255, 173] on div "Icon AI/LLM Text Block Row" at bounding box center [247, 185] width 26 height 30
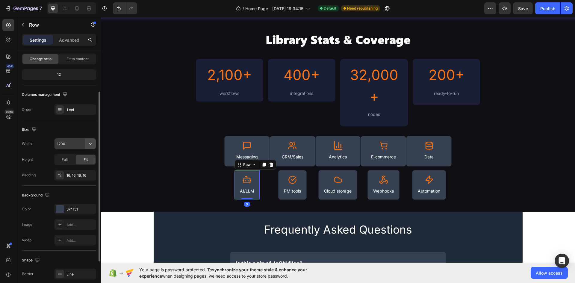
click at [90, 148] on button "button" at bounding box center [90, 143] width 11 height 11
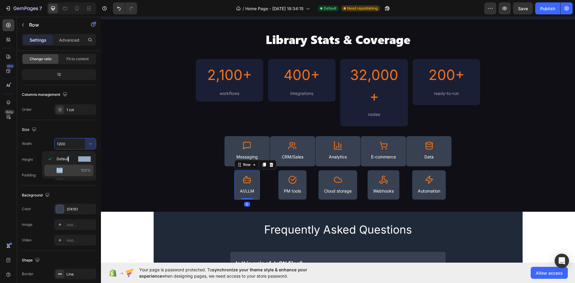
click at [67, 166] on div "Default 1200px Full 100%" at bounding box center [68, 164] width 49 height 23
click at [66, 167] on div "Full 100%" at bounding box center [68, 170] width 49 height 11
type input "100%"
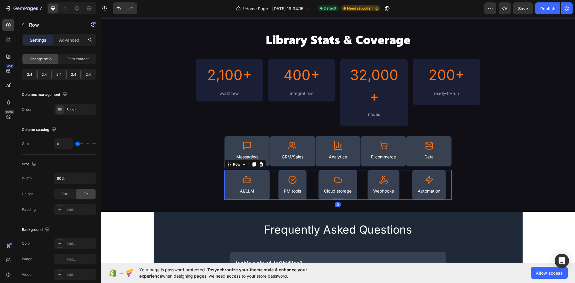
click at [276, 171] on div "Icon PM tools Text Block Row" at bounding box center [293, 185] width 46 height 30
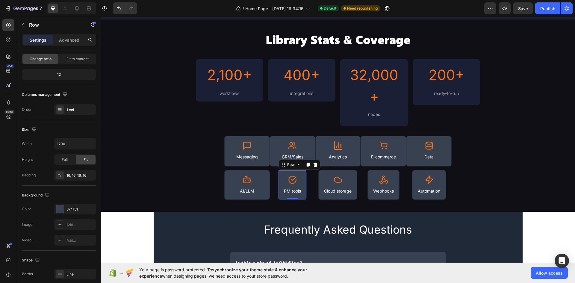
click at [278, 172] on div "Icon PM tools Text Block Row 0" at bounding box center [292, 185] width 28 height 30
click at [270, 165] on div "Icon CRM/Sales Text Block Row" at bounding box center [293, 151] width 46 height 31
click at [268, 165] on div "Icon Messaging Text Block Row 0" at bounding box center [247, 151] width 46 height 31
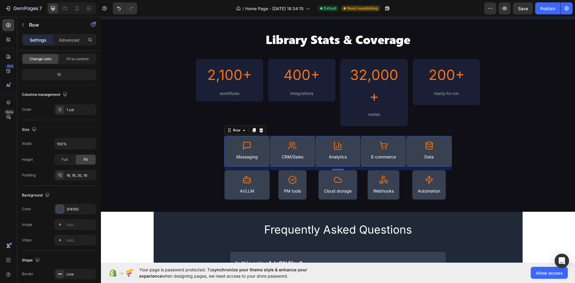
click at [270, 166] on div "Icon CRM/Sales Text Block Row" at bounding box center [293, 151] width 46 height 31
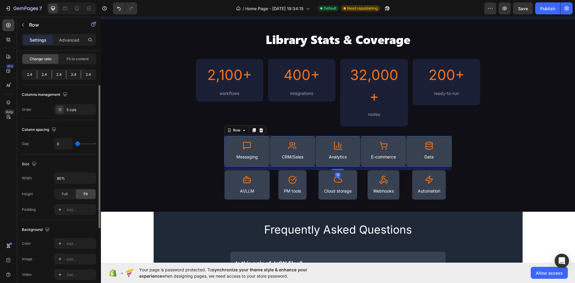
type input "11"
type input "16"
type input "18"
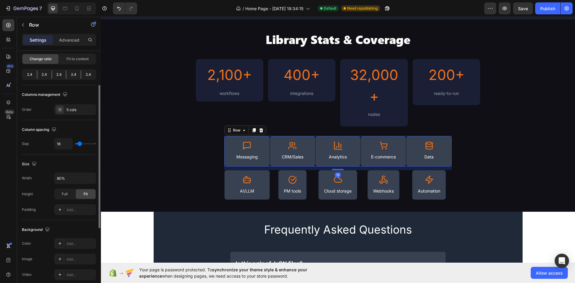
type input "18"
type input "20"
type input "22"
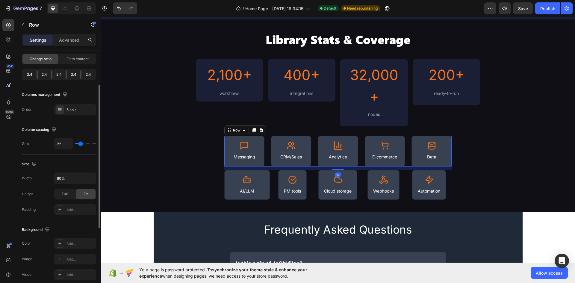
type input "20"
type input "18"
type input "20"
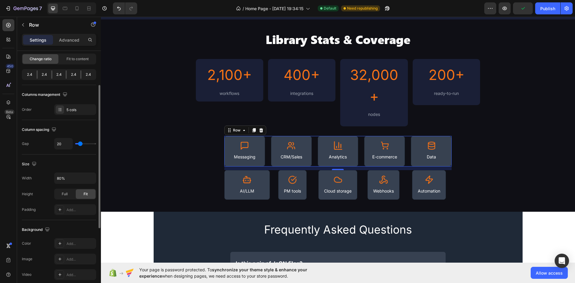
type input "20"
click at [80, 144] on input "range" at bounding box center [85, 143] width 21 height 1
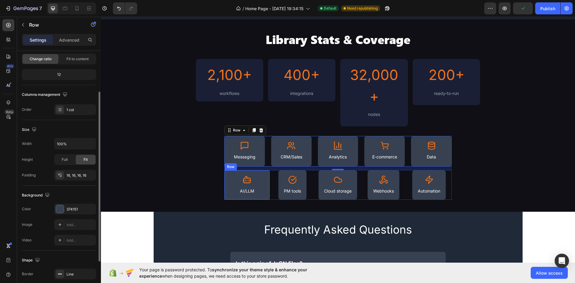
click at [266, 173] on div "Icon AI/LLM Text Block Row" at bounding box center [247, 185] width 46 height 30
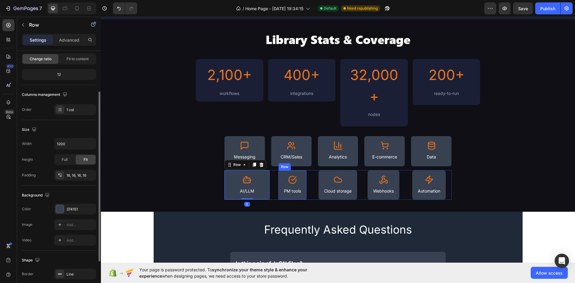
click at [279, 176] on div "Icon PM tools Text Block Row" at bounding box center [292, 185] width 28 height 30
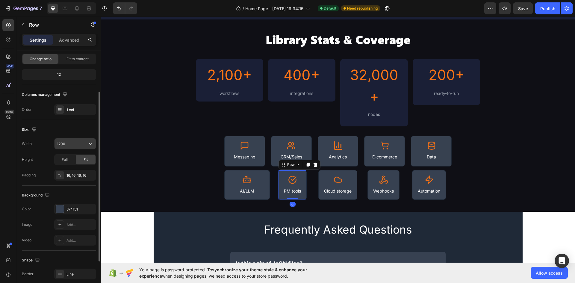
click at [89, 143] on icon "button" at bounding box center [90, 144] width 6 height 6
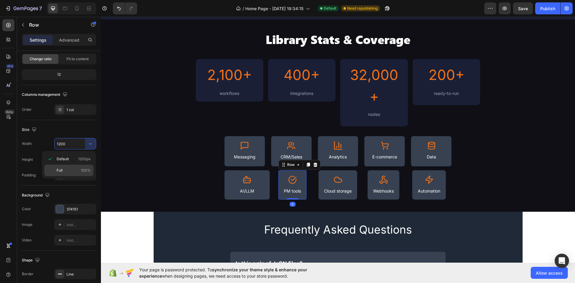
click at [73, 170] on p "Full 100%" at bounding box center [74, 170] width 34 height 5
type input "100%"
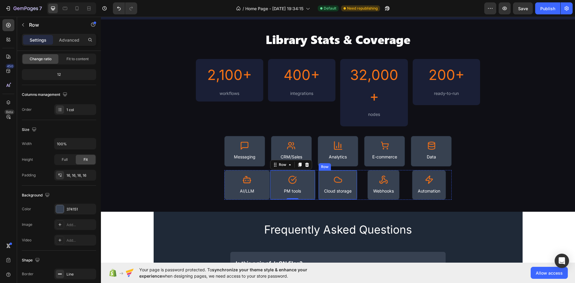
click at [340, 172] on div "Icon Cloud storage Text Block Row" at bounding box center [337, 185] width 39 height 30
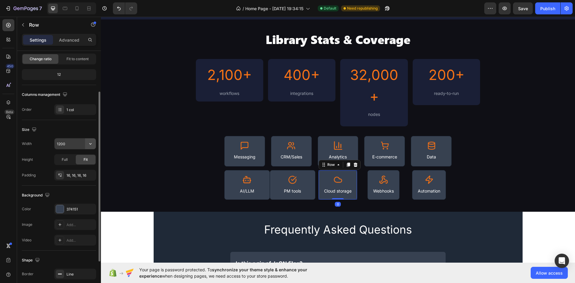
click at [92, 141] on icon "button" at bounding box center [90, 144] width 6 height 6
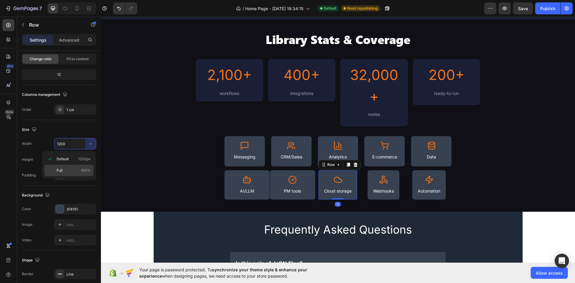
click at [68, 172] on p "Full 100%" at bounding box center [74, 170] width 34 height 5
type input "100%"
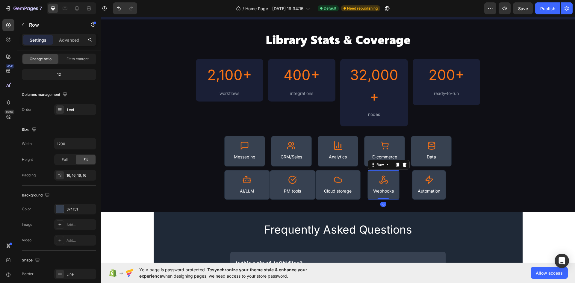
click at [377, 175] on div "Icon Webhooks Text Block Row 0" at bounding box center [383, 185] width 32 height 30
drag, startPoint x: 90, startPoint y: 146, endPoint x: 87, endPoint y: 151, distance: 6.2
click at [90, 146] on icon "button" at bounding box center [90, 144] width 6 height 6
click at [68, 169] on p "Full 100%" at bounding box center [74, 170] width 34 height 5
type input "100%"
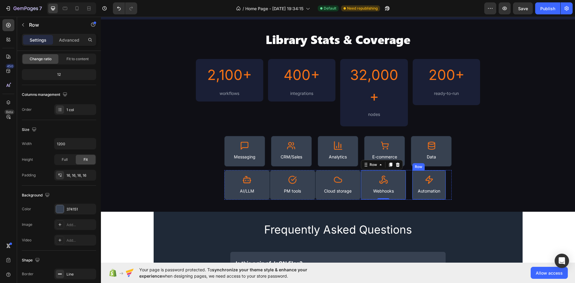
click at [412, 171] on div "Icon Automation Text Block Row" at bounding box center [429, 185] width 34 height 30
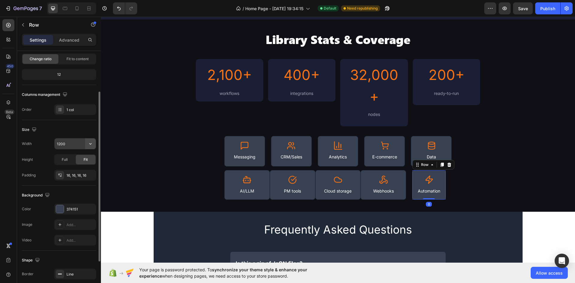
click at [95, 142] on button "button" at bounding box center [90, 143] width 11 height 11
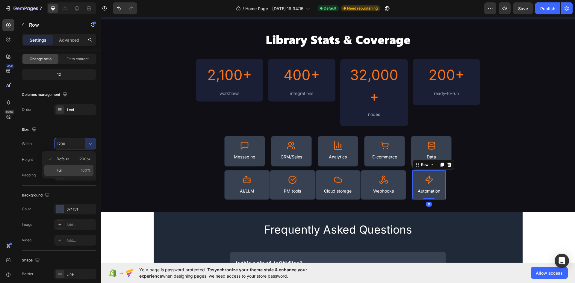
click at [70, 167] on div "Full 100%" at bounding box center [68, 170] width 49 height 11
type input "100%"
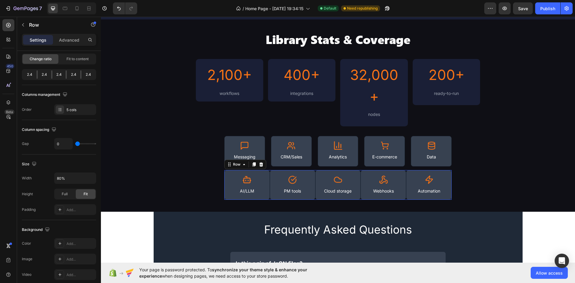
click at [270, 170] on div "Icon PM tools Text Block Row" at bounding box center [293, 185] width 46 height 30
type input "16"
type input "18"
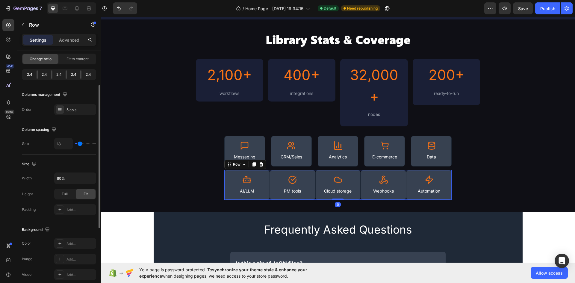
type input "20"
type input "24"
type input "22"
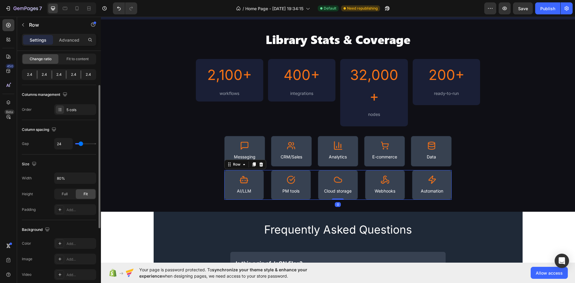
type input "22"
type input "20"
type input "18"
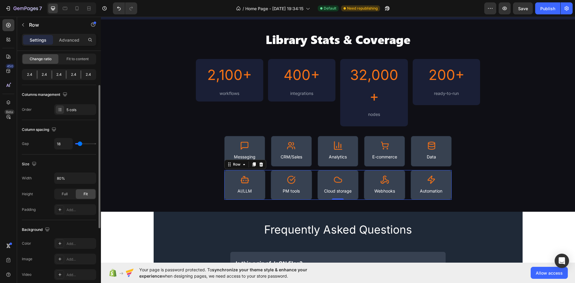
type input "20"
click at [80, 143] on input "range" at bounding box center [85, 143] width 21 height 1
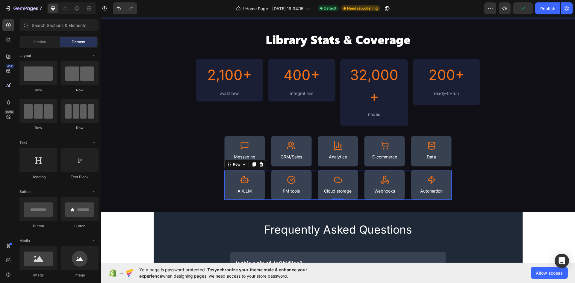
click at [561, 215] on div "How it Works Heading Image 1. Search Text Block Full-text, categories, trigger/…" at bounding box center [338, 149] width 474 height 933
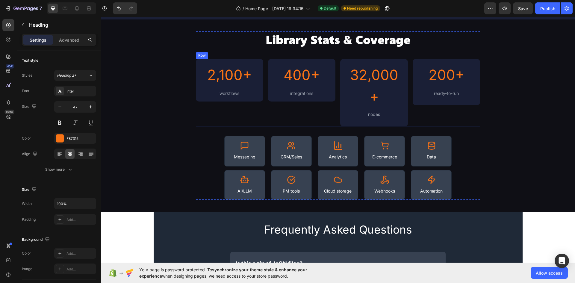
click at [248, 77] on h2 "2,100+" at bounding box center [230, 75] width 58 height 22
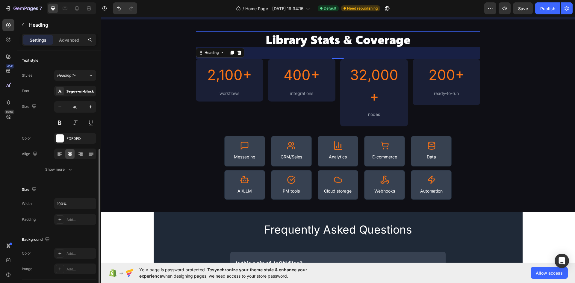
click at [326, 42] on h2 "Library Stats & Coverage" at bounding box center [338, 39] width 284 height 16
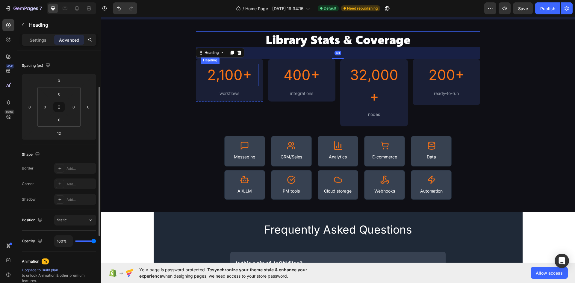
click at [231, 76] on h2 "2,100+" at bounding box center [230, 75] width 58 height 22
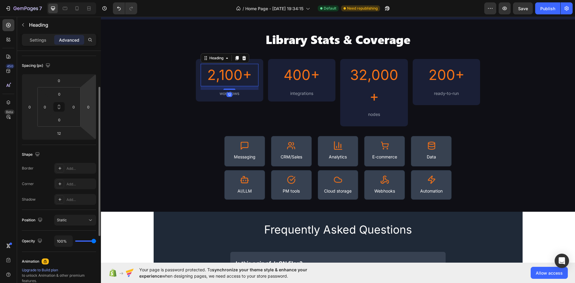
scroll to position [0, 0]
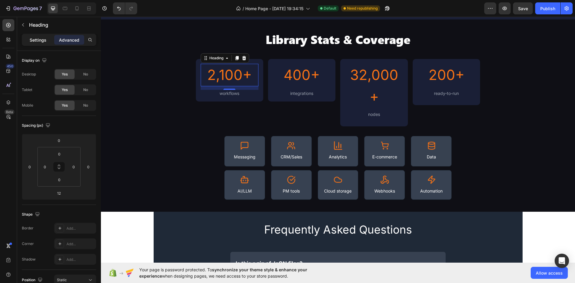
click at [41, 44] on div "Settings" at bounding box center [38, 40] width 30 height 10
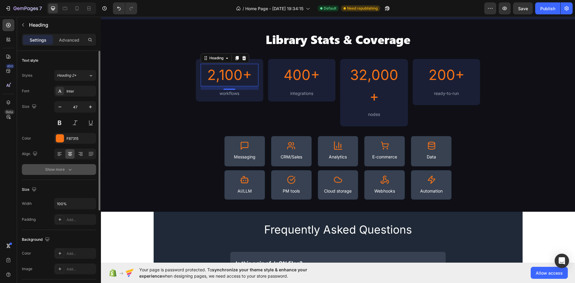
click at [64, 165] on button "Show more" at bounding box center [59, 169] width 74 height 11
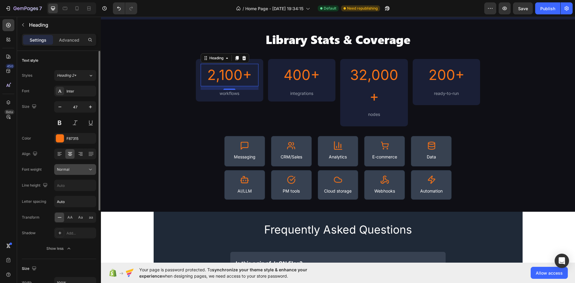
drag, startPoint x: 93, startPoint y: 175, endPoint x: 92, endPoint y: 172, distance: 3.4
click at [93, 173] on div "Font Inter Size 47 Color F87315 Align Font weight Normal Line height Letter spa…" at bounding box center [59, 170] width 74 height 168
click at [92, 172] on icon at bounding box center [90, 169] width 6 height 6
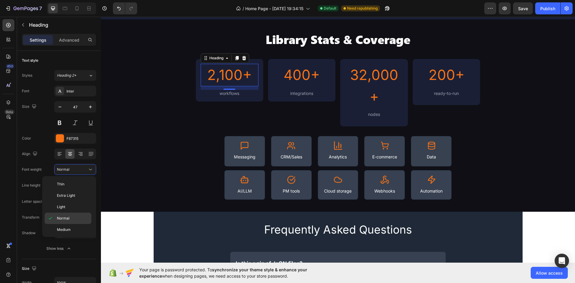
scroll to position [46, 0]
click at [75, 224] on div "Black" at bounding box center [68, 228] width 47 height 11
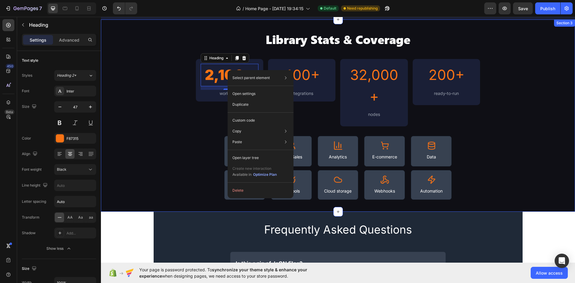
click at [188, 108] on div "Library Stats & Coverage Heading 2,100+ Heading 12 workflows Text Block Row 400…" at bounding box center [338, 115] width 474 height 168
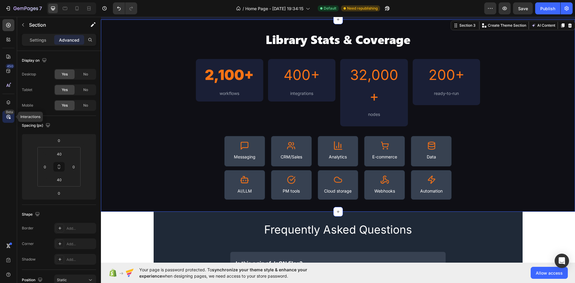
click at [9, 120] on div "Beta" at bounding box center [8, 117] width 12 height 12
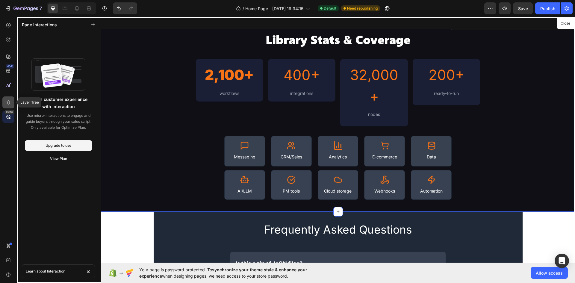
click at [6, 103] on icon at bounding box center [8, 102] width 6 height 6
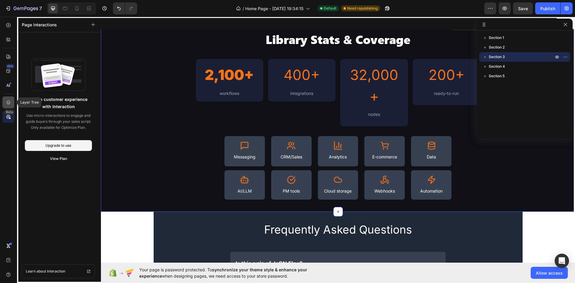
click at [6, 103] on icon at bounding box center [8, 102] width 6 height 6
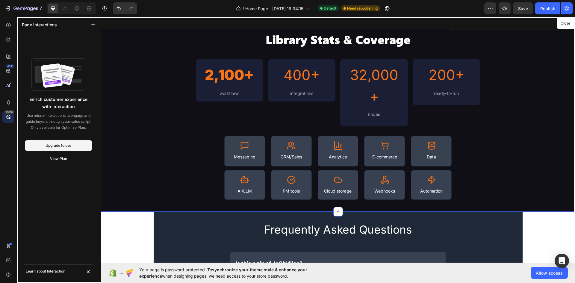
click at [8, 114] on div "Beta" at bounding box center [9, 112] width 10 height 5
click at [7, 86] on icon at bounding box center [8, 85] width 6 height 6
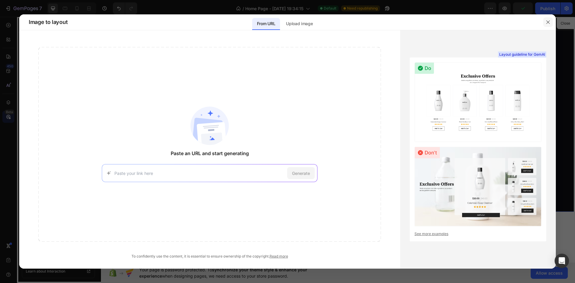
click at [550, 20] on icon "button" at bounding box center [548, 22] width 5 height 5
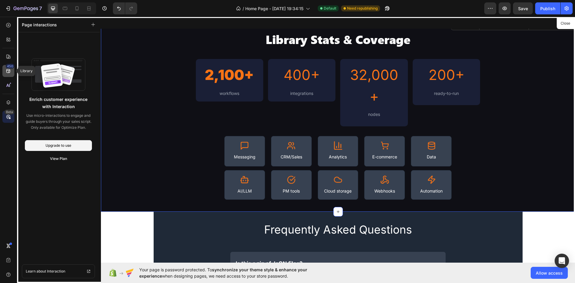
click at [3, 70] on div "450" at bounding box center [8, 71] width 12 height 12
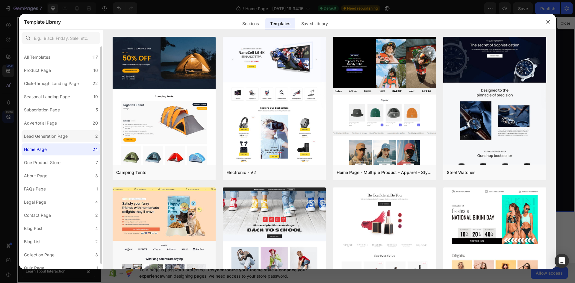
scroll to position [5, 0]
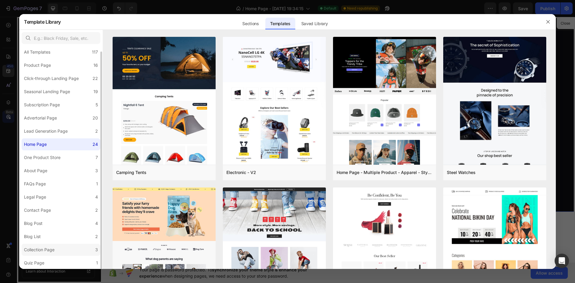
click at [66, 245] on label "Collection Page 3" at bounding box center [61, 250] width 79 height 12
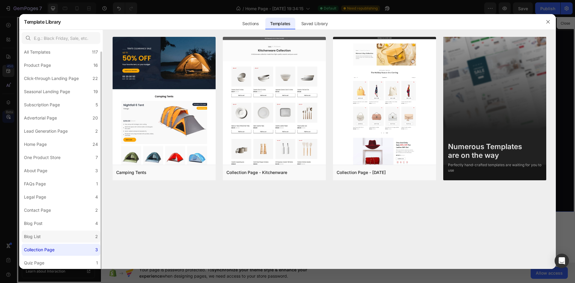
click at [62, 238] on label "Blog List 2" at bounding box center [61, 237] width 79 height 12
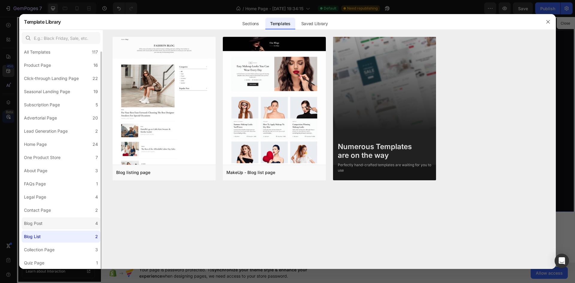
click at [62, 228] on label "Blog Post 4" at bounding box center [61, 223] width 79 height 12
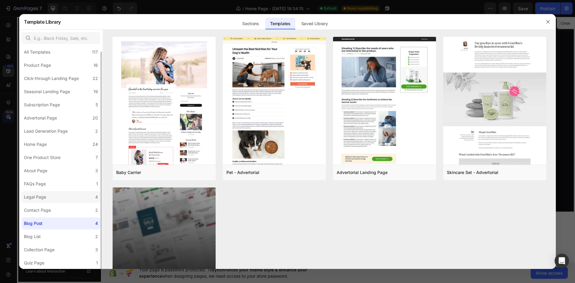
click at [59, 203] on label "Legal Page 4" at bounding box center [61, 197] width 79 height 12
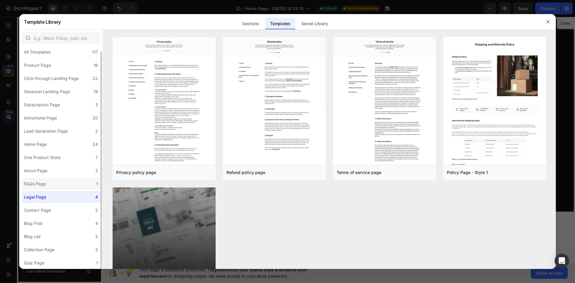
click at [62, 187] on label "FAQs Page 1" at bounding box center [61, 184] width 79 height 12
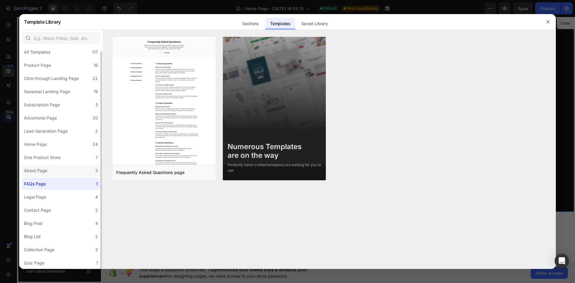
click at [49, 171] on label "About Page 3" at bounding box center [61, 171] width 79 height 12
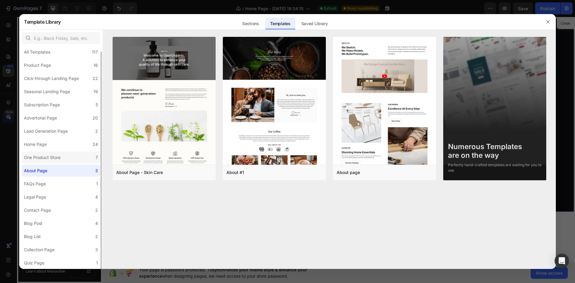
click at [50, 158] on div "One Product Store" at bounding box center [42, 157] width 37 height 7
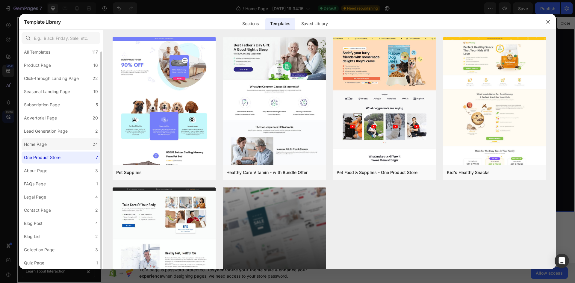
click at [51, 146] on label "Home Page 24" at bounding box center [61, 144] width 79 height 12
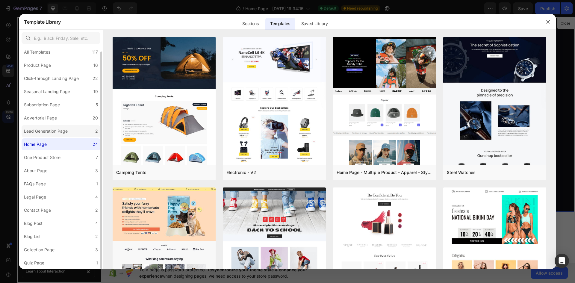
click at [53, 126] on label "Lead Generation Page 2" at bounding box center [61, 131] width 79 height 12
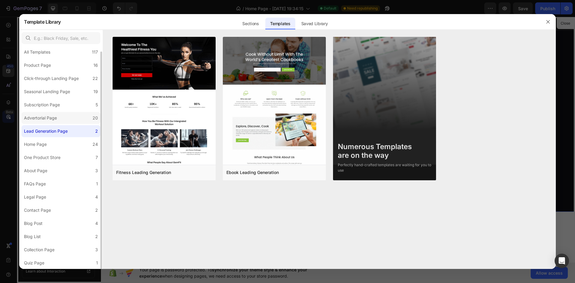
click at [55, 120] on div "Advertorial Page" at bounding box center [40, 117] width 33 height 7
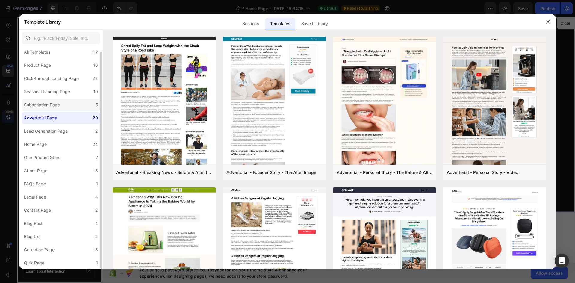
click at [60, 106] on div "Subscription Page" at bounding box center [42, 104] width 36 height 7
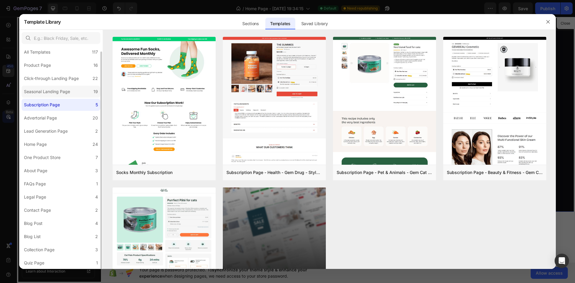
click at [64, 91] on div "Seasonal Landing Page" at bounding box center [47, 91] width 46 height 7
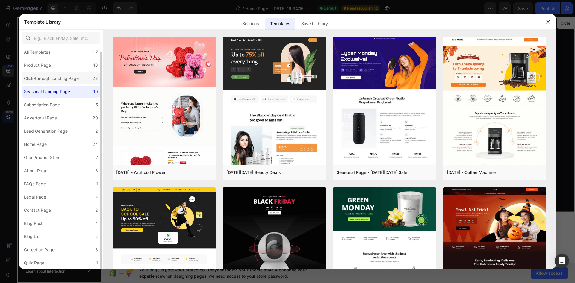
click at [70, 81] on div "Click-through Landing Page" at bounding box center [51, 78] width 55 height 7
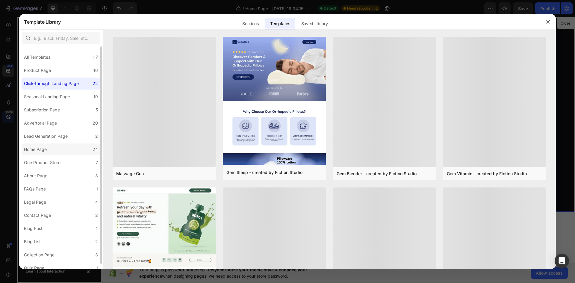
scroll to position [0, 0]
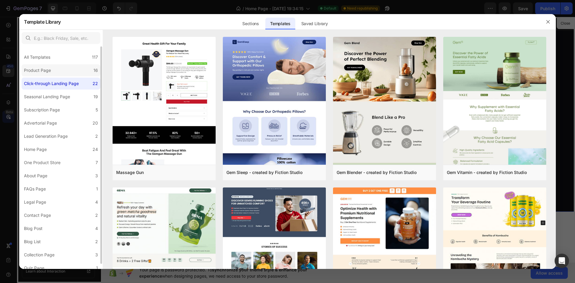
click at [58, 69] on label "Product Page 16" at bounding box center [61, 70] width 79 height 12
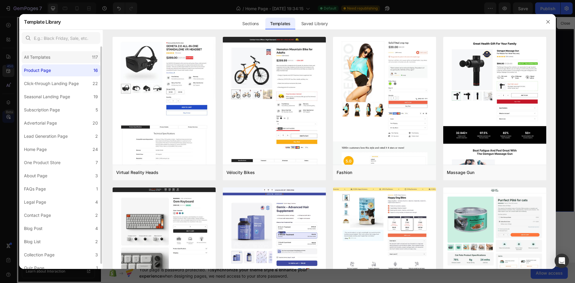
click at [64, 53] on div "All Templates 117" at bounding box center [61, 57] width 79 height 12
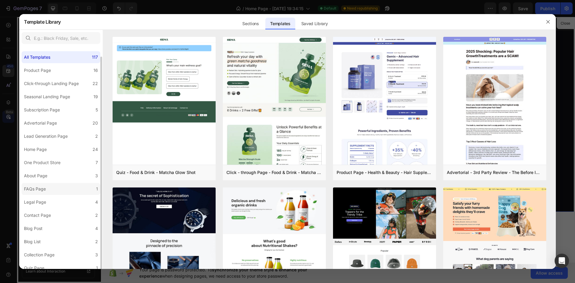
scroll to position [5, 0]
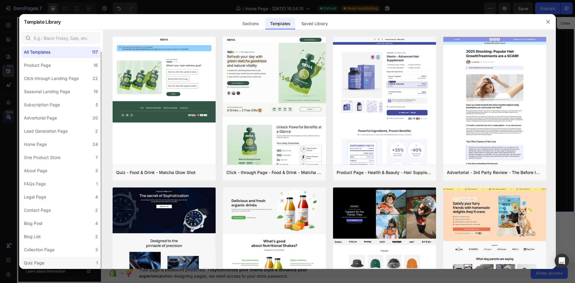
click at [70, 261] on label "Quiz Page 1" at bounding box center [61, 263] width 79 height 12
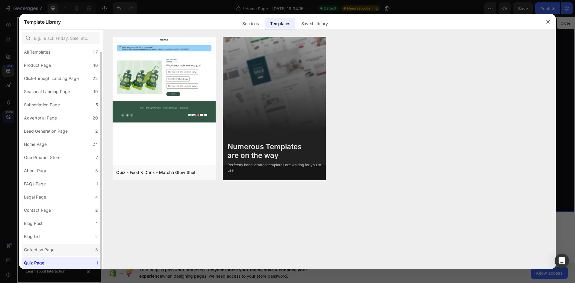
click at [54, 248] on div "Collection Page" at bounding box center [39, 249] width 31 height 7
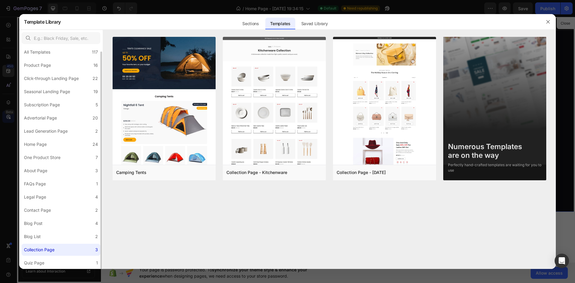
click at [54, 248] on div "Collection Page" at bounding box center [39, 249] width 31 height 7
click at [54, 239] on label "Blog List 2" at bounding box center [61, 237] width 79 height 12
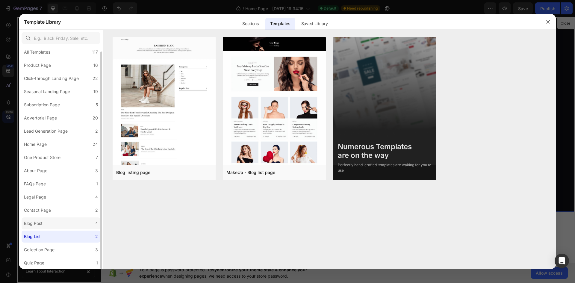
click at [54, 222] on label "Blog Post 4" at bounding box center [61, 223] width 79 height 12
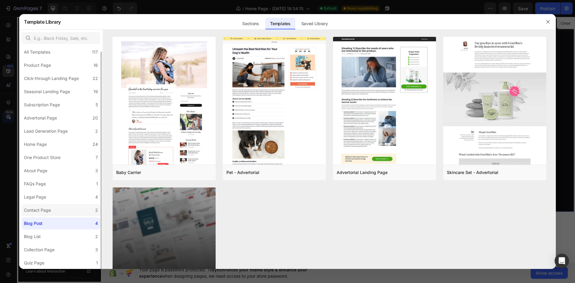
click at [55, 208] on label "Contact Page 2" at bounding box center [61, 210] width 79 height 12
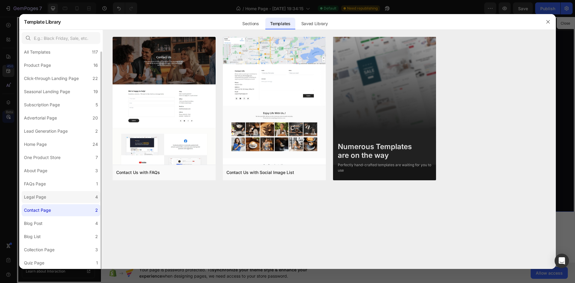
click at [57, 199] on label "Legal Page 4" at bounding box center [61, 197] width 79 height 12
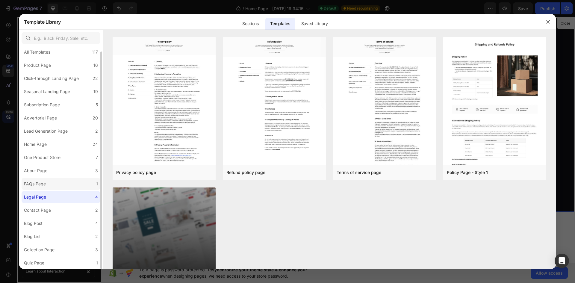
click at [55, 179] on label "FAQs Page 1" at bounding box center [61, 184] width 79 height 12
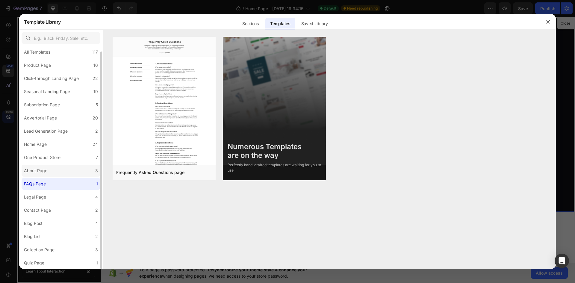
click at [58, 170] on label "About Page 3" at bounding box center [61, 171] width 79 height 12
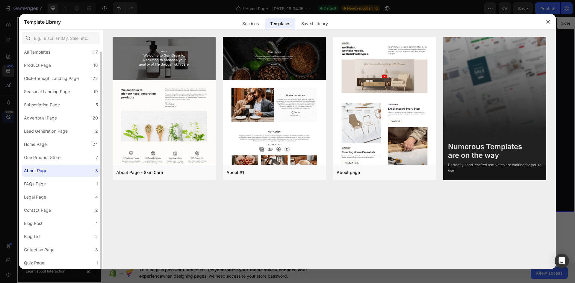
click at [59, 166] on label "About Page 3" at bounding box center [61, 171] width 79 height 12
click at [59, 162] on label "One Product Store 7" at bounding box center [61, 158] width 79 height 12
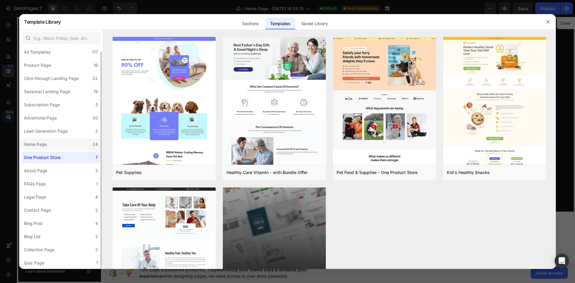
click at [67, 141] on label "Home Page 24" at bounding box center [61, 144] width 79 height 12
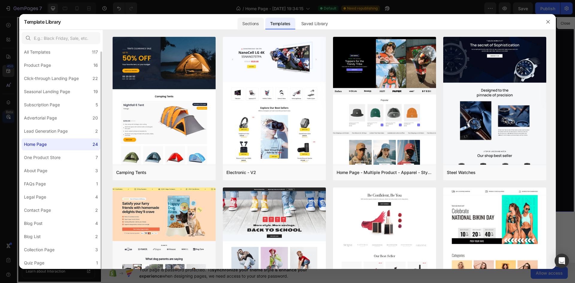
click at [253, 27] on div "Sections" at bounding box center [250, 24] width 26 height 12
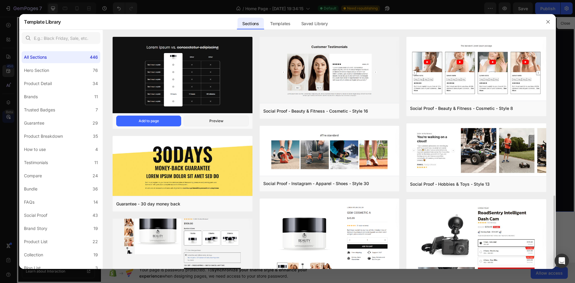
scroll to position [269, 0]
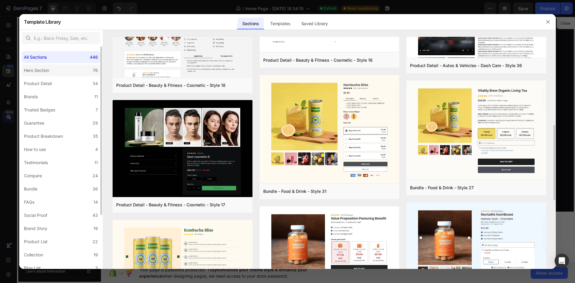
click at [56, 75] on label "Hero Section 76" at bounding box center [61, 70] width 79 height 12
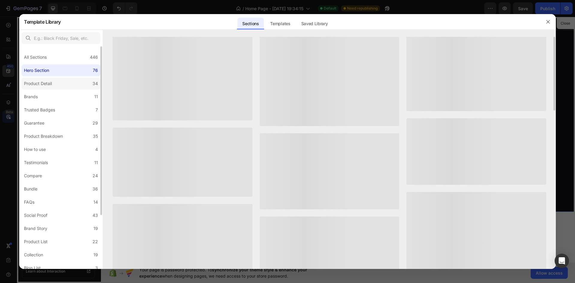
click at [66, 86] on label "Product Detail 34" at bounding box center [61, 84] width 79 height 12
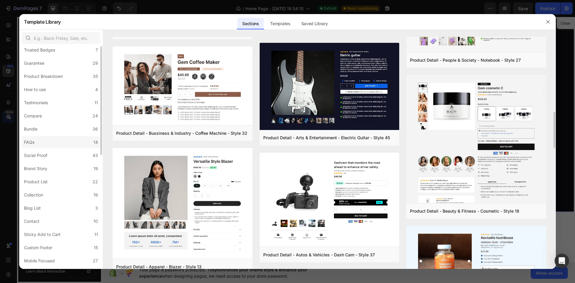
scroll to position [71, 0]
click at [66, 145] on label "Social Proof 43" at bounding box center [61, 144] width 79 height 12
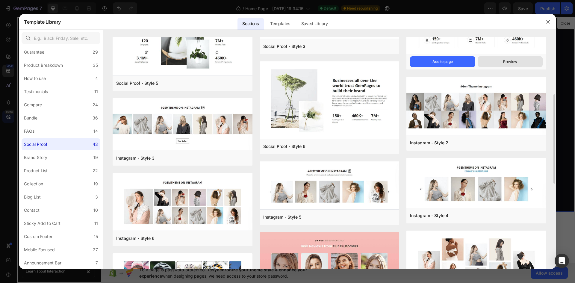
scroll to position [90, 0]
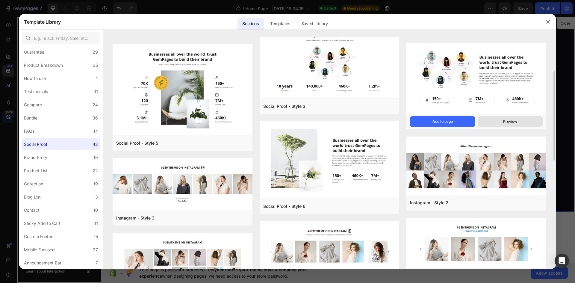
click at [497, 121] on button "Preview" at bounding box center [510, 121] width 65 height 11
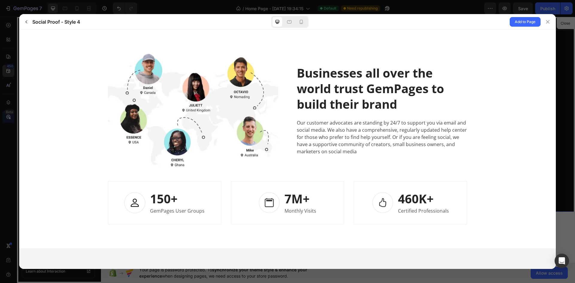
scroll to position [0, 0]
click at [547, 23] on icon at bounding box center [547, 21] width 5 height 5
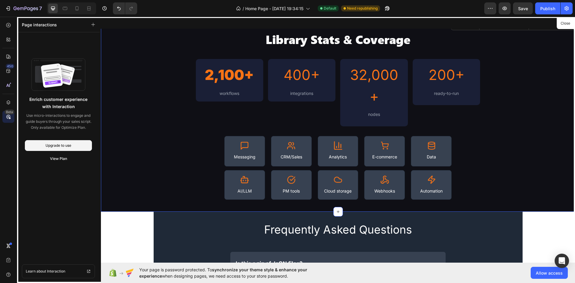
click at [253, 94] on div at bounding box center [338, 140] width 474 height 246
click at [256, 98] on div at bounding box center [338, 140] width 474 height 246
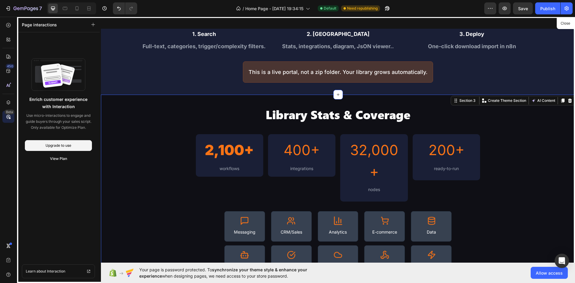
scroll to position [257, 0]
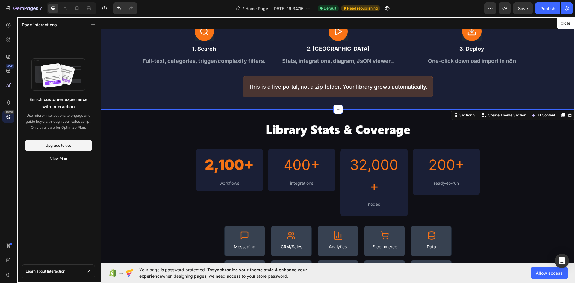
click at [252, 159] on div at bounding box center [338, 140] width 474 height 246
click at [549, 10] on div "Publish" at bounding box center [547, 8] width 15 height 6
click at [523, 11] on div "Save" at bounding box center [523, 8] width 10 height 6
click at [239, 153] on div at bounding box center [338, 140] width 474 height 246
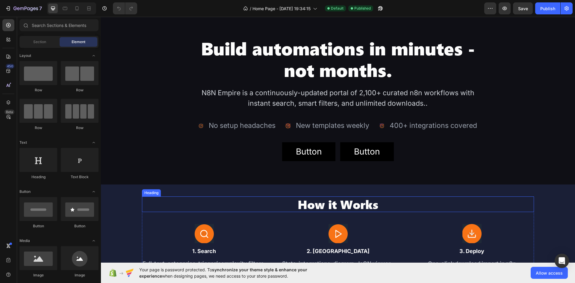
scroll to position [60, 0]
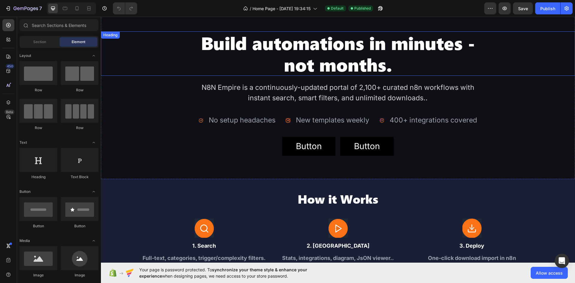
click at [314, 55] on h2 "Build automations in minutes - not months." at bounding box center [338, 53] width 284 height 44
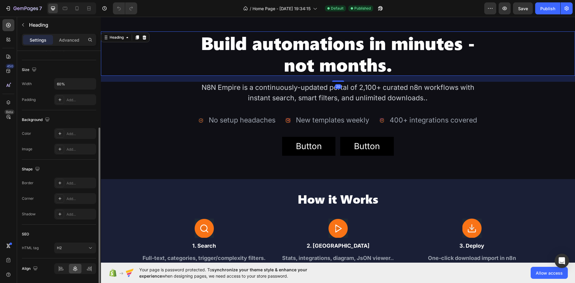
scroll to position [140, 0]
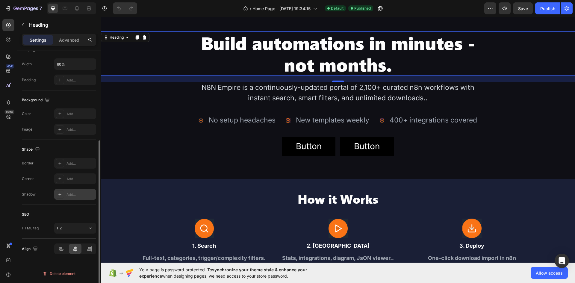
click at [78, 194] on div "Add..." at bounding box center [80, 194] width 28 height 5
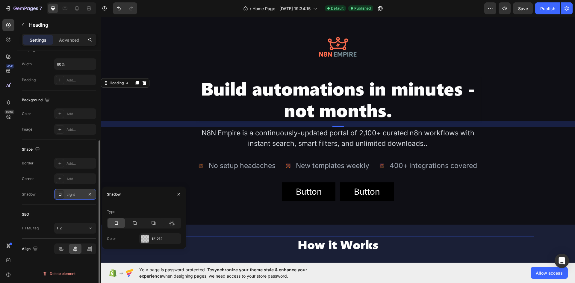
scroll to position [0, 0]
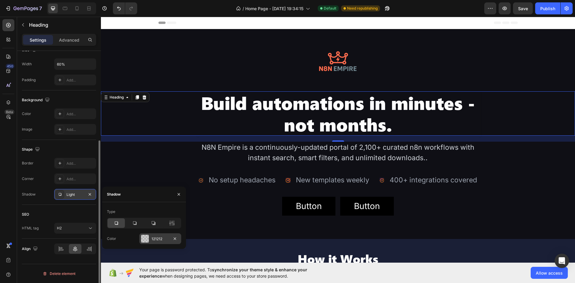
click at [159, 237] on div "121212" at bounding box center [160, 238] width 17 height 5
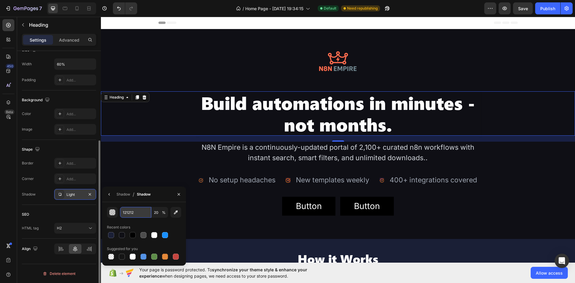
click at [127, 214] on input "121212" at bounding box center [135, 212] width 31 height 11
paste input "#ff7b58"
type input "#ff7b58"
type input "100"
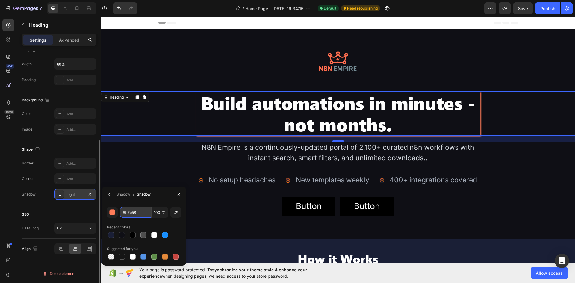
drag, startPoint x: 124, startPoint y: 214, endPoint x: 120, endPoint y: 215, distance: 3.7
click at [120, 215] on input "#ff7b58" at bounding box center [135, 212] width 31 height 11
click at [122, 204] on div "ff7b58 100 % Recent colors Suggested for you" at bounding box center [144, 233] width 84 height 63
type input "FF7B58"
click at [91, 194] on icon "button" at bounding box center [89, 194] width 5 height 5
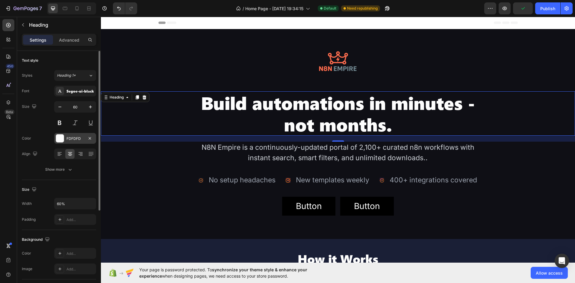
click at [69, 142] on div "FDFDFD" at bounding box center [75, 138] width 42 height 11
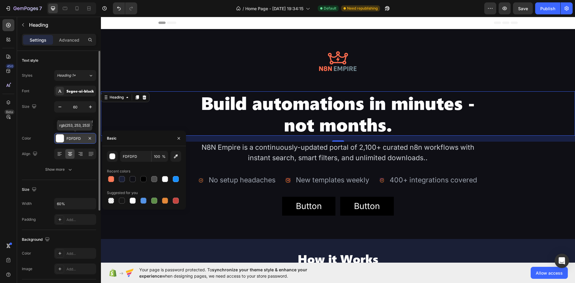
click at [69, 136] on div "FDFDFD" at bounding box center [74, 138] width 17 height 5
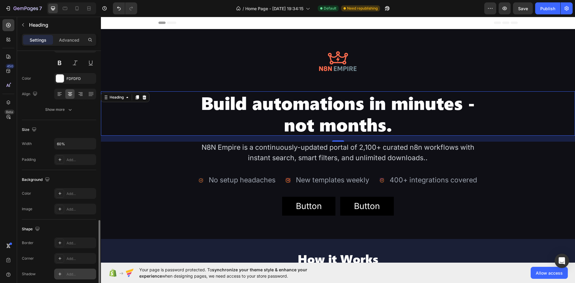
scroll to position [140, 0]
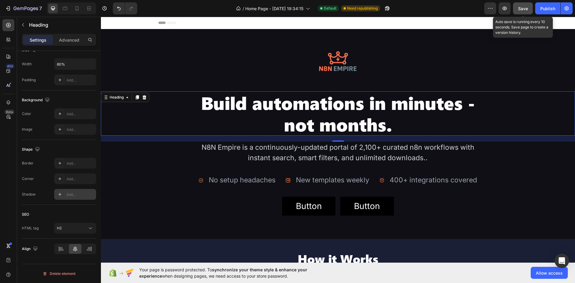
drag, startPoint x: 524, startPoint y: 6, endPoint x: 400, endPoint y: 5, distance: 124.6
click at [524, 6] on span "Save" at bounding box center [523, 8] width 10 height 5
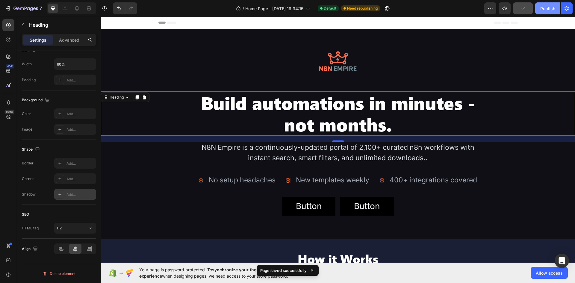
click at [540, 9] on div "Publish" at bounding box center [547, 8] width 15 height 6
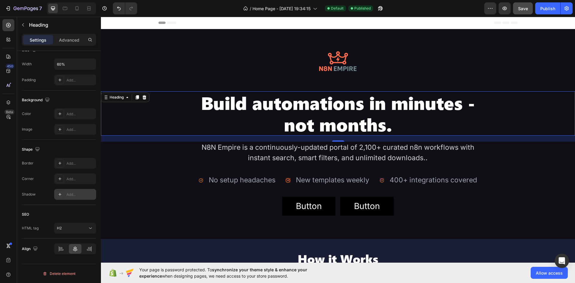
click at [202, 102] on h2 "Build automations in minutes - not months." at bounding box center [338, 113] width 284 height 44
click at [202, 102] on p "Build automations in minutes - not months." at bounding box center [337, 113] width 283 height 43
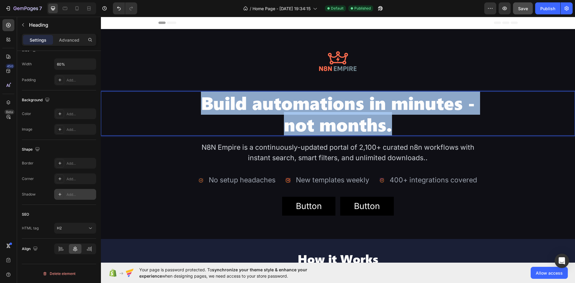
click at [202, 102] on p "Build automations in minutes - not months." at bounding box center [337, 113] width 283 height 43
click at [177, 104] on div "Build automations in minutes - not months." at bounding box center [338, 113] width 474 height 44
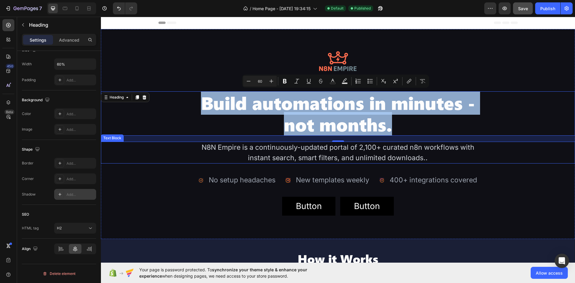
click at [171, 146] on div "N8N Empire is a continuously-updated portal of 2,100+ curated n8n workflows wit…" at bounding box center [338, 153] width 474 height 22
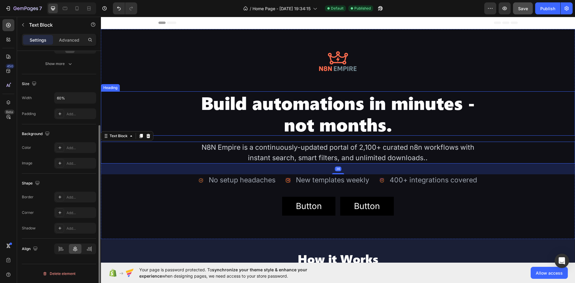
scroll to position [0, 0]
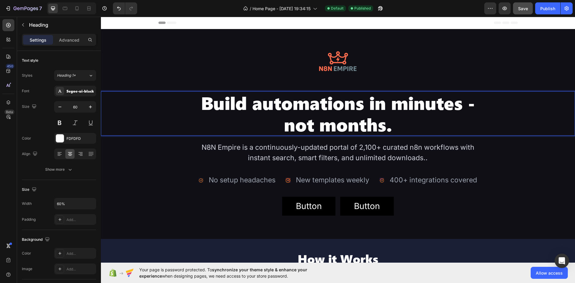
drag, startPoint x: 198, startPoint y: 106, endPoint x: 205, endPoint y: 100, distance: 8.7
click at [205, 100] on p "Build automations in minutes - not months." at bounding box center [337, 113] width 283 height 43
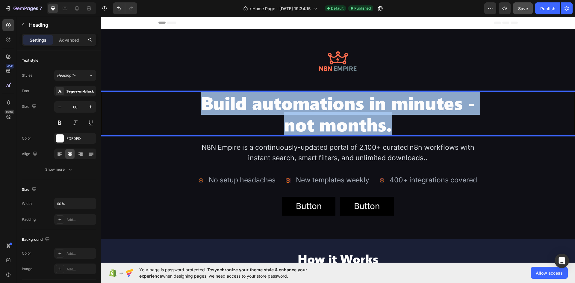
drag, startPoint x: 205, startPoint y: 100, endPoint x: 365, endPoint y: 116, distance: 161.3
click at [365, 116] on p "Build automations in minutes - not months." at bounding box center [337, 113] width 283 height 43
drag, startPoint x: 342, startPoint y: 113, endPoint x: 332, endPoint y: 110, distance: 10.9
click at [332, 110] on p "Build automations in minutes - not months." at bounding box center [337, 113] width 283 height 43
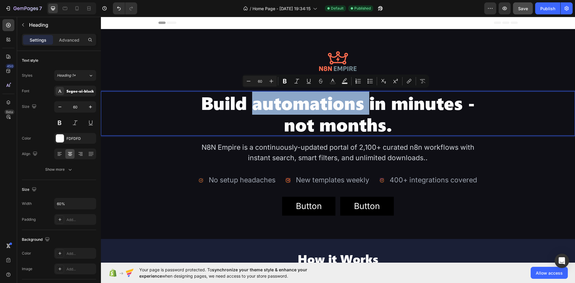
click at [332, 110] on p "Build automations in minutes - not months." at bounding box center [337, 113] width 283 height 43
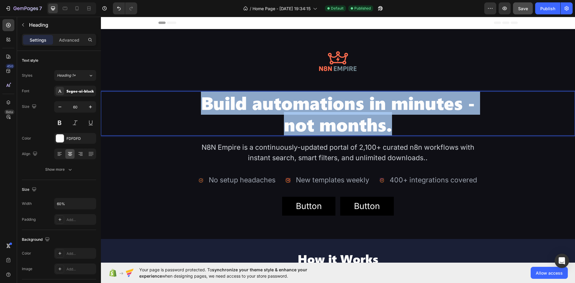
click at [332, 110] on p "Build automations in minutes - not months." at bounding box center [337, 113] width 283 height 43
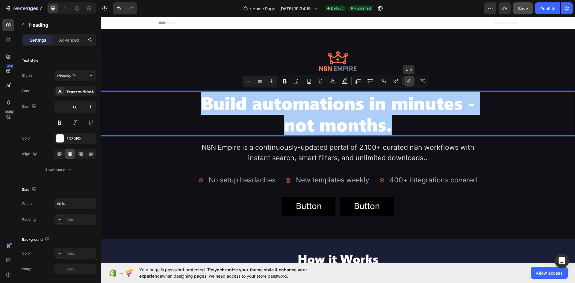
click at [411, 82] on icon "Editor contextual toolbar" at bounding box center [409, 81] width 6 height 6
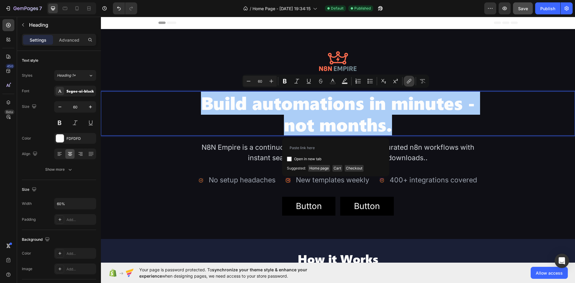
click at [411, 82] on icon "Editor contextual toolbar" at bounding box center [409, 81] width 6 height 6
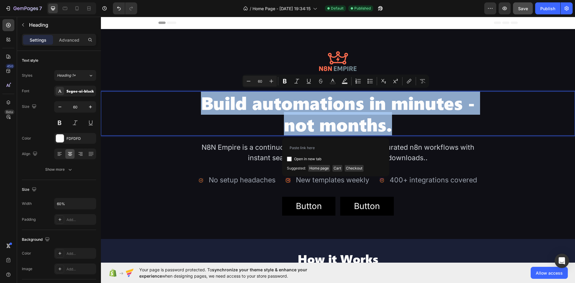
click at [237, 125] on p "Build automations in minutes - not months." at bounding box center [337, 113] width 283 height 43
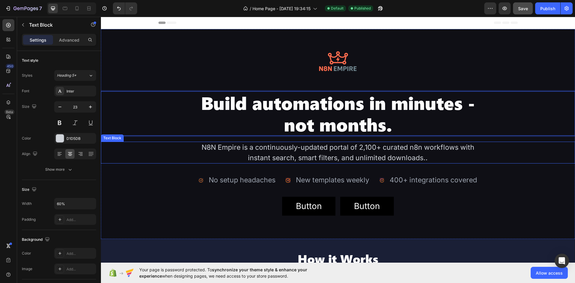
click at [150, 149] on div "N8N Empire is a continuously-updated portal of 2,100+ curated n8n workflows wit…" at bounding box center [338, 153] width 474 height 22
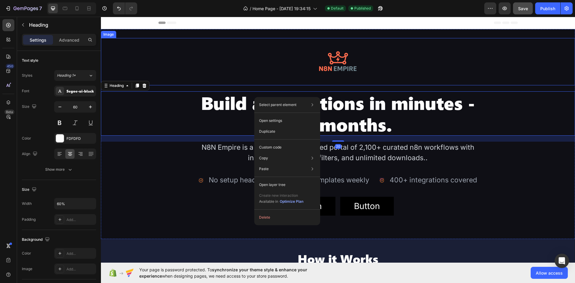
click at [341, 62] on img at bounding box center [337, 61] width 47 height 47
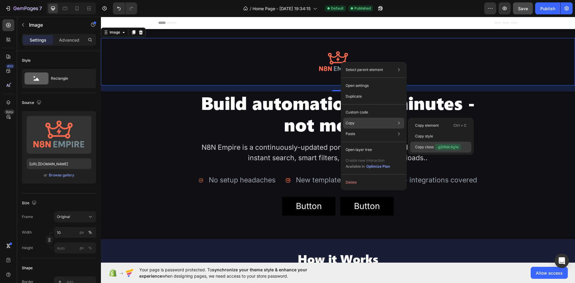
click at [421, 145] on p "Copy class .g2tNdc4g1e" at bounding box center [438, 147] width 46 height 7
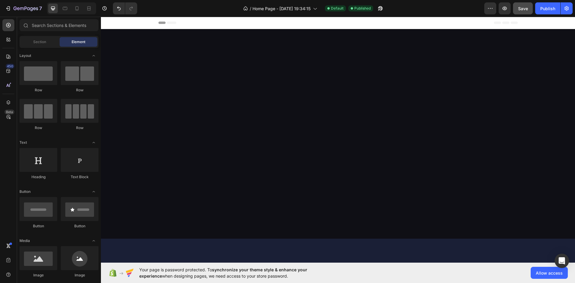
scroll to position [772, 0]
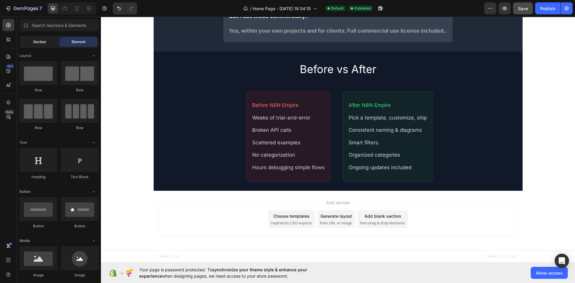
click at [30, 40] on div "Section" at bounding box center [40, 42] width 38 height 10
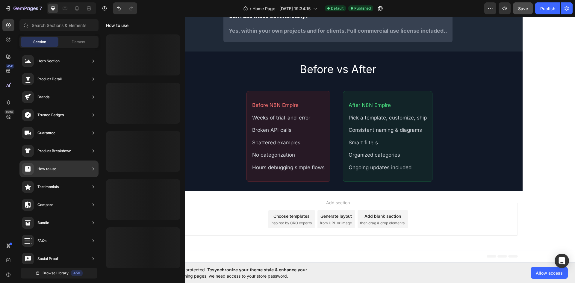
scroll to position [131, 0]
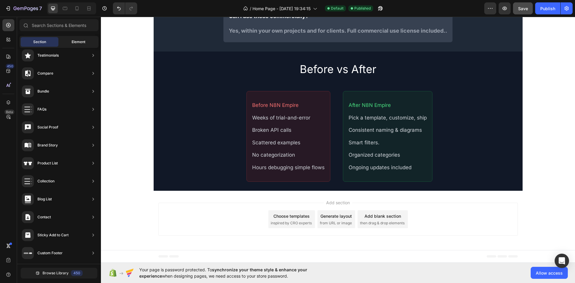
click at [72, 43] on span "Element" at bounding box center [79, 41] width 14 height 5
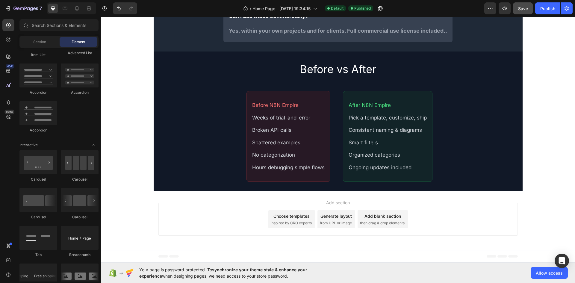
scroll to position [743, 0]
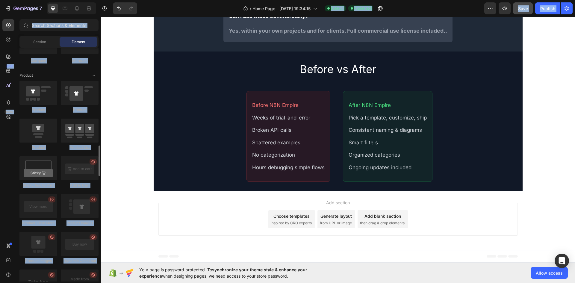
drag, startPoint x: 100, startPoint y: 119, endPoint x: 103, endPoint y: 276, distance: 157.5
click at [103, 0] on div "7 / Home Page - [DATE] 19:34:15 Default Published Preview Save Publish 450 Beta…" at bounding box center [287, 0] width 575 height 0
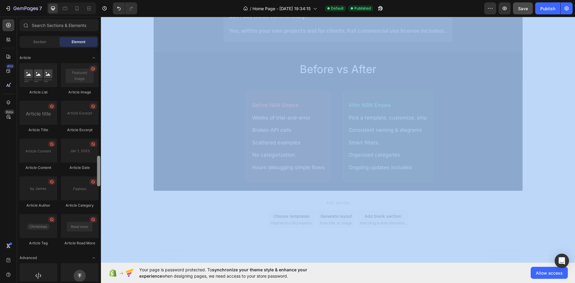
scroll to position [1541, 0]
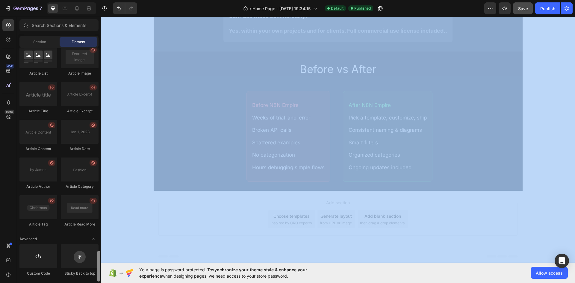
drag, startPoint x: 99, startPoint y: 151, endPoint x: 104, endPoint y: 271, distance: 119.8
click at [102, 0] on div "7 / Home Page - [DATE] 19:34:15 Default Published Preview Save Publish 450 Beta…" at bounding box center [287, 0] width 575 height 0
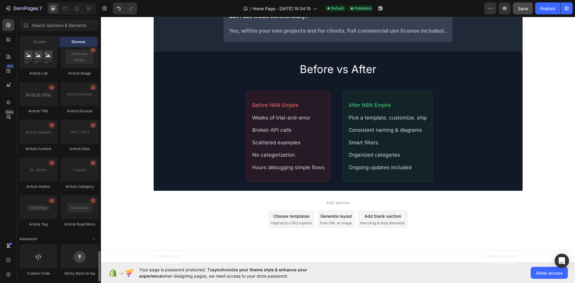
click at [122, 248] on div "Add section Choose templates inspired by CRO experts Generate layout from URL o…" at bounding box center [338, 220] width 474 height 59
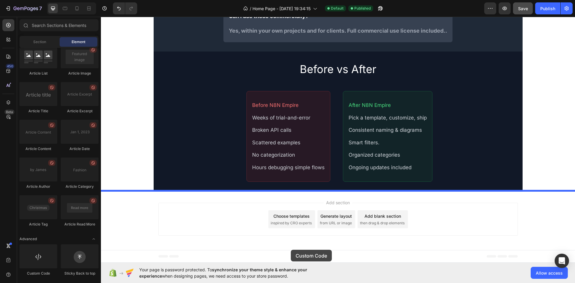
drag, startPoint x: 156, startPoint y: 279, endPoint x: 291, endPoint y: 250, distance: 138.1
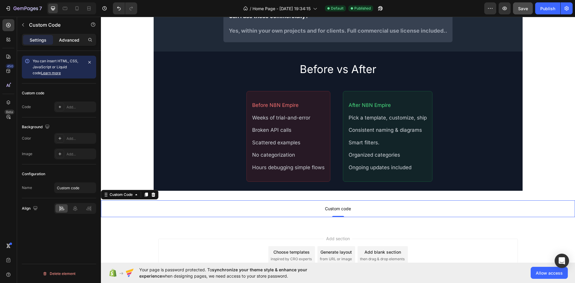
click at [60, 40] on p "Advanced" at bounding box center [69, 40] width 20 height 6
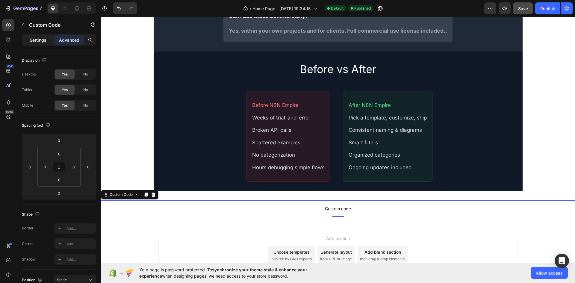
click at [47, 39] on div "Settings" at bounding box center [38, 40] width 30 height 10
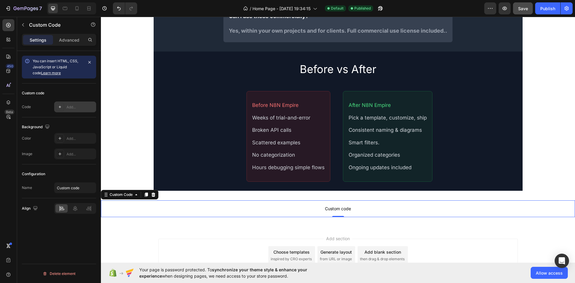
click at [75, 108] on div "Add..." at bounding box center [80, 107] width 28 height 5
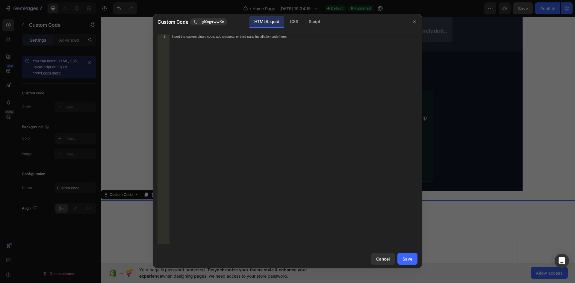
click at [254, 42] on div "Insert the custom Liquid code, add snippets, or third-party installation code h…" at bounding box center [293, 143] width 248 height 218
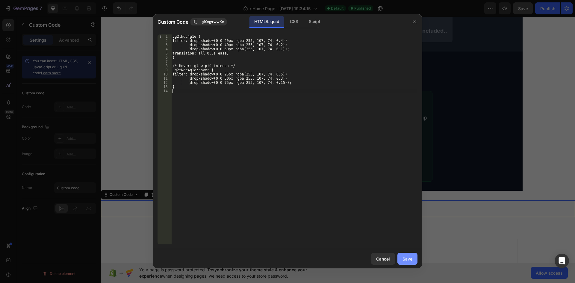
click at [406, 254] on button "Save" at bounding box center [407, 259] width 20 height 12
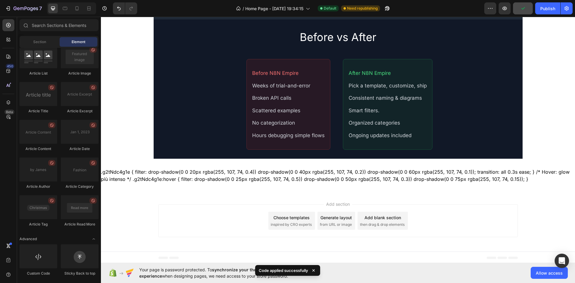
scroll to position [805, 0]
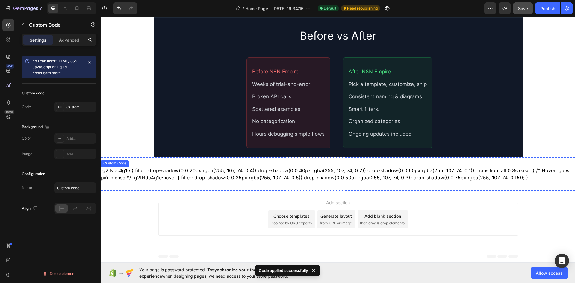
click at [206, 177] on div ".g2tNdc4g1e { filter: drop-shadow(0 0 20px rgba(255, 107, 74, 0.4)) drop-shadow…" at bounding box center [338, 174] width 474 height 14
click at [73, 108] on div "Custom" at bounding box center [80, 107] width 28 height 5
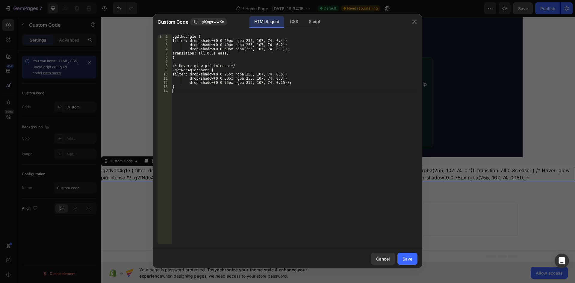
click at [233, 99] on div ".g2tNdc4g1e { filter: drop-shadow(0 0 20px rgba(255, 107, 74, 0.4)) drop-shadow…" at bounding box center [294, 143] width 246 height 218
type textarea "}"
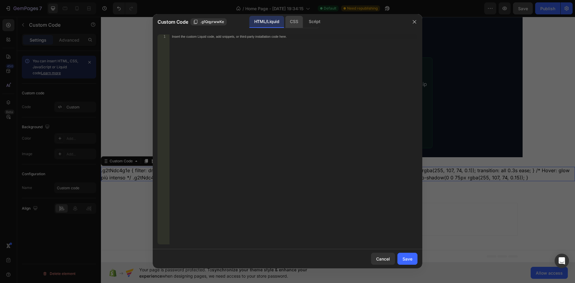
click at [304, 21] on div "CSS" at bounding box center [314, 22] width 21 height 12
click at [246, 40] on div "Insert the CSS code to style your content here." at bounding box center [293, 143] width 248 height 218
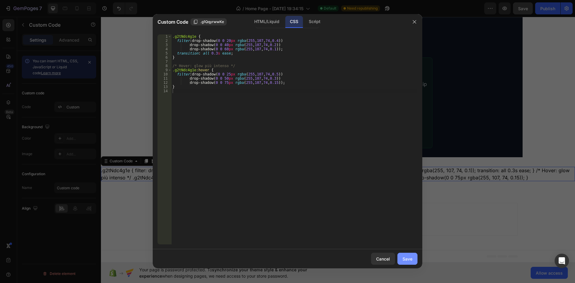
click at [412, 260] on div "Save" at bounding box center [407, 259] width 10 height 6
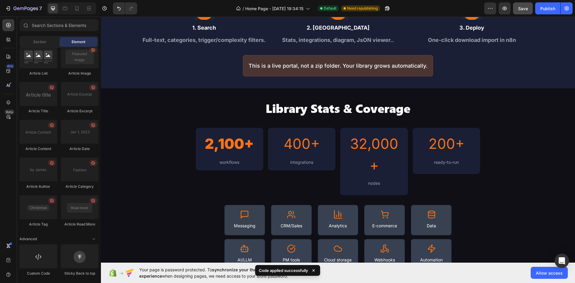
scroll to position [0, 0]
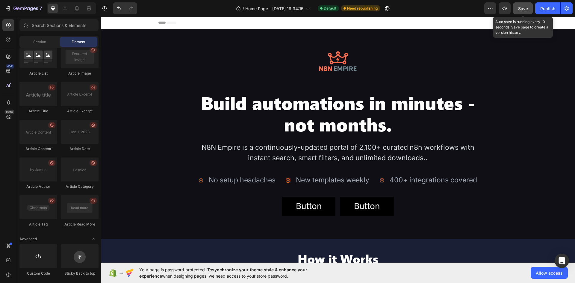
click at [523, 8] on span "Save" at bounding box center [523, 8] width 10 height 5
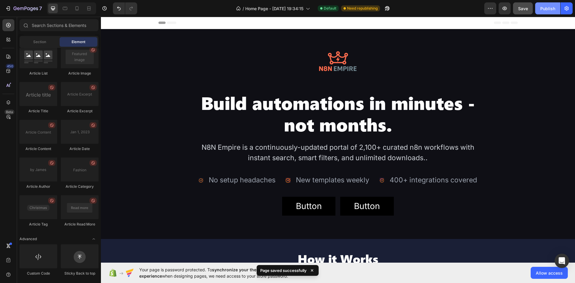
click at [545, 8] on div "Publish" at bounding box center [547, 8] width 15 height 6
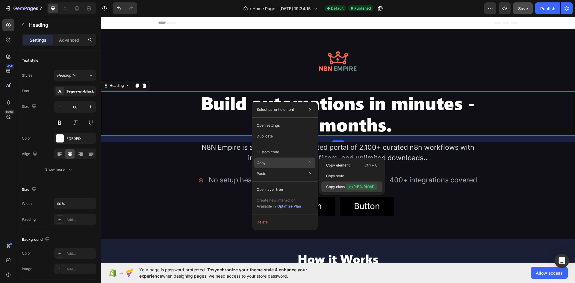
click at [336, 186] on p "Copy class .exRtBAvRkYsD" at bounding box center [351, 187] width 51 height 7
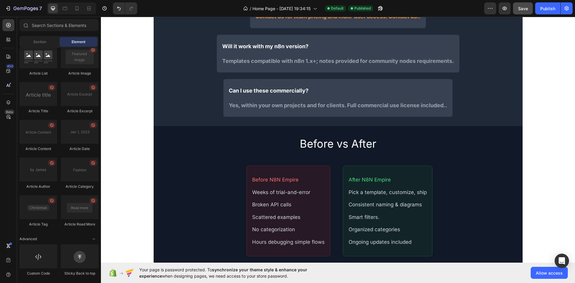
scroll to position [815, 0]
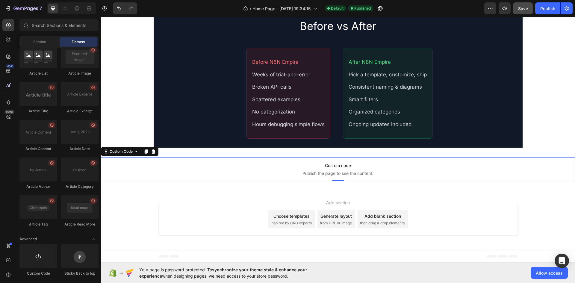
click at [356, 173] on span "Publish the page to see the content." at bounding box center [338, 173] width 474 height 6
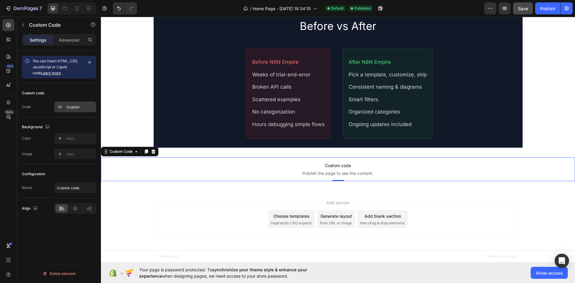
click at [67, 103] on div "Custom" at bounding box center [75, 107] width 42 height 11
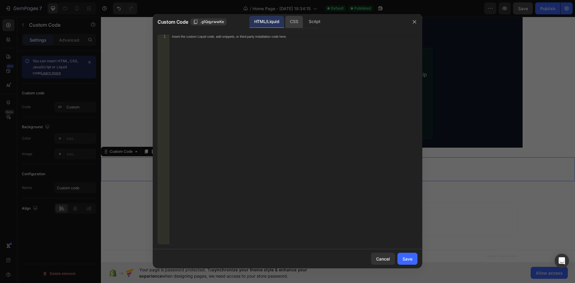
click at [304, 21] on div "CSS" at bounding box center [314, 22] width 21 height 12
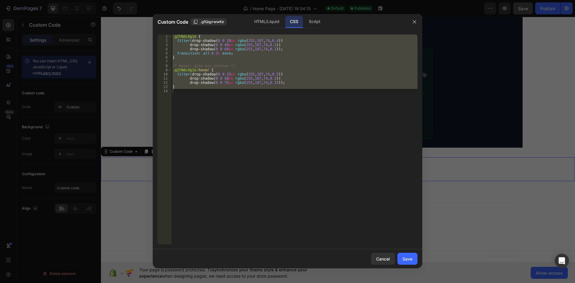
type textarea "}"
click at [172, 90] on div ".g2tNdc4g1e { filter : drop-shadow( 0 0 20 px rgba ( 255 , 107 , 74 , 0.4 )) dr…" at bounding box center [294, 139] width 246 height 210
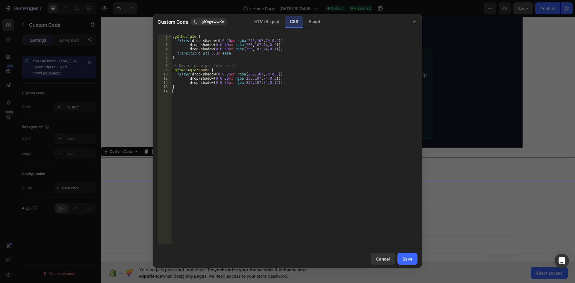
click at [177, 90] on div ".g2tNdc4g1e { filter : drop-shadow( 0 0 20 px rgba ( 255 , 107 , 74 , 0.4 )) dr…" at bounding box center [294, 143] width 246 height 218
click at [174, 95] on div ".g2tNdc4g1e { filter : drop-shadow( 0 0 20 px rgba ( 255 , 107 , 74 , 0.4 )) dr…" at bounding box center [294, 143] width 246 height 218
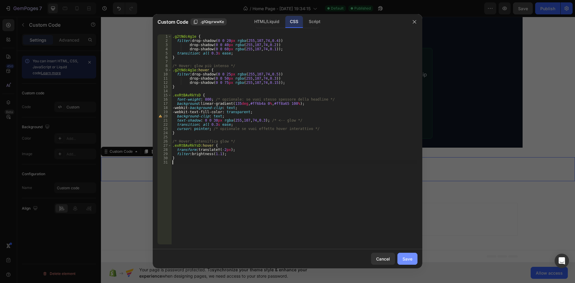
click at [405, 259] on div "Save" at bounding box center [407, 259] width 10 height 6
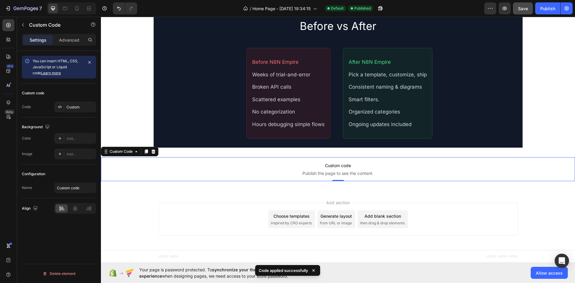
click at [523, 12] on button "Save" at bounding box center [523, 8] width 20 height 12
click at [546, 10] on div "Publish" at bounding box center [547, 8] width 15 height 6
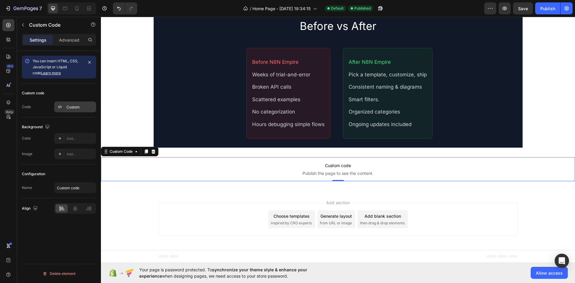
click at [71, 105] on div "Custom" at bounding box center [80, 107] width 28 height 5
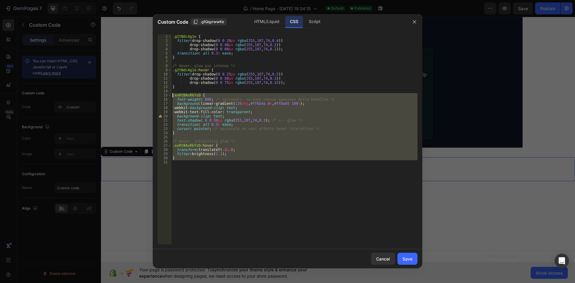
drag, startPoint x: 246, startPoint y: 168, endPoint x: 160, endPoint y: 94, distance: 113.6
click at [160, 94] on div "1 2 3 4 5 6 7 8 9 10 11 12 13 14 15 16 17 18 19 20 21 22 23 24 25 26 27 28 29 3…" at bounding box center [288, 139] width 260 height 210
type textarea ".exRtBAvRkYsD { font-weight: 800; /* opzionale: se vuoi stesso spessore della h…"
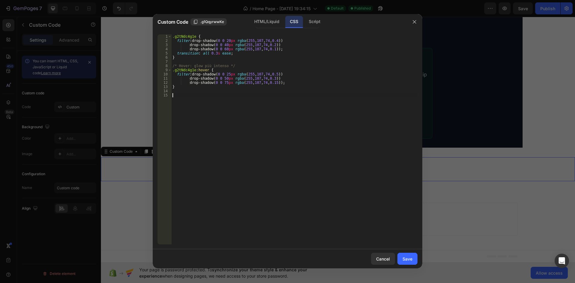
click at [178, 95] on div ".g2tNdc4g1e { filter : drop-shadow( 0 0 20 px rgba ( 255 , 107 , 74 , 0.4 )) dr…" at bounding box center [294, 143] width 246 height 218
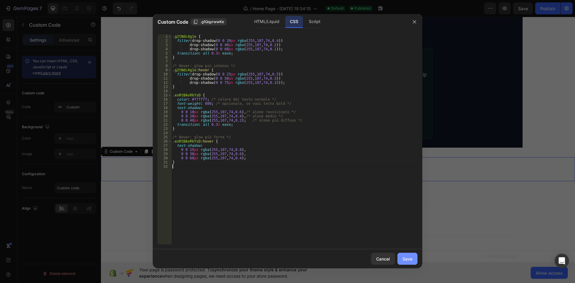
click at [405, 257] on div "Save" at bounding box center [407, 259] width 10 height 6
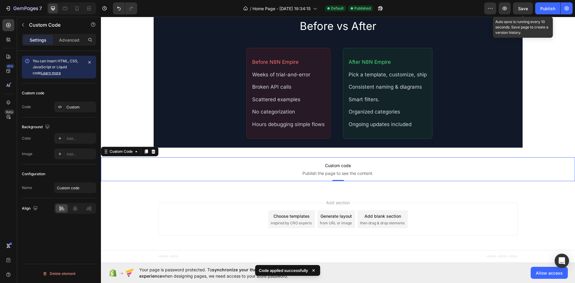
click at [527, 8] on span "Save" at bounding box center [523, 8] width 10 height 5
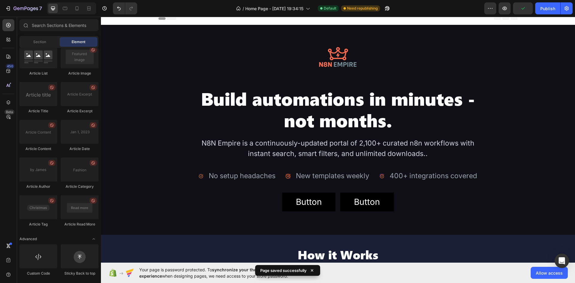
scroll to position [0, 0]
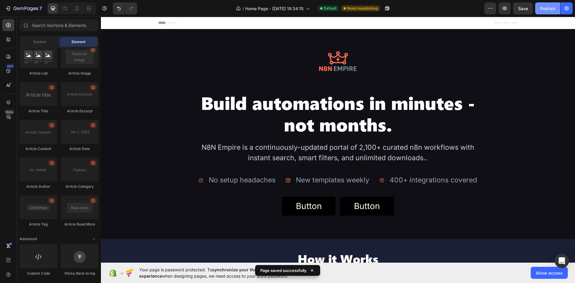
click at [548, 10] on div "Publish" at bounding box center [547, 8] width 15 height 6
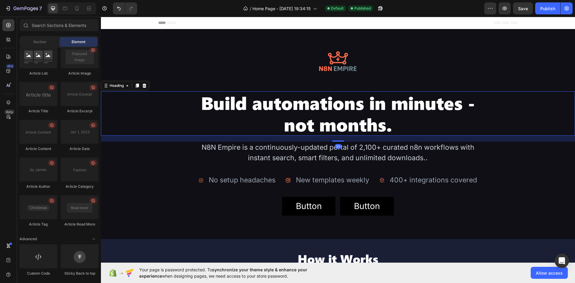
click at [233, 112] on h2 "Build automations in minutes - not months." at bounding box center [338, 113] width 284 height 44
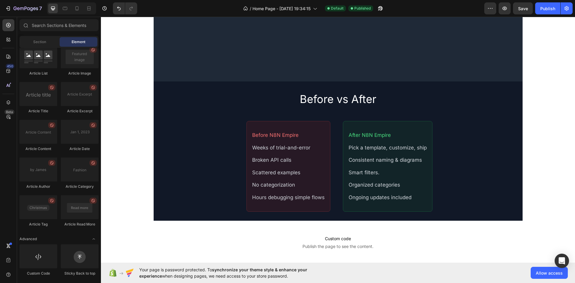
scroll to position [815, 0]
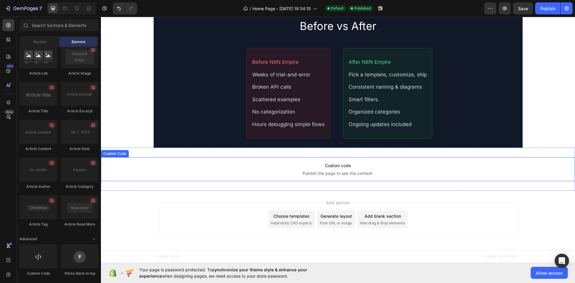
click at [345, 172] on span "Publish the page to see the content." at bounding box center [338, 173] width 474 height 6
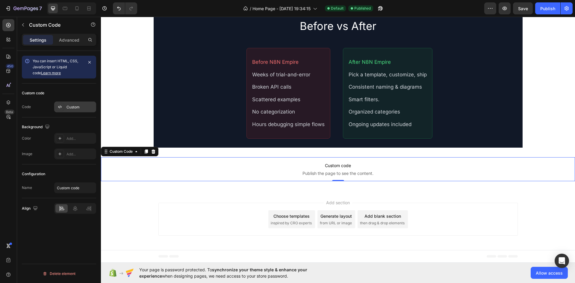
click at [72, 103] on div "Custom" at bounding box center [75, 107] width 42 height 11
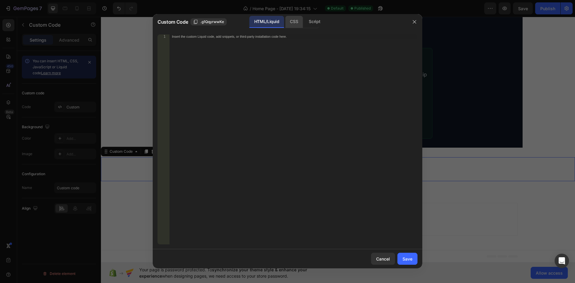
click at [304, 22] on div "CSS" at bounding box center [314, 22] width 21 height 12
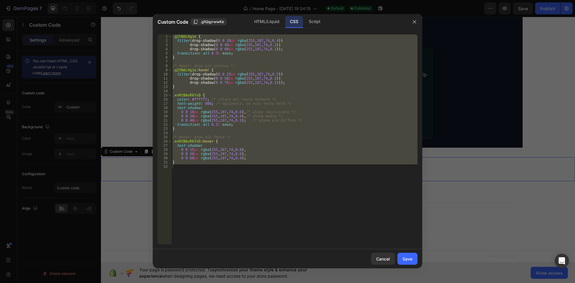
type textarea "}"
click at [237, 172] on div ".g2tNdc4g1e { filter : drop-shadow( 0 0 20 px rgba ( 255 , 107 , 74 , 0.4 )) dr…" at bounding box center [294, 139] width 246 height 210
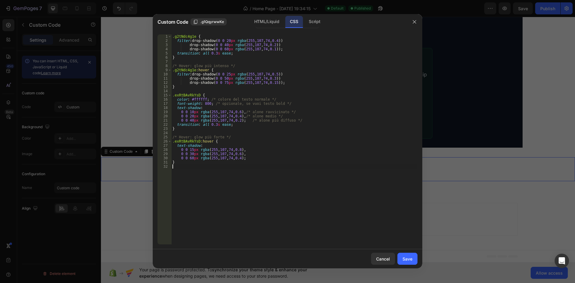
type textarea "}"
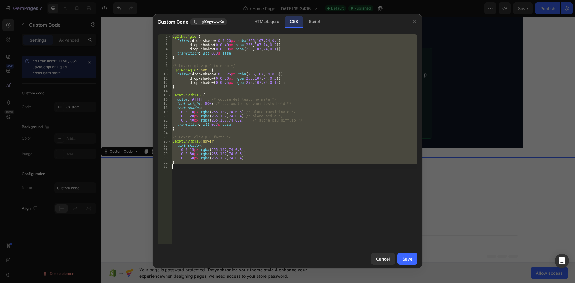
paste textarea
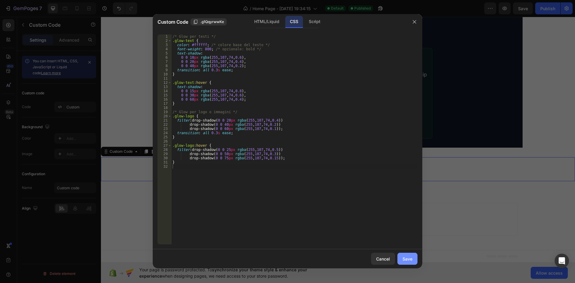
click at [404, 259] on div "Save" at bounding box center [407, 259] width 10 height 6
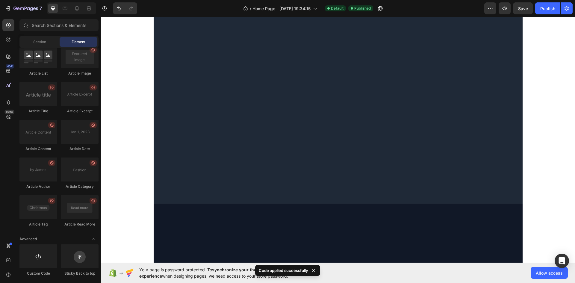
scroll to position [0, 0]
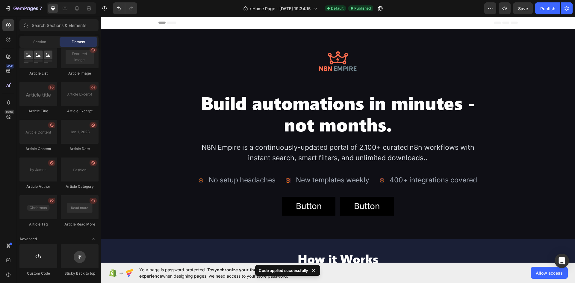
drag, startPoint x: 575, startPoint y: 216, endPoint x: 658, endPoint y: 32, distance: 202.4
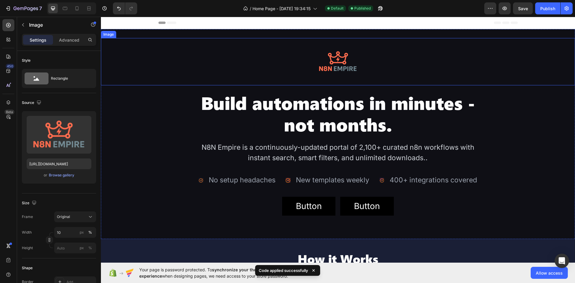
click at [334, 62] on img at bounding box center [337, 61] width 47 height 47
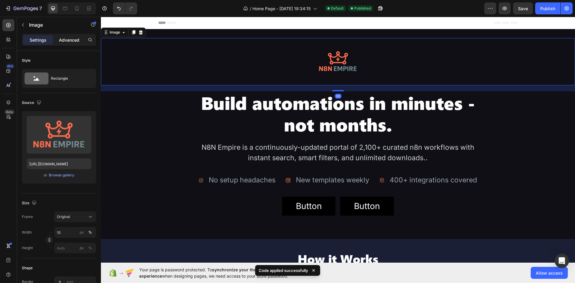
click at [60, 38] on p "Advanced" at bounding box center [69, 40] width 20 height 6
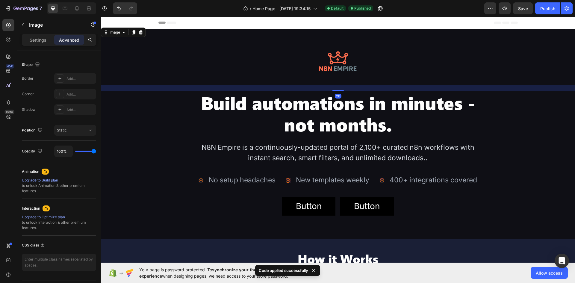
scroll to position [166, 0]
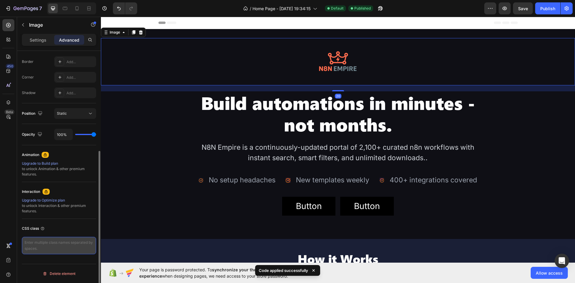
click at [64, 249] on textarea at bounding box center [59, 245] width 74 height 17
paste textarea ".g2tNdc4g1e { composes: glow-logo; }"
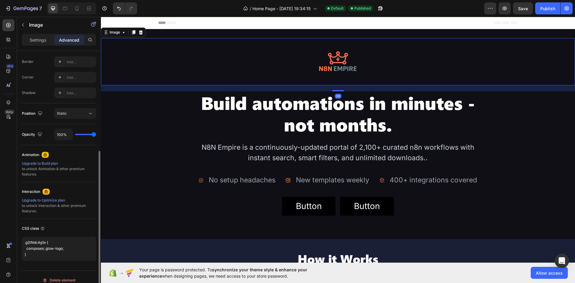
type textarea ".g2tNdc4g1e { composes: glow-logo; }"
click at [69, 230] on div "CSS class" at bounding box center [59, 229] width 74 height 10
click at [549, 11] on div "Publish" at bounding box center [547, 8] width 15 height 6
click at [115, 9] on button "Undo/Redo" at bounding box center [119, 8] width 12 height 12
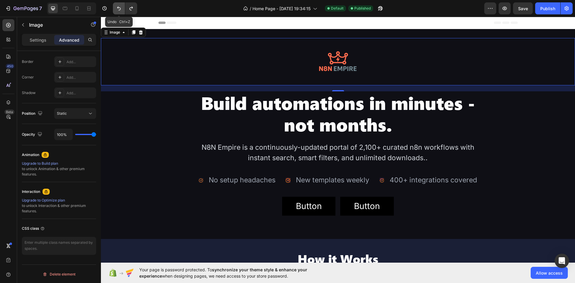
click at [115, 9] on button "Undo/Redo" at bounding box center [119, 8] width 12 height 12
click at [116, 9] on button "Undo/Redo" at bounding box center [119, 8] width 12 height 12
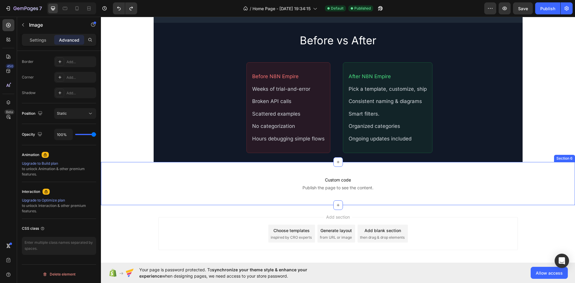
scroll to position [785, 0]
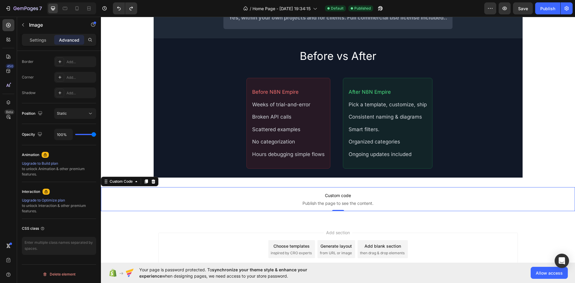
click at [321, 197] on span "Custom code" at bounding box center [338, 195] width 474 height 7
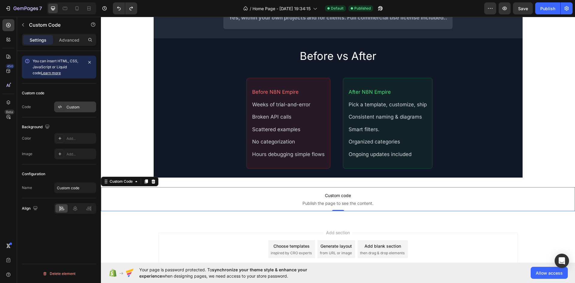
click at [71, 105] on div "Custom" at bounding box center [80, 107] width 28 height 5
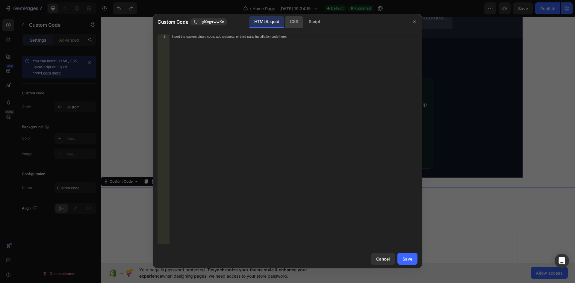
click at [304, 24] on div "CSS" at bounding box center [314, 22] width 21 height 12
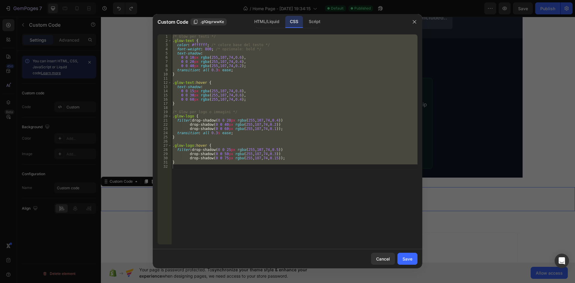
click at [119, 8] on div at bounding box center [287, 141] width 575 height 283
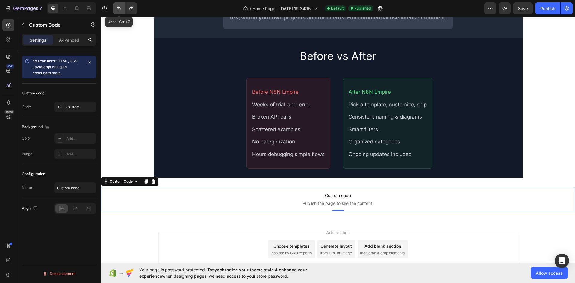
click at [120, 10] on icon "Undo/Redo" at bounding box center [119, 9] width 4 height 4
click at [69, 105] on div "Custom" at bounding box center [80, 107] width 28 height 5
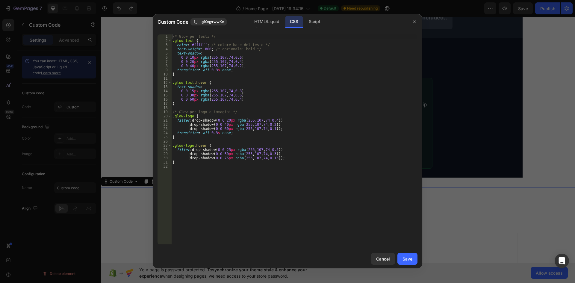
click at [131, 81] on div at bounding box center [287, 141] width 575 height 283
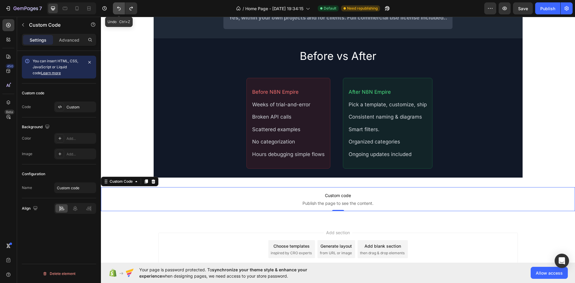
click at [120, 9] on icon "Undo/Redo" at bounding box center [119, 8] width 6 height 6
click at [318, 199] on span "Custom code" at bounding box center [338, 195] width 474 height 7
click at [71, 105] on div "Custom" at bounding box center [80, 107] width 28 height 5
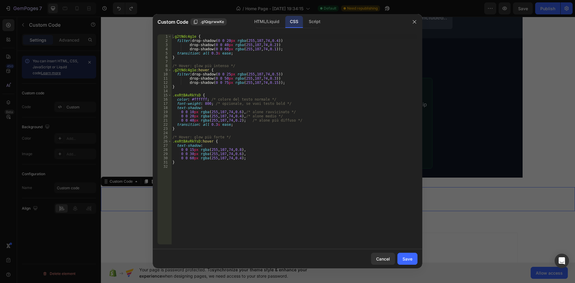
click at [106, 83] on div at bounding box center [287, 141] width 575 height 283
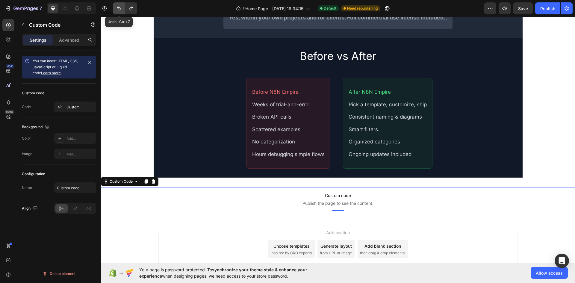
click at [122, 9] on icon "Undo/Redo" at bounding box center [119, 8] width 6 height 6
click at [134, 7] on icon "Undo/Redo" at bounding box center [131, 8] width 6 height 6
click at [317, 199] on span "Custom code" at bounding box center [338, 195] width 474 height 7
click at [523, 8] on span "Save" at bounding box center [523, 8] width 10 height 5
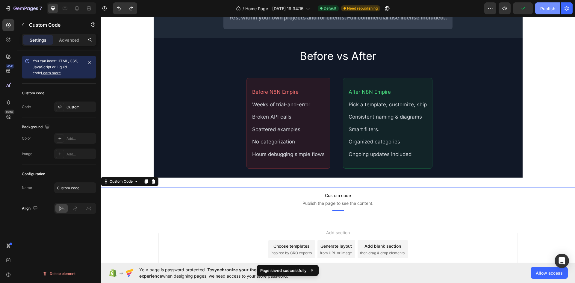
click at [546, 10] on div "Publish" at bounding box center [547, 8] width 15 height 6
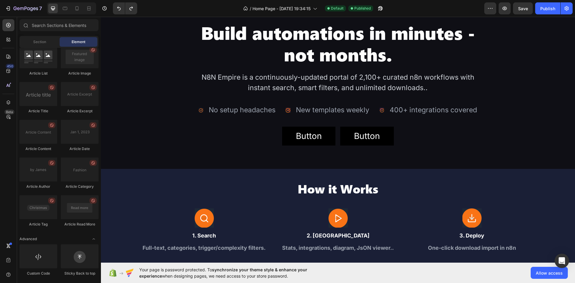
scroll to position [67, 0]
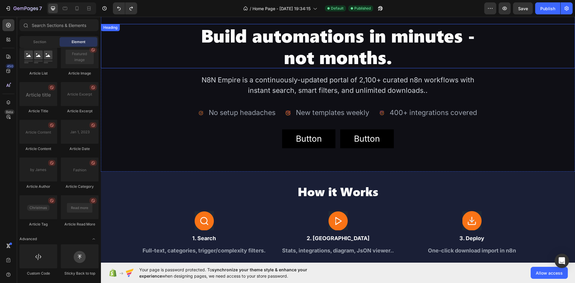
click at [382, 61] on h2 "Build automations in minutes - not months." at bounding box center [338, 46] width 284 height 44
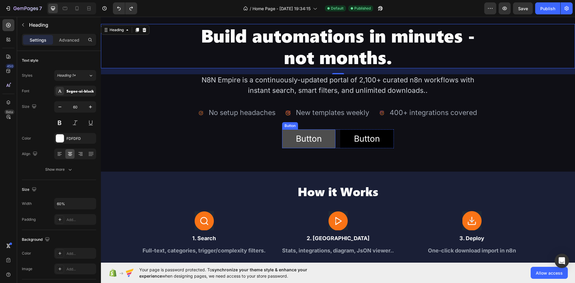
click at [329, 139] on button "Button" at bounding box center [308, 138] width 53 height 19
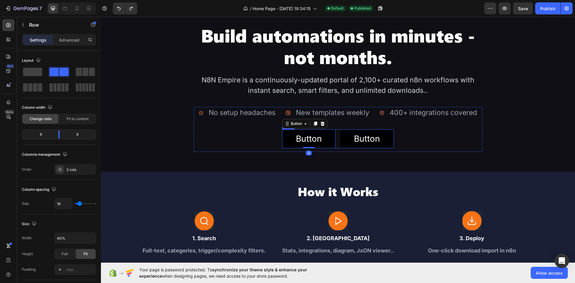
click at [335, 129] on div "Button Button 0 Button Button Row" at bounding box center [338, 138] width 112 height 19
click at [57, 237] on input "40%" at bounding box center [74, 238] width 41 height 11
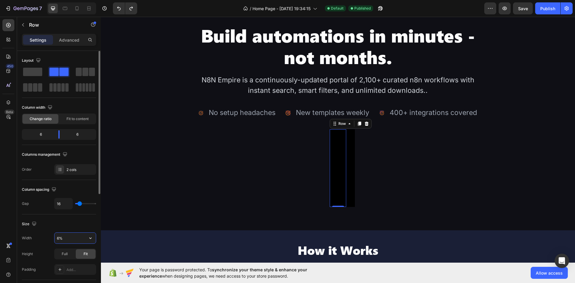
type input "60%"
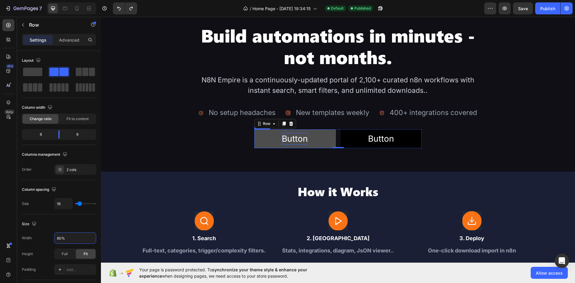
click at [300, 140] on p "Button" at bounding box center [295, 139] width 26 height 12
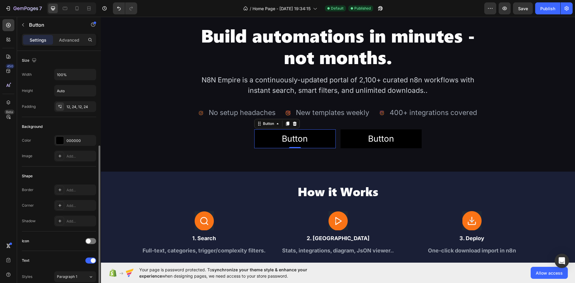
scroll to position [120, 0]
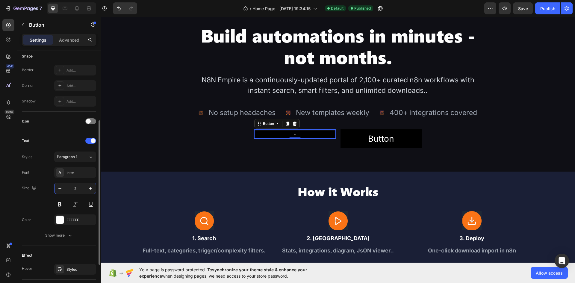
type input "20"
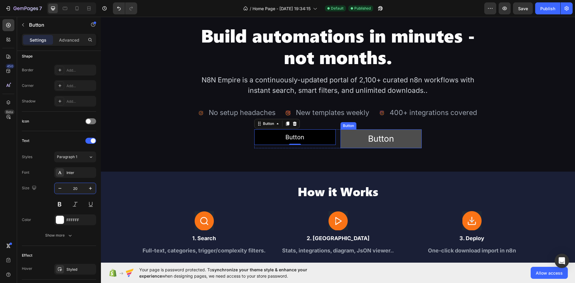
click at [377, 131] on button "Button" at bounding box center [380, 138] width 81 height 19
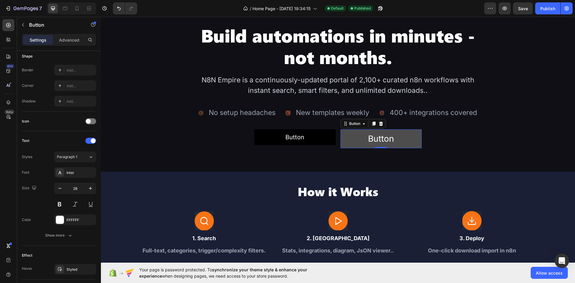
click at [377, 131] on button "Button" at bounding box center [380, 138] width 81 height 19
click at [375, 136] on p "Button" at bounding box center [381, 139] width 26 height 12
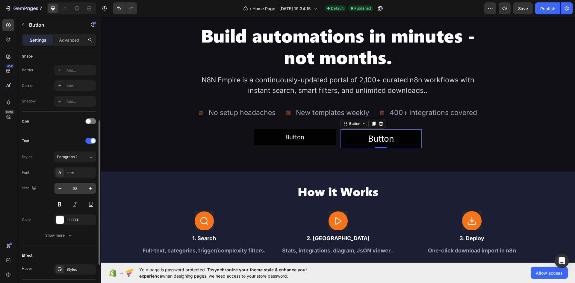
click at [74, 187] on input "28" at bounding box center [75, 188] width 20 height 11
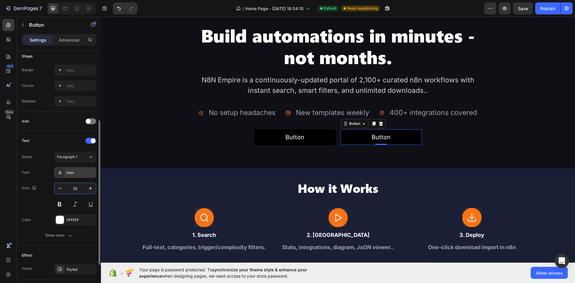
type input "20"
click at [72, 175] on div "Inter" at bounding box center [75, 172] width 42 height 11
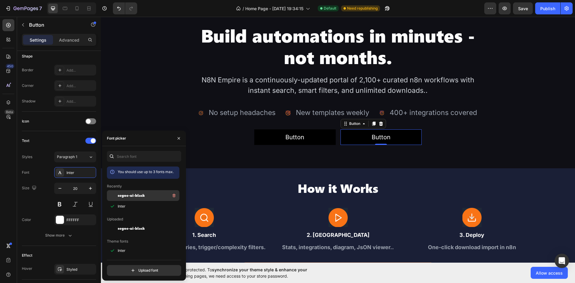
click at [133, 197] on span "segoe-ui-black" at bounding box center [131, 195] width 27 height 5
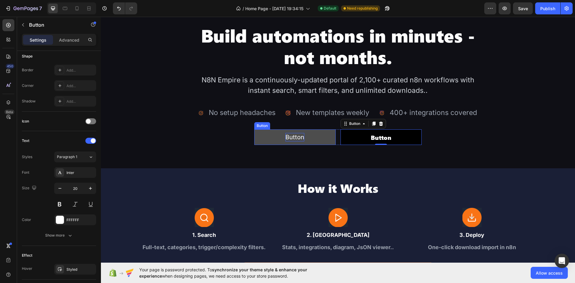
click at [290, 137] on p "Button" at bounding box center [294, 137] width 19 height 8
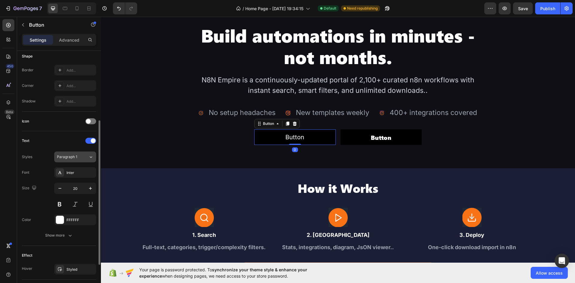
click at [78, 157] on div "Paragraph 1" at bounding box center [69, 156] width 24 height 5
click at [80, 150] on div "Text Styles Paragraph 1 Font Inter Size 20 Color FFFFFF Show more" at bounding box center [59, 188] width 74 height 105
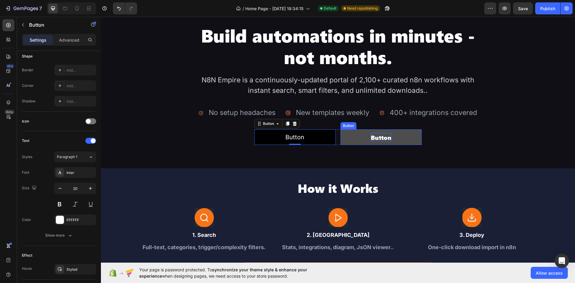
click at [382, 140] on p "Button" at bounding box center [381, 137] width 21 height 8
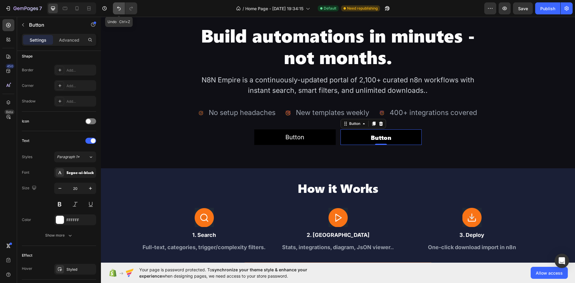
click at [117, 11] on button "Undo/Redo" at bounding box center [119, 8] width 12 height 12
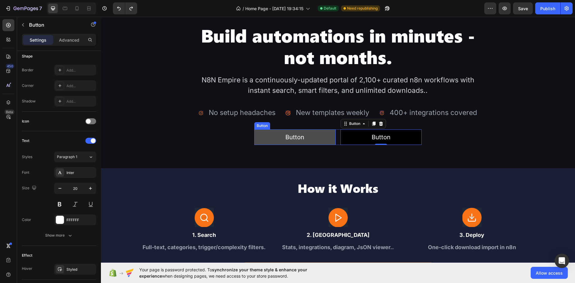
click at [322, 139] on button "Button" at bounding box center [294, 137] width 81 height 16
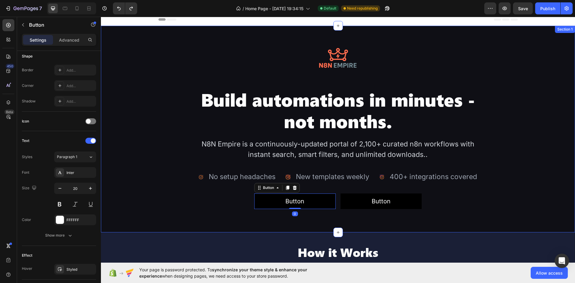
scroll to position [0, 0]
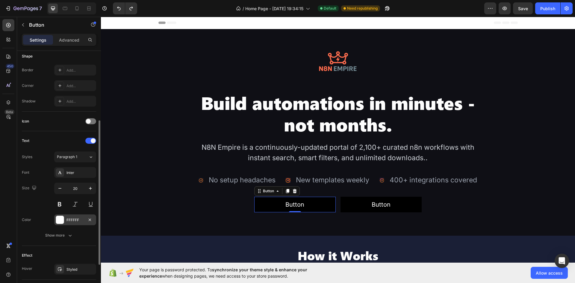
click at [61, 218] on div at bounding box center [60, 220] width 8 height 8
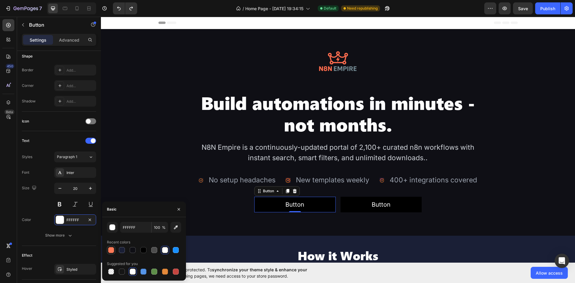
click at [113, 249] on div at bounding box center [111, 250] width 6 height 6
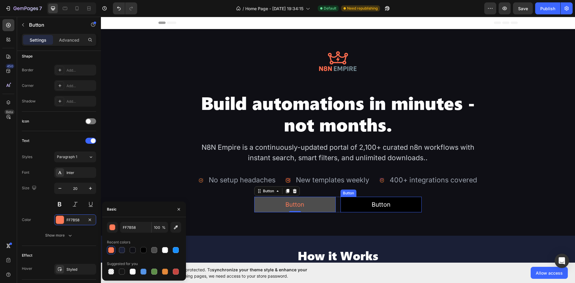
type input "FFFFFF"
click at [326, 204] on button "Button" at bounding box center [294, 205] width 81 height 16
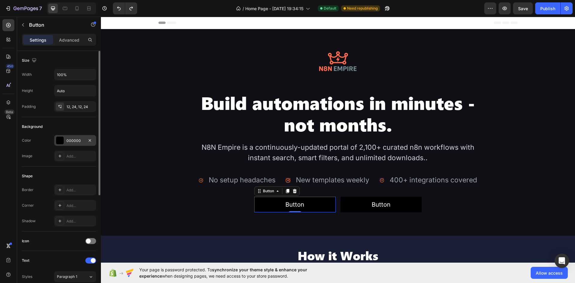
click at [65, 137] on div "000000" at bounding box center [75, 140] width 42 height 11
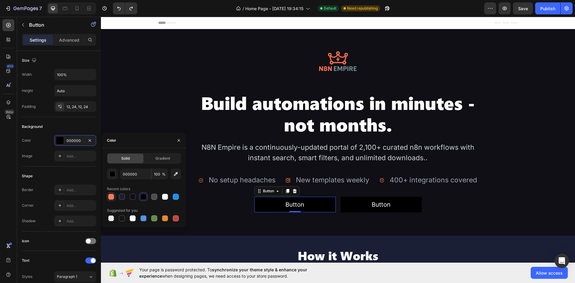
click at [108, 199] on div at bounding box center [111, 197] width 6 height 6
type input "FF7B58"
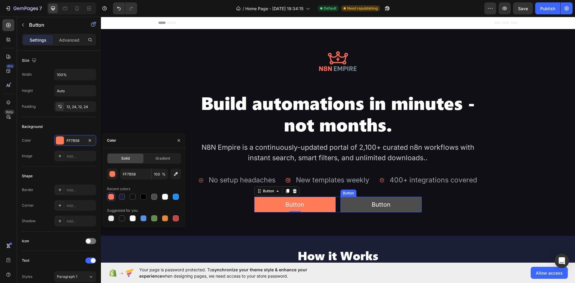
click at [345, 207] on button "Button" at bounding box center [380, 205] width 81 height 16
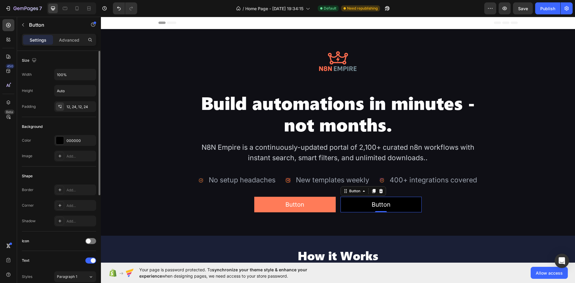
drag, startPoint x: 69, startPoint y: 139, endPoint x: 72, endPoint y: 147, distance: 9.4
click at [69, 139] on div "000000" at bounding box center [80, 140] width 28 height 5
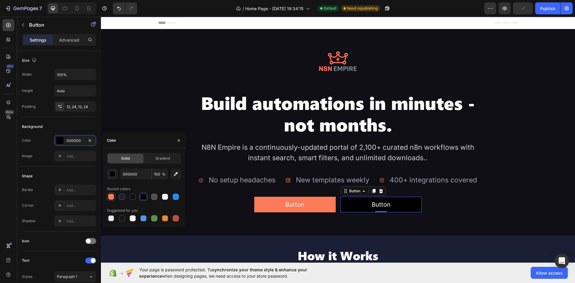
click at [111, 196] on div at bounding box center [111, 197] width 6 height 6
type input "FF7B58"
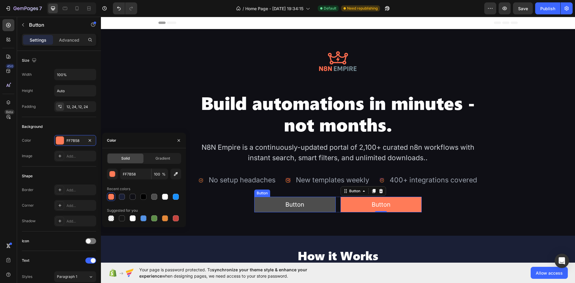
click at [317, 204] on button "Button" at bounding box center [294, 205] width 81 height 16
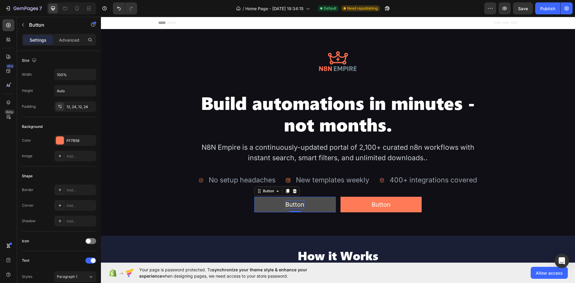
click at [298, 204] on p "Button" at bounding box center [294, 204] width 19 height 8
click at [254, 197] on button "Get" at bounding box center [294, 205] width 81 height 16
click at [254, 197] on button "Get Instant" at bounding box center [294, 205] width 81 height 16
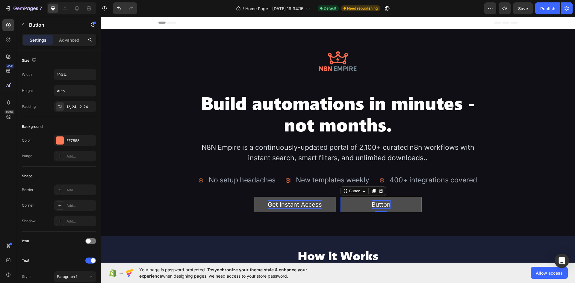
click at [377, 202] on p "Button" at bounding box center [381, 204] width 19 height 8
click at [340, 197] on button "Preview" at bounding box center [380, 205] width 81 height 16
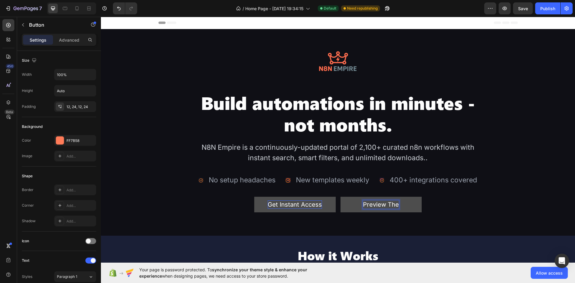
click at [340, 197] on button "Preview The" at bounding box center [380, 205] width 81 height 16
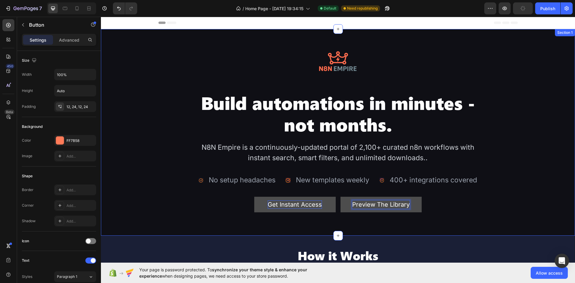
click at [473, 224] on div "Image Build automations in minutes - not months. Heading N8N Empire is a contin…" at bounding box center [338, 132] width 474 height 189
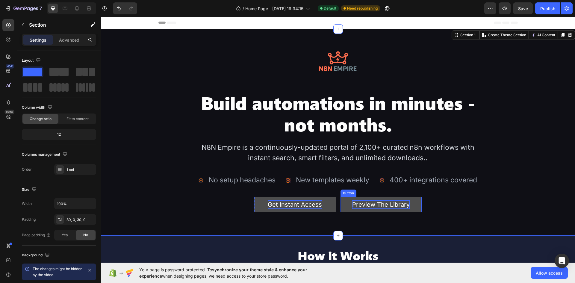
click at [416, 204] on button "Preview The Library" at bounding box center [380, 205] width 81 height 16
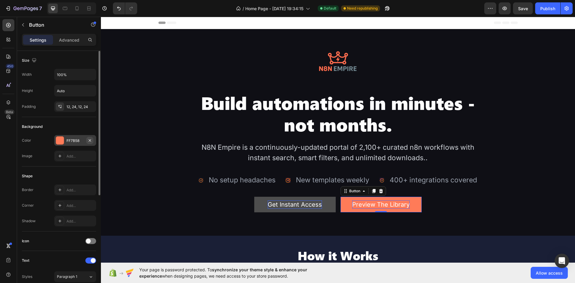
click at [91, 141] on icon "button" at bounding box center [89, 140] width 5 height 5
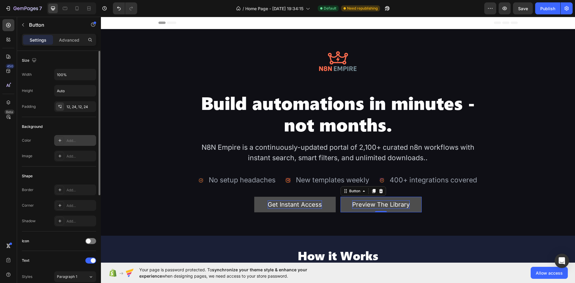
click at [413, 206] on button "Preview The Library" at bounding box center [380, 205] width 81 height 16
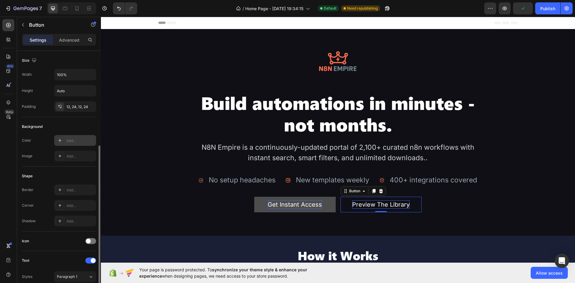
scroll to position [60, 0]
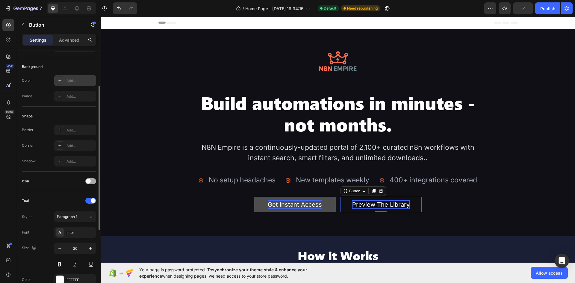
click at [88, 179] on span at bounding box center [88, 181] width 5 height 5
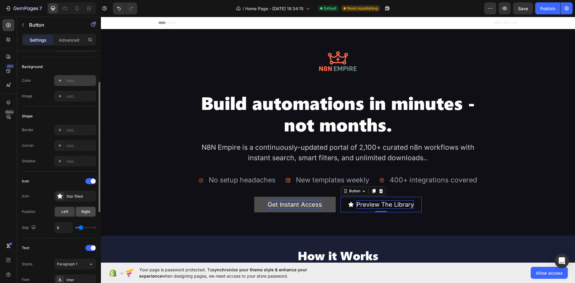
click at [84, 211] on span "Right" at bounding box center [85, 211] width 9 height 5
click at [75, 192] on div "Star filled" at bounding box center [75, 196] width 42 height 11
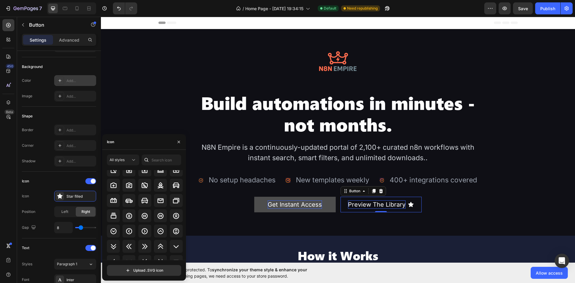
scroll to position [710, 0]
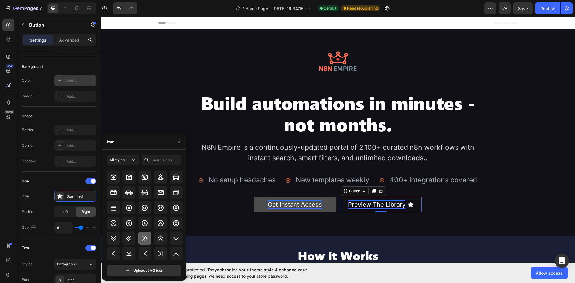
click at [148, 237] on div at bounding box center [144, 238] width 13 height 13
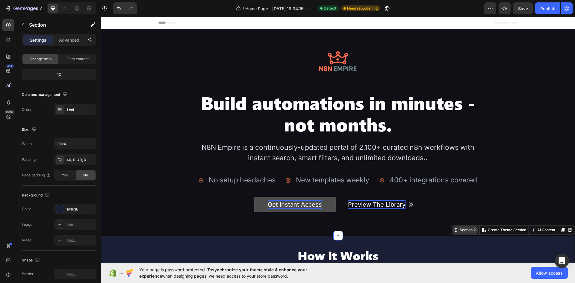
scroll to position [0, 0]
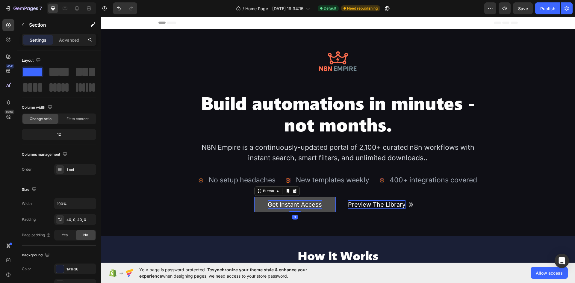
click at [329, 201] on button "Get Instant Access" at bounding box center [294, 205] width 81 height 16
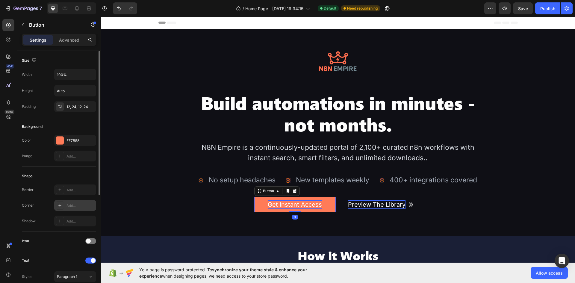
click at [68, 204] on div "Add..." at bounding box center [80, 205] width 28 height 5
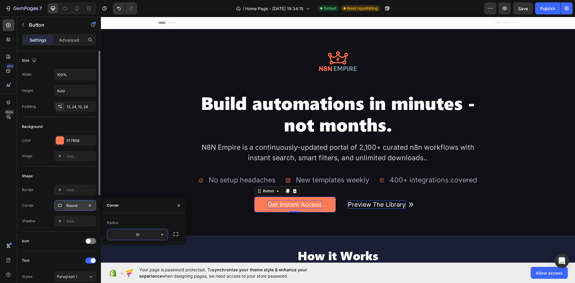
drag, startPoint x: 142, startPoint y: 236, endPoint x: 108, endPoint y: 243, distance: 34.6
click at [108, 243] on div "Radius 10" at bounding box center [144, 229] width 84 height 32
type input "8"
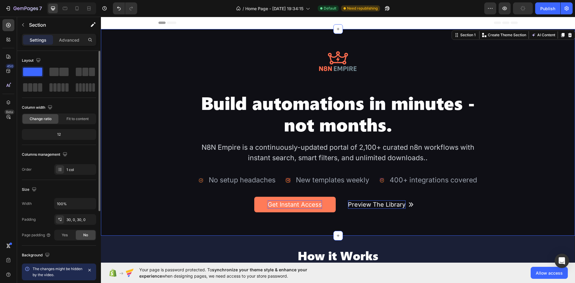
click at [308, 232] on div at bounding box center [338, 132] width 474 height 207
click at [546, 7] on div "Publish" at bounding box center [547, 8] width 15 height 6
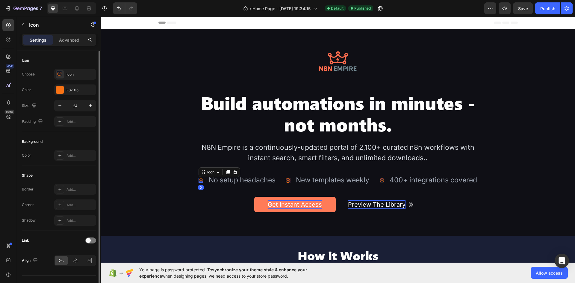
click at [199, 178] on image at bounding box center [201, 180] width 5 height 5
click at [73, 76] on div "Icon" at bounding box center [80, 74] width 28 height 5
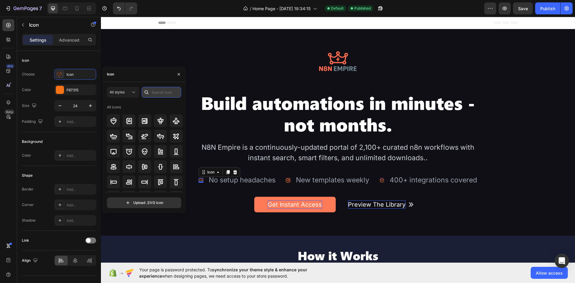
click at [157, 91] on input "text" at bounding box center [162, 92] width 40 height 11
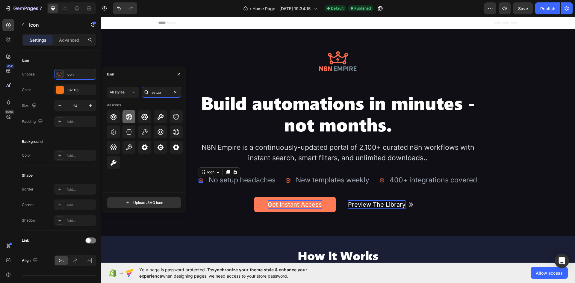
type input "setup"
click at [130, 118] on icon at bounding box center [128, 116] width 7 height 7
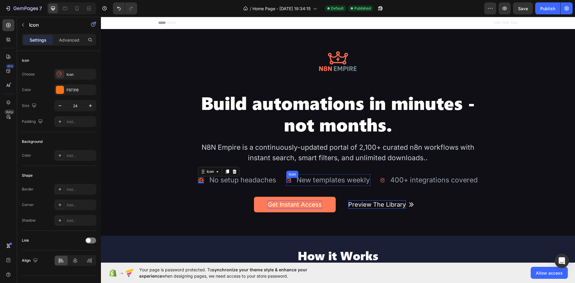
click at [287, 180] on image at bounding box center [288, 180] width 5 height 5
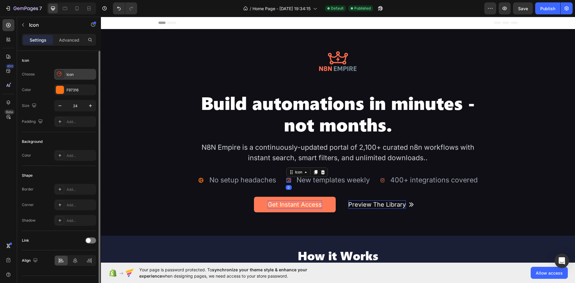
click at [69, 75] on div "Icon" at bounding box center [80, 74] width 28 height 5
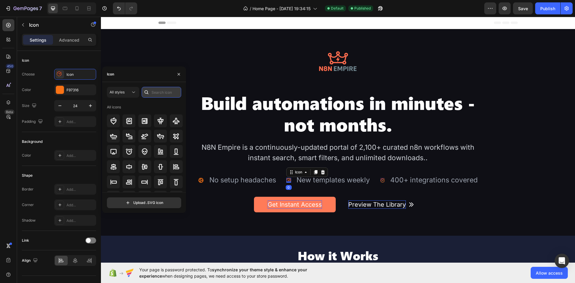
click at [153, 89] on input "text" at bounding box center [162, 92] width 40 height 11
type input "new"
drag, startPoint x: 183, startPoint y: 107, endPoint x: 183, endPoint y: 111, distance: 3.6
click at [183, 111] on div "All icons" at bounding box center [146, 147] width 78 height 90
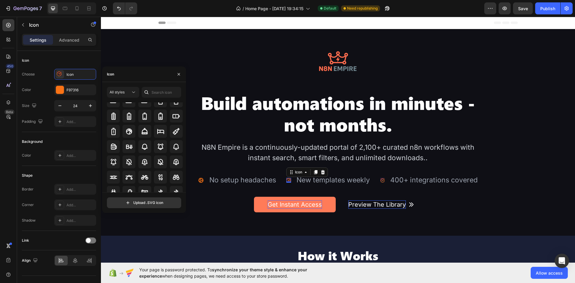
scroll to position [478, 0]
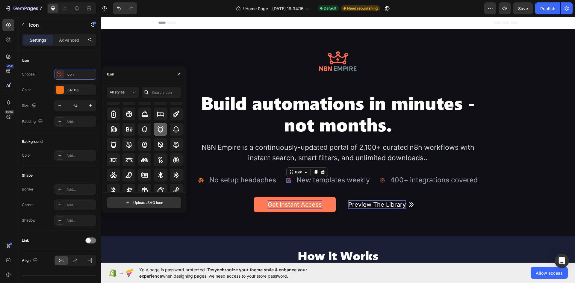
click at [159, 132] on icon at bounding box center [161, 129] width 6 height 6
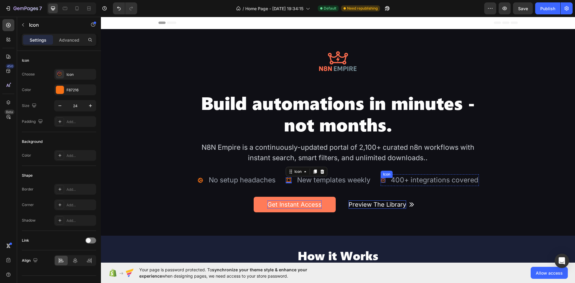
click at [381, 180] on image at bounding box center [383, 180] width 5 height 5
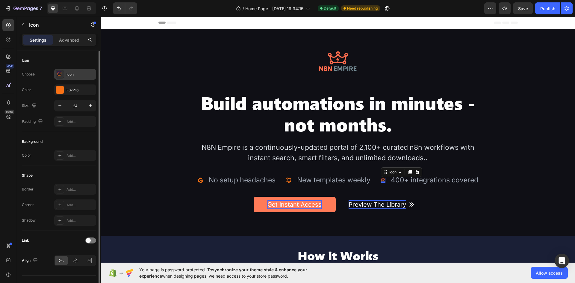
click at [82, 71] on div "Icon" at bounding box center [75, 74] width 42 height 11
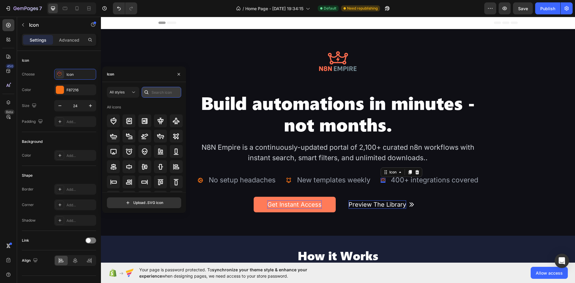
click at [167, 94] on input "text" at bounding box center [162, 92] width 40 height 11
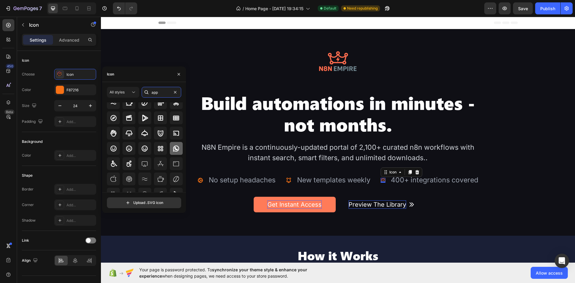
scroll to position [30, 0]
type input "app"
click at [160, 144] on icon at bounding box center [160, 147] width 7 height 7
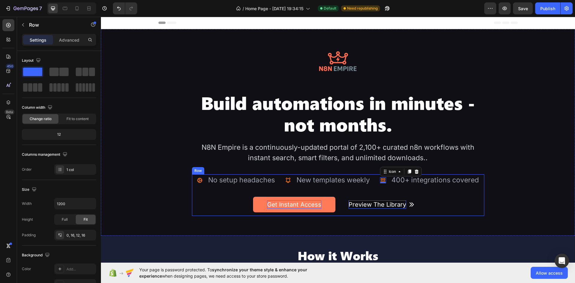
click at [474, 214] on div "Icon No setup headaches Text Block Advanced list Icon New templates weekly Text…" at bounding box center [338, 195] width 292 height 42
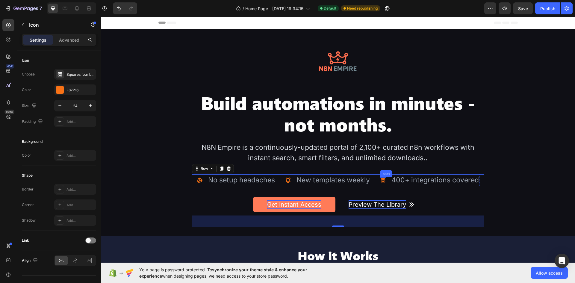
click at [381, 178] on icon at bounding box center [383, 180] width 6 height 6
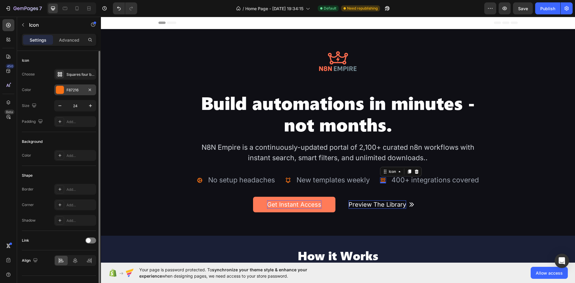
click at [58, 88] on div at bounding box center [60, 90] width 8 height 8
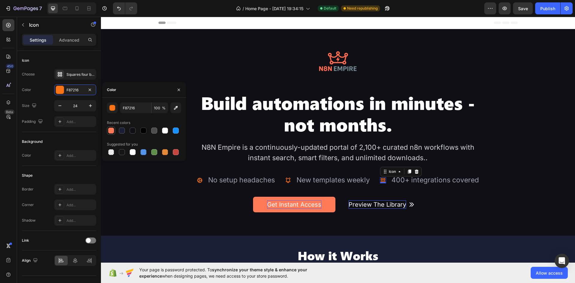
click at [110, 130] on div at bounding box center [111, 131] width 6 height 6
type input "FF7B58"
click at [286, 180] on icon at bounding box center [288, 180] width 6 height 6
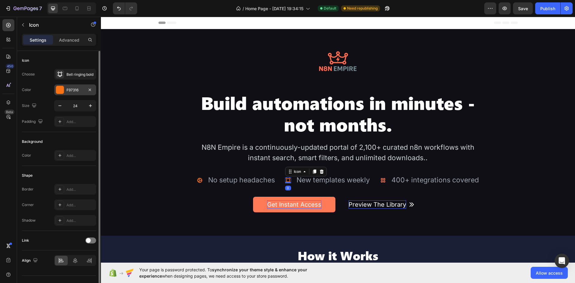
click at [64, 88] on div at bounding box center [60, 90] width 8 height 8
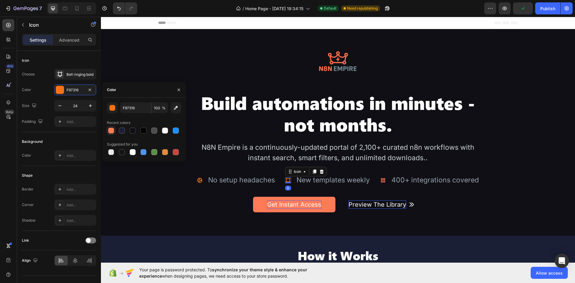
click at [112, 131] on div at bounding box center [111, 131] width 6 height 6
type input "FF7B58"
click at [199, 179] on icon at bounding box center [200, 180] width 6 height 6
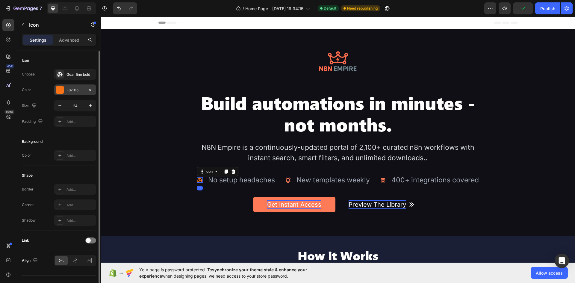
click at [61, 88] on div at bounding box center [60, 90] width 8 height 8
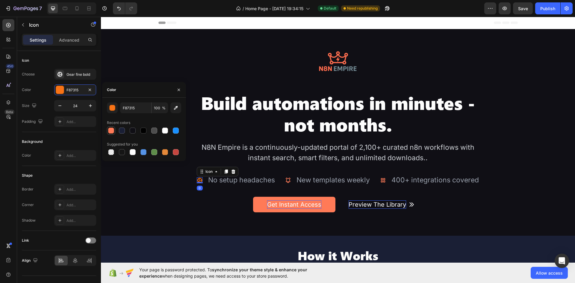
click at [109, 133] on div at bounding box center [111, 131] width 6 height 6
type input "FF7B58"
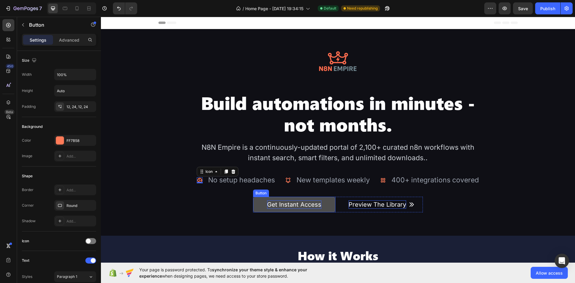
click at [331, 202] on button "Get Instant Access" at bounding box center [294, 205] width 82 height 16
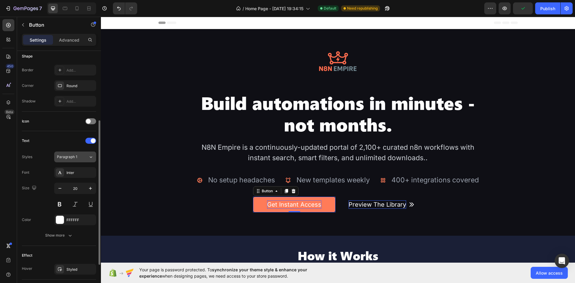
scroll to position [180, 0]
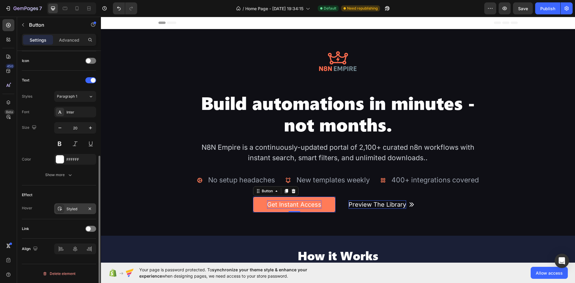
click at [79, 211] on div "Styled" at bounding box center [74, 208] width 17 height 5
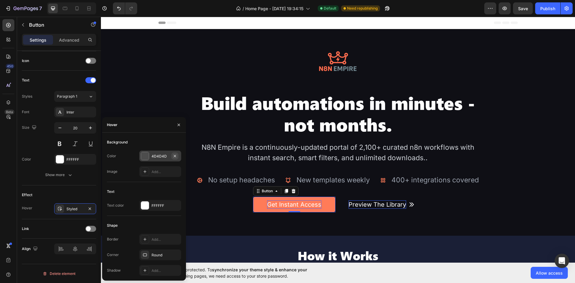
click at [175, 156] on icon "button" at bounding box center [174, 156] width 5 height 5
click at [160, 235] on div "Add..." at bounding box center [160, 239] width 42 height 11
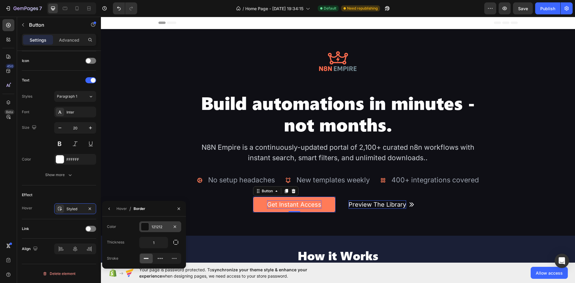
click at [158, 226] on div "121212" at bounding box center [160, 226] width 17 height 5
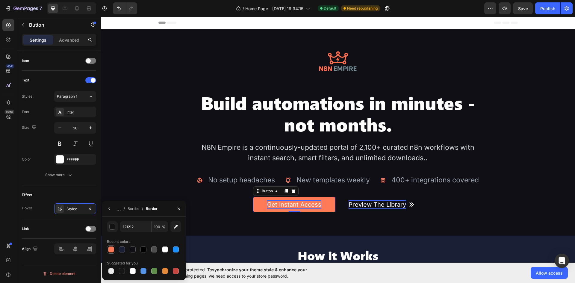
click at [111, 251] on div at bounding box center [111, 249] width 6 height 6
type input "FF7B58"
click at [135, 208] on div "Border" at bounding box center [134, 208] width 12 height 5
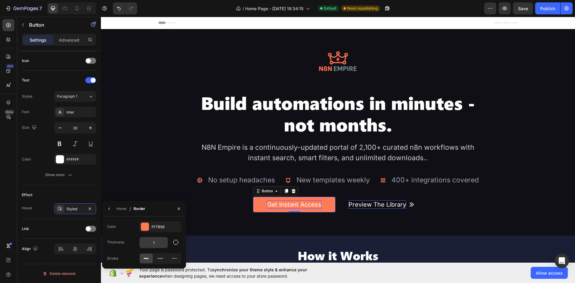
click at [155, 243] on input "1" at bounding box center [154, 242] width 28 height 11
type input "2"
click at [0, 0] on div "Hover" at bounding box center [0, 0] width 0 height 0
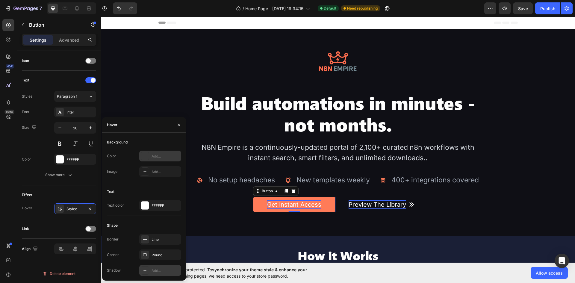
click at [155, 269] on div "Add..." at bounding box center [166, 270] width 28 height 5
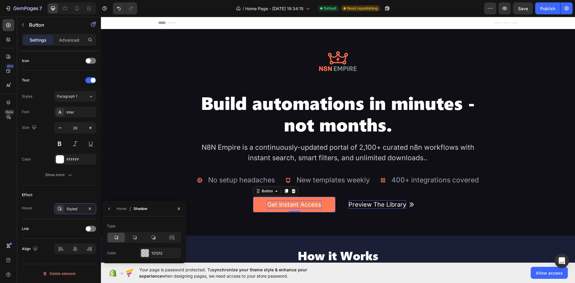
click at [160, 247] on div "Type Color 121212" at bounding box center [144, 239] width 84 height 37
click at [159, 251] on div "121212" at bounding box center [160, 253] width 17 height 5
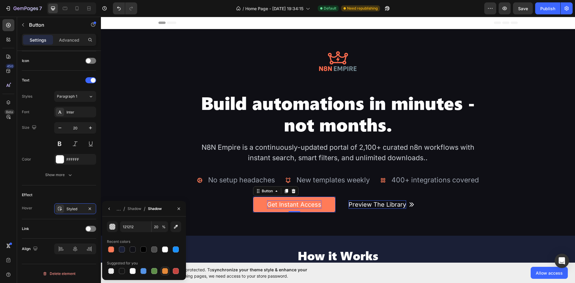
click at [165, 272] on div at bounding box center [165, 271] width 6 height 6
type input "E4893A"
type input "100"
click at [133, 211] on div "Shadow" at bounding box center [135, 209] width 14 height 10
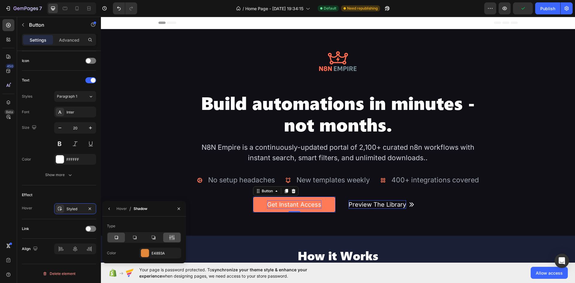
click at [175, 234] on div at bounding box center [171, 238] width 17 height 10
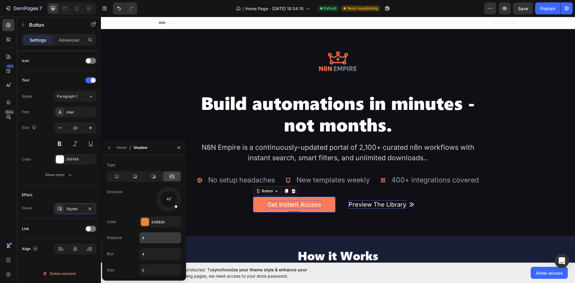
click at [154, 240] on input "4" at bounding box center [160, 237] width 41 height 11
type input "0"
click at [152, 254] on input "4" at bounding box center [160, 254] width 41 height 11
type input "12"
click at [150, 222] on div "E4893A" at bounding box center [160, 221] width 42 height 11
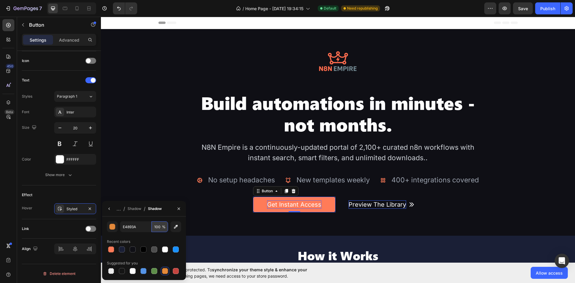
click at [0, 0] on input "100" at bounding box center [0, 0] width 0 height 0
click at [0, 0] on input "40" at bounding box center [0, 0] width 0 height 0
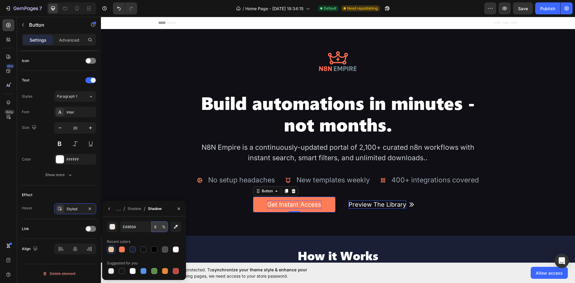
type input "60"
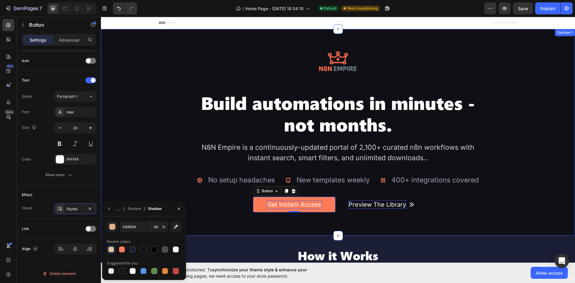
click at [320, 227] on div at bounding box center [338, 132] width 474 height 207
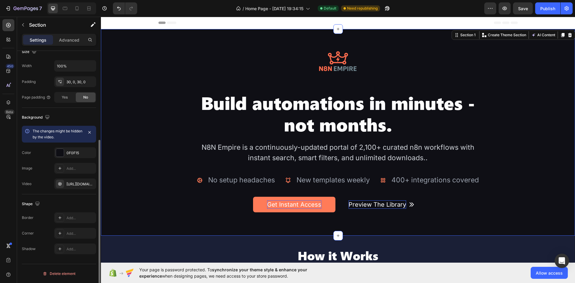
scroll to position [0, 0]
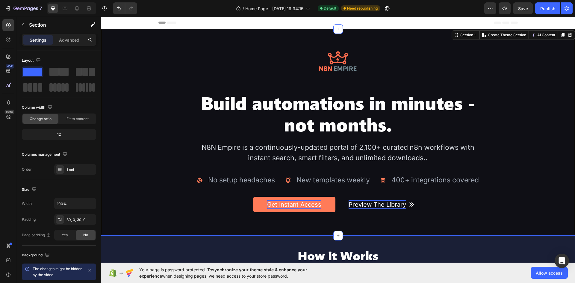
click at [525, 10] on span "Save" at bounding box center [523, 8] width 10 height 5
click at [544, 8] on div "Publish" at bounding box center [547, 8] width 15 height 6
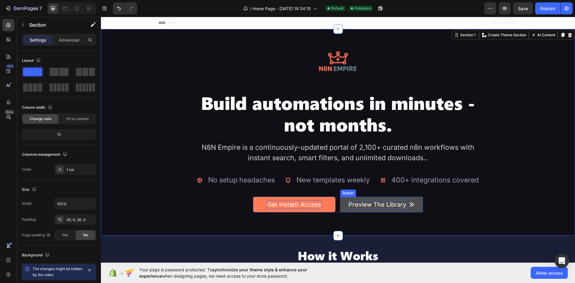
click at [415, 199] on button "Preview The Library" at bounding box center [381, 205] width 82 height 16
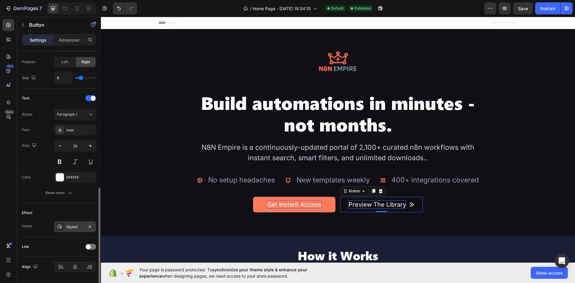
scroll to position [228, 0]
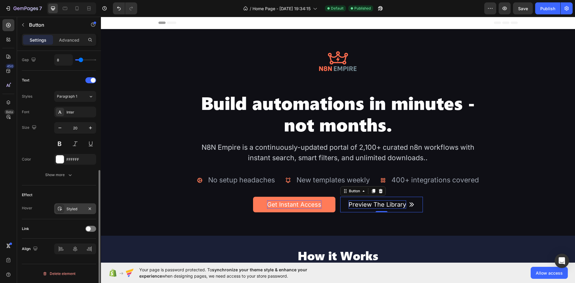
click at [77, 209] on div "Styled" at bounding box center [74, 208] width 17 height 5
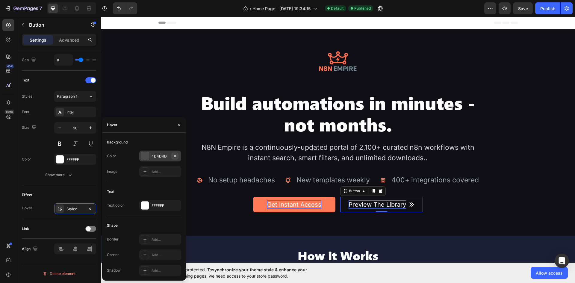
click at [175, 157] on icon "button" at bounding box center [174, 156] width 5 height 5
click at [163, 243] on div "Add..." at bounding box center [160, 239] width 42 height 11
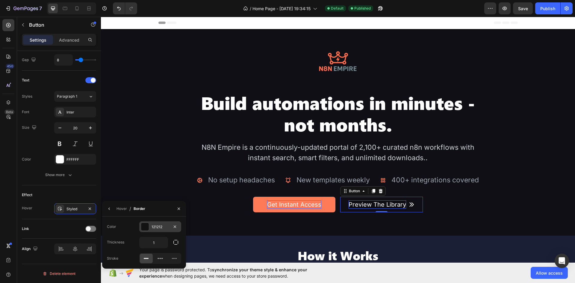
click at [148, 225] on div at bounding box center [145, 227] width 8 height 8
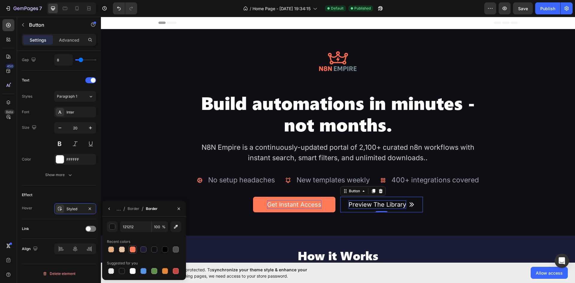
click at [133, 251] on div at bounding box center [133, 249] width 6 height 6
type input "FF7B58"
click at [177, 209] on icon "button" at bounding box center [178, 208] width 5 height 5
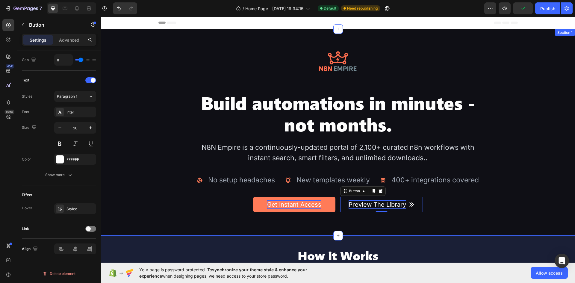
click at [428, 218] on div "Image Build automations in minutes - not months. Heading N8N Empire is a contin…" at bounding box center [338, 132] width 474 height 189
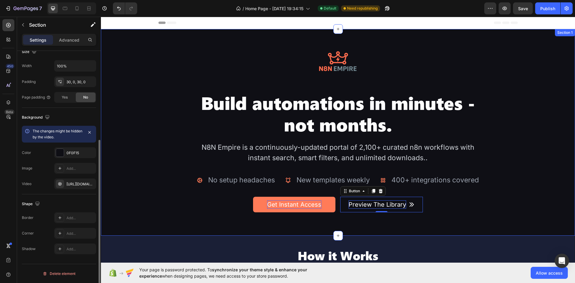
scroll to position [0, 0]
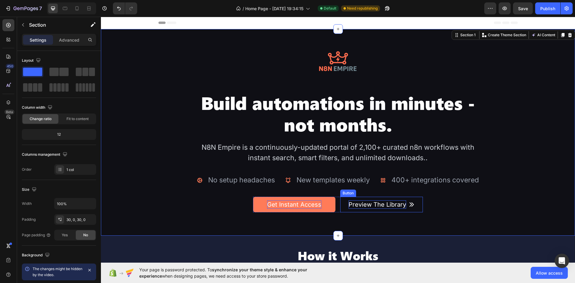
click at [416, 205] on button "Preview The Library" at bounding box center [381, 205] width 82 height 16
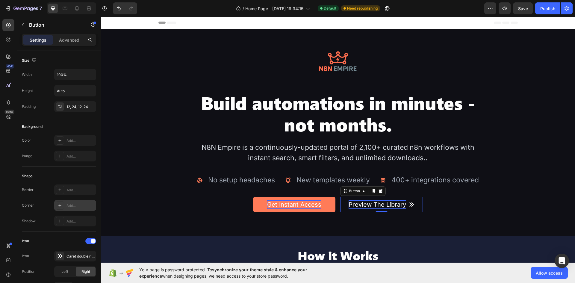
click at [67, 207] on div "Add..." at bounding box center [80, 205] width 28 height 5
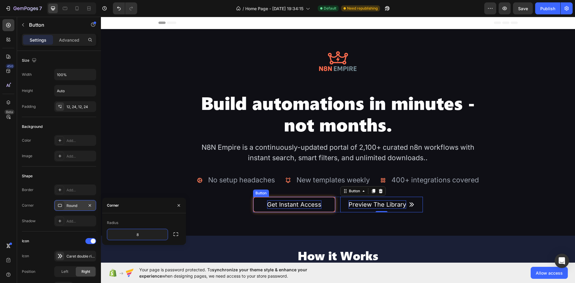
click at [328, 208] on button "Get Instant Access" at bounding box center [294, 205] width 82 height 16
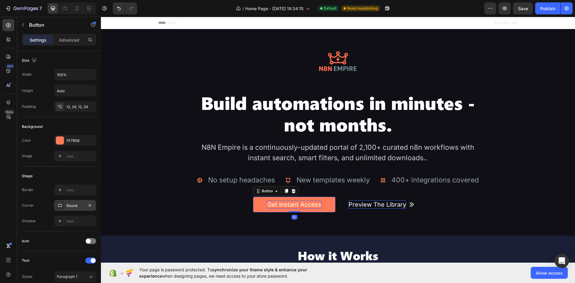
click at [85, 206] on div "Round" at bounding box center [75, 205] width 42 height 11
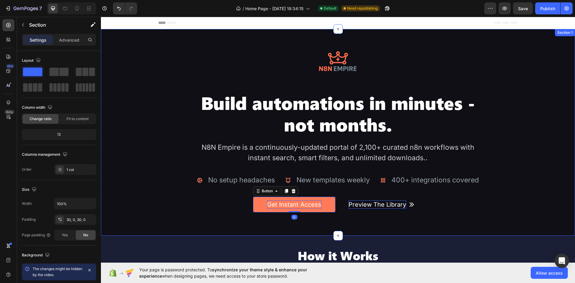
click at [461, 231] on div at bounding box center [338, 132] width 474 height 207
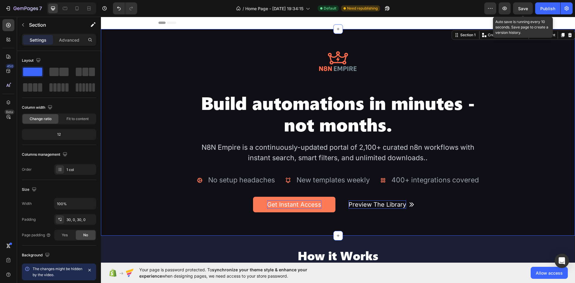
click at [528, 10] on span "Save" at bounding box center [523, 8] width 10 height 5
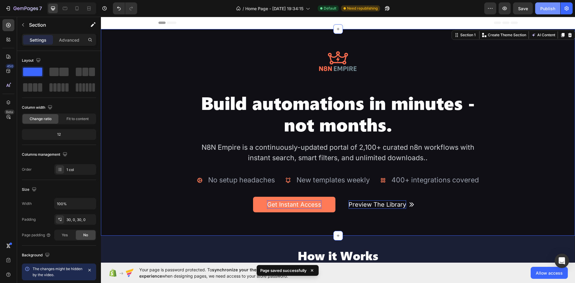
click at [546, 9] on div "Publish" at bounding box center [547, 8] width 15 height 6
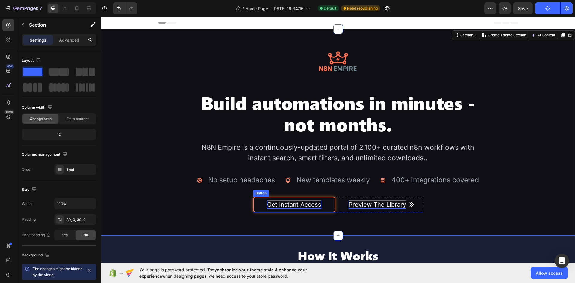
click at [332, 198] on button "Get Instant Access" at bounding box center [294, 205] width 82 height 16
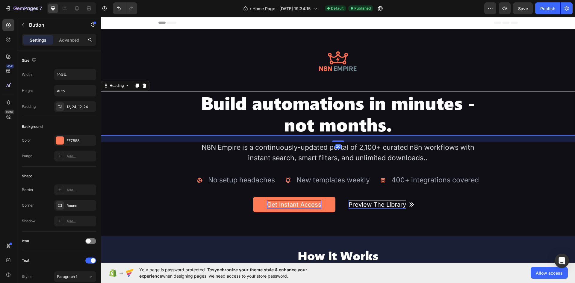
click at [358, 127] on h2 "Build automations in minutes - not months." at bounding box center [338, 113] width 284 height 44
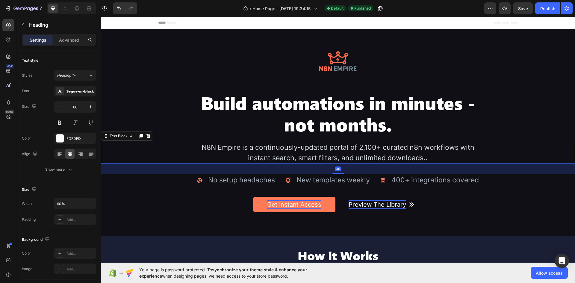
click at [336, 153] on div "N8N Empire is a continuously-updated portal of 2,100+ curated n8n workflows wit…" at bounding box center [338, 153] width 284 height 22
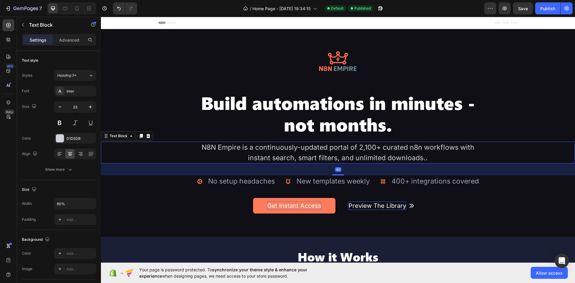
drag, startPoint x: 339, startPoint y: 172, endPoint x: 343, endPoint y: 174, distance: 4.1
click at [343, 163] on div "40" at bounding box center [338, 163] width 474 height 0
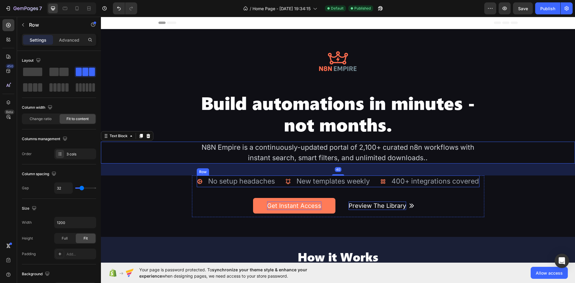
click at [372, 183] on div "Icon No setup headaches Text Block Advanced list Icon New templates weekly Text…" at bounding box center [338, 181] width 283 height 12
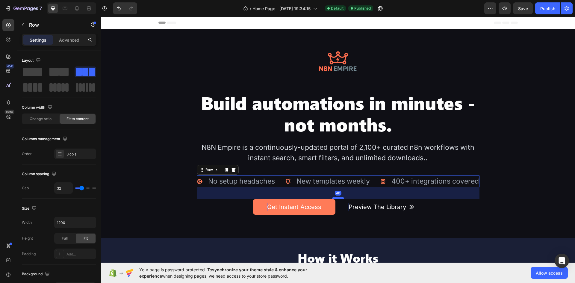
click at [341, 198] on div at bounding box center [338, 198] width 12 height 2
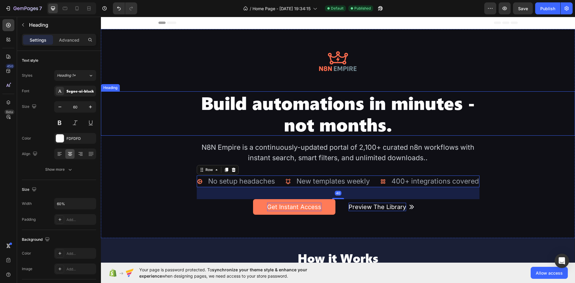
click at [362, 127] on h2 "Build automations in minutes - not months." at bounding box center [338, 113] width 284 height 44
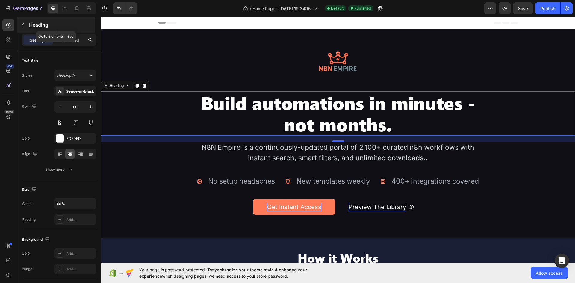
click at [24, 22] on button "button" at bounding box center [23, 25] width 10 height 10
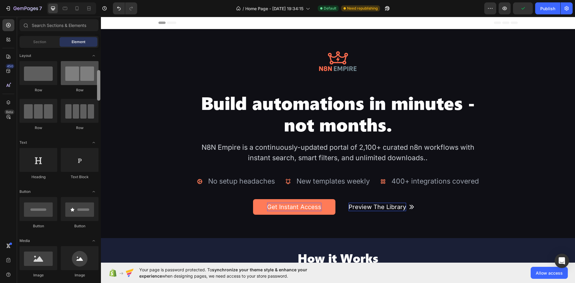
drag, startPoint x: 99, startPoint y: 215, endPoint x: 90, endPoint y: 62, distance: 153.6
click at [90, 62] on div "Layout Row Row Row Row Text Heading Text Block Button Button Button Media Image…" at bounding box center [59, 165] width 84 height 234
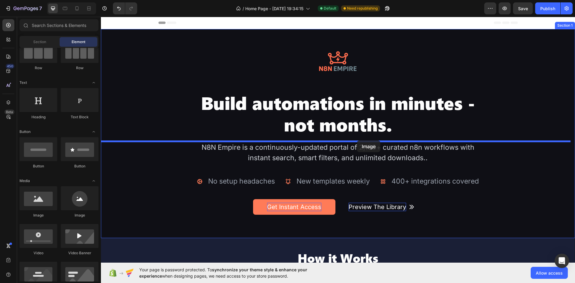
drag, startPoint x: 193, startPoint y: 210, endPoint x: 357, endPoint y: 140, distance: 178.3
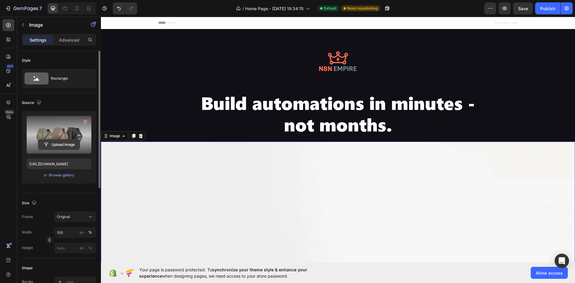
click at [68, 146] on input "file" at bounding box center [58, 145] width 41 height 10
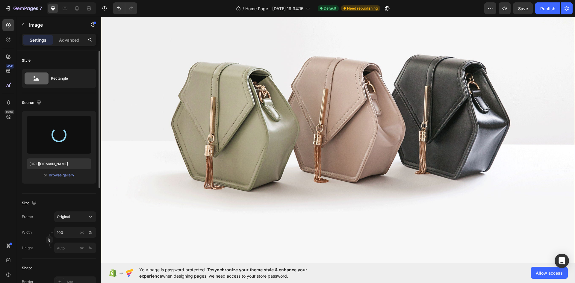
type input "[URL][DOMAIN_NAME]"
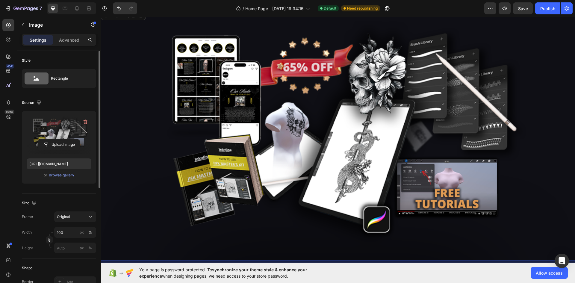
scroll to position [90, 0]
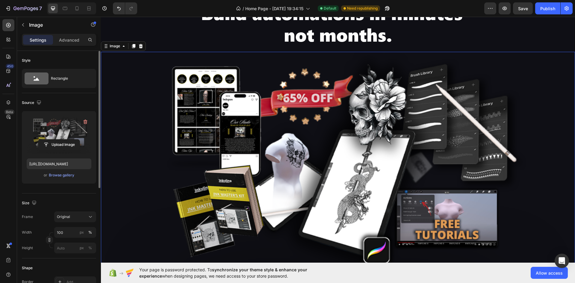
click at [343, 132] on img at bounding box center [338, 172] width 474 height 240
click at [63, 235] on input "100" at bounding box center [75, 232] width 42 height 11
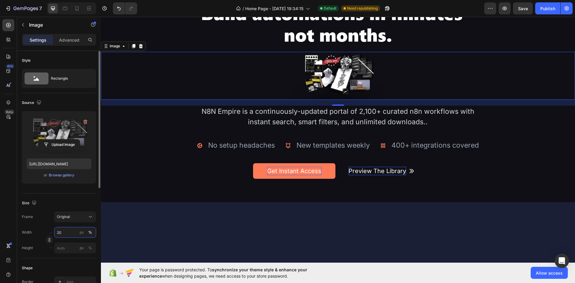
drag, startPoint x: 67, startPoint y: 231, endPoint x: 52, endPoint y: 234, distance: 15.3
click at [52, 234] on div "Width 20 px % Height px %" at bounding box center [59, 240] width 74 height 26
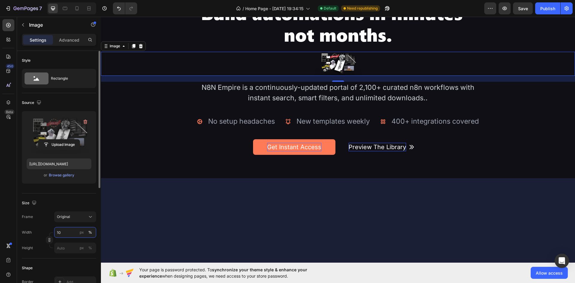
drag, startPoint x: 66, startPoint y: 233, endPoint x: 40, endPoint y: 236, distance: 25.9
click at [40, 236] on div "Width 10 px %" at bounding box center [59, 232] width 74 height 11
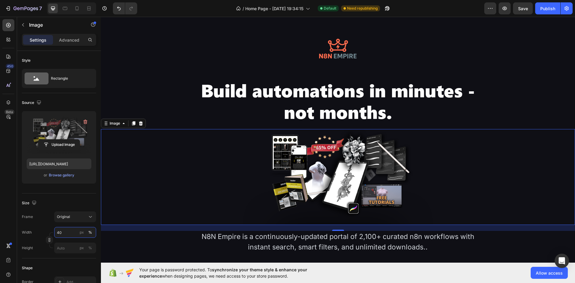
scroll to position [0, 0]
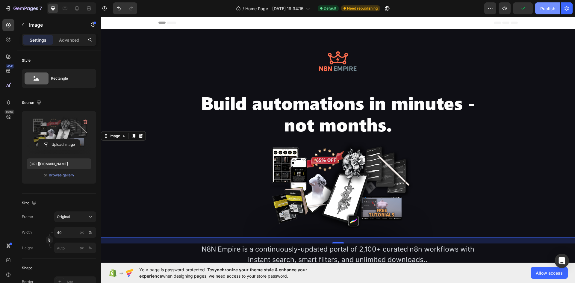
click at [545, 7] on div "Publish" at bounding box center [547, 8] width 15 height 6
drag, startPoint x: 333, startPoint y: 165, endPoint x: 303, endPoint y: 168, distance: 30.4
click at [333, 165] on img at bounding box center [338, 190] width 190 height 96
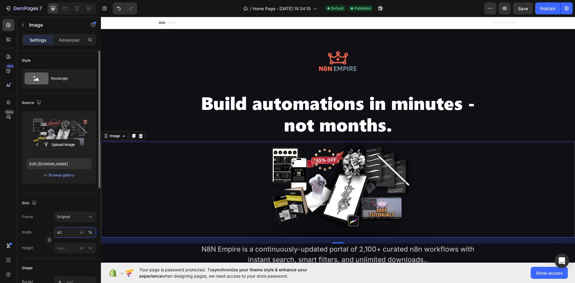
click at [56, 229] on input "40" at bounding box center [75, 232] width 42 height 11
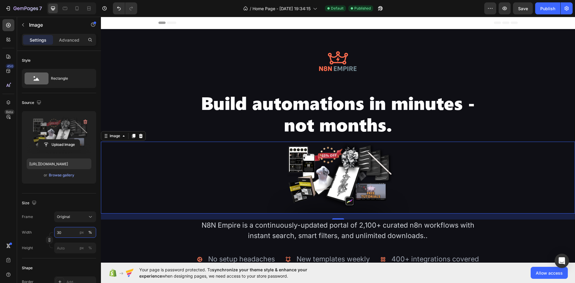
type input "30"
click at [525, 9] on span "Save" at bounding box center [523, 8] width 10 height 5
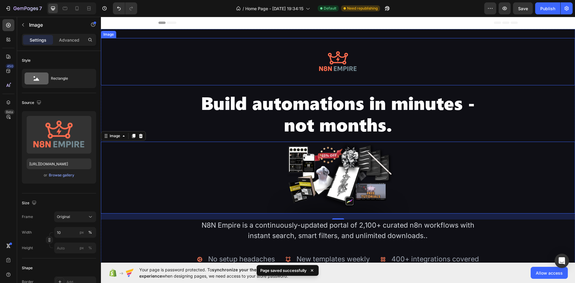
click at [322, 52] on img at bounding box center [337, 61] width 47 height 47
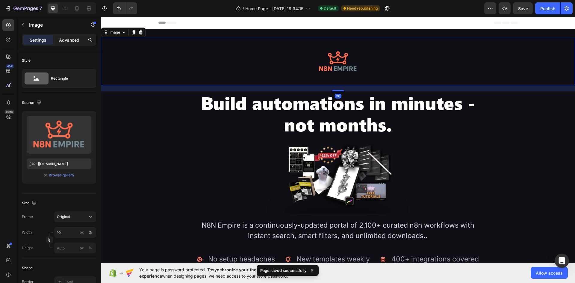
click at [71, 37] on p "Advanced" at bounding box center [69, 40] width 20 height 6
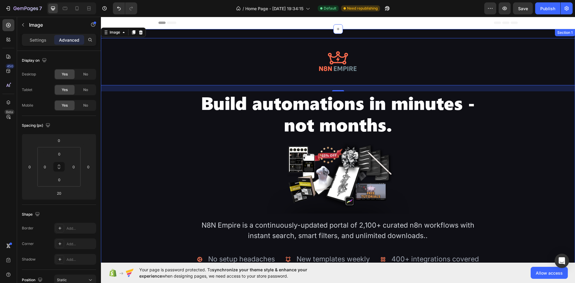
click at [193, 34] on div at bounding box center [338, 172] width 474 height 287
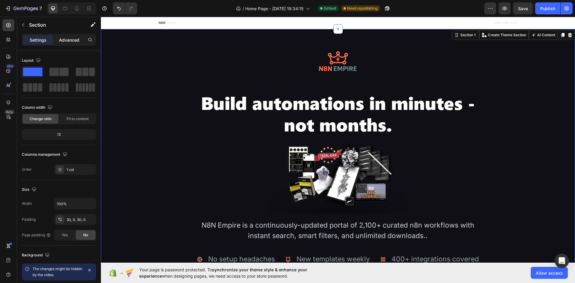
click at [60, 37] on p "Advanced" at bounding box center [69, 40] width 20 height 6
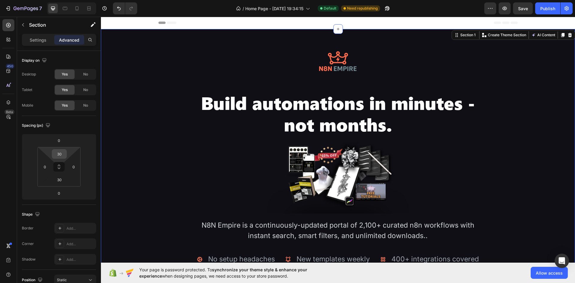
click at [57, 157] on input "30" at bounding box center [59, 153] width 12 height 9
type input "0"
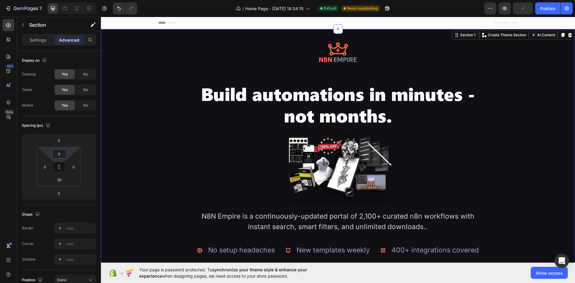
click at [428, 19] on div "Header" at bounding box center [337, 23] width 359 height 12
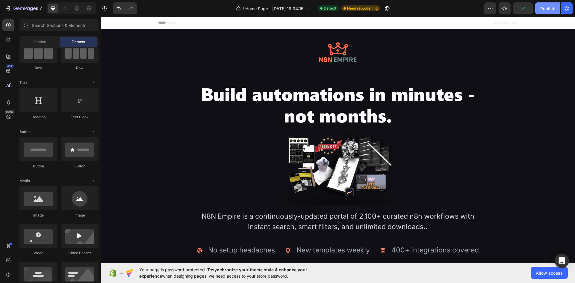
click at [543, 10] on div "Publish" at bounding box center [547, 8] width 15 height 6
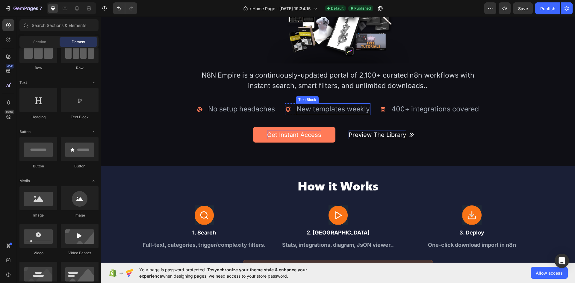
scroll to position [180, 0]
